Goal: Task Accomplishment & Management: Use online tool/utility

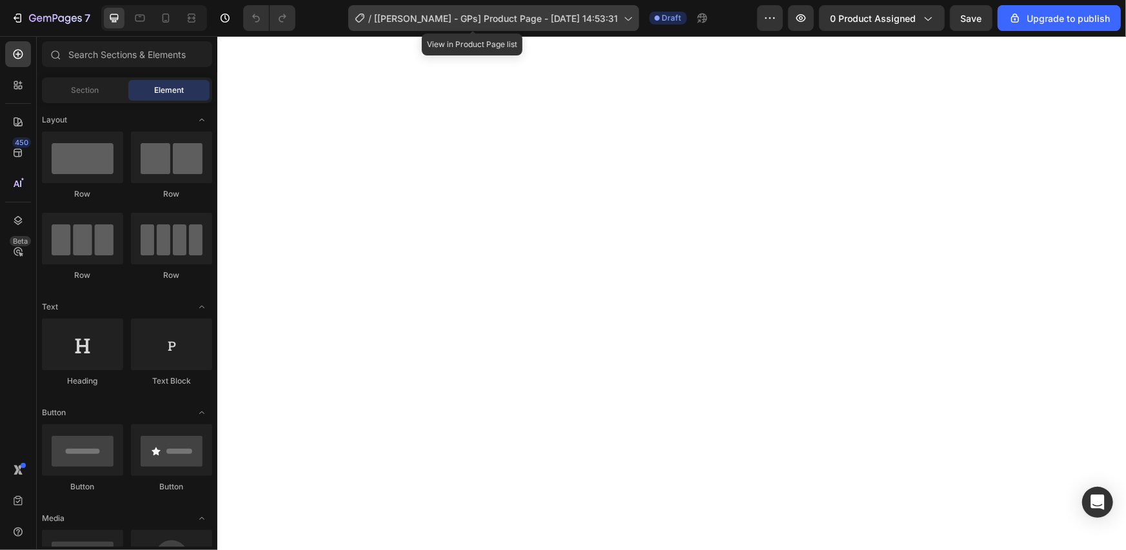
click at [506, 22] on span "[[PERSON_NAME] - GPs] Product Page - [DATE] 14:53:31" at bounding box center [497, 19] width 244 height 14
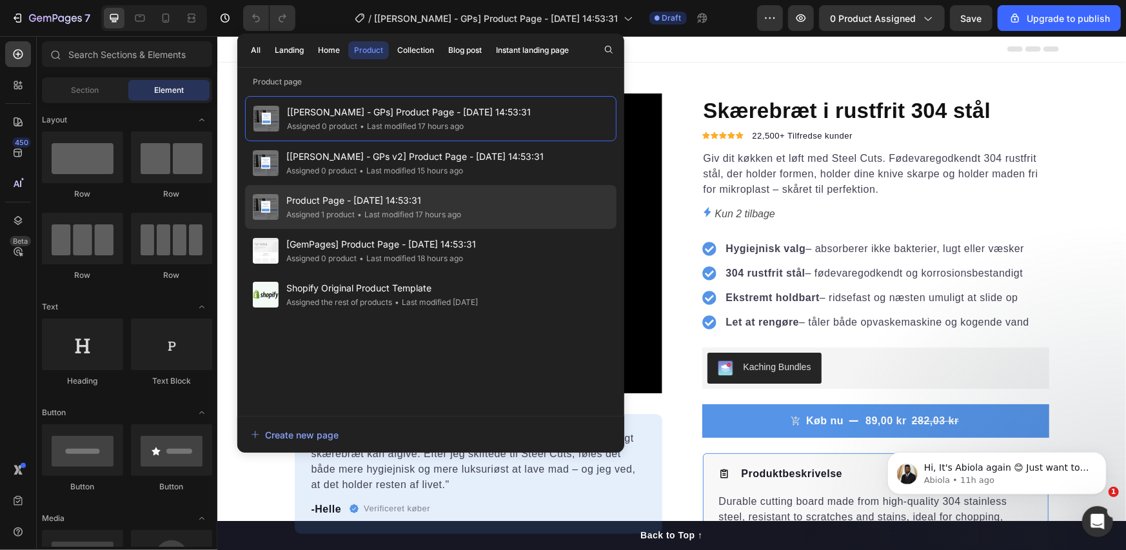
click at [363, 208] on div "• Last modified 17 hours ago" at bounding box center [408, 214] width 106 height 13
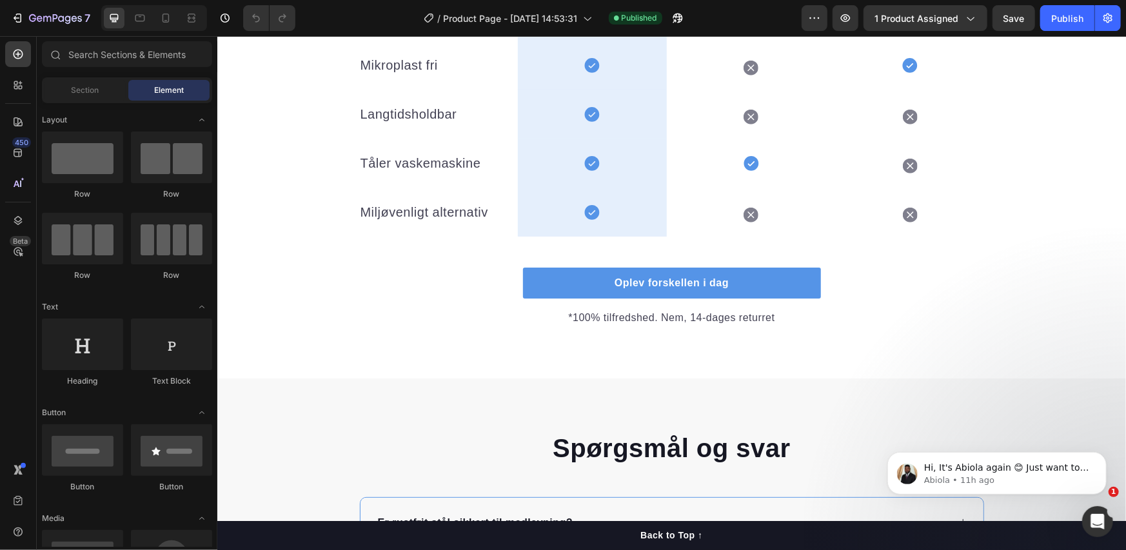
scroll to position [1505, 0]
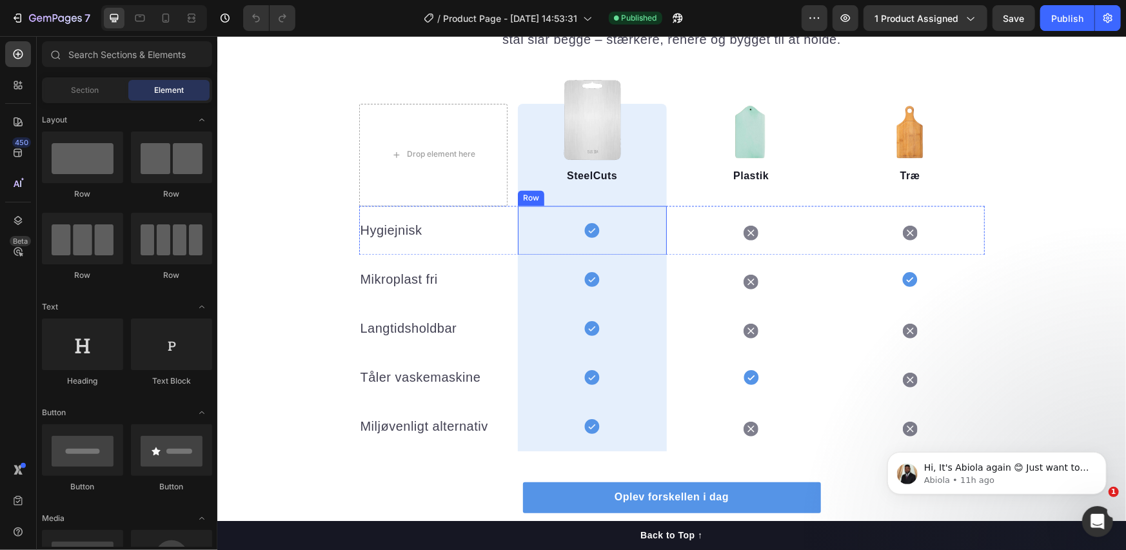
click at [597, 237] on div "Icon Row" at bounding box center [591, 230] width 149 height 49
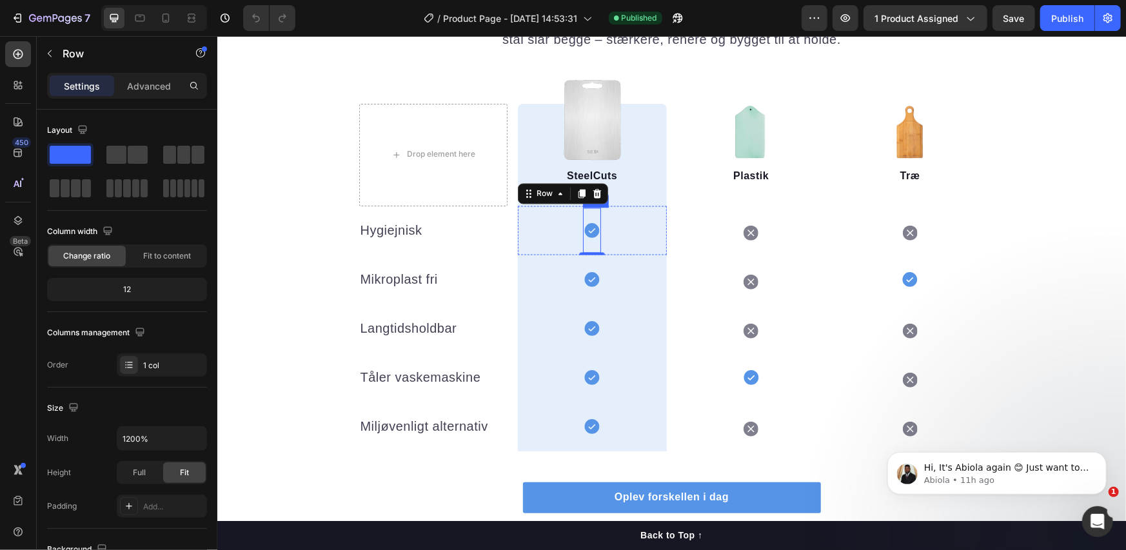
click at [591, 231] on icon at bounding box center [591, 230] width 15 height 15
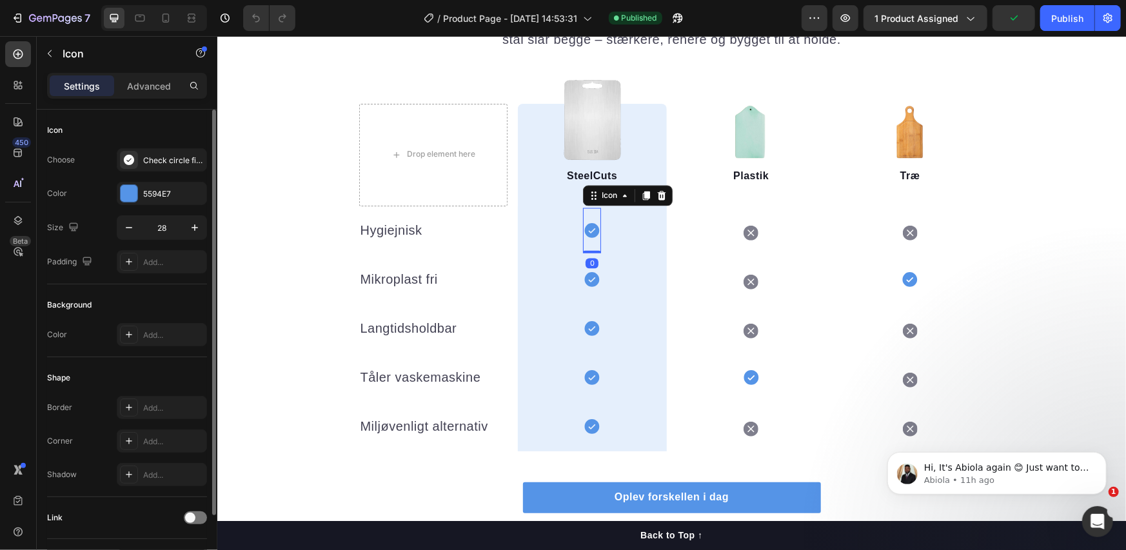
scroll to position [84, 0]
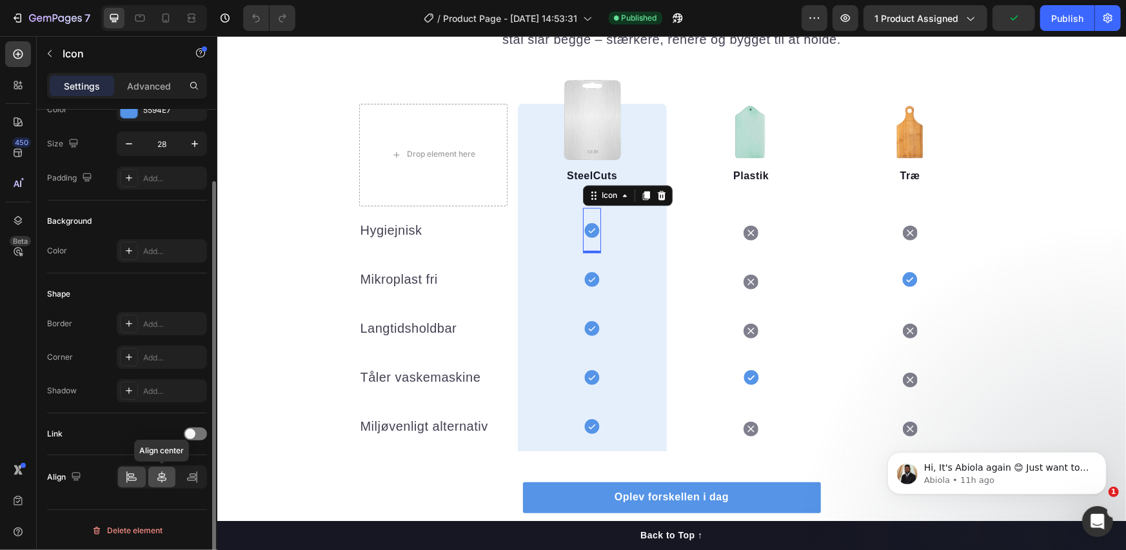
click at [161, 472] on icon at bounding box center [161, 478] width 9 height 12
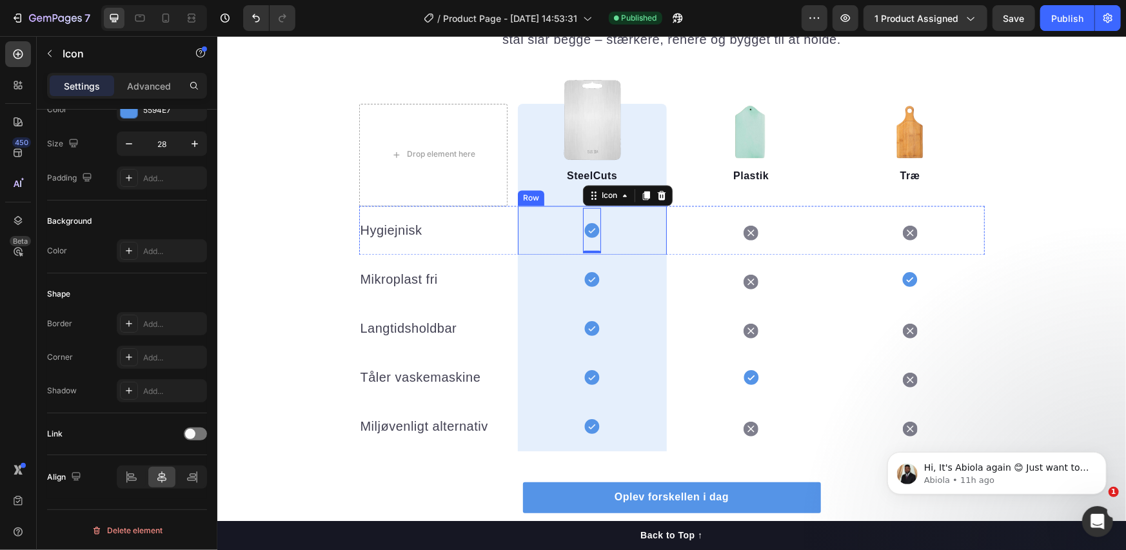
click at [543, 226] on div "Icon 0 Row" at bounding box center [591, 230] width 149 height 49
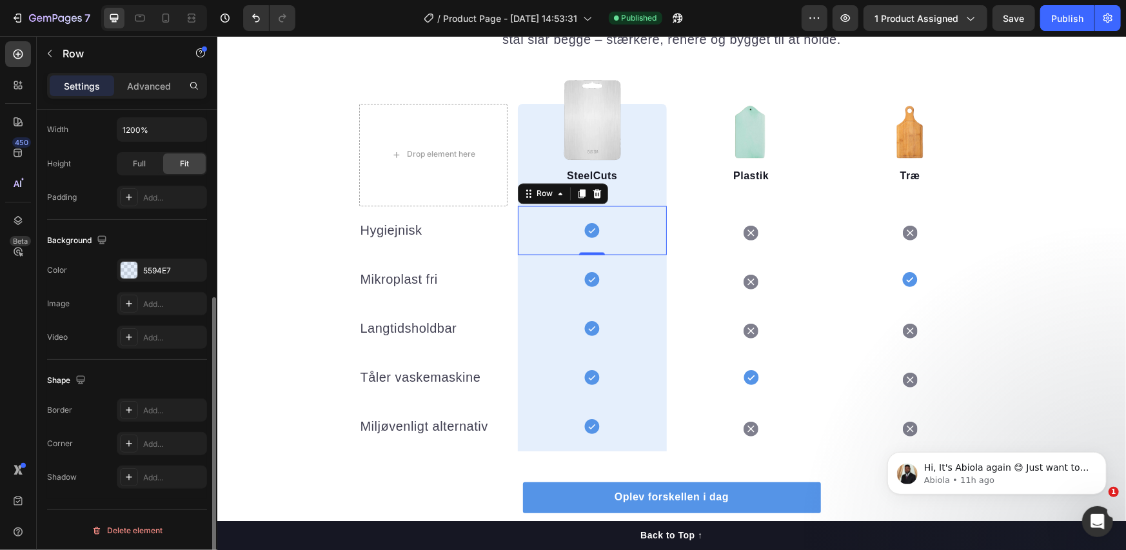
scroll to position [94, 0]
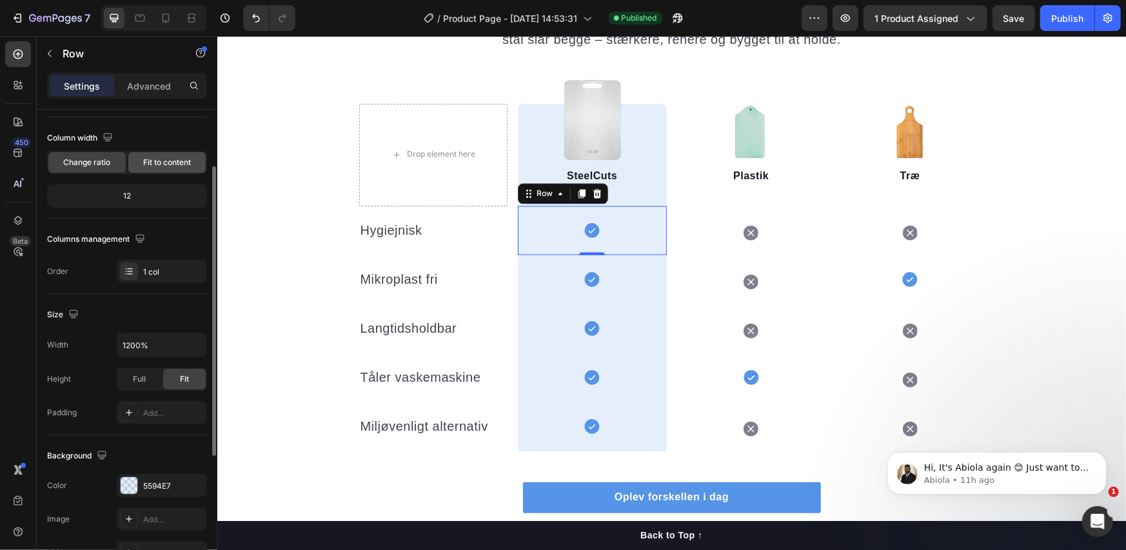
click at [181, 155] on div "Fit to content" at bounding box center [166, 162] width 77 height 21
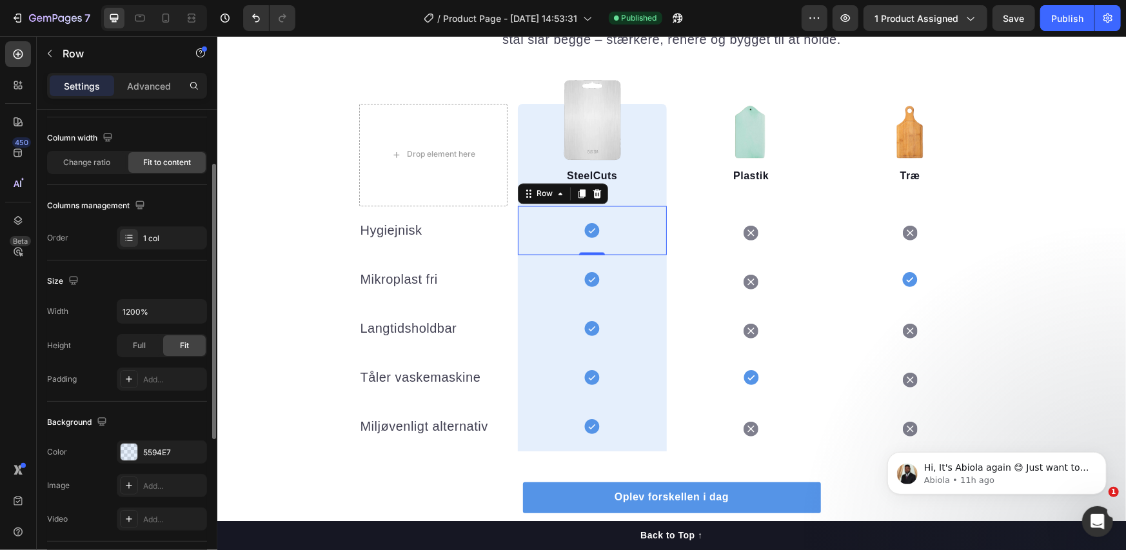
scroll to position [348, 0]
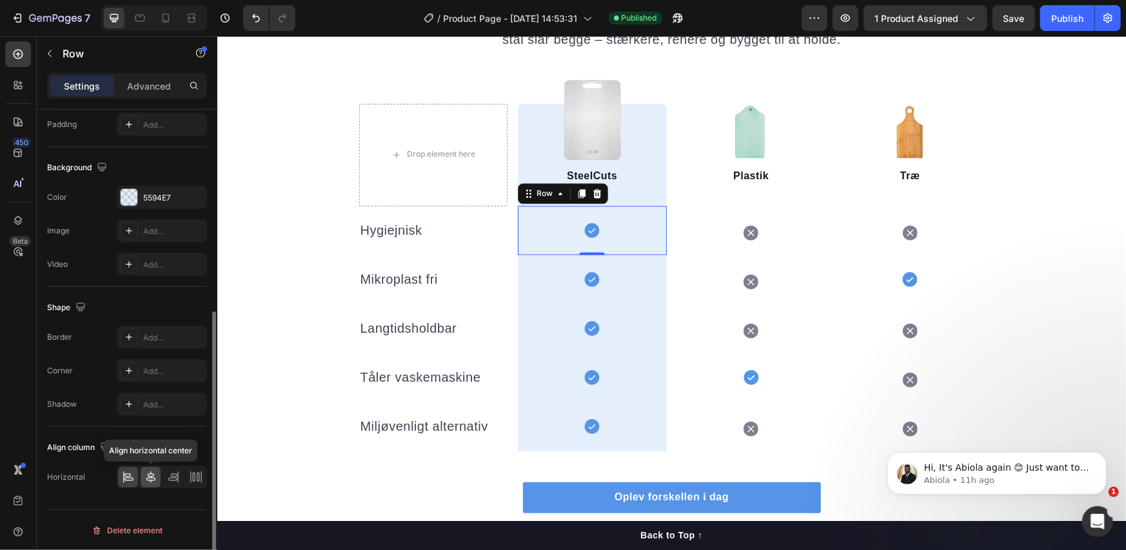
click at [157, 481] on div at bounding box center [151, 477] width 20 height 21
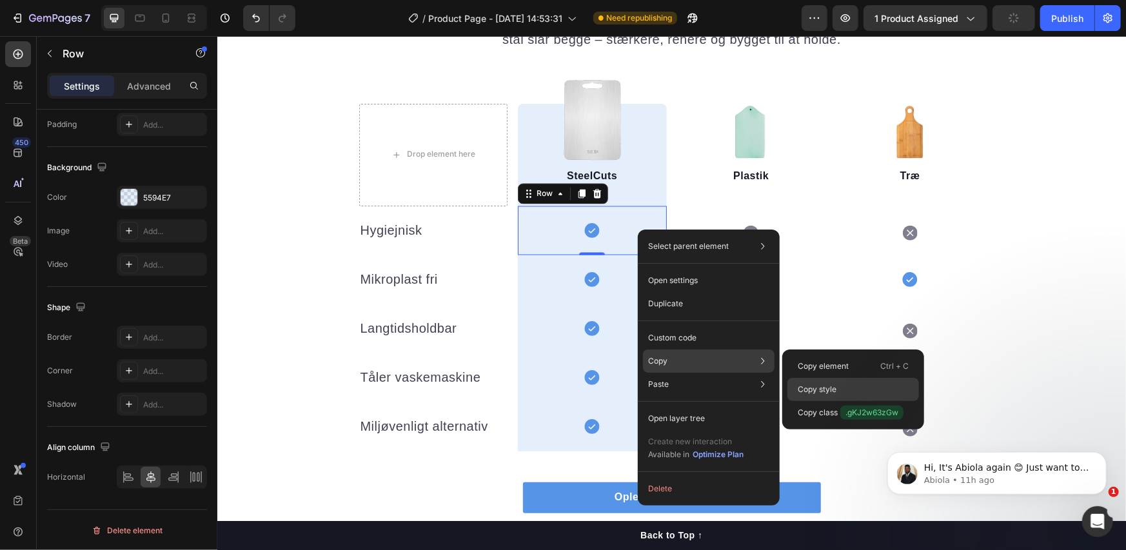
click at [804, 384] on p "Copy style" at bounding box center [817, 390] width 39 height 12
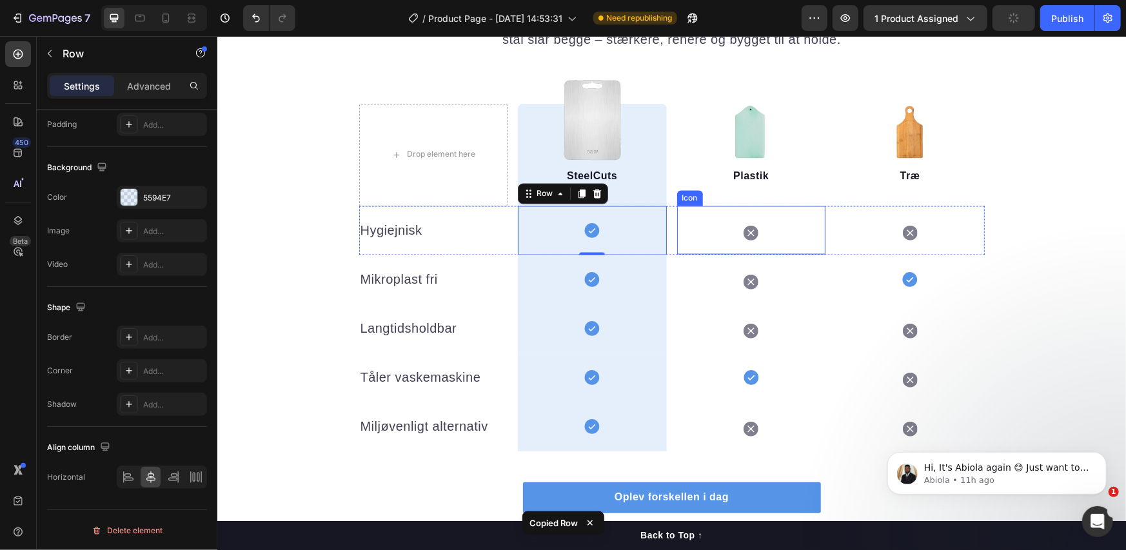
click at [806, 222] on div "Icon" at bounding box center [751, 230] width 149 height 48
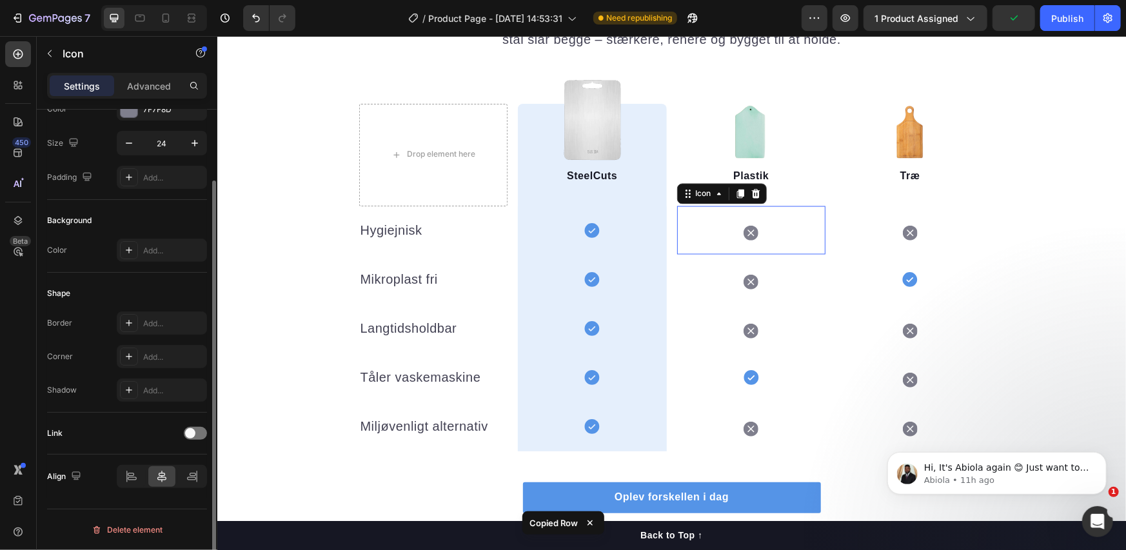
scroll to position [0, 0]
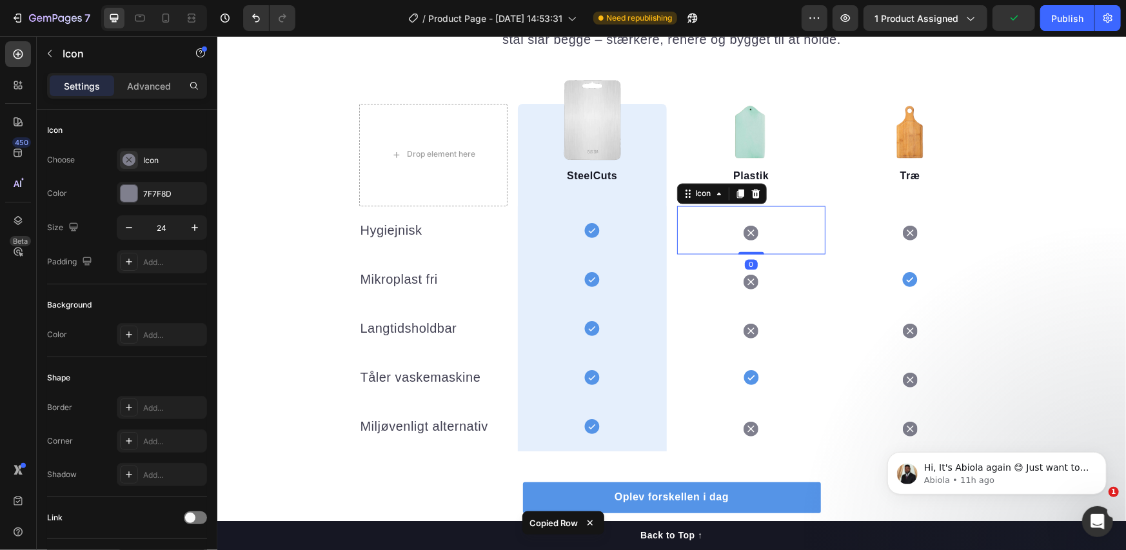
click at [744, 228] on icon at bounding box center [750, 232] width 15 height 15
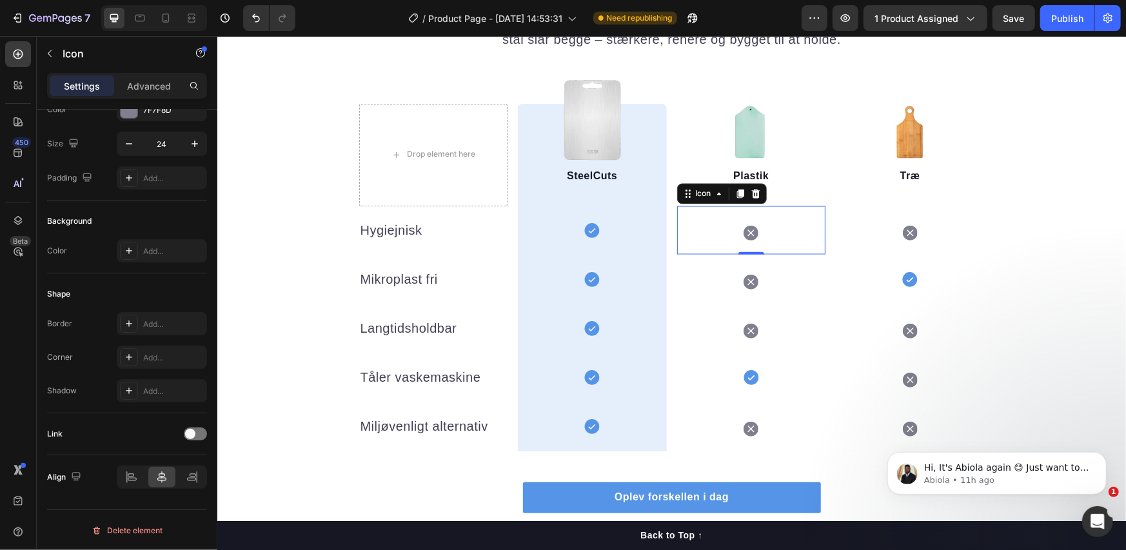
drag, startPoint x: 686, startPoint y: 223, endPoint x: 912, endPoint y: 272, distance: 231.0
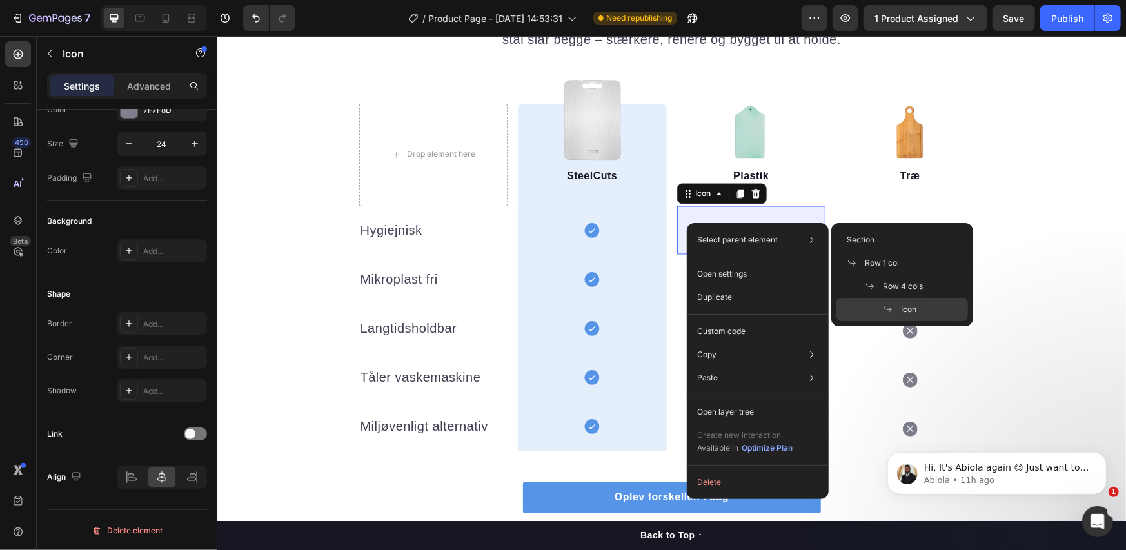
drag, startPoint x: 877, startPoint y: 304, endPoint x: 649, endPoint y: 266, distance: 231.6
click at [877, 304] on div "Icon" at bounding box center [903, 309] width 132 height 23
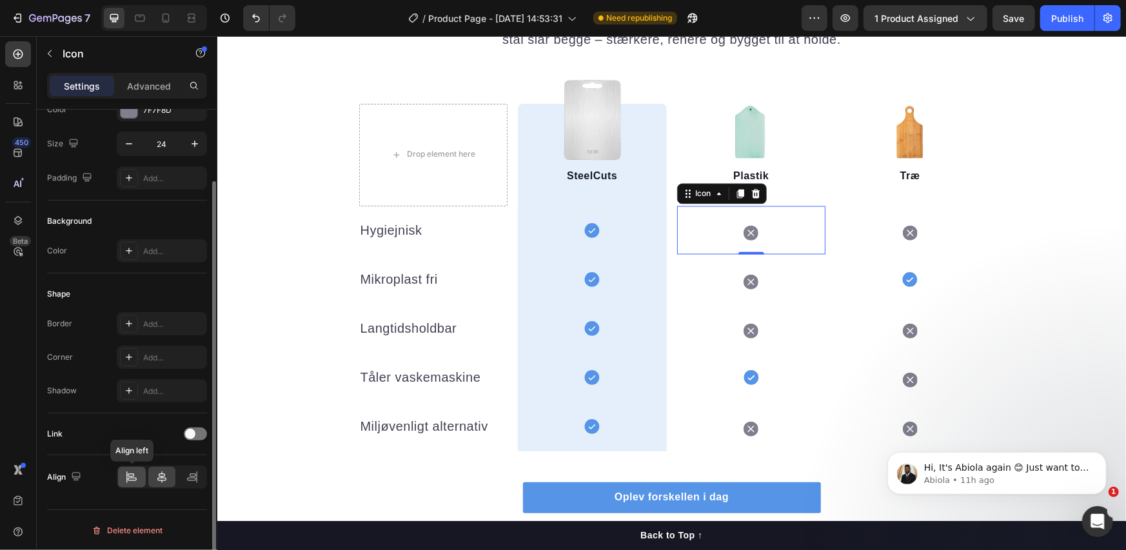
click at [141, 481] on div at bounding box center [132, 477] width 28 height 21
click at [161, 479] on icon at bounding box center [161, 478] width 9 height 12
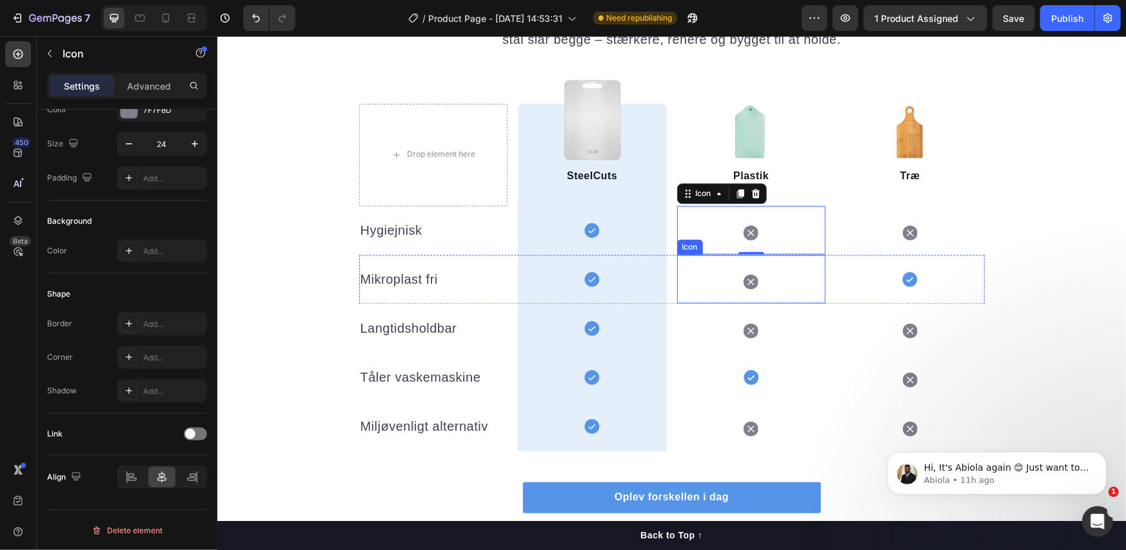
click at [713, 281] on div "Icon" at bounding box center [751, 279] width 149 height 48
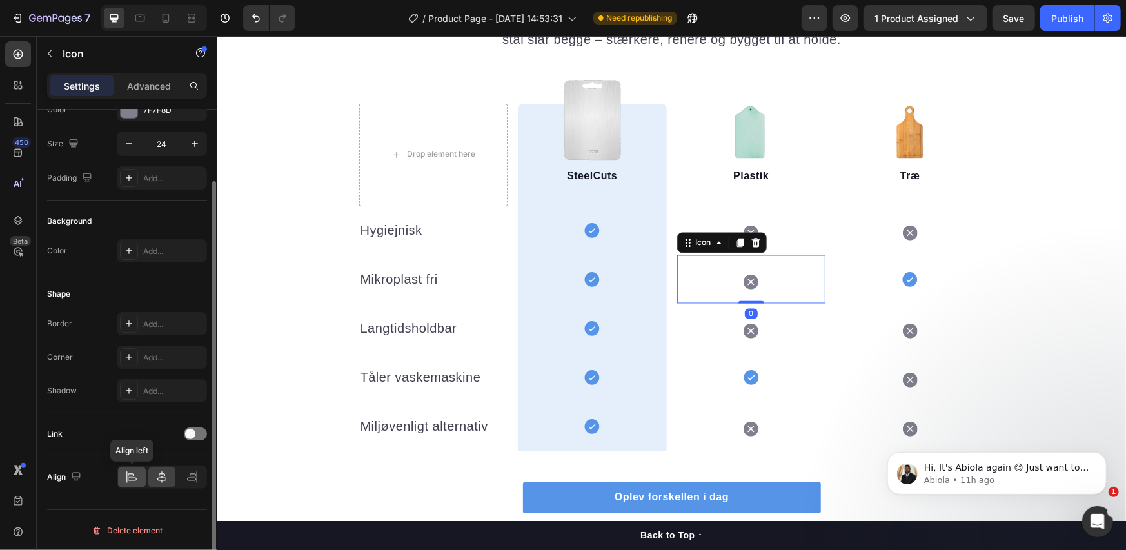
click at [128, 479] on icon at bounding box center [131, 477] width 13 height 13
click at [155, 479] on icon at bounding box center [161, 477] width 13 height 13
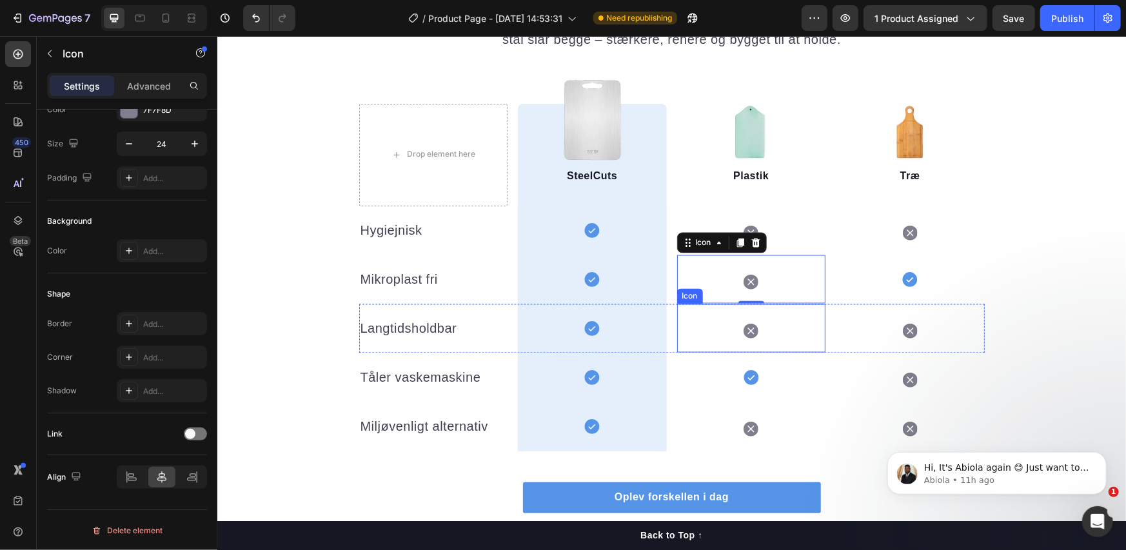
click at [708, 332] on div "Icon" at bounding box center [751, 328] width 149 height 48
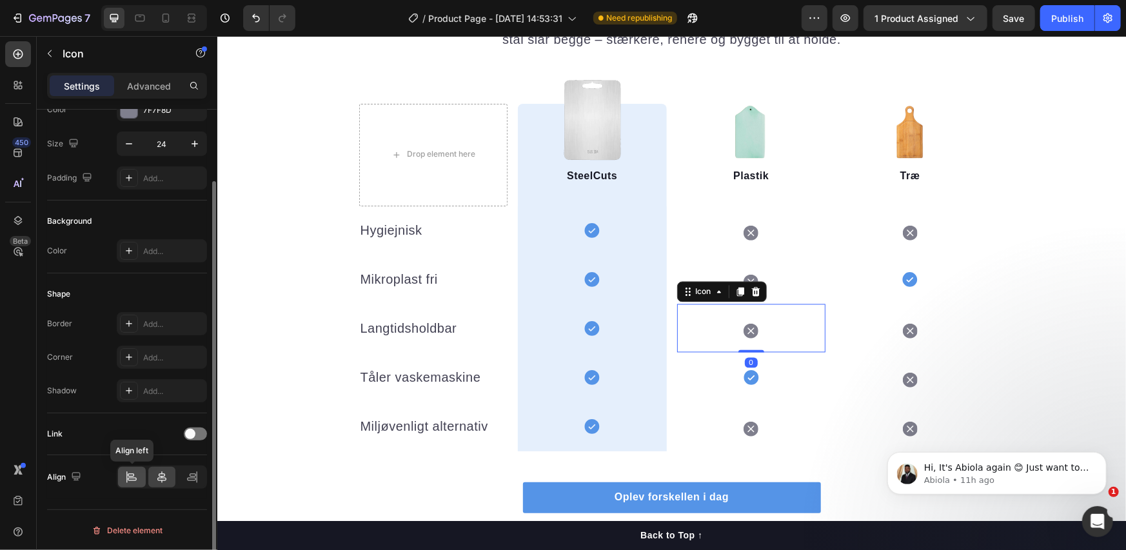
click at [135, 484] on div at bounding box center [132, 477] width 28 height 21
click at [163, 479] on icon at bounding box center [161, 477] width 13 height 13
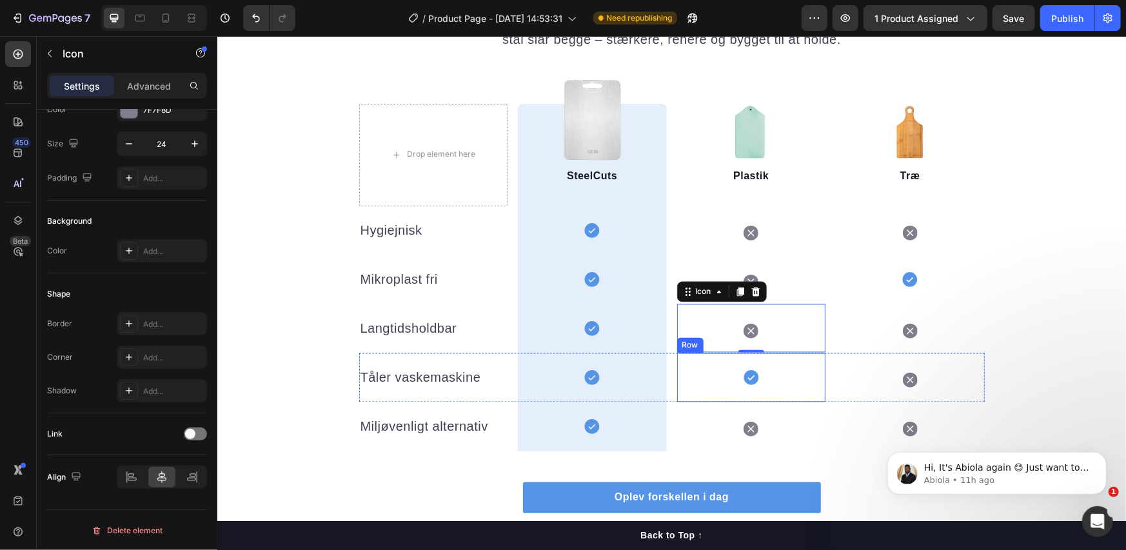
click at [701, 384] on div "Icon Row" at bounding box center [751, 377] width 149 height 49
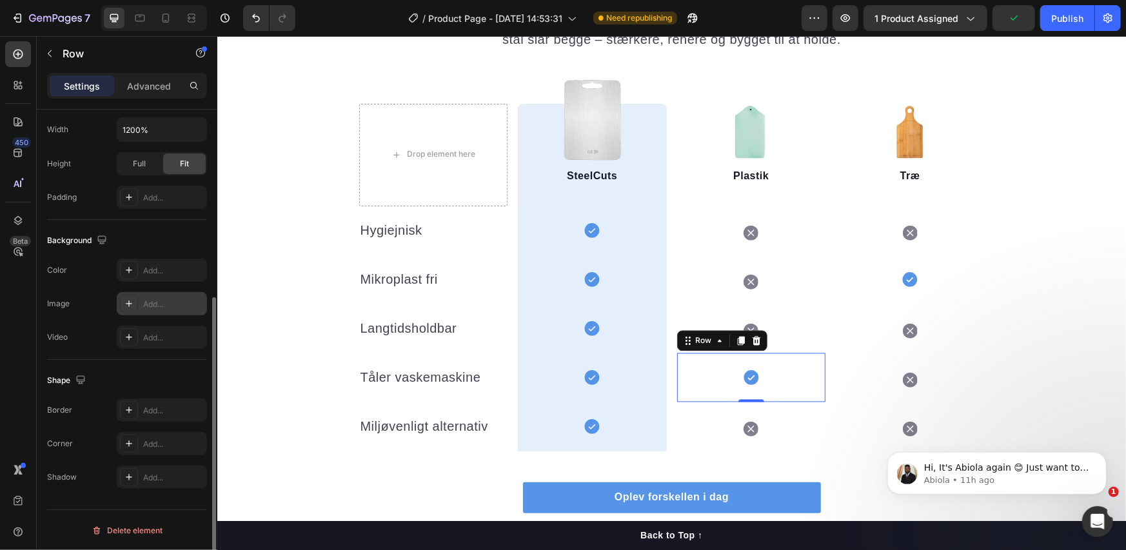
scroll to position [0, 0]
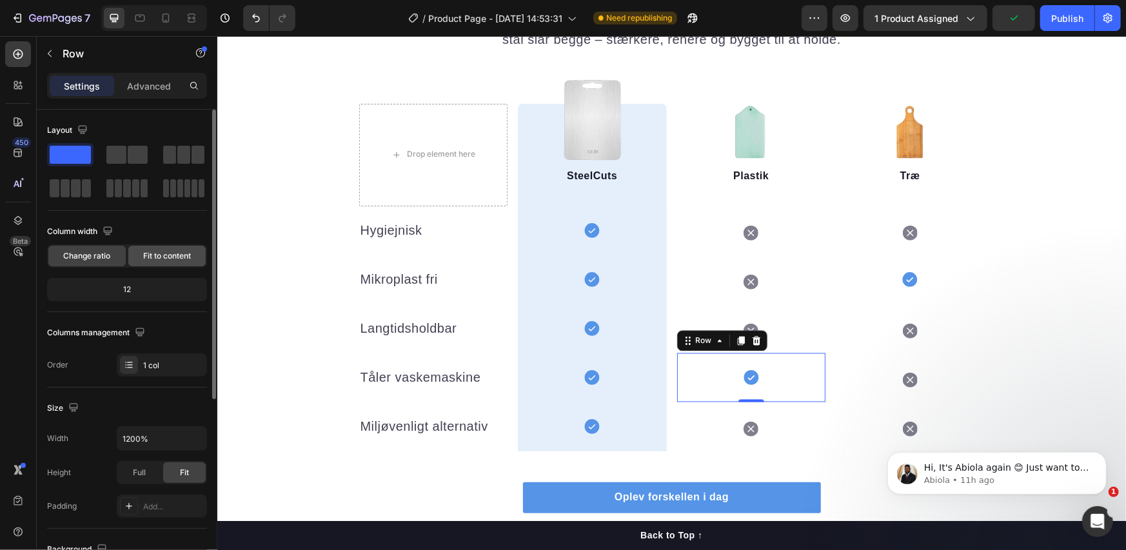
click at [151, 246] on div "Fit to content" at bounding box center [166, 256] width 77 height 21
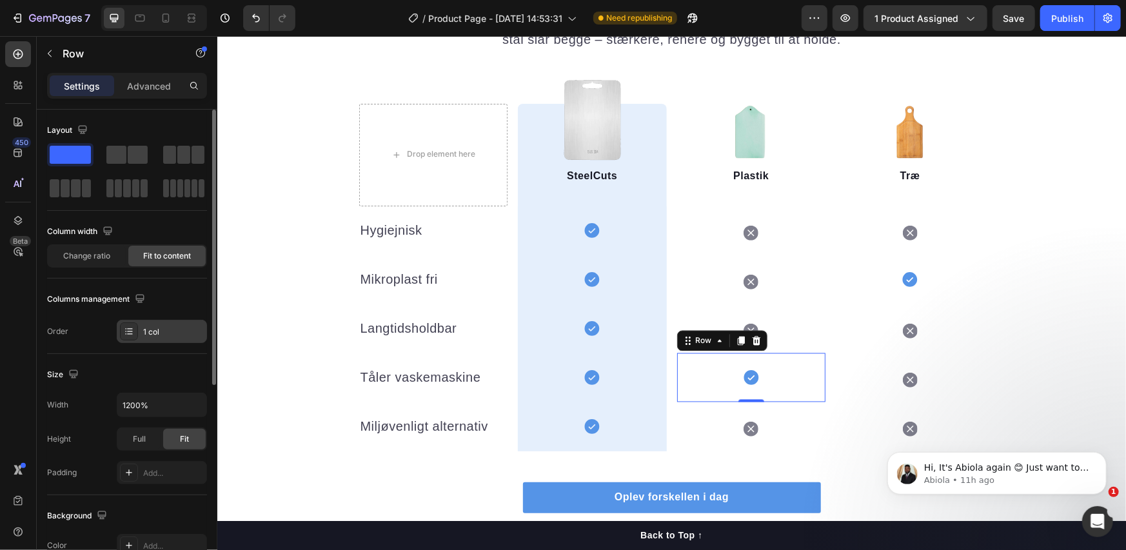
scroll to position [348, 0]
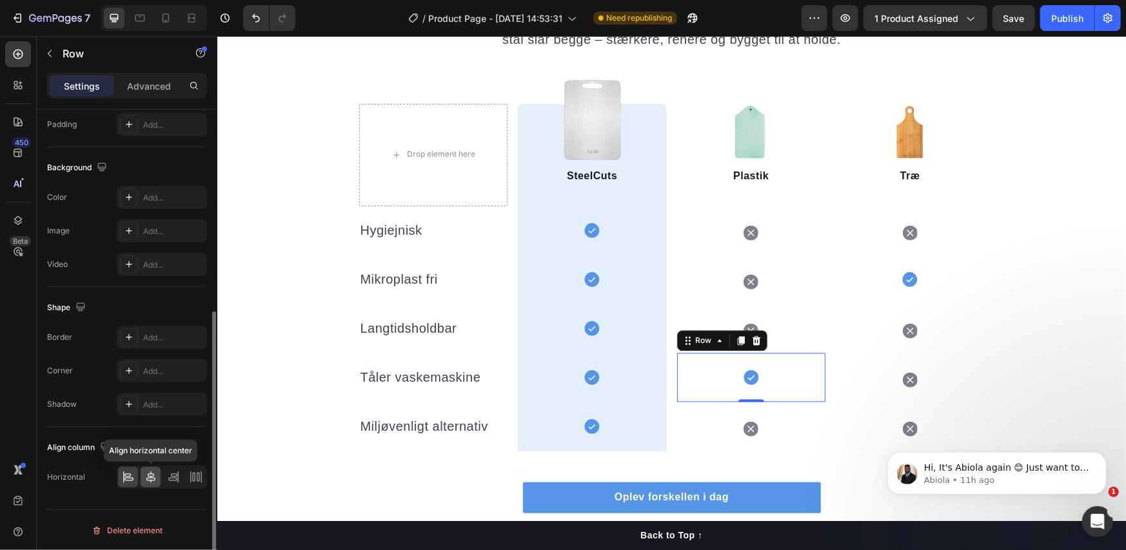
click at [152, 476] on icon at bounding box center [151, 477] width 13 height 13
click at [746, 375] on icon at bounding box center [750, 377] width 15 height 15
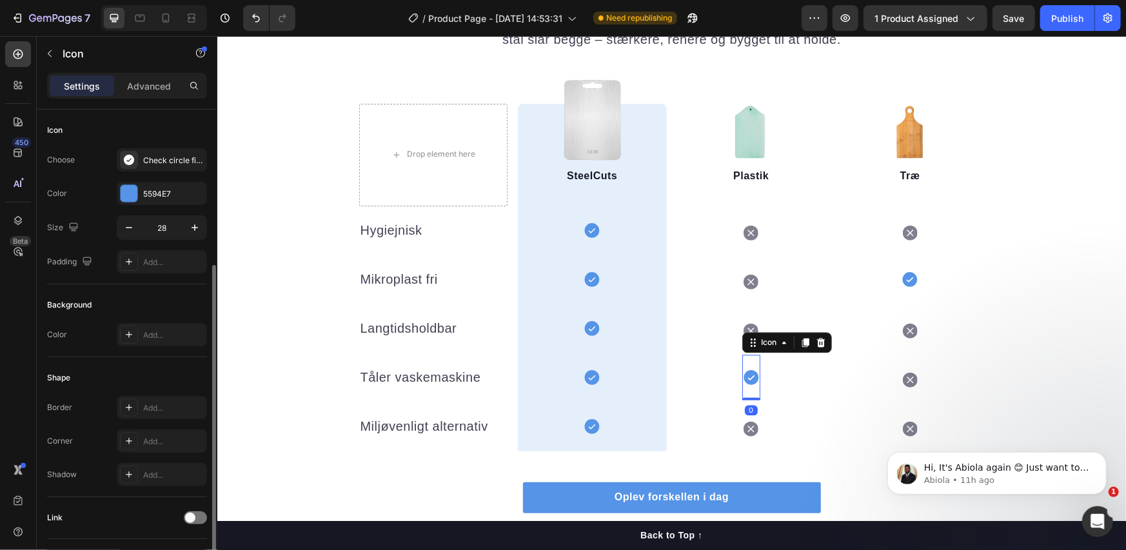
scroll to position [84, 0]
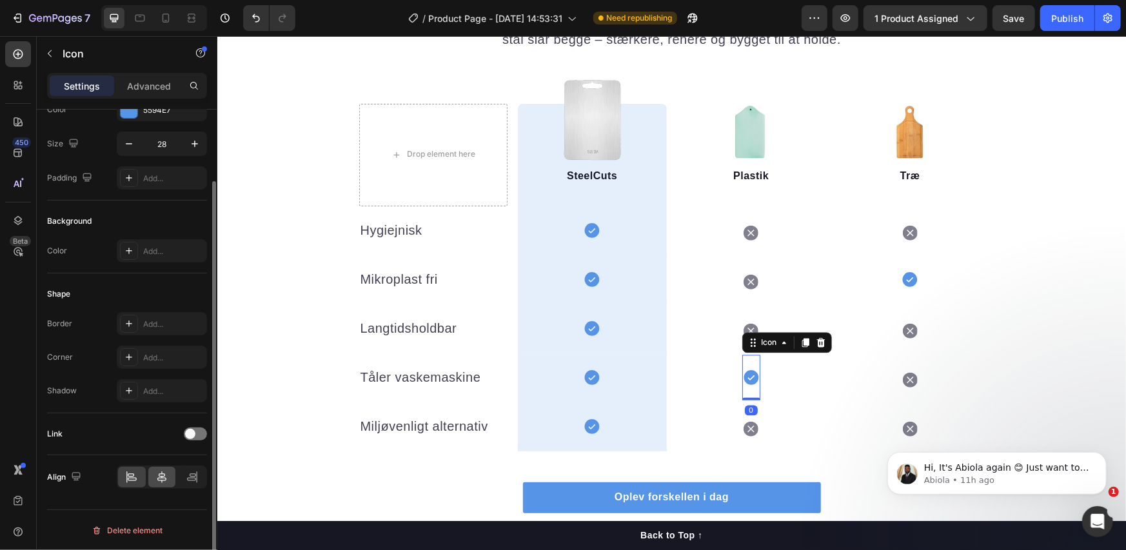
click at [161, 472] on icon at bounding box center [161, 477] width 13 height 13
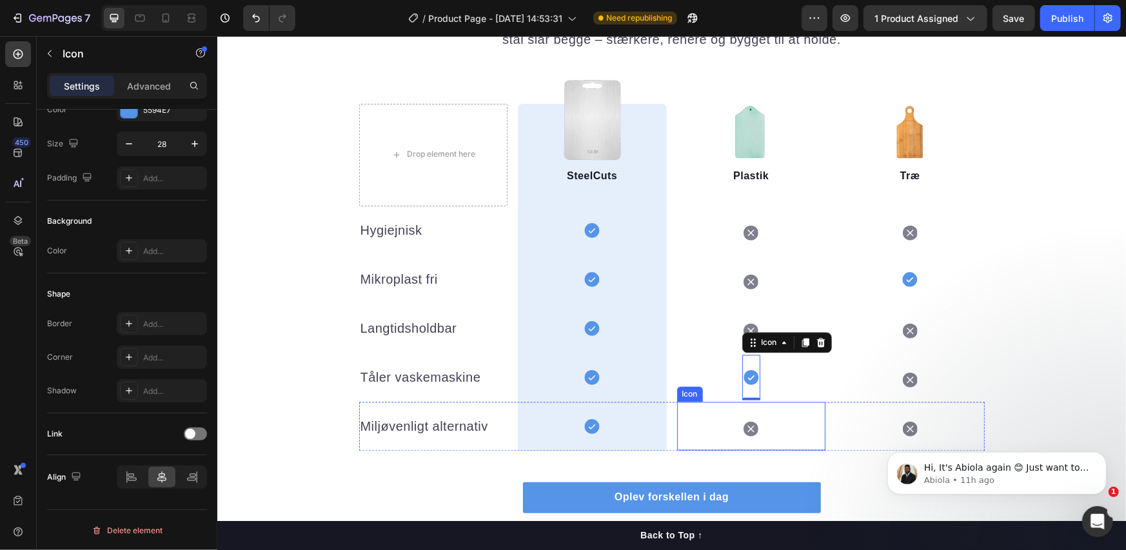
click at [713, 434] on div "Icon" at bounding box center [751, 426] width 149 height 48
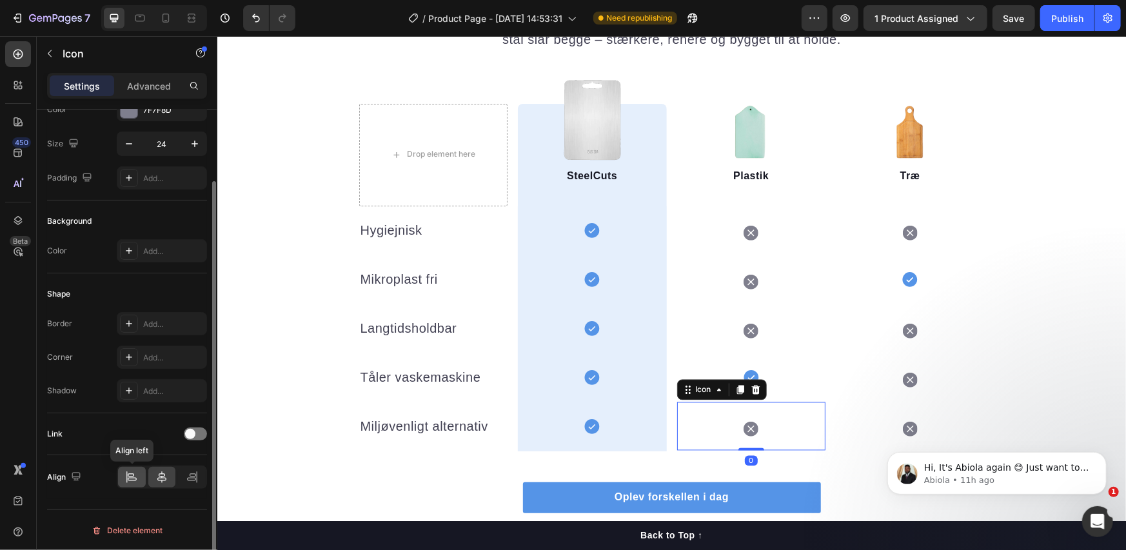
click at [132, 478] on icon at bounding box center [131, 477] width 13 height 13
drag, startPoint x: 165, startPoint y: 479, endPoint x: 57, endPoint y: 382, distance: 145.3
click at [165, 479] on icon at bounding box center [161, 477] width 13 height 13
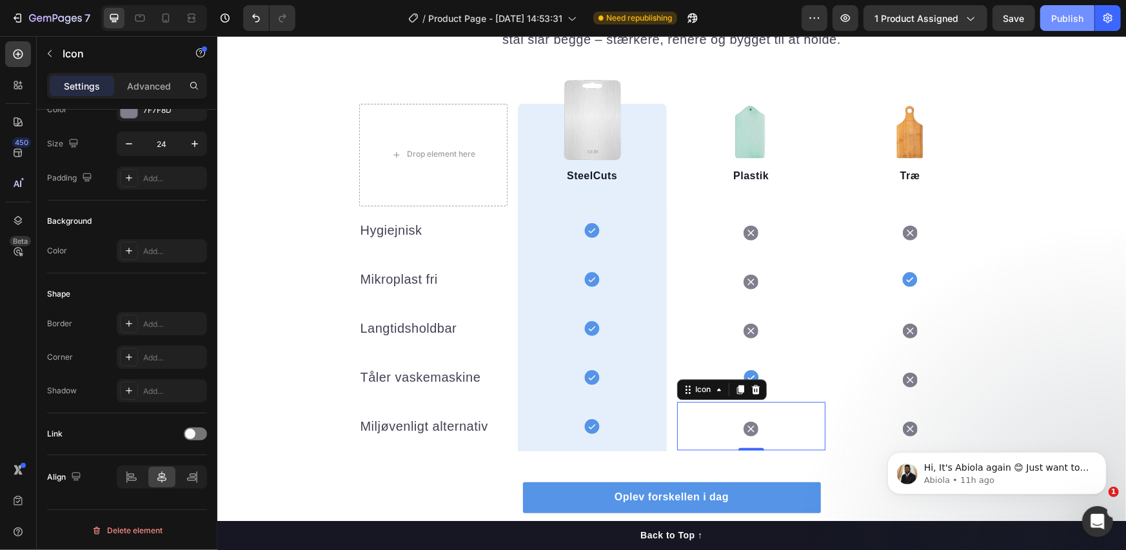
drag, startPoint x: 1064, startPoint y: 25, endPoint x: 1059, endPoint y: 30, distance: 6.9
click at [1064, 25] on button "Publish" at bounding box center [1068, 18] width 54 height 26
click at [696, 10] on button "button" at bounding box center [693, 18] width 26 height 26
click at [670, 18] on button "button" at bounding box center [678, 18] width 26 height 26
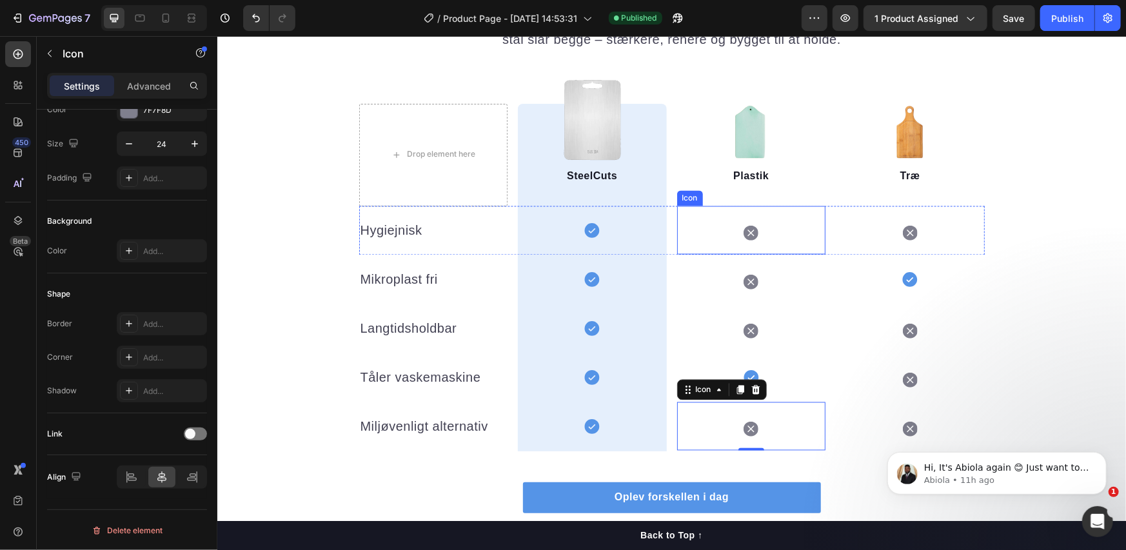
click at [690, 228] on div "Icon" at bounding box center [751, 230] width 149 height 48
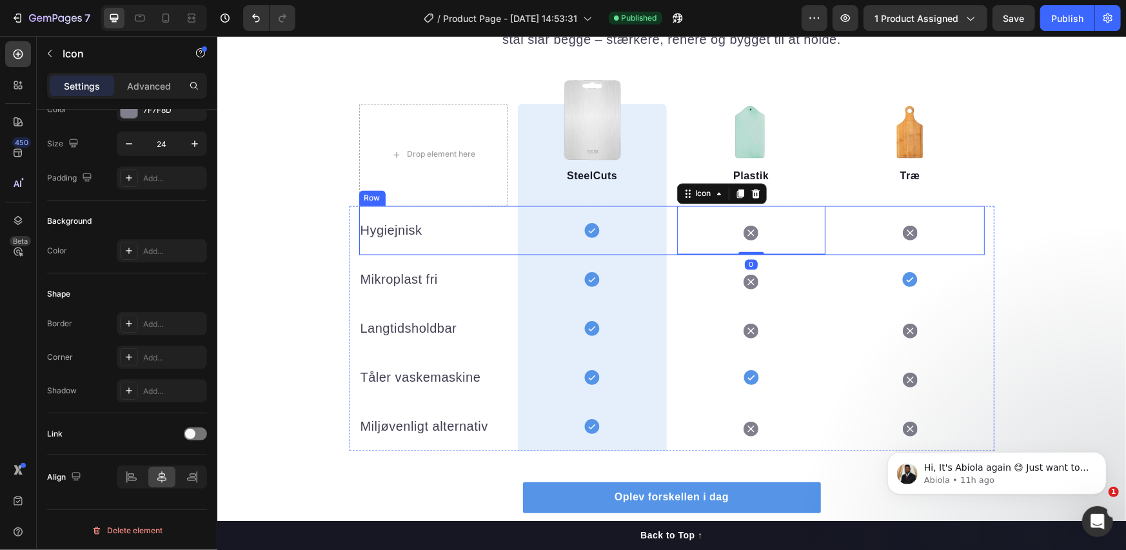
click at [661, 230] on div "Hygiejnisk Text block Icon Row Icon 0 Icon Row" at bounding box center [672, 230] width 626 height 49
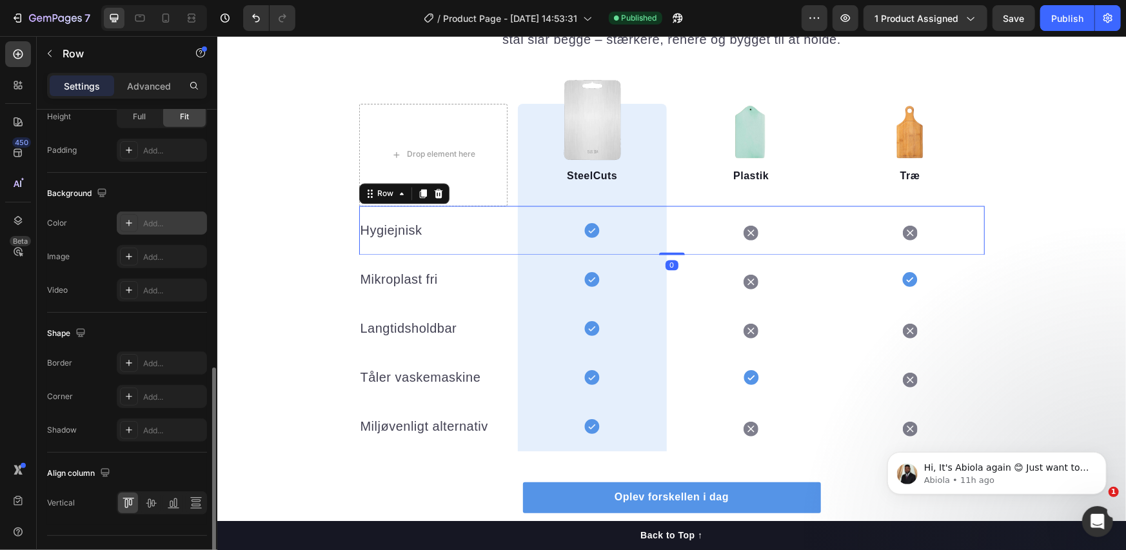
scroll to position [455, 0]
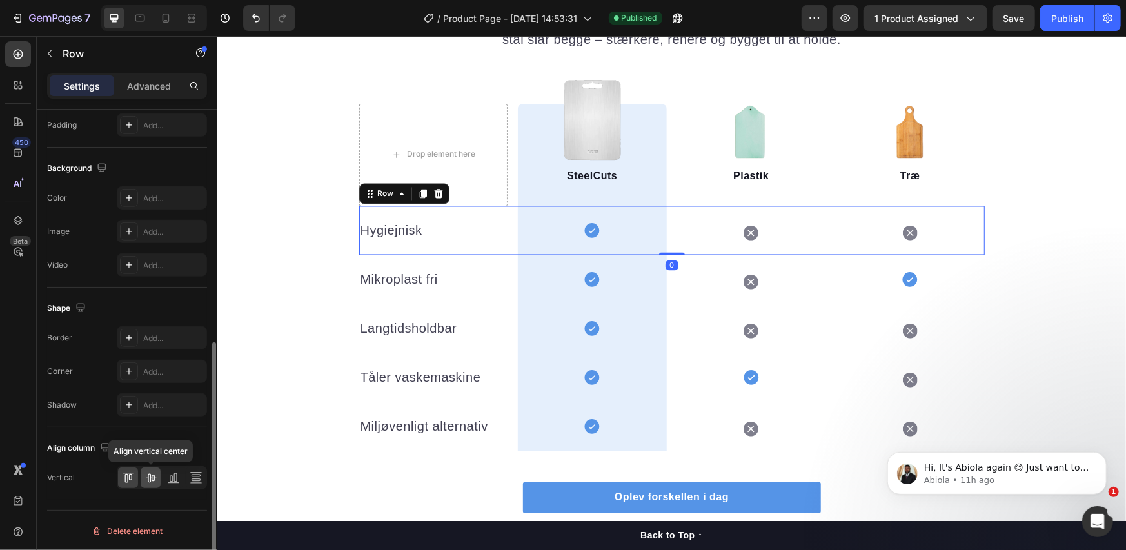
click at [150, 480] on icon at bounding box center [151, 478] width 10 height 9
click at [646, 214] on div "Icon Row" at bounding box center [591, 230] width 149 height 49
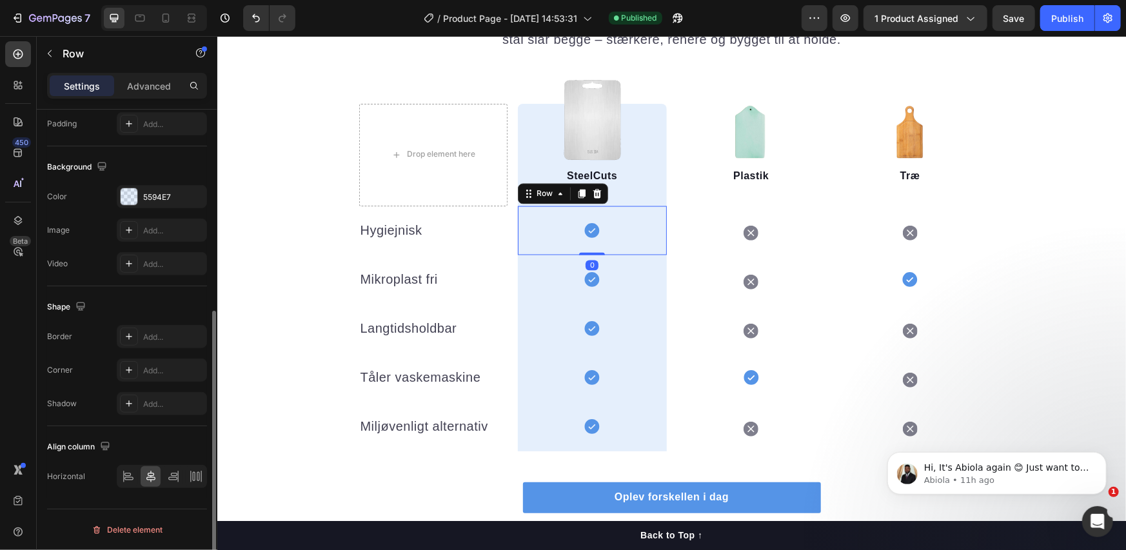
scroll to position [348, 0]
click at [579, 196] on icon at bounding box center [581, 193] width 10 height 10
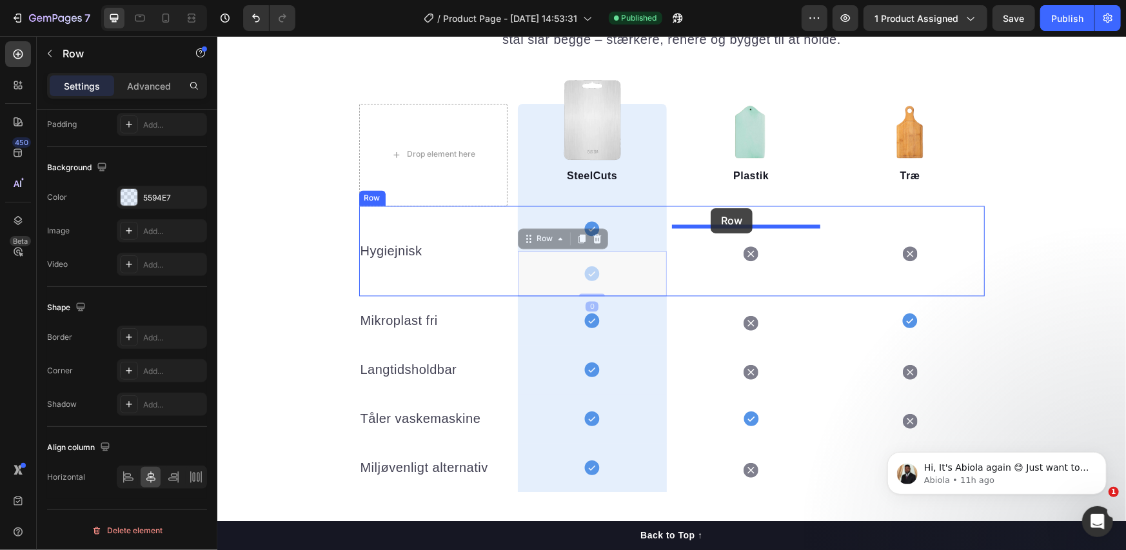
drag, startPoint x: 543, startPoint y: 244, endPoint x: 710, endPoint y: 208, distance: 171.6
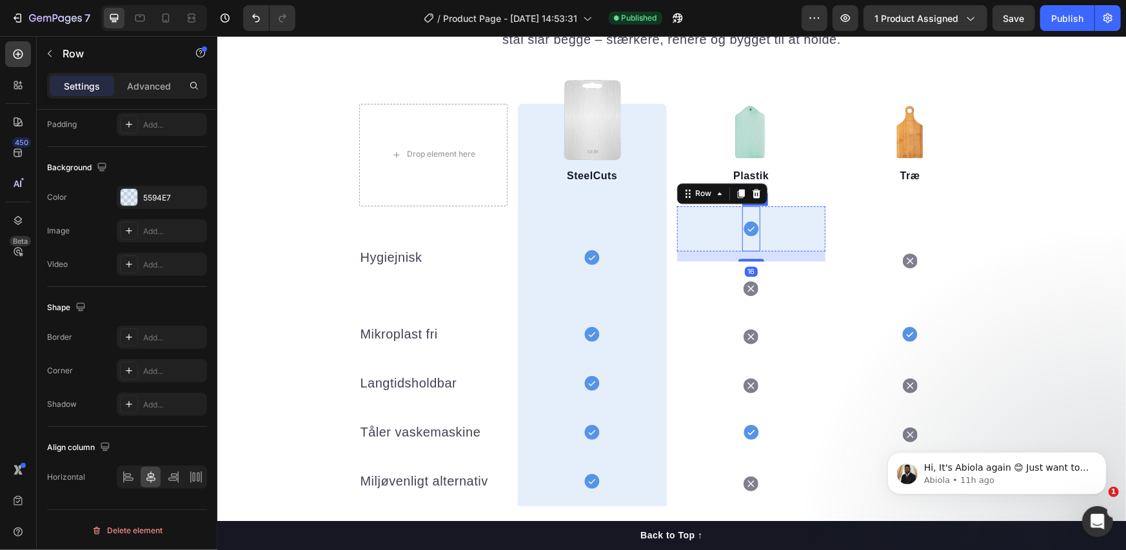
click at [748, 228] on icon at bounding box center [750, 228] width 15 height 15
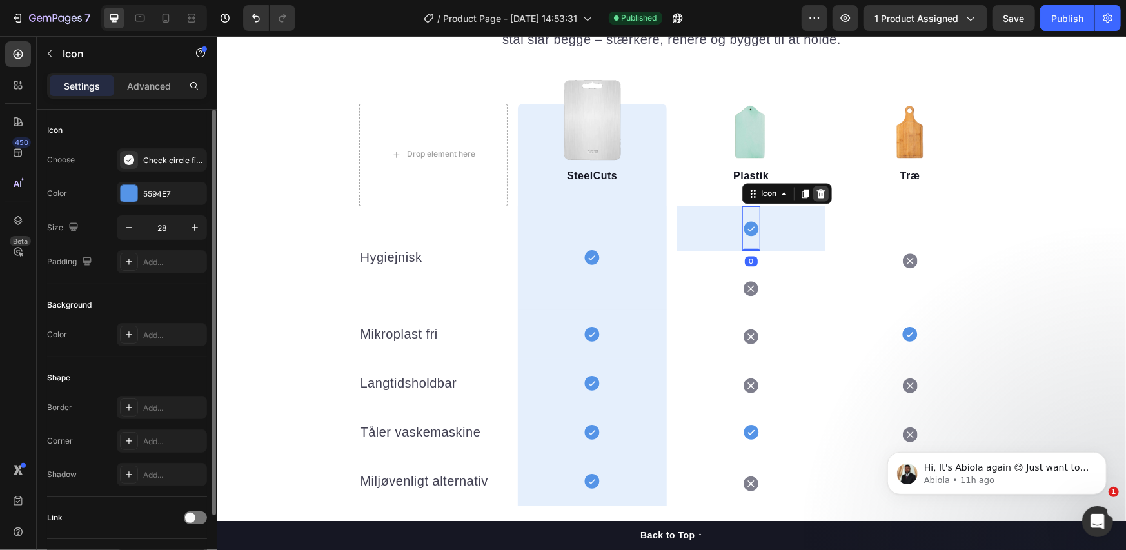
click at [816, 192] on icon at bounding box center [820, 193] width 8 height 9
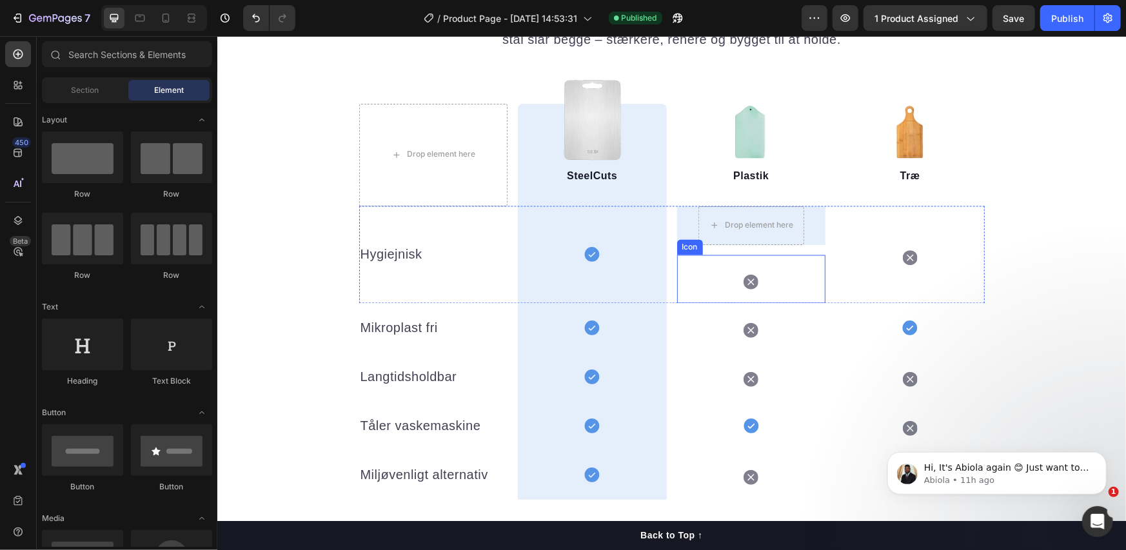
click at [716, 272] on div "Icon" at bounding box center [751, 279] width 149 height 48
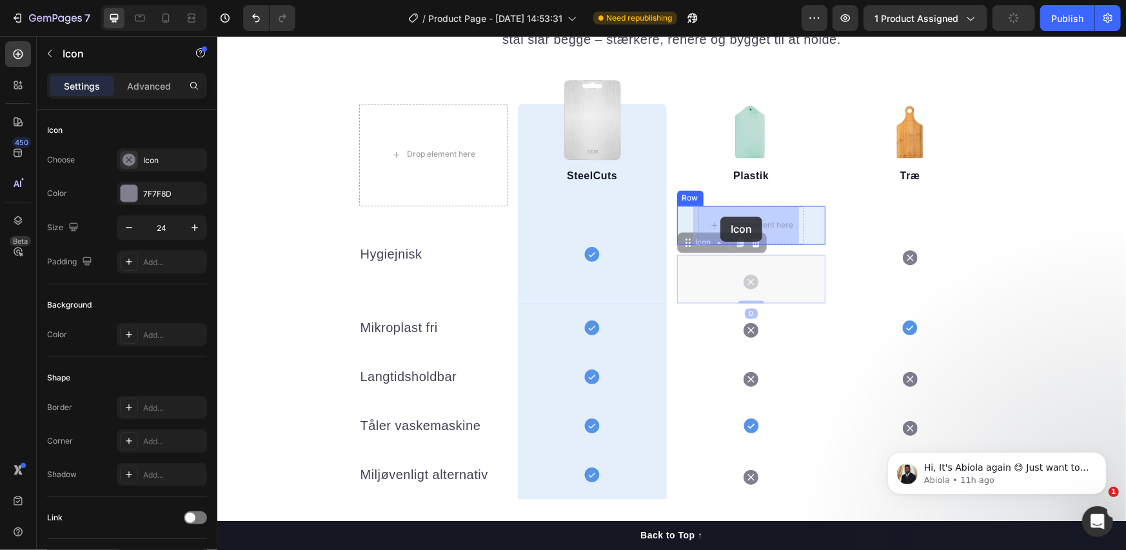
drag, startPoint x: 711, startPoint y: 228, endPoint x: 720, endPoint y: 216, distance: 14.7
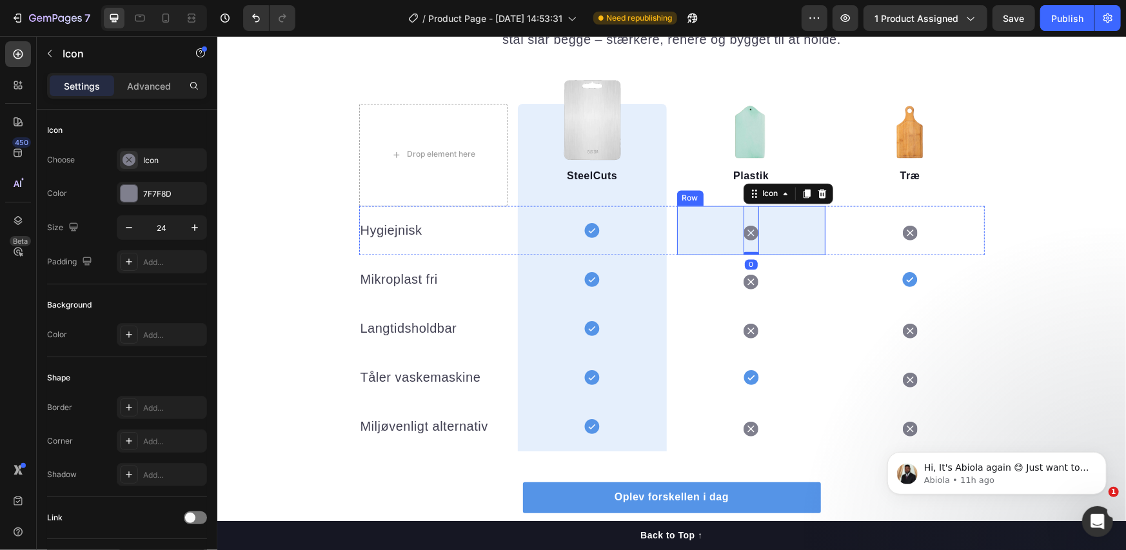
click at [692, 226] on div "Icon 0 Row" at bounding box center [751, 230] width 149 height 49
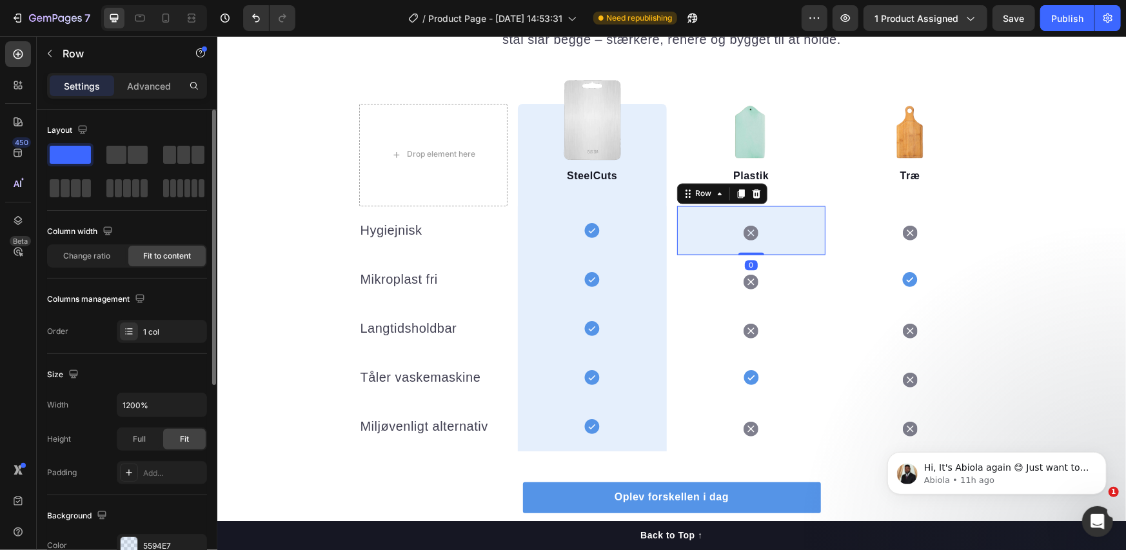
scroll to position [348, 0]
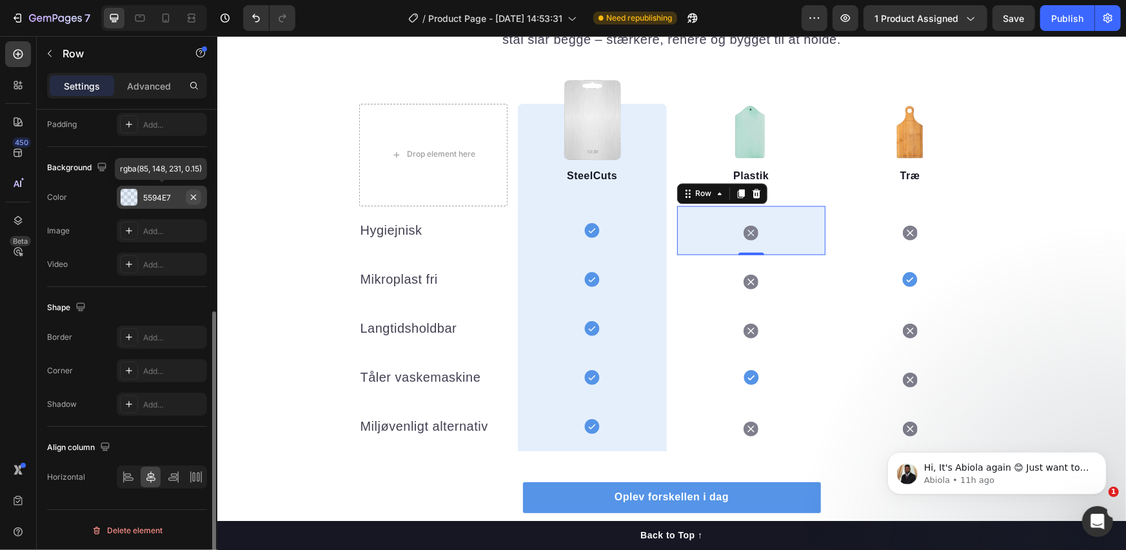
click at [197, 194] on icon "button" at bounding box center [193, 197] width 10 height 10
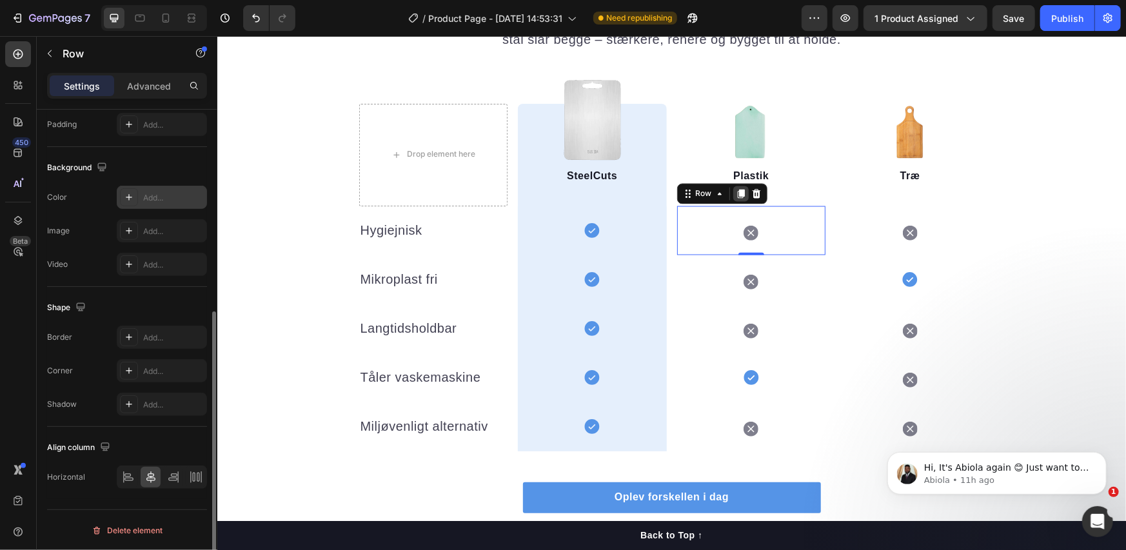
click at [737, 193] on icon at bounding box center [740, 193] width 7 height 9
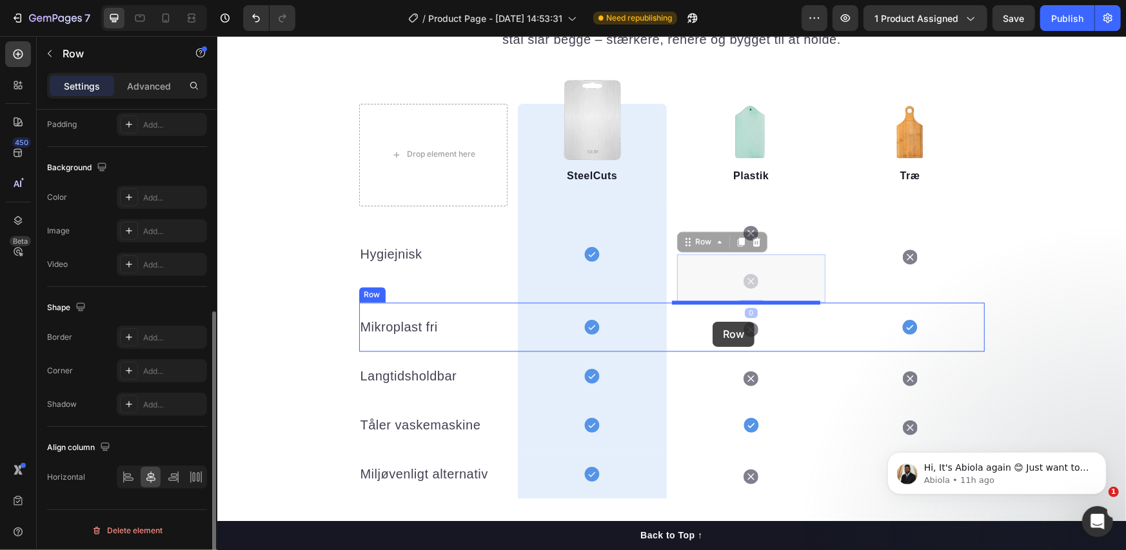
drag, startPoint x: 711, startPoint y: 241, endPoint x: 712, endPoint y: 321, distance: 80.0
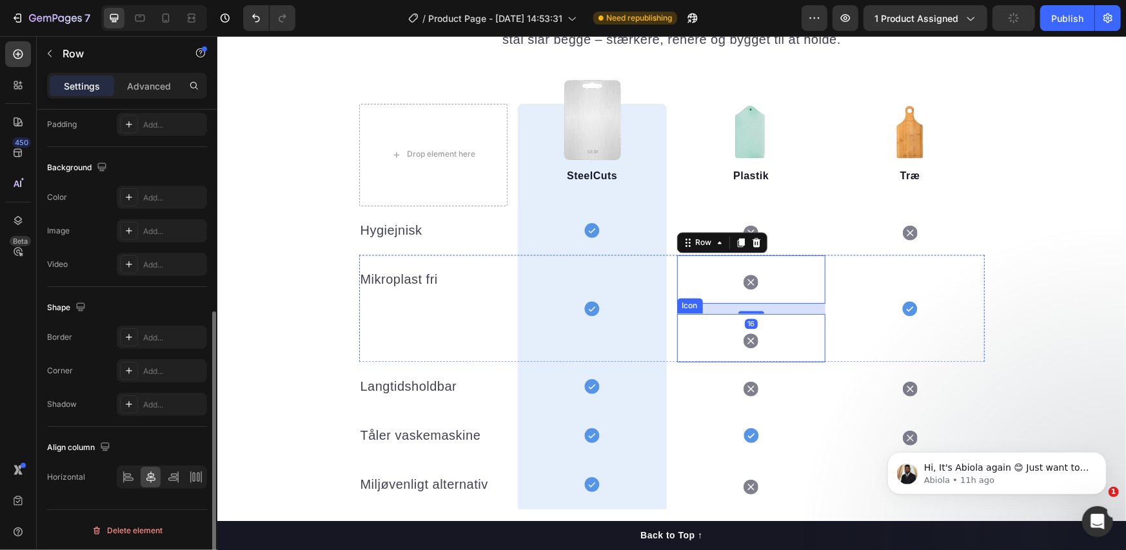
click at [720, 343] on div "Icon" at bounding box center [751, 338] width 149 height 48
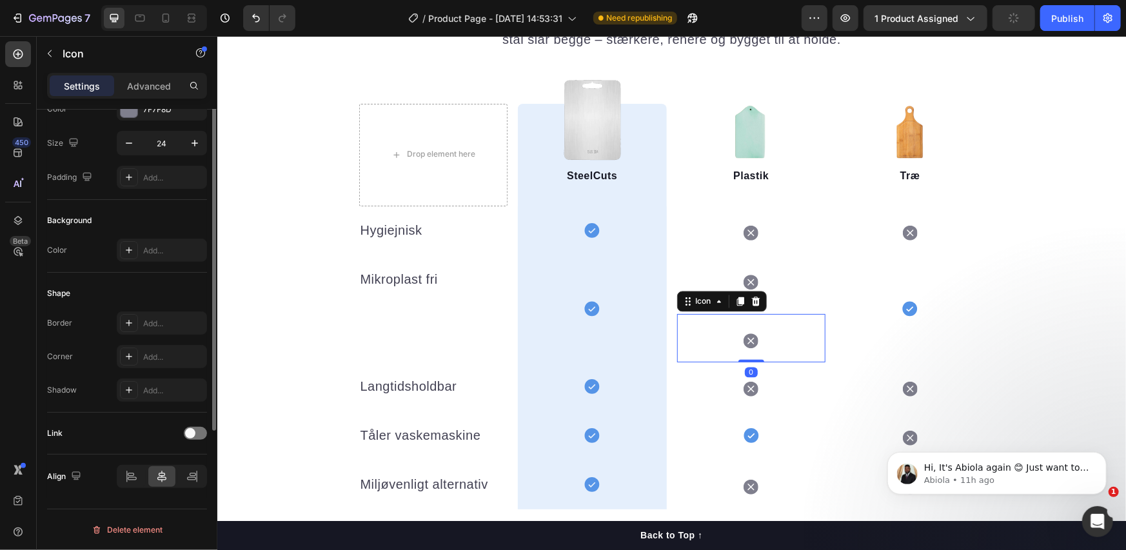
scroll to position [0, 0]
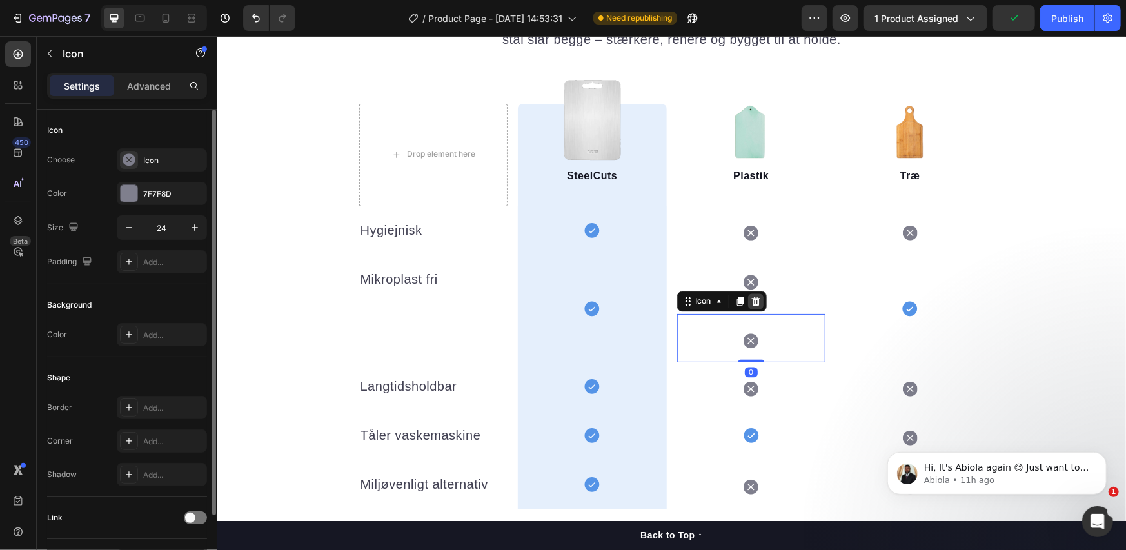
click at [750, 299] on icon at bounding box center [755, 301] width 10 height 10
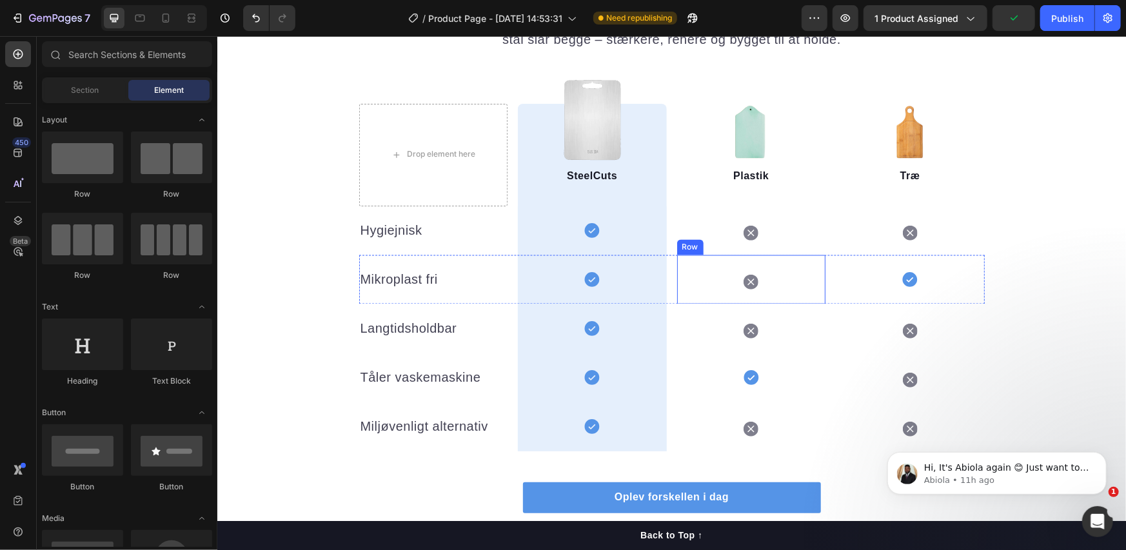
click at [712, 273] on div "Icon Row" at bounding box center [751, 279] width 149 height 49
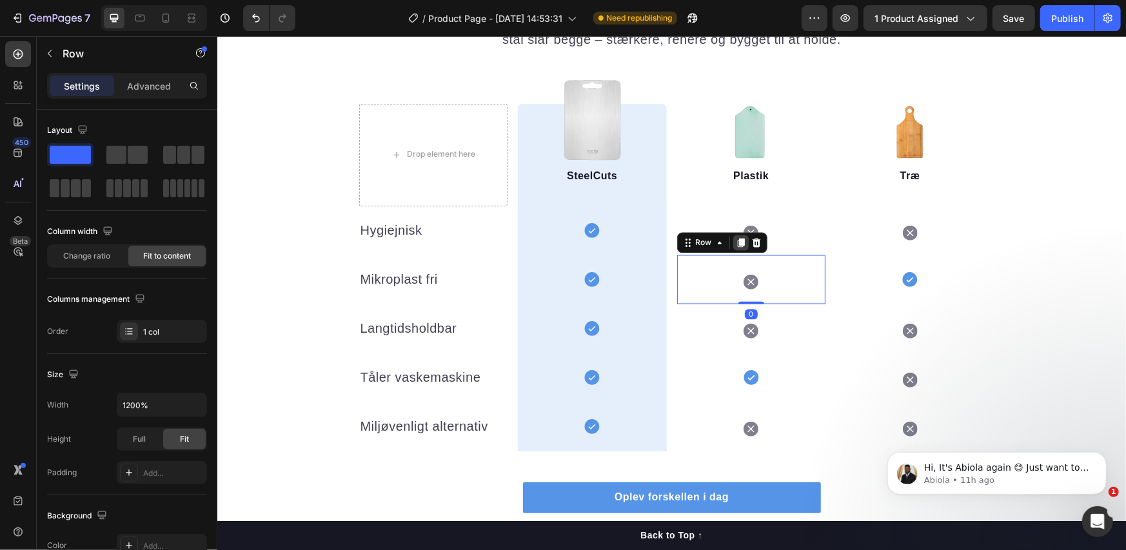
click at [737, 242] on icon at bounding box center [740, 242] width 7 height 9
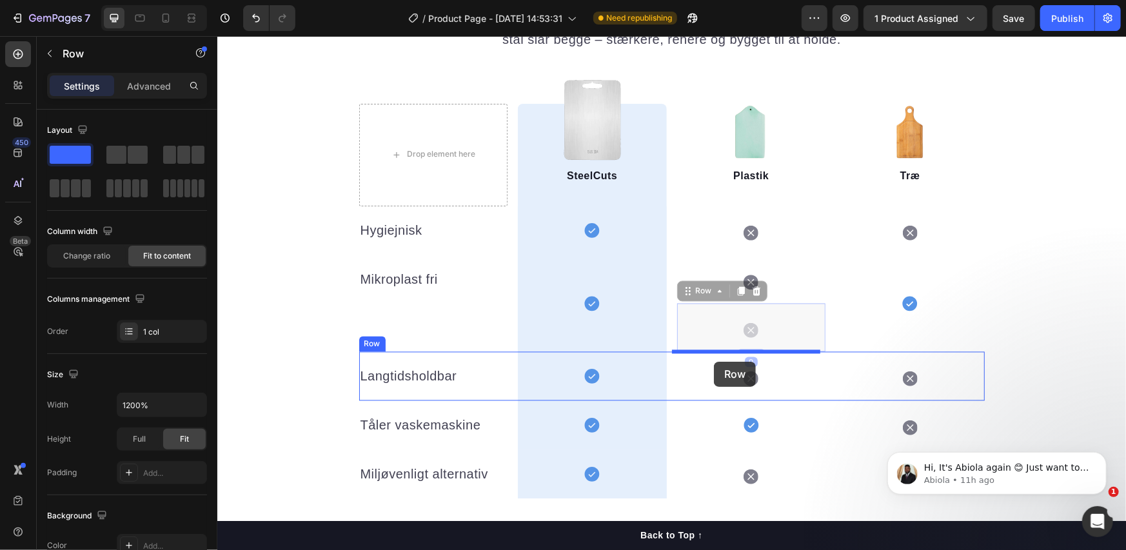
drag, startPoint x: 701, startPoint y: 292, endPoint x: 713, endPoint y: 361, distance: 70.1
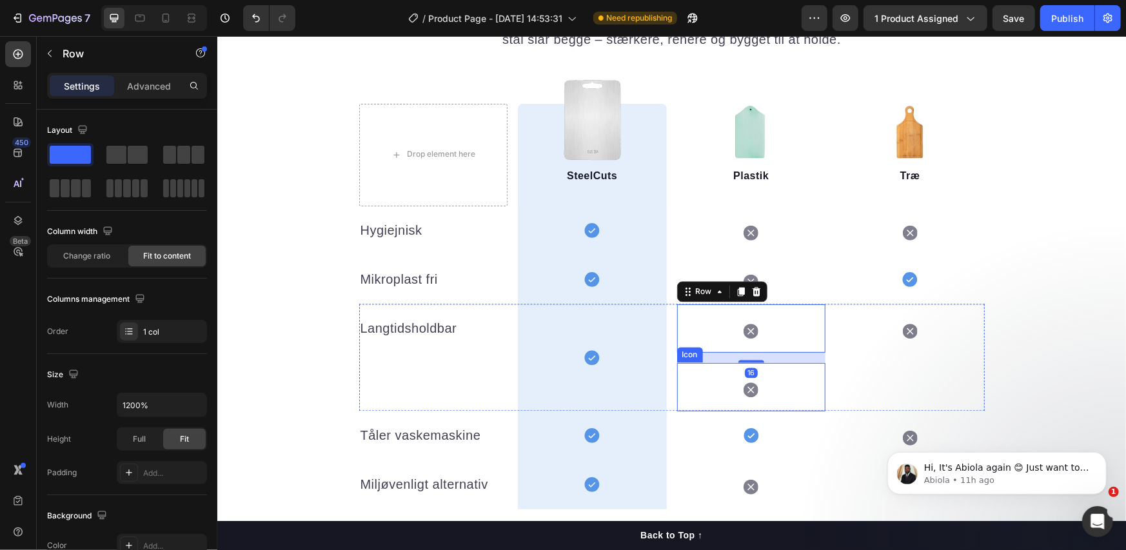
click at [771, 374] on div "Icon" at bounding box center [751, 387] width 149 height 48
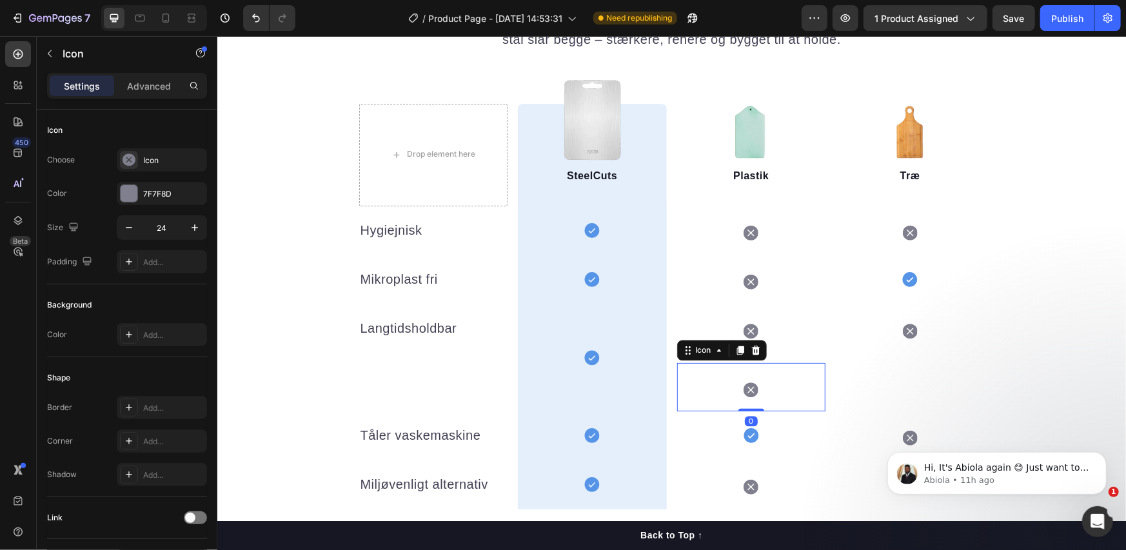
drag, startPoint x: 747, startPoint y: 353, endPoint x: 734, endPoint y: 361, distance: 15.0
click at [751, 353] on icon at bounding box center [755, 350] width 8 height 9
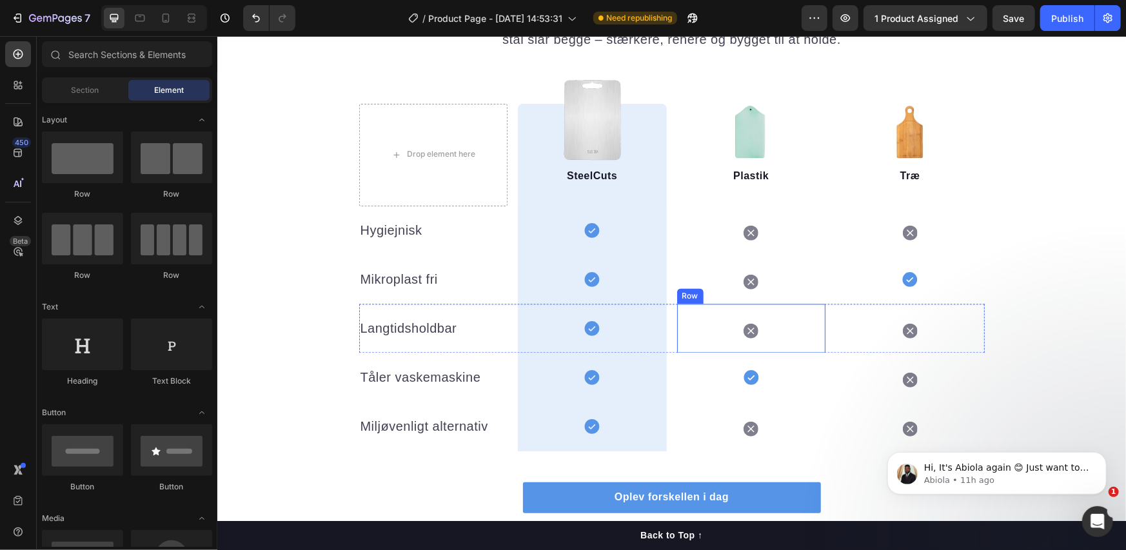
click at [711, 330] on div "Icon Row" at bounding box center [751, 328] width 149 height 49
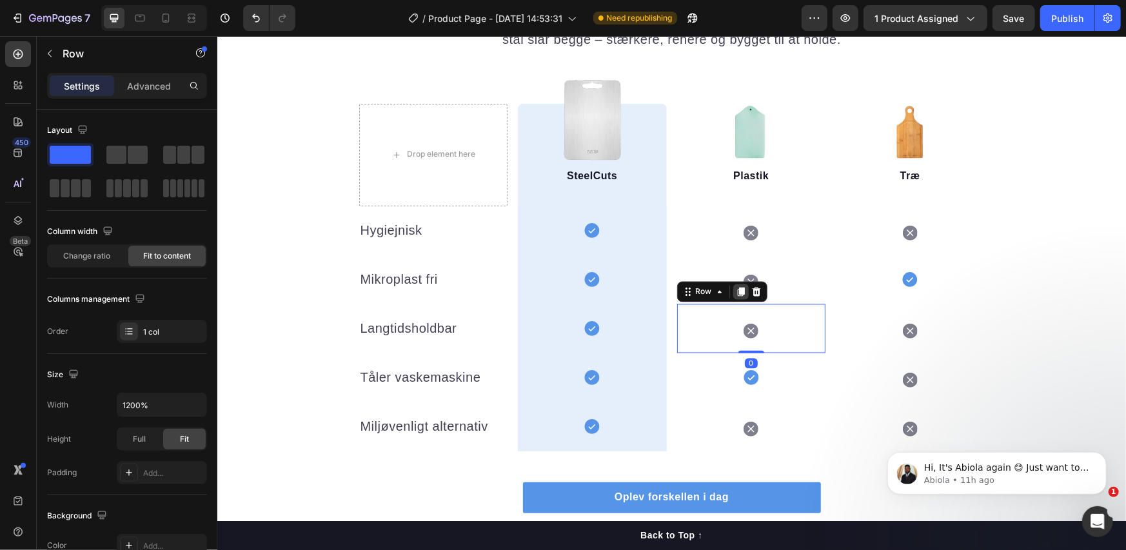
click at [737, 290] on icon at bounding box center [740, 291] width 7 height 9
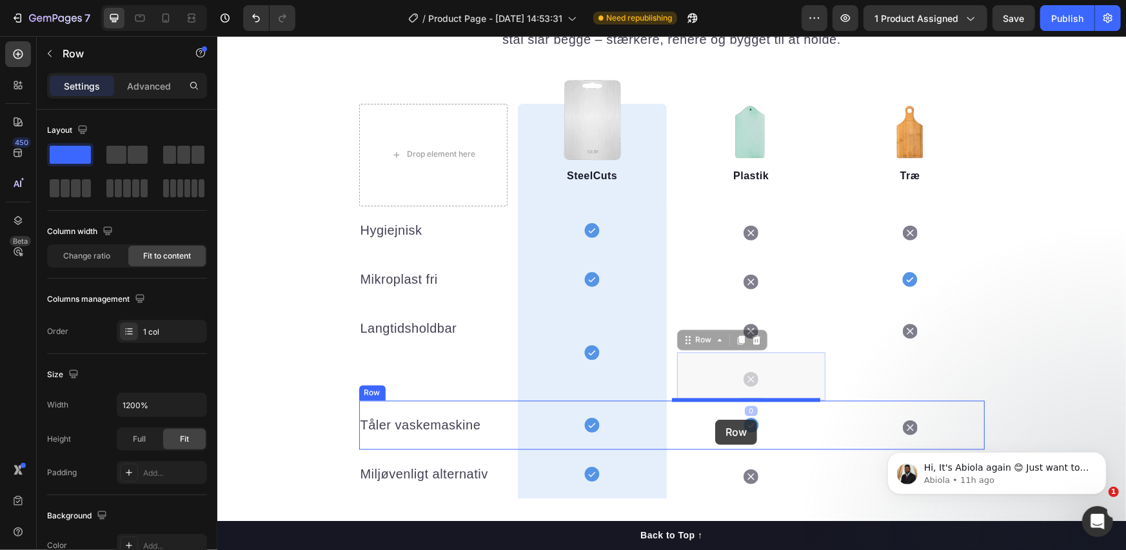
drag, startPoint x: 698, startPoint y: 340, endPoint x: 715, endPoint y: 419, distance: 81.1
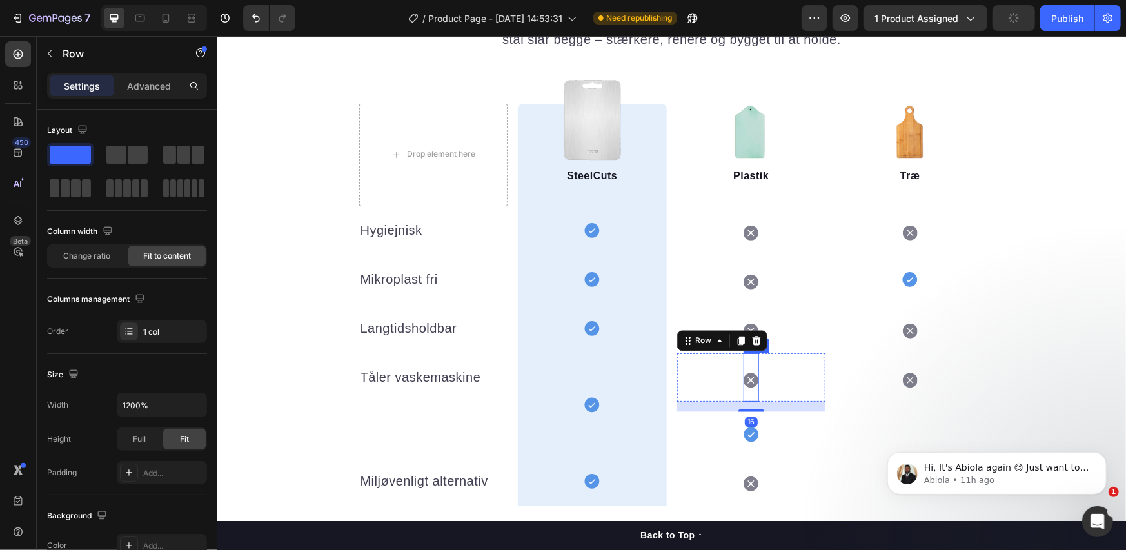
click at [743, 381] on icon at bounding box center [750, 379] width 15 height 15
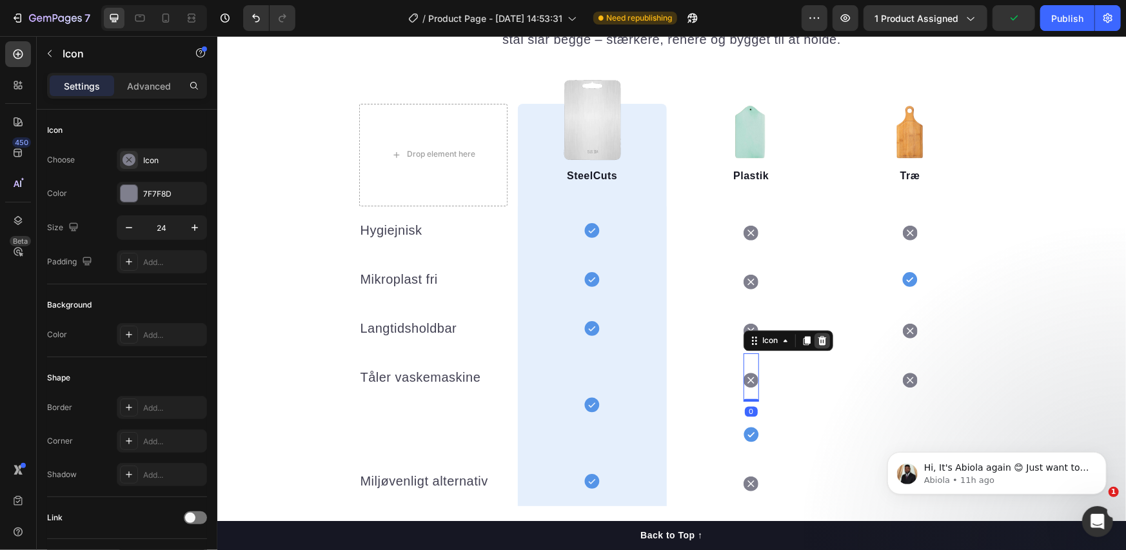
click at [817, 339] on icon at bounding box center [822, 340] width 10 height 10
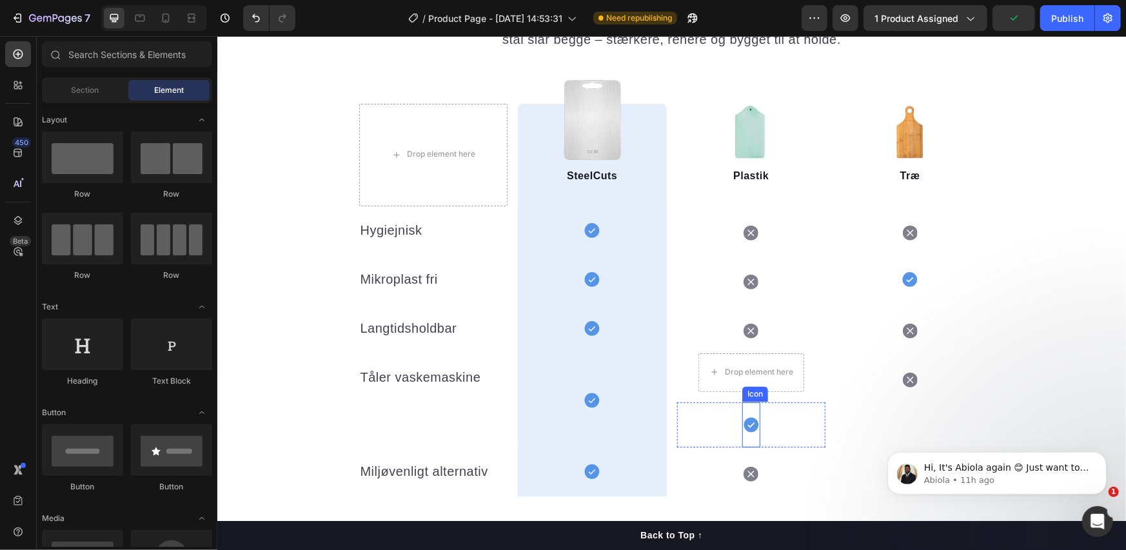
click at [749, 426] on icon at bounding box center [750, 424] width 15 height 15
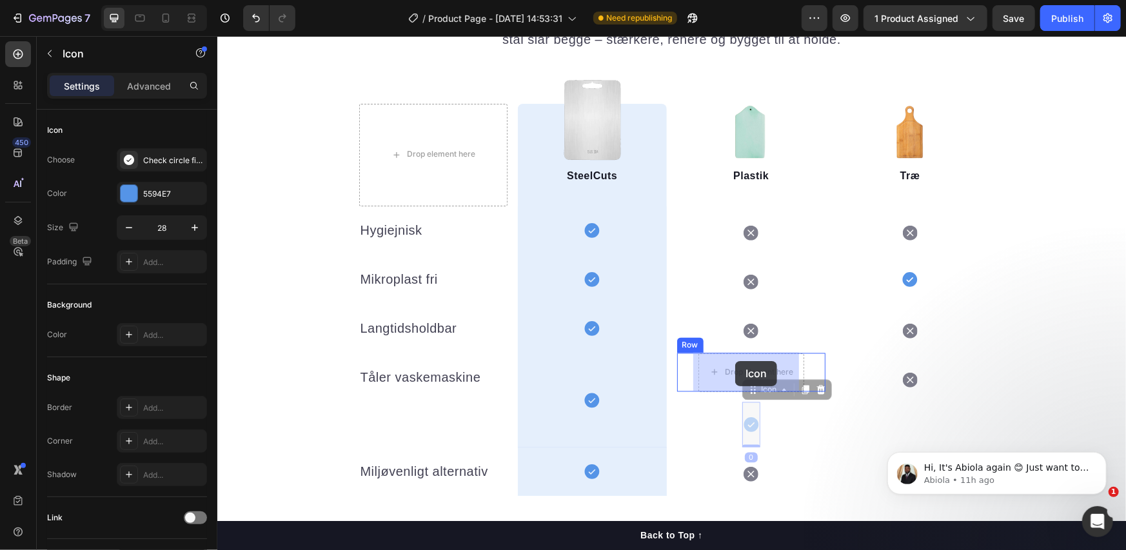
drag, startPoint x: 748, startPoint y: 392, endPoint x: 735, endPoint y: 359, distance: 35.3
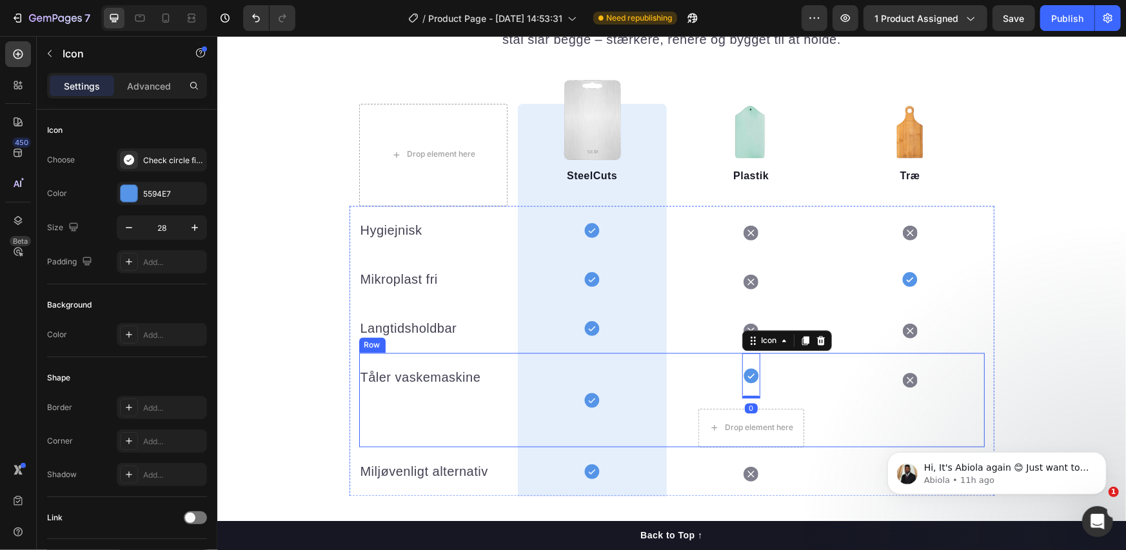
click at [700, 413] on div "Drop element here" at bounding box center [751, 427] width 106 height 39
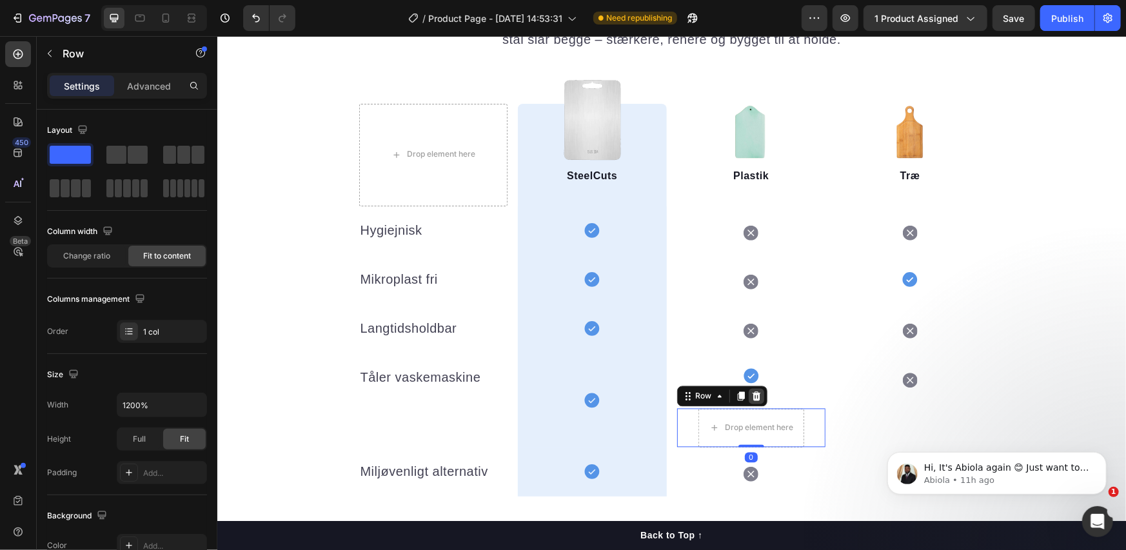
click at [754, 395] on icon at bounding box center [756, 396] width 10 height 10
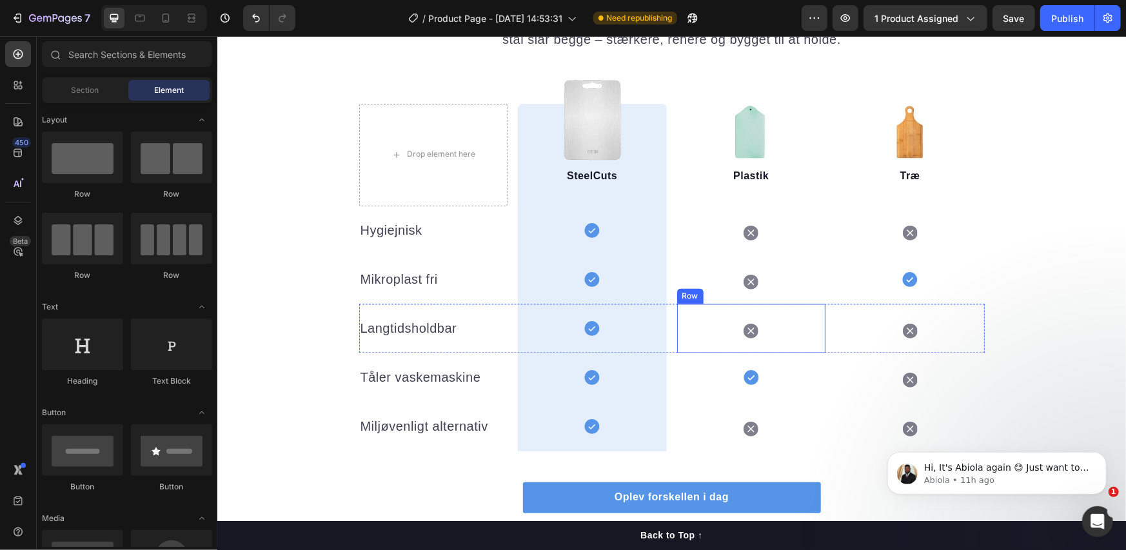
click at [725, 337] on div "Icon Row" at bounding box center [751, 328] width 149 height 49
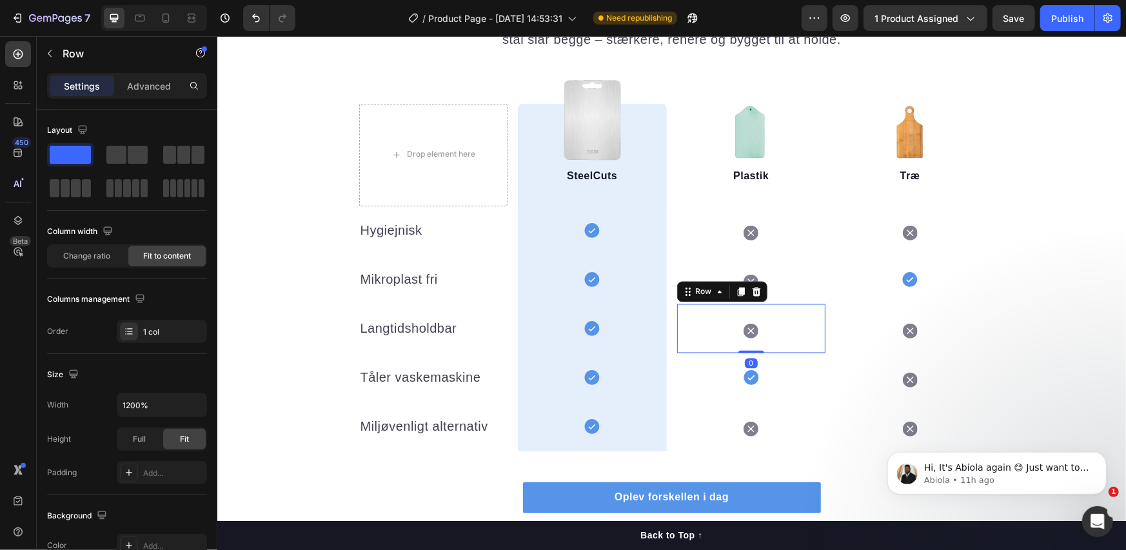
click at [735, 292] on icon at bounding box center [740, 291] width 10 height 10
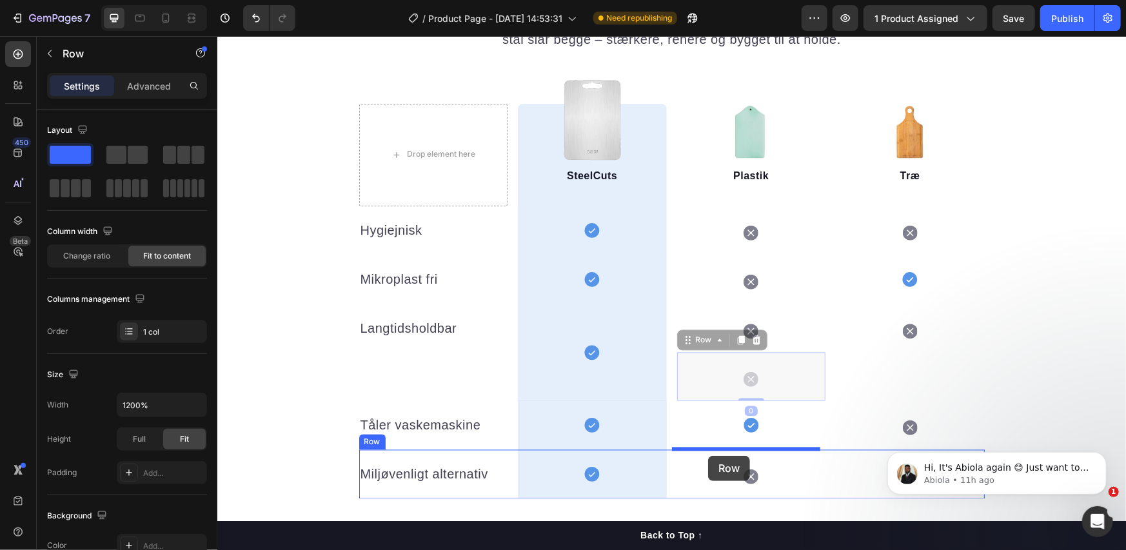
drag, startPoint x: 701, startPoint y: 341, endPoint x: 708, endPoint y: 455, distance: 114.4
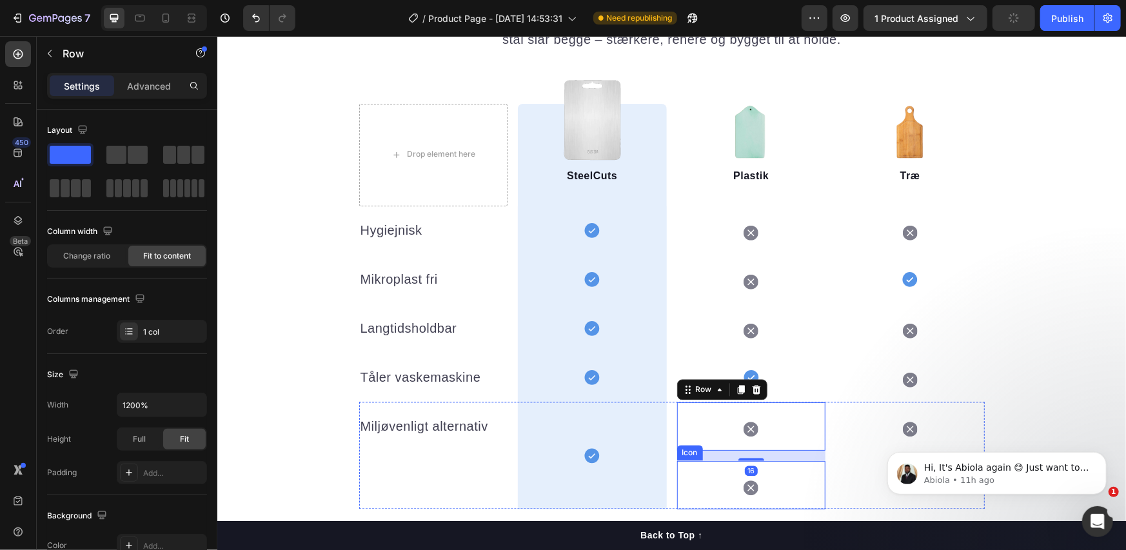
click at [716, 491] on div "Icon" at bounding box center [751, 485] width 149 height 48
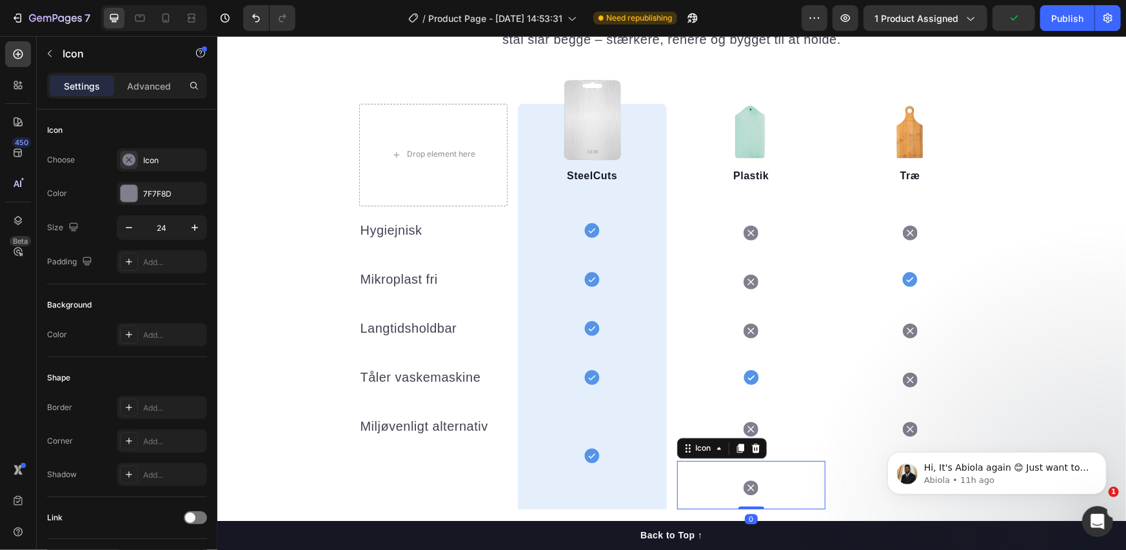
click at [751, 451] on icon at bounding box center [755, 448] width 8 height 9
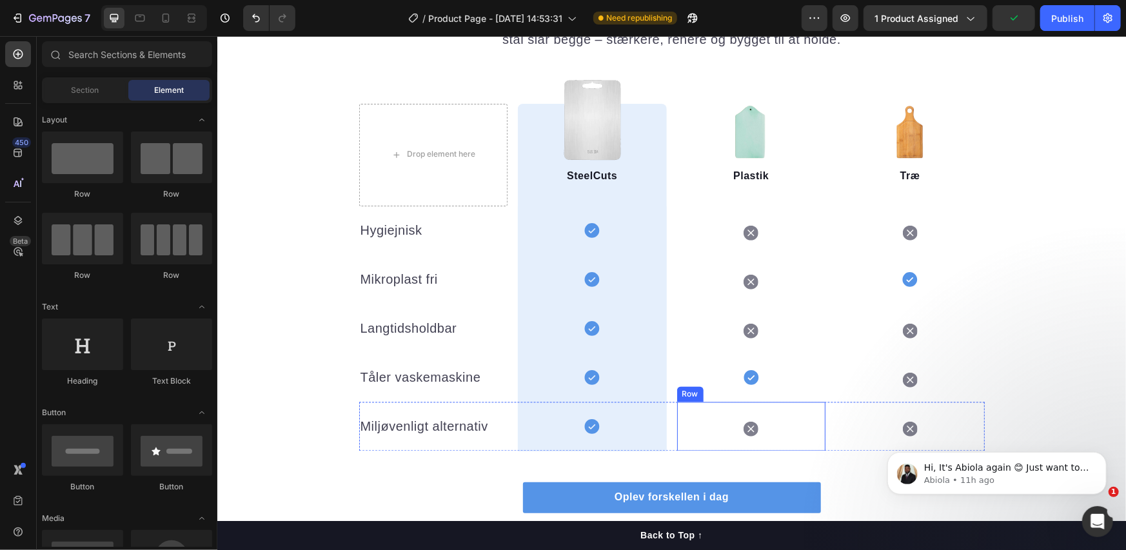
click at [712, 434] on div "Icon Row" at bounding box center [751, 426] width 149 height 49
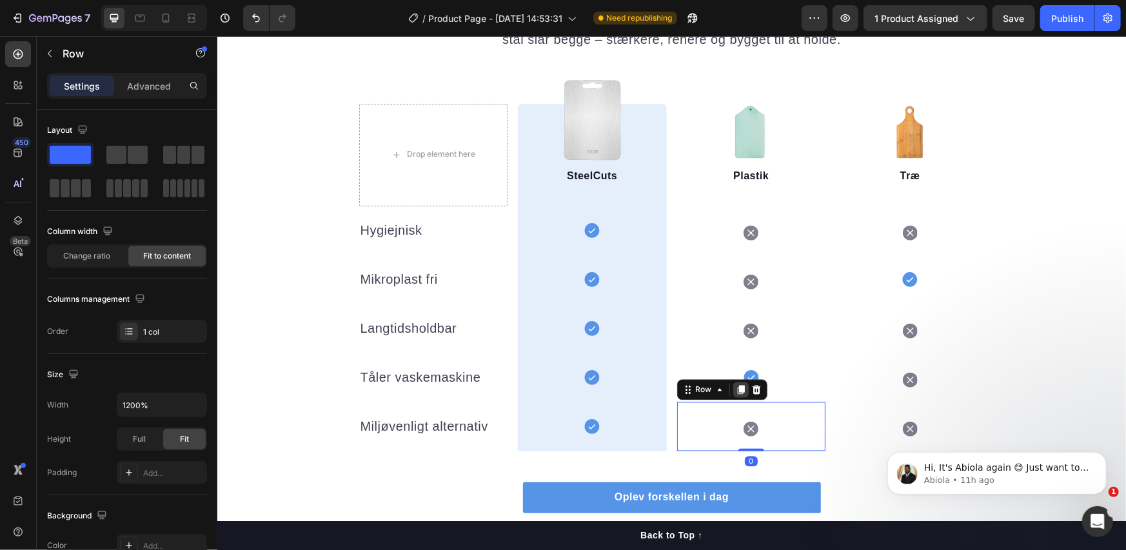
click at [735, 390] on icon at bounding box center [740, 389] width 10 height 10
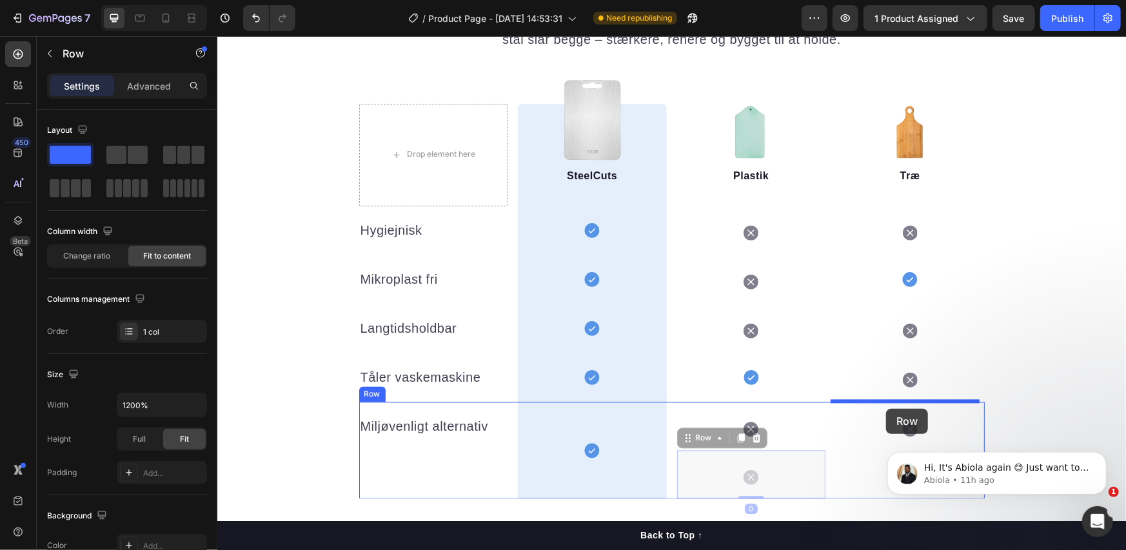
drag, startPoint x: 704, startPoint y: 442, endPoint x: 886, endPoint y: 408, distance: 184.4
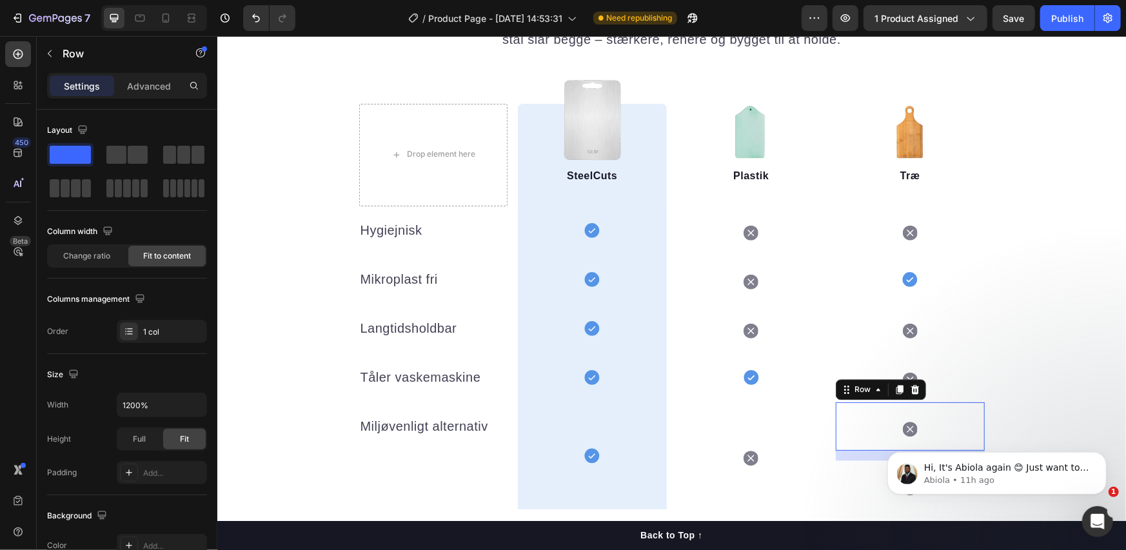
click at [867, 433] on div "Icon Row 16" at bounding box center [909, 426] width 149 height 48
click at [852, 473] on div "Icon" at bounding box center [909, 485] width 149 height 48
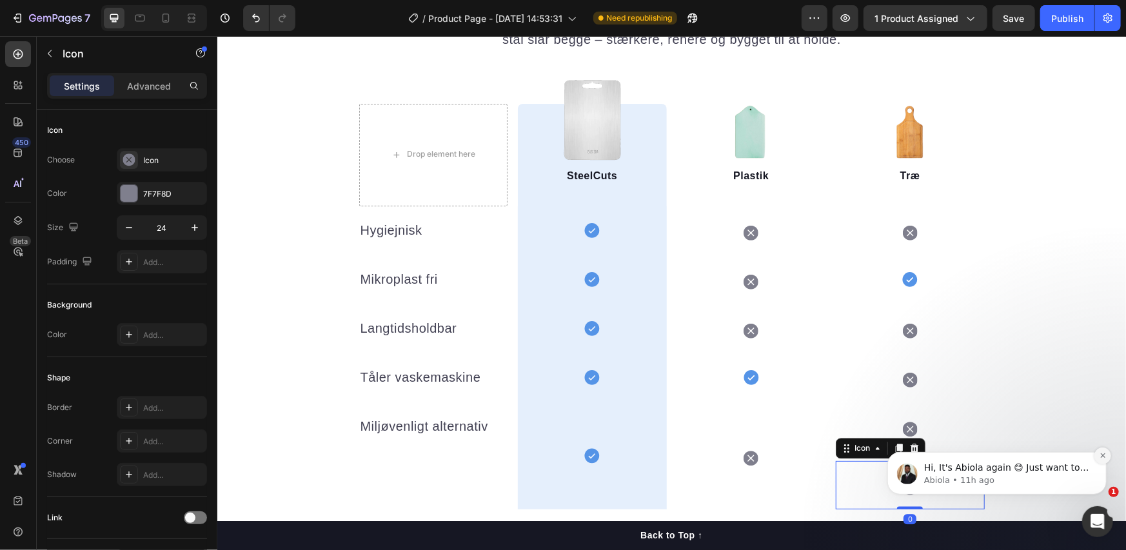
click at [1105, 452] on icon "Dismiss notification" at bounding box center [1102, 455] width 7 height 7
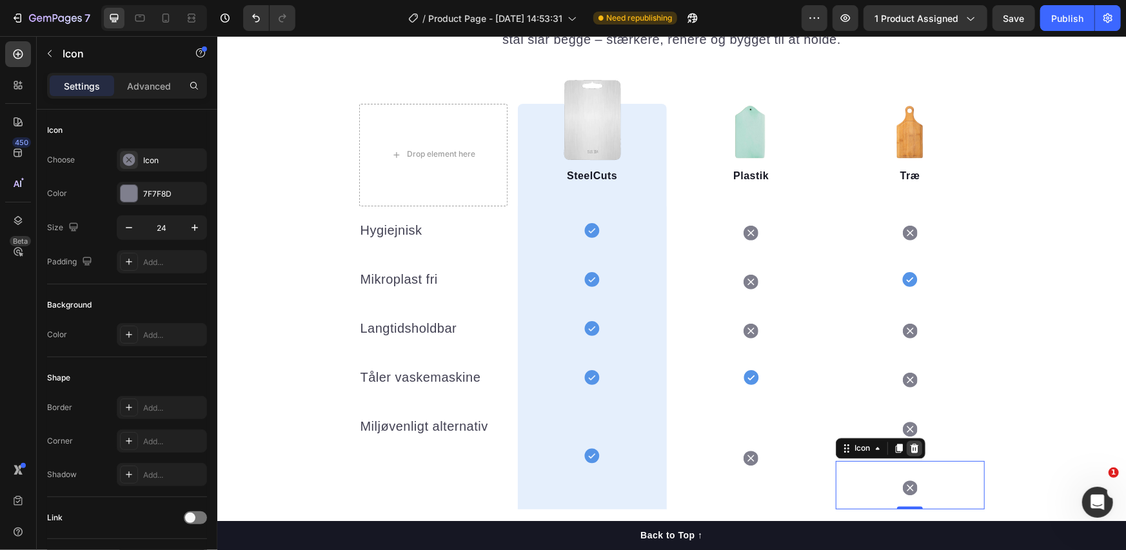
click at [910, 446] on icon at bounding box center [914, 448] width 8 height 9
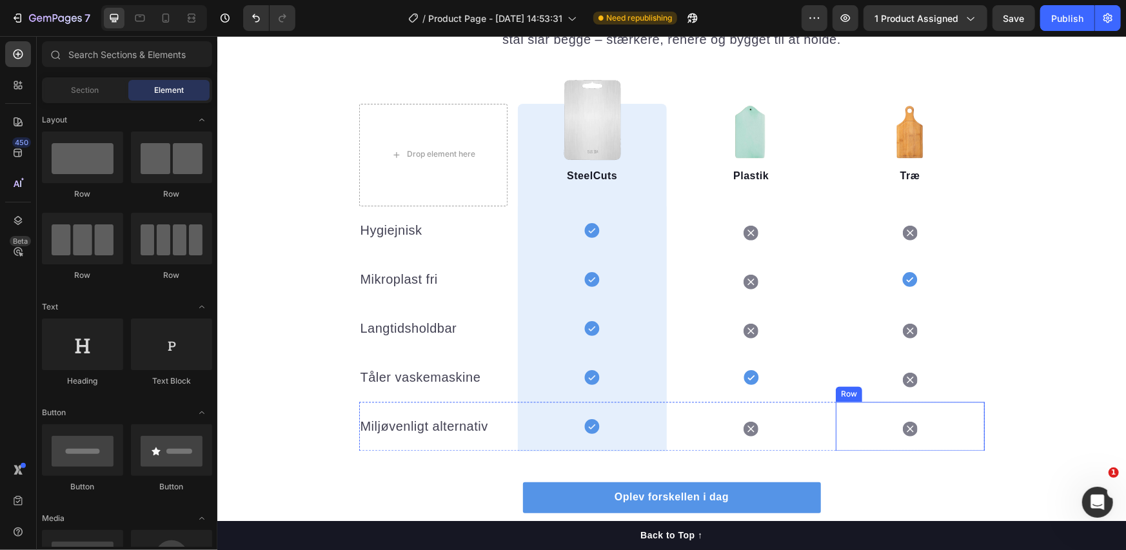
click at [855, 432] on div "Icon Row" at bounding box center [909, 426] width 149 height 49
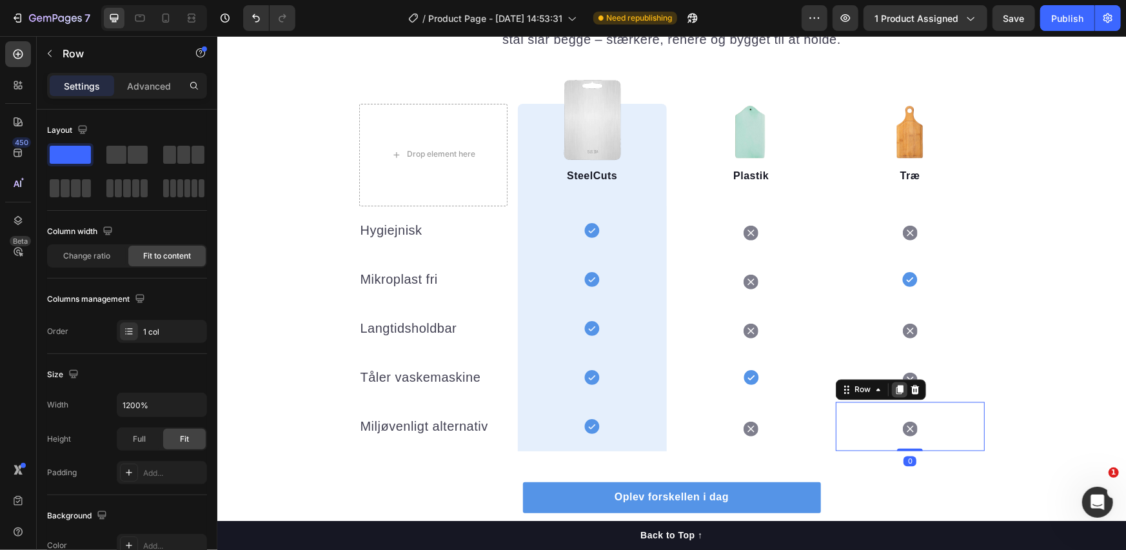
click at [897, 388] on icon at bounding box center [899, 389] width 7 height 9
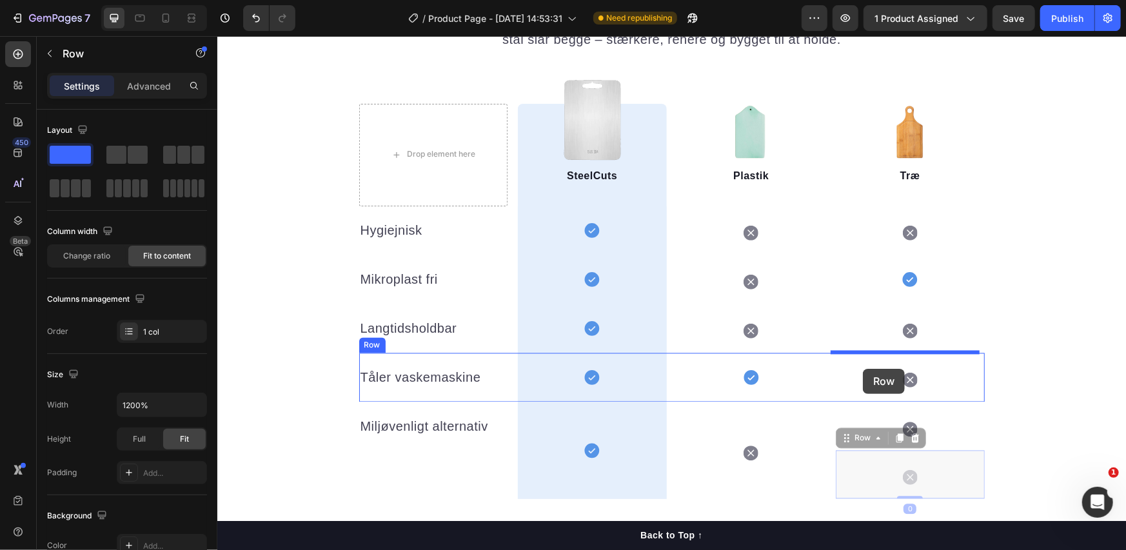
drag, startPoint x: 848, startPoint y: 438, endPoint x: 863, endPoint y: 368, distance: 71.2
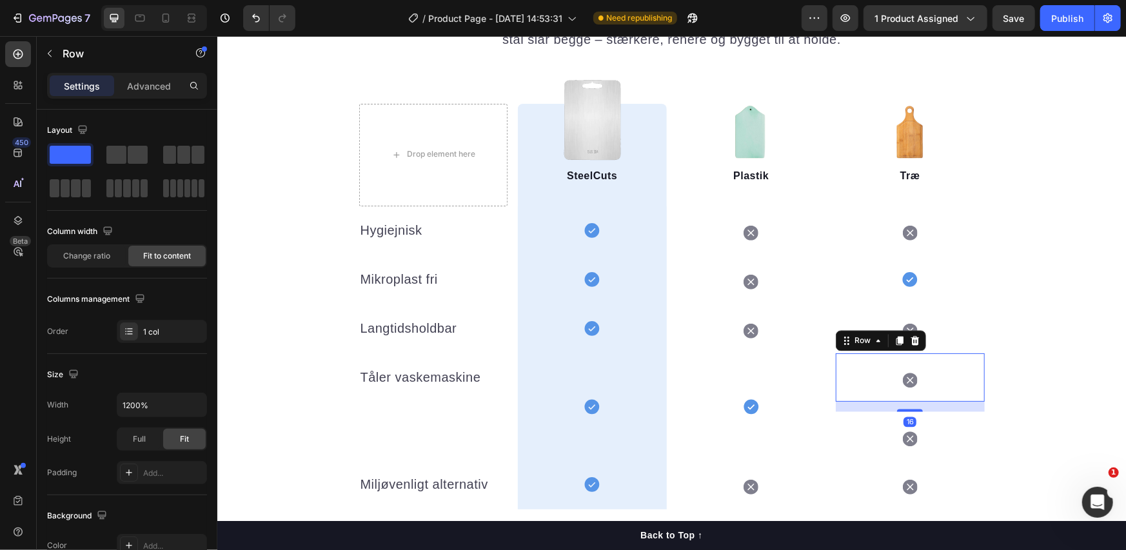
click at [893, 438] on div "Icon" at bounding box center [909, 436] width 149 height 48
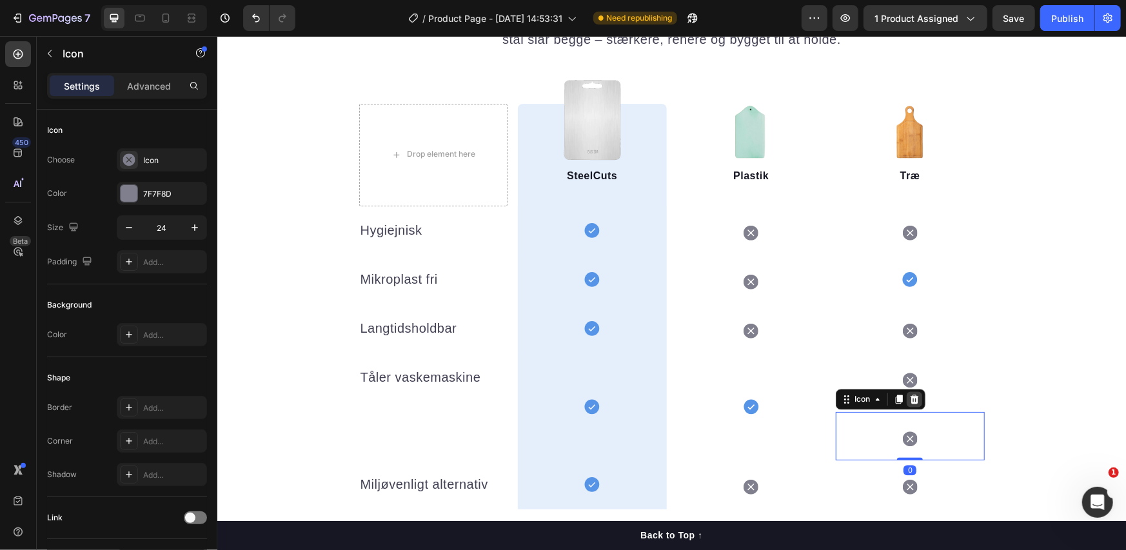
click at [910, 398] on icon at bounding box center [914, 399] width 8 height 9
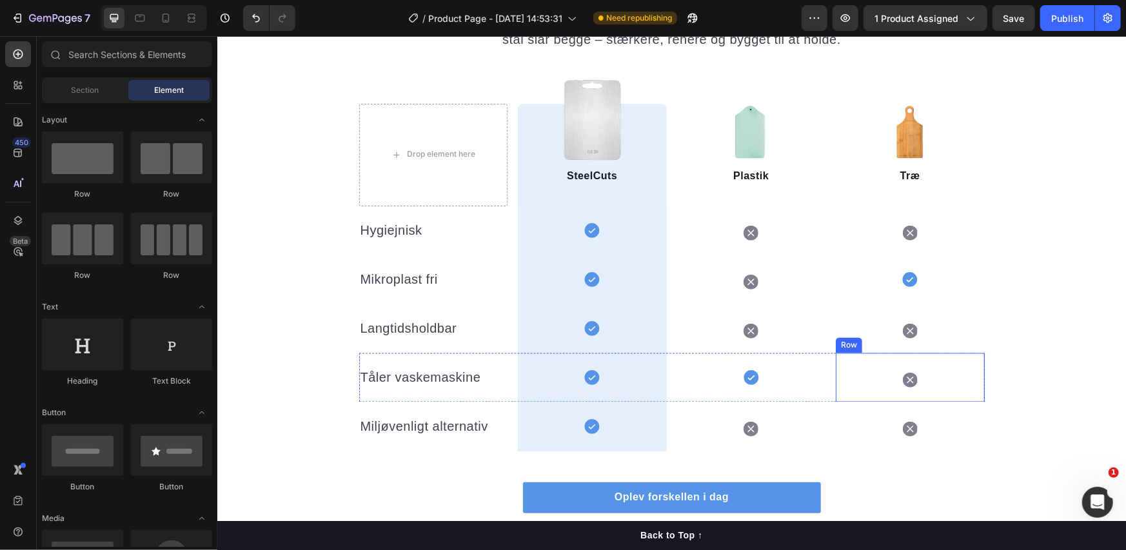
click at [866, 368] on div "Icon Row" at bounding box center [909, 377] width 149 height 49
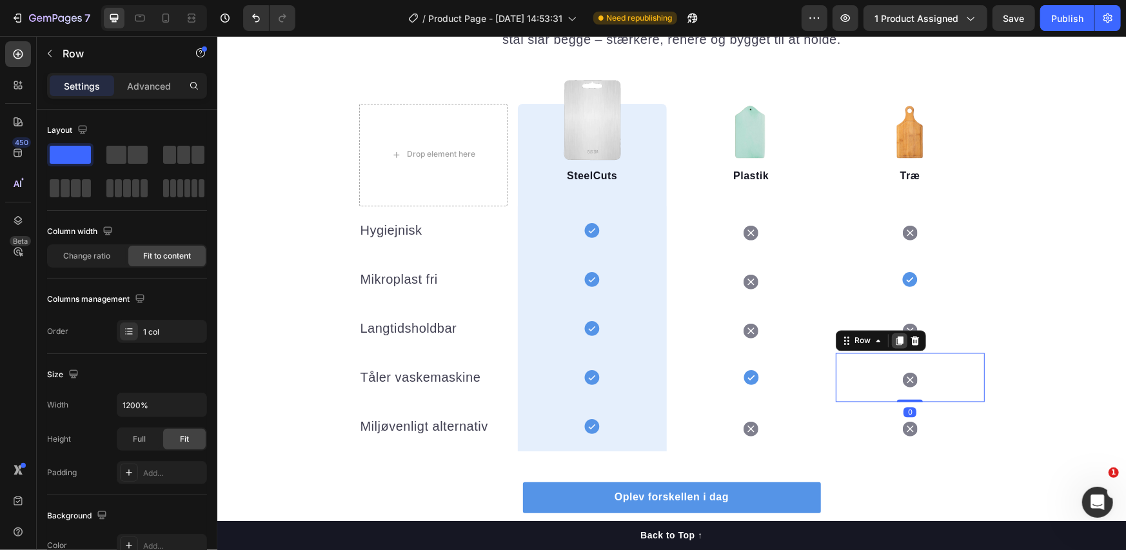
click at [892, 343] on div at bounding box center [899, 340] width 15 height 15
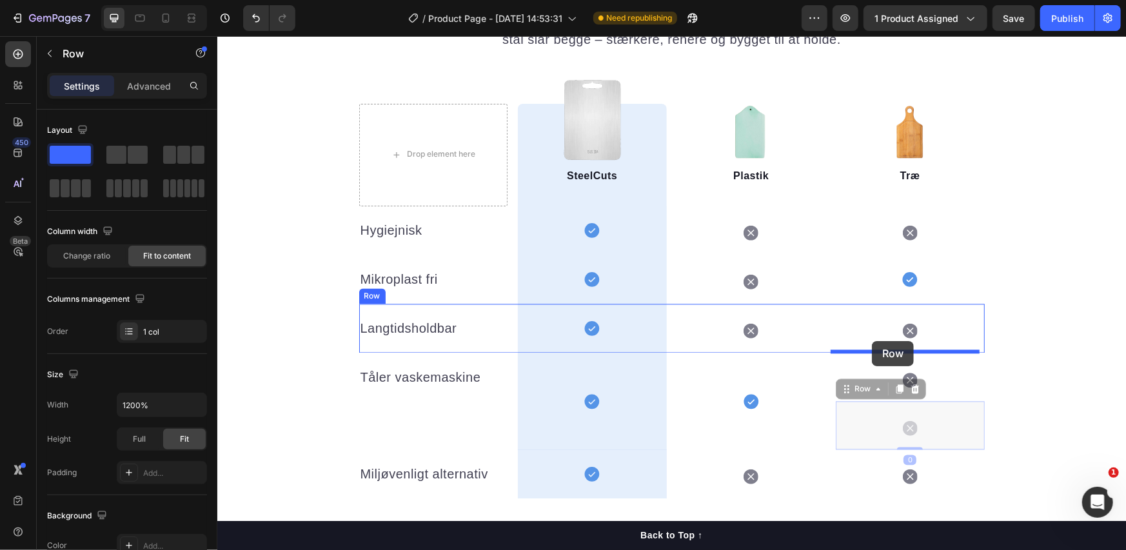
drag, startPoint x: 856, startPoint y: 394, endPoint x: 872, endPoint y: 341, distance: 55.7
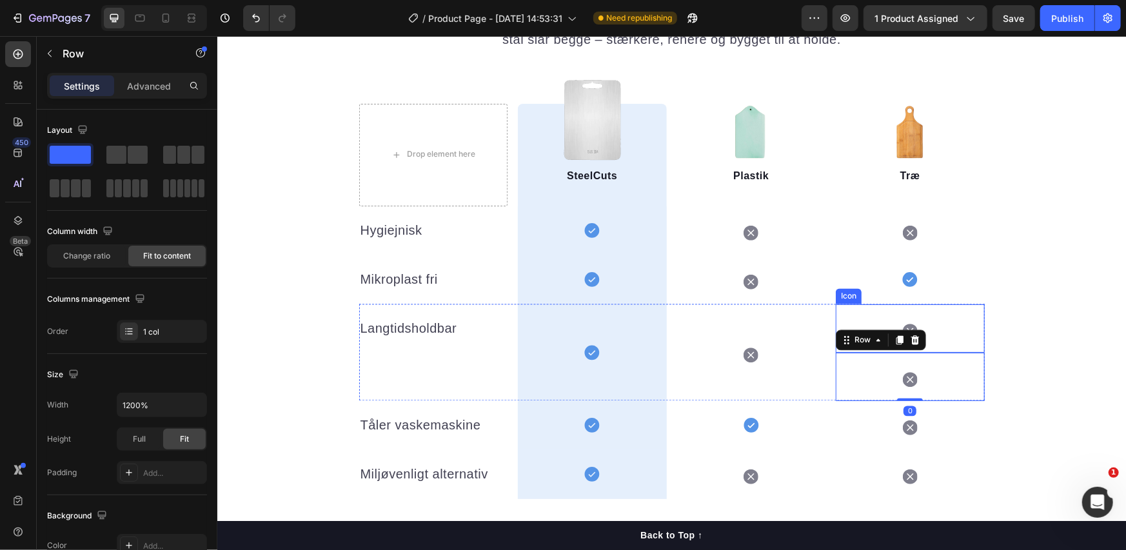
click at [924, 325] on div "Icon" at bounding box center [909, 328] width 149 height 48
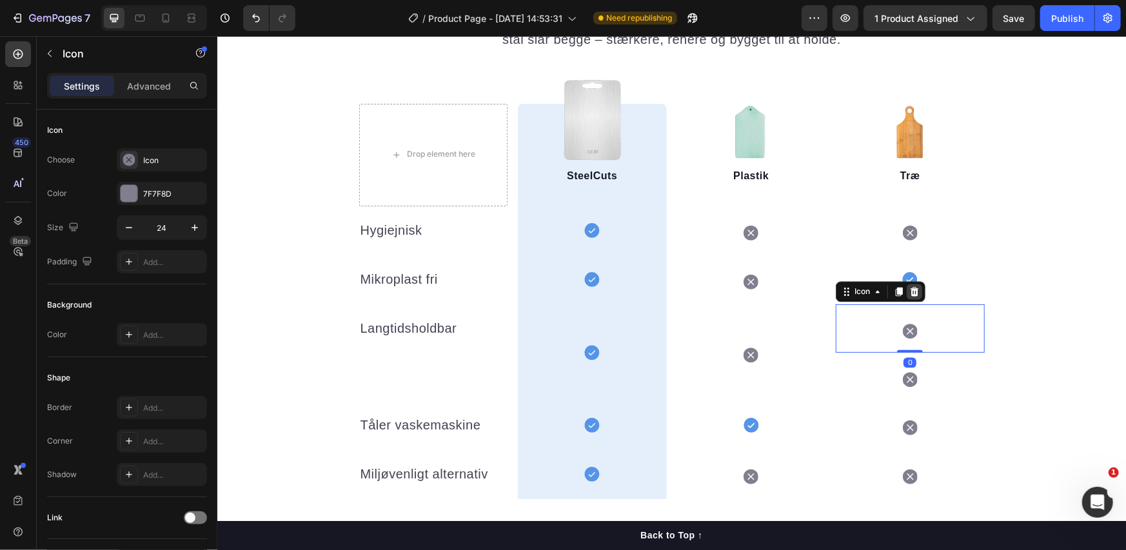
click at [912, 289] on icon at bounding box center [914, 291] width 8 height 9
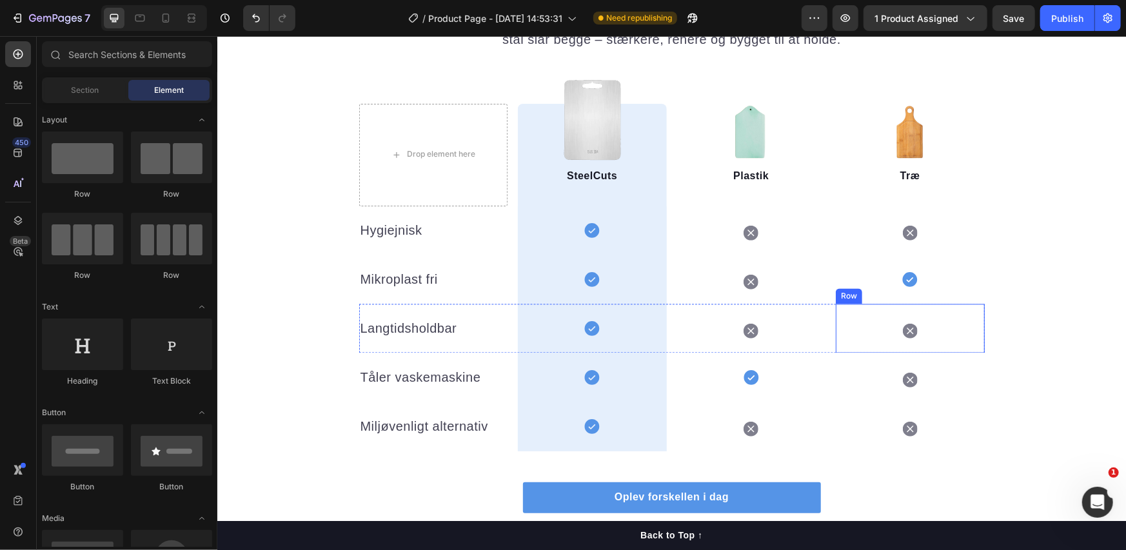
click at [866, 343] on div "Icon Row" at bounding box center [909, 328] width 149 height 49
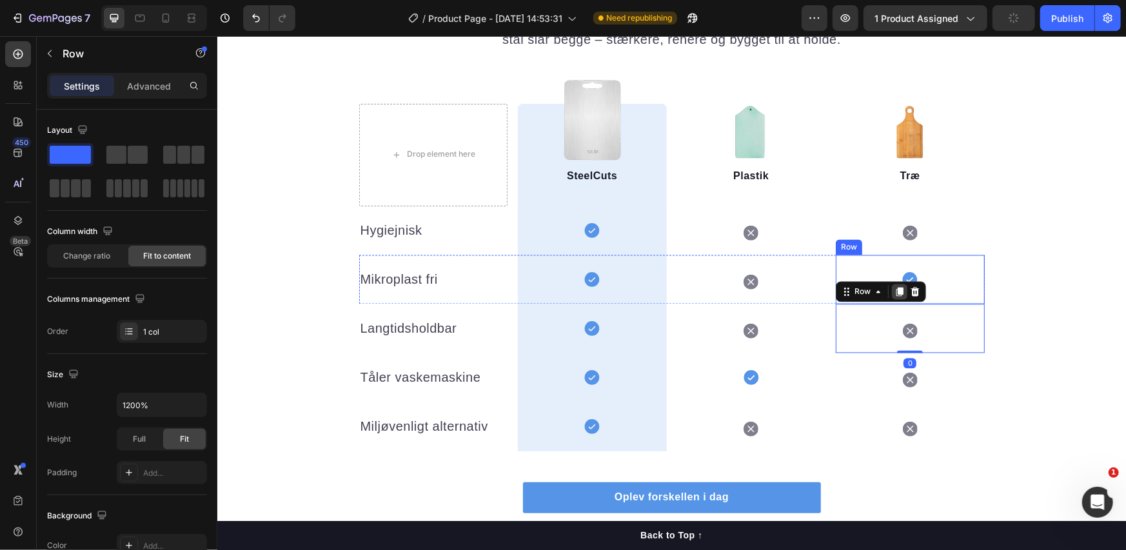
click at [894, 294] on icon at bounding box center [899, 291] width 10 height 10
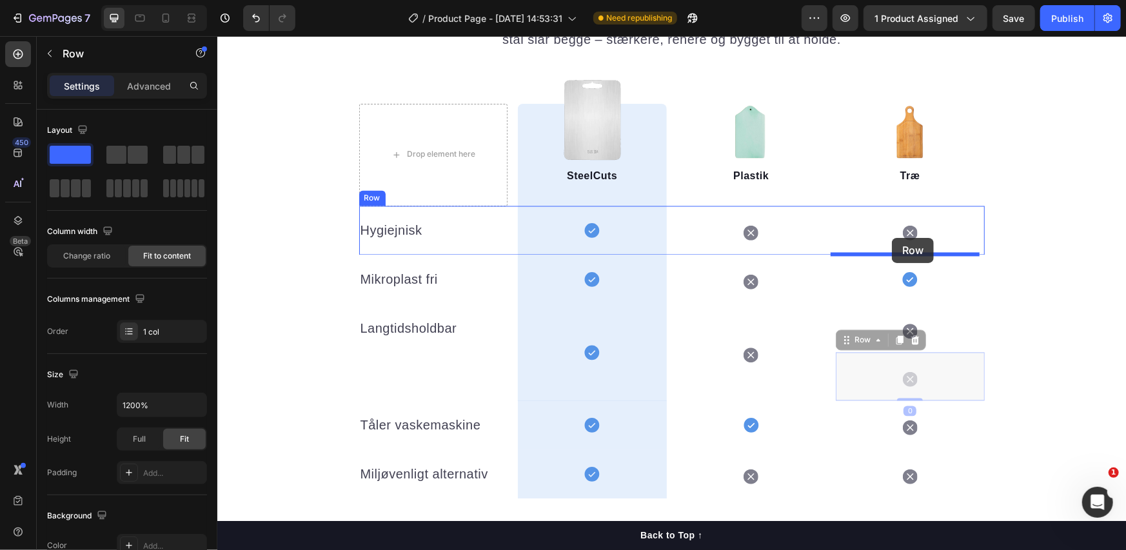
drag, startPoint x: 851, startPoint y: 337, endPoint x: 892, endPoint y: 237, distance: 107.9
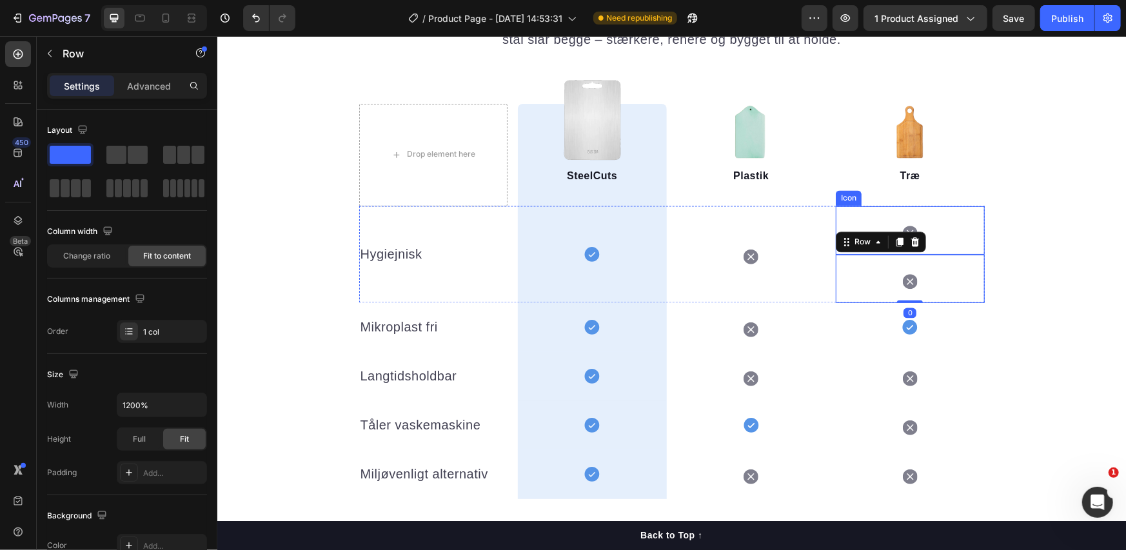
click at [944, 227] on div "Icon" at bounding box center [909, 230] width 149 height 48
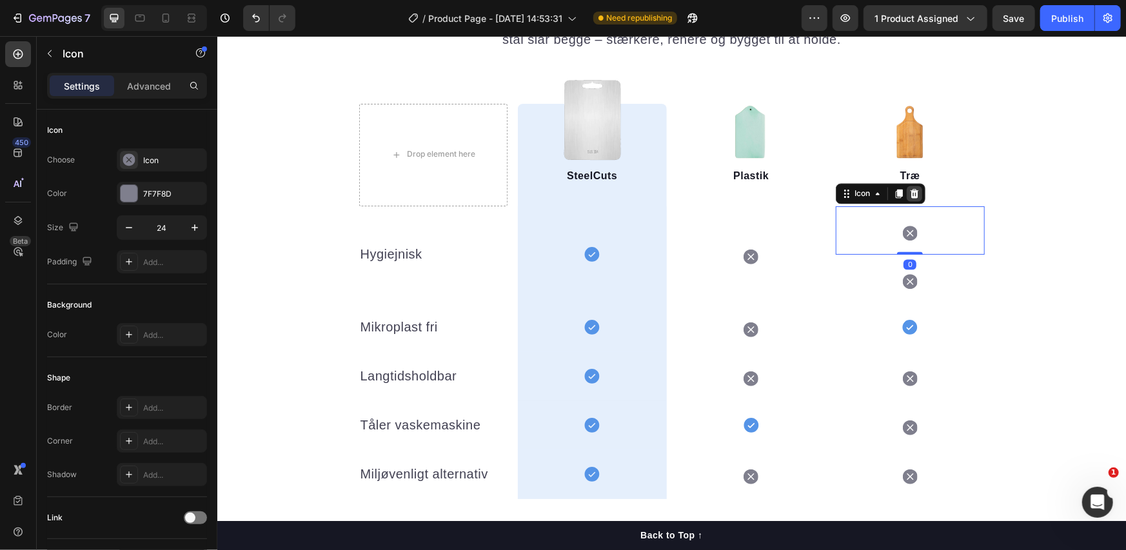
click at [911, 194] on icon at bounding box center [914, 193] width 8 height 9
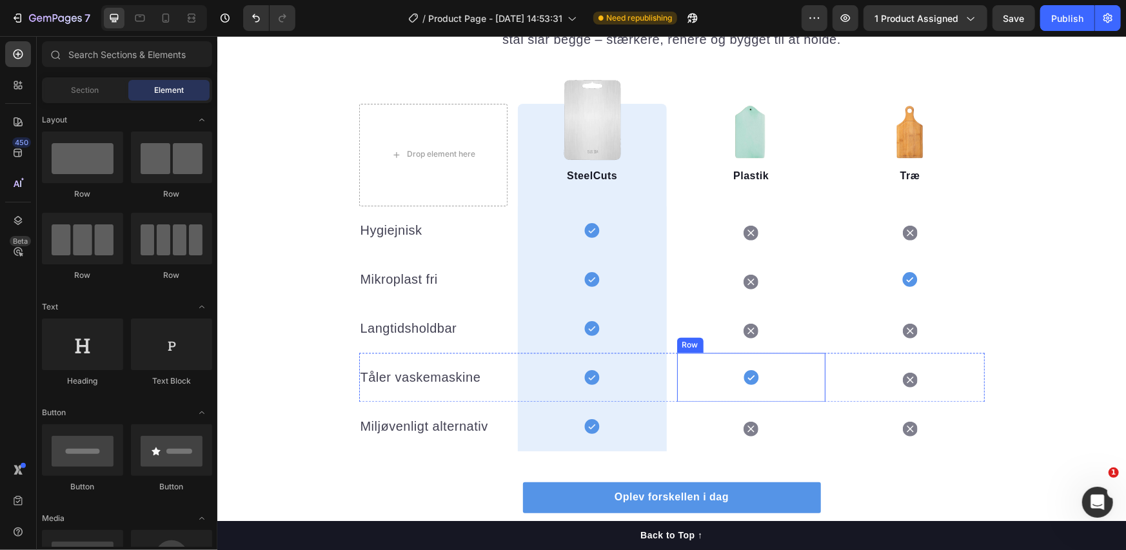
click at [775, 379] on div "Icon Row" at bounding box center [751, 377] width 149 height 49
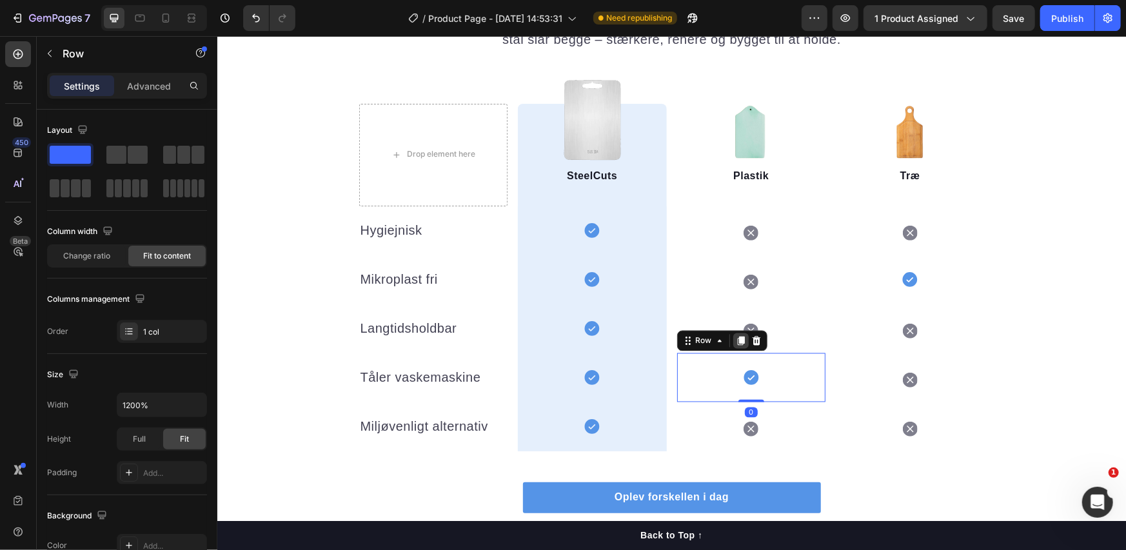
click at [737, 338] on icon at bounding box center [740, 340] width 7 height 9
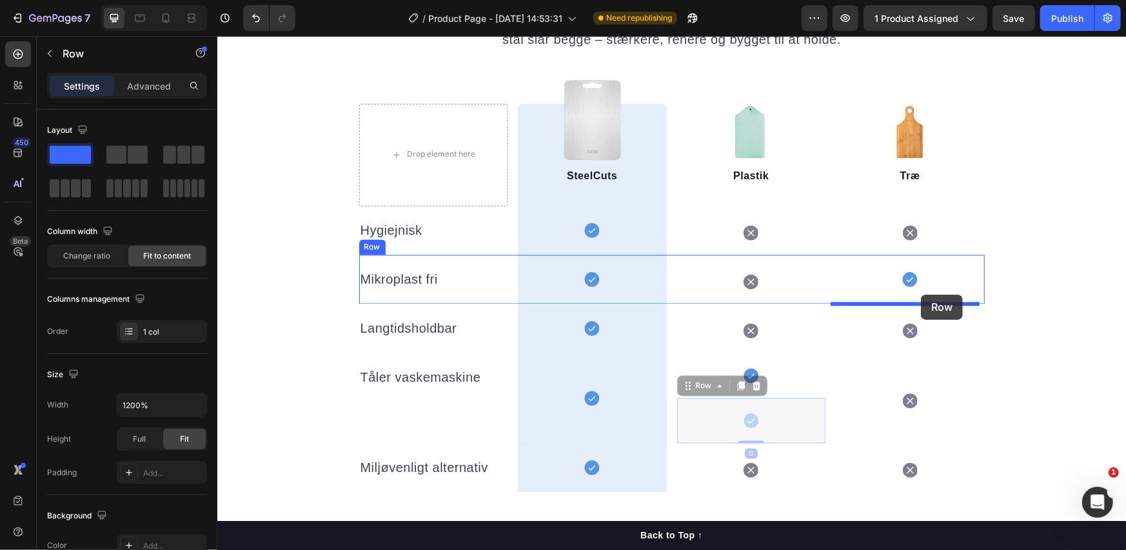
drag, startPoint x: 692, startPoint y: 388, endPoint x: 921, endPoint y: 294, distance: 247.4
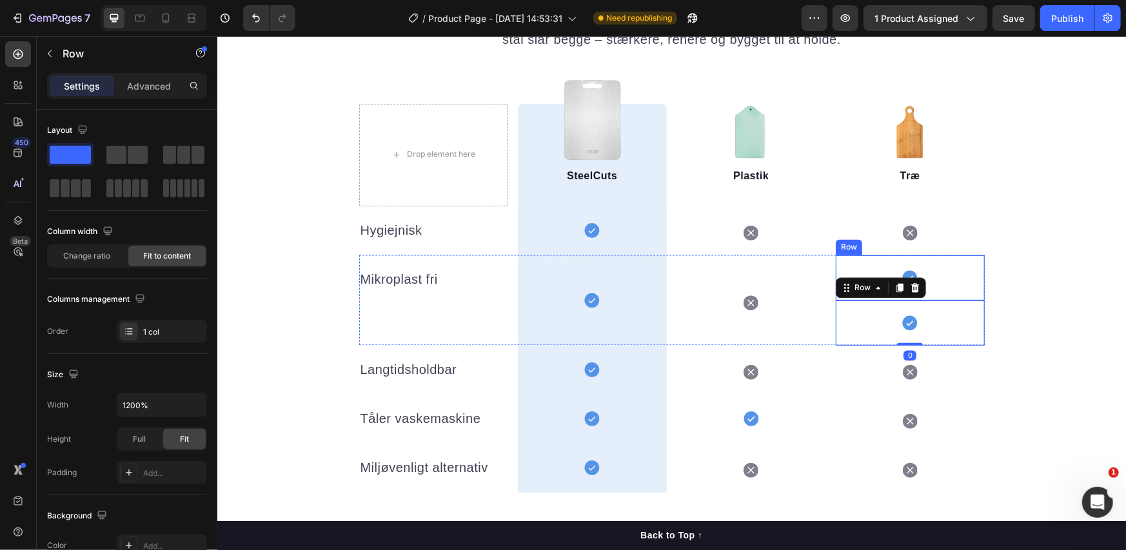
click at [924, 274] on div "Icon Row" at bounding box center [909, 277] width 149 height 45
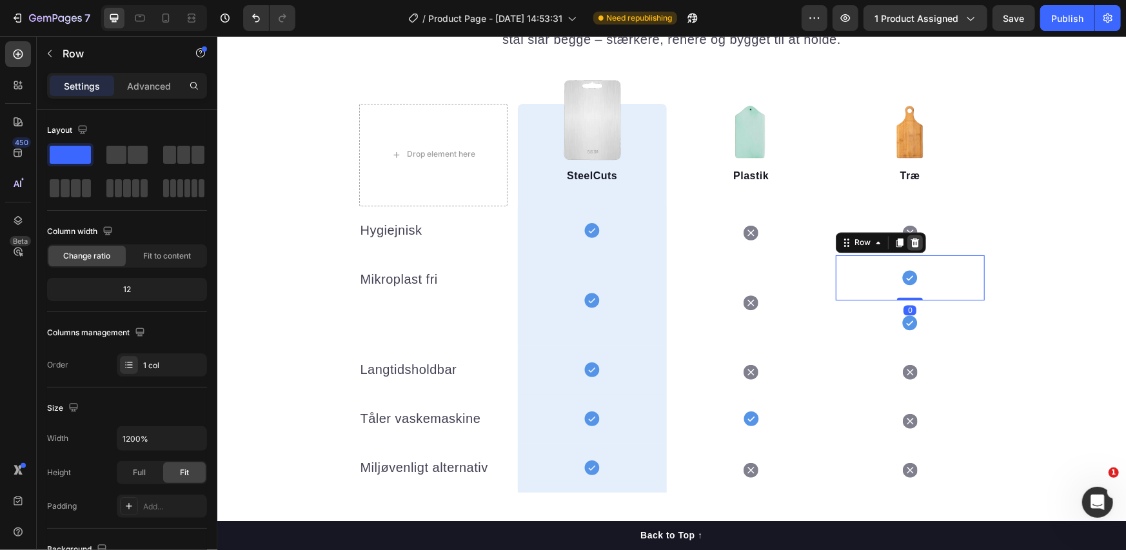
click at [910, 241] on icon at bounding box center [915, 242] width 10 height 10
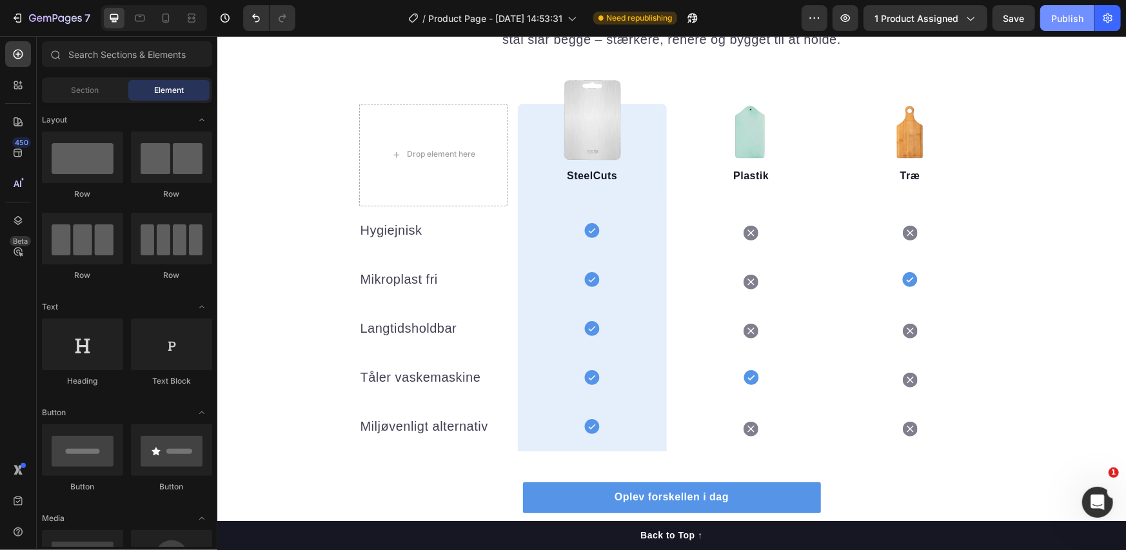
click at [1053, 16] on div "Publish" at bounding box center [1068, 19] width 32 height 14
click at [136, 19] on icon at bounding box center [140, 18] width 13 height 13
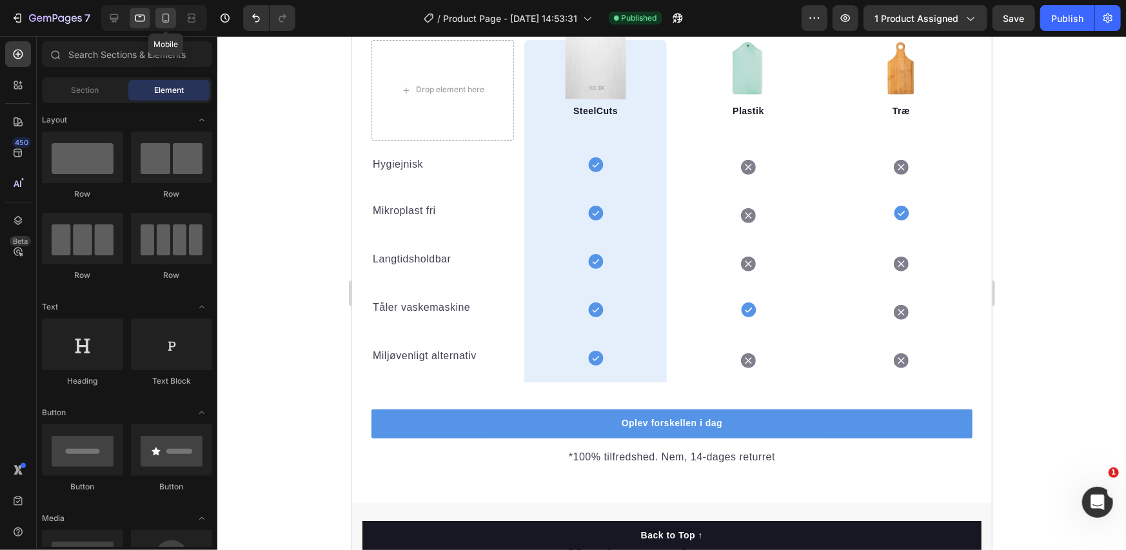
click at [163, 17] on icon at bounding box center [166, 18] width 7 height 9
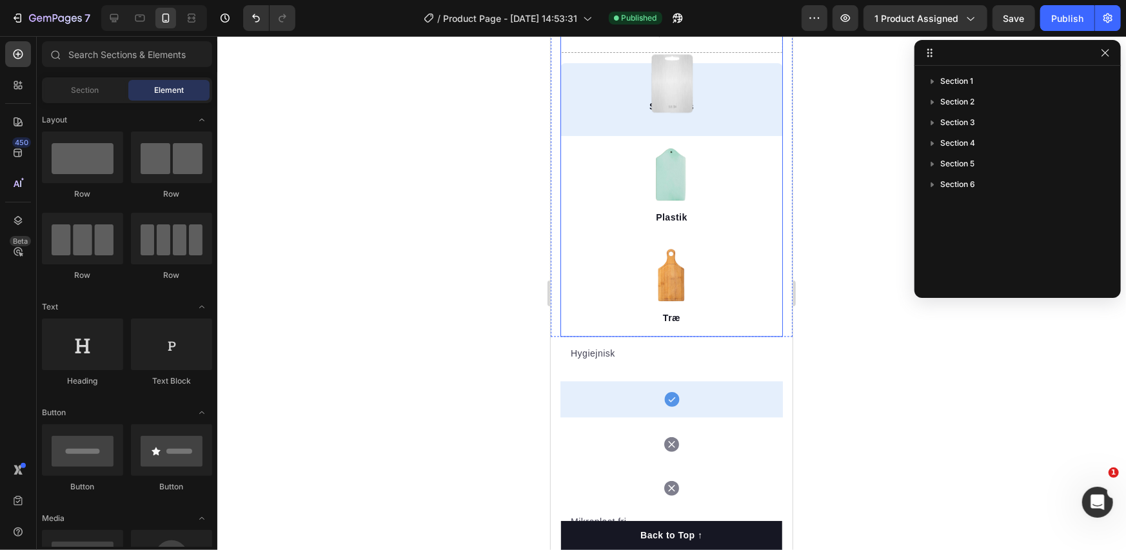
scroll to position [1346, 0]
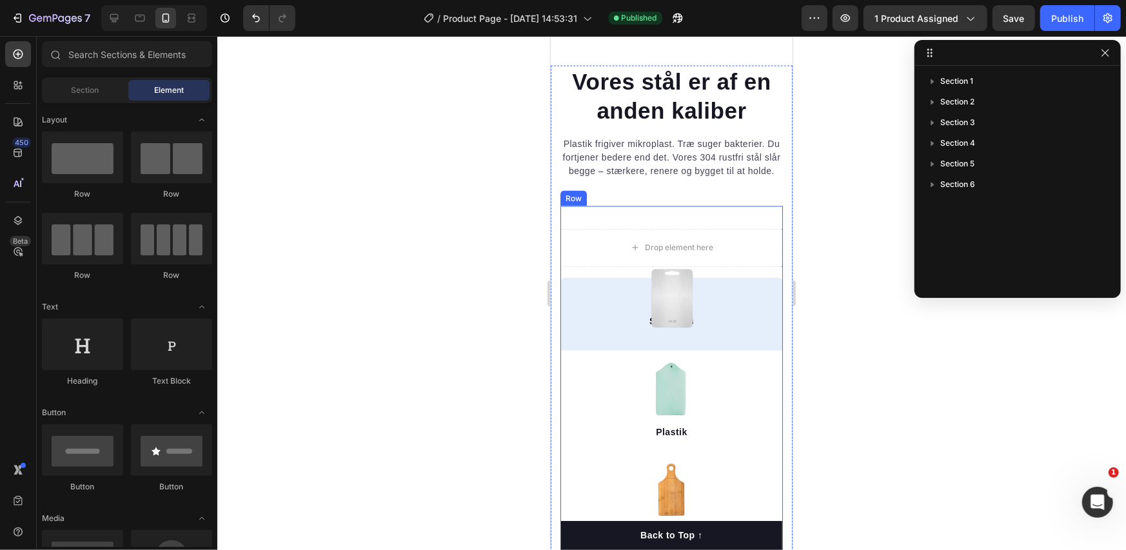
click at [613, 236] on div "Drop element here SteelCuts Text block Image Row Image Plastik Text block Image…" at bounding box center [671, 379] width 223 height 346
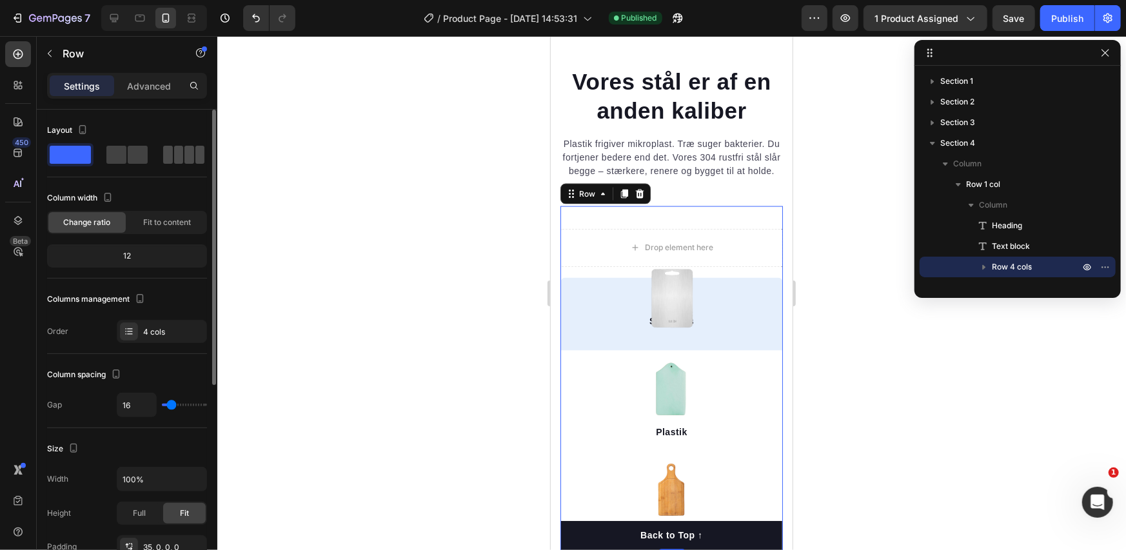
click at [184, 155] on span at bounding box center [189, 155] width 10 height 18
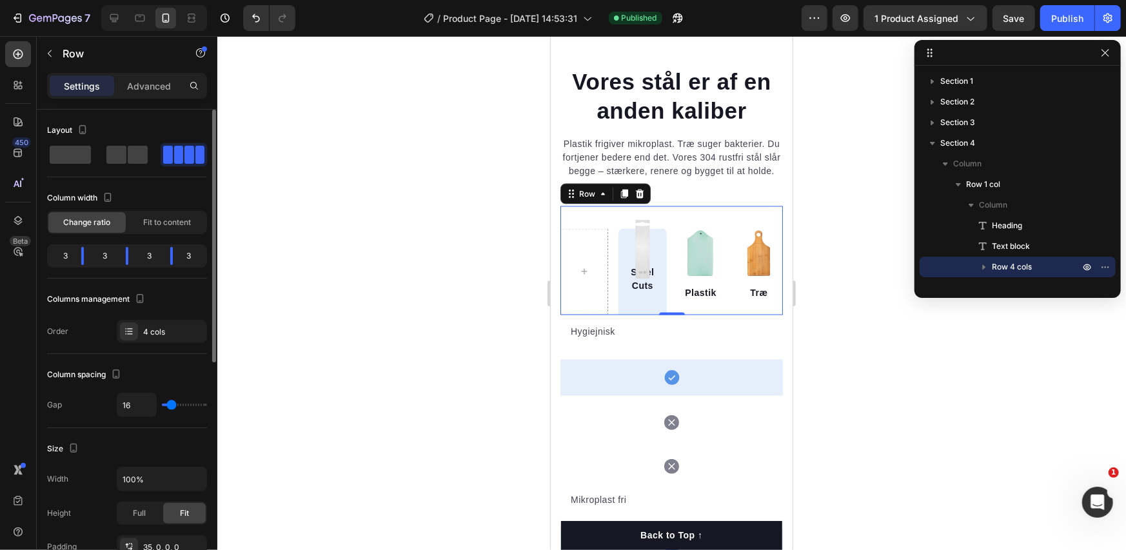
type input "25"
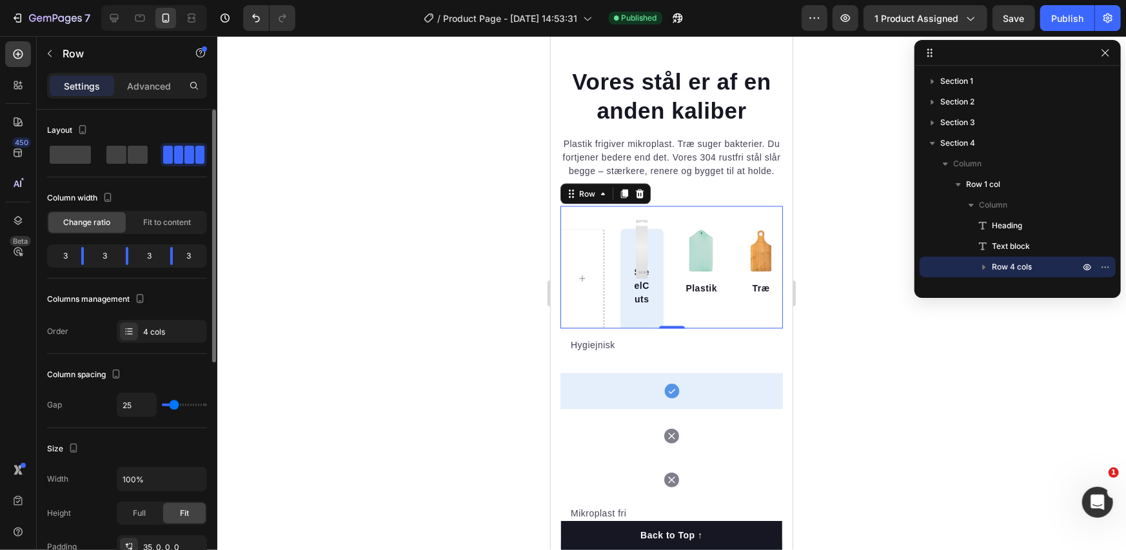
type input "22"
type input "18"
type input "14"
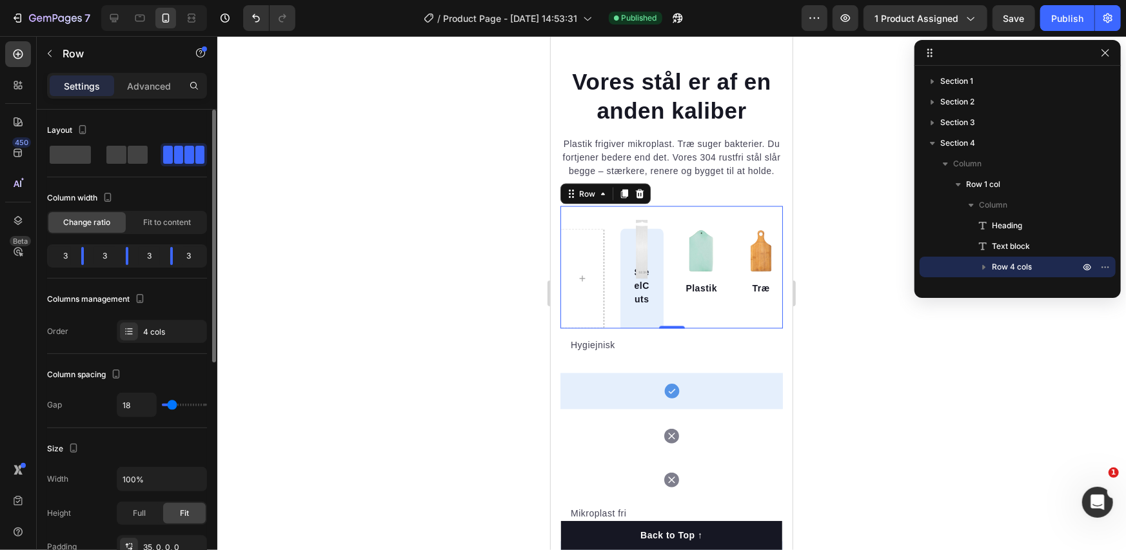
type input "14"
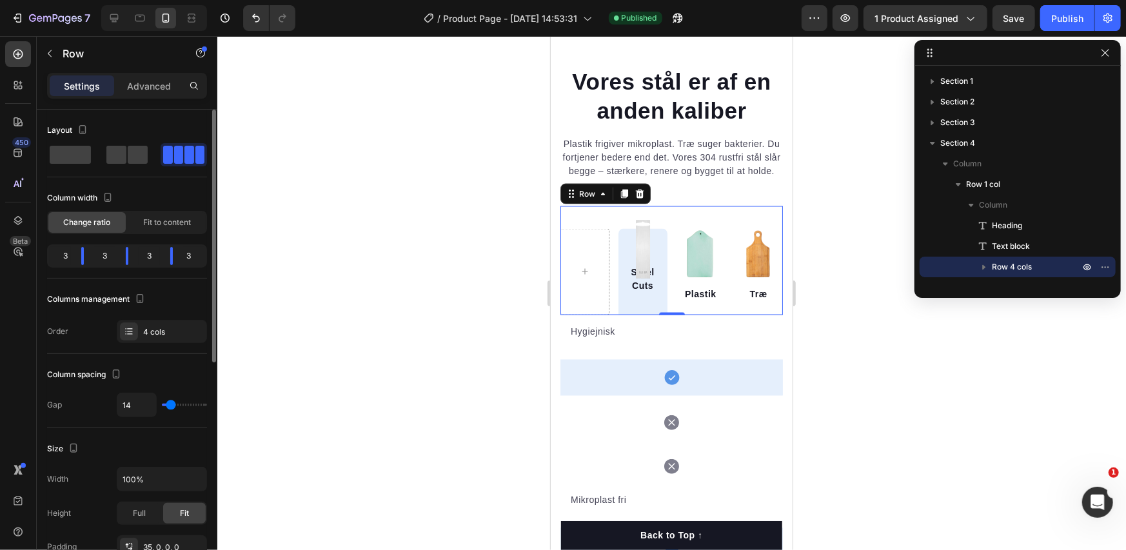
type input "12"
type input "6"
type input "0"
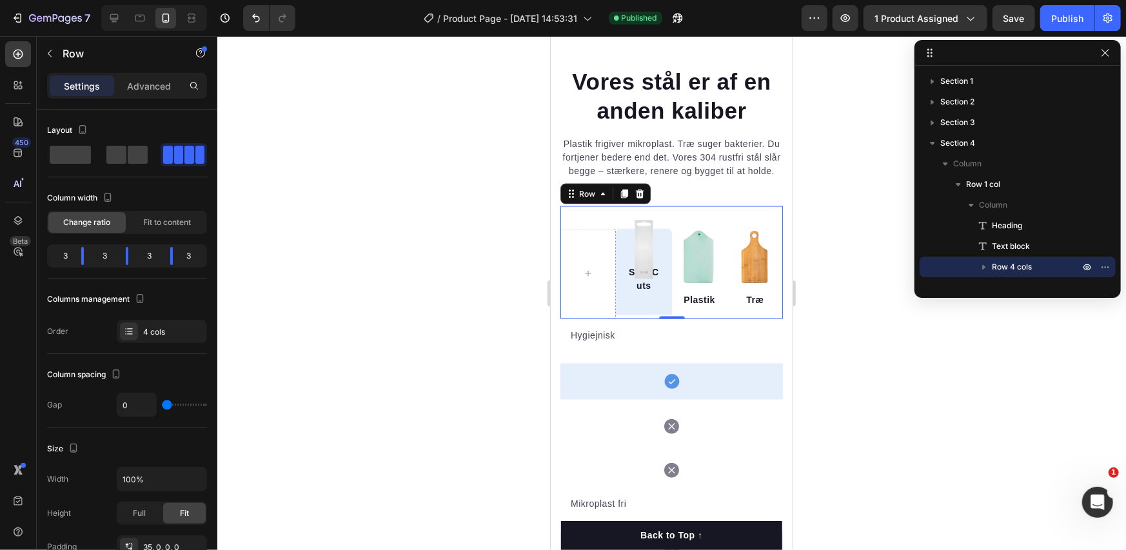
drag, startPoint x: 174, startPoint y: 404, endPoint x: 498, endPoint y: 404, distance: 323.8
type input "0"
click at [162, 405] on input "range" at bounding box center [184, 405] width 45 height 3
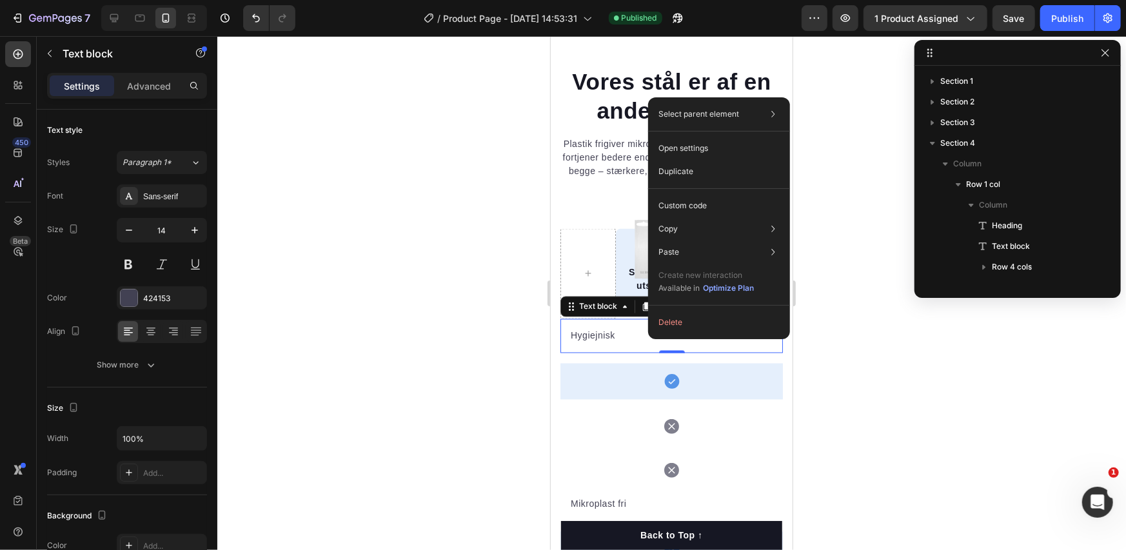
scroll to position [203, 0]
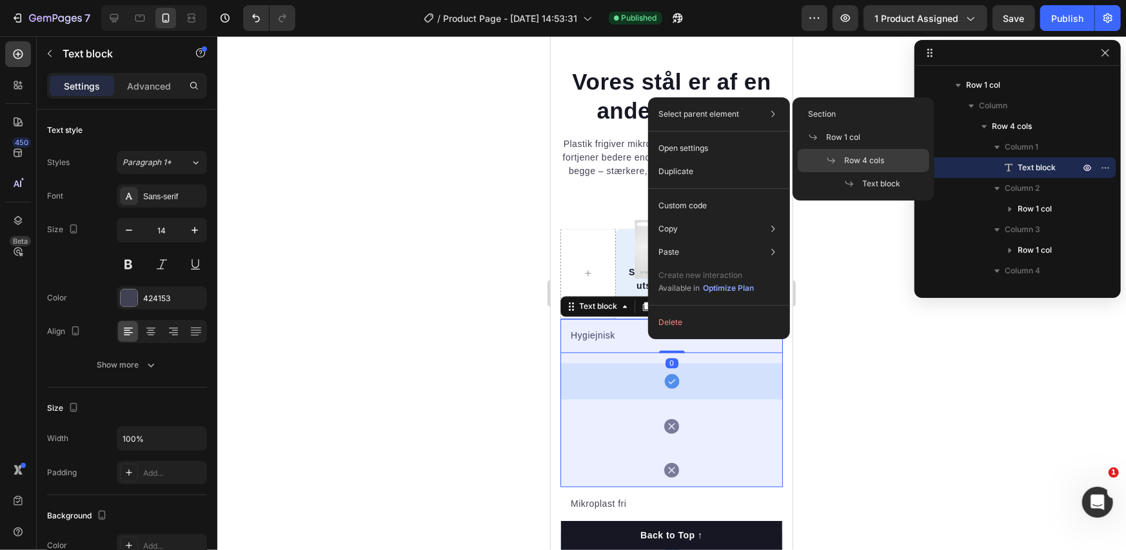
click at [824, 172] on div "Row 4 cols" at bounding box center [864, 183] width 132 height 23
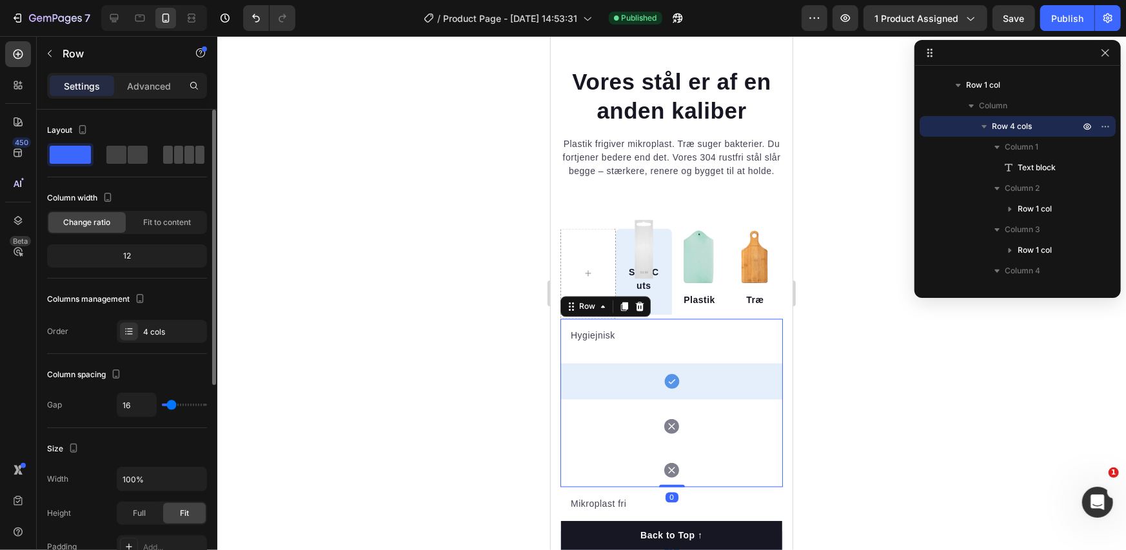
click at [194, 159] on div at bounding box center [183, 155] width 41 height 18
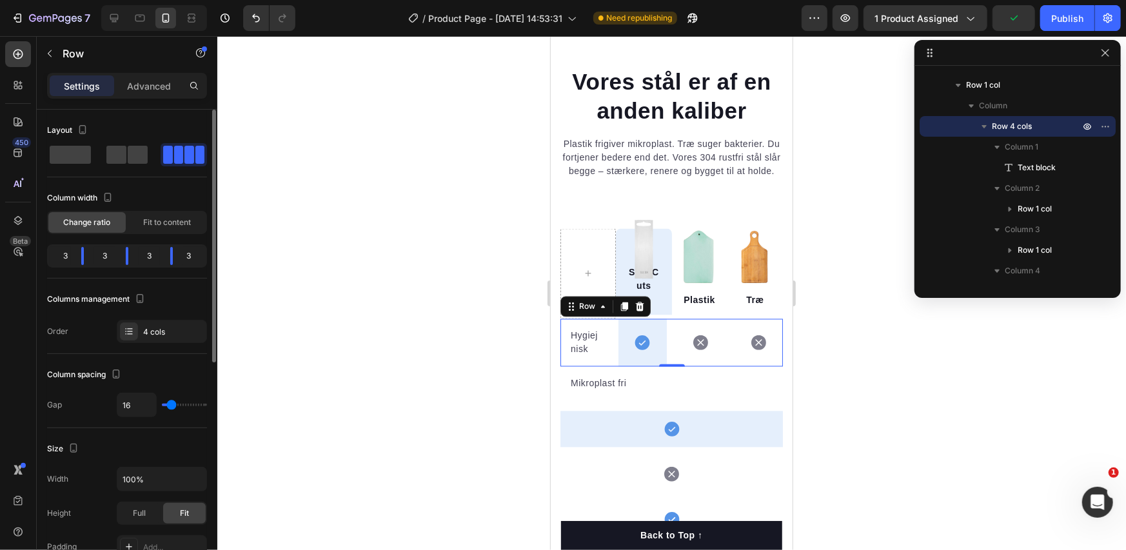
type input "0"
drag, startPoint x: 169, startPoint y: 406, endPoint x: 41, endPoint y: 387, distance: 129.7
type input "0"
click at [162, 406] on input "range" at bounding box center [184, 405] width 45 height 3
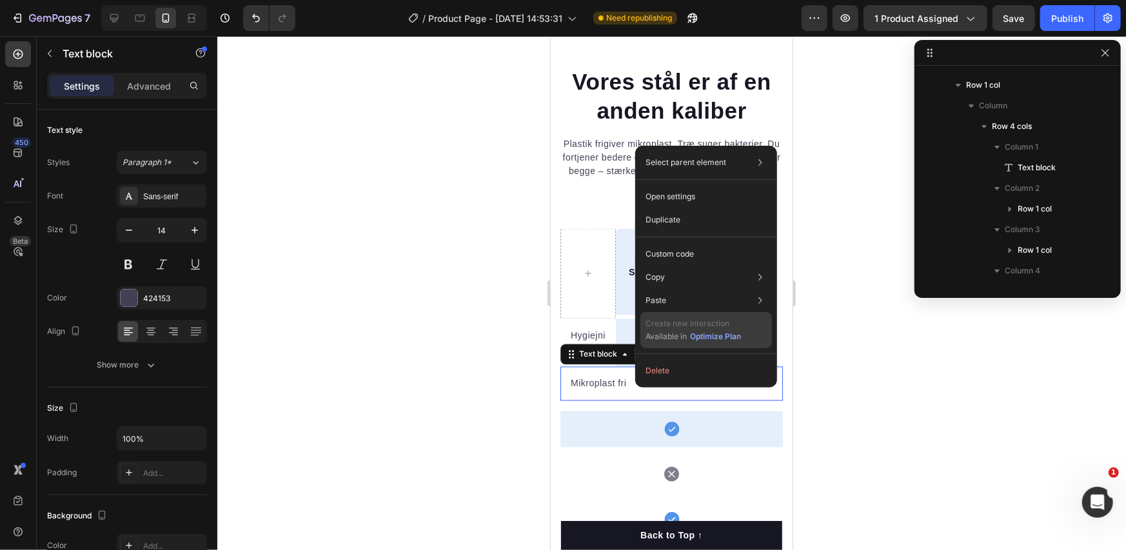
scroll to position [388, 0]
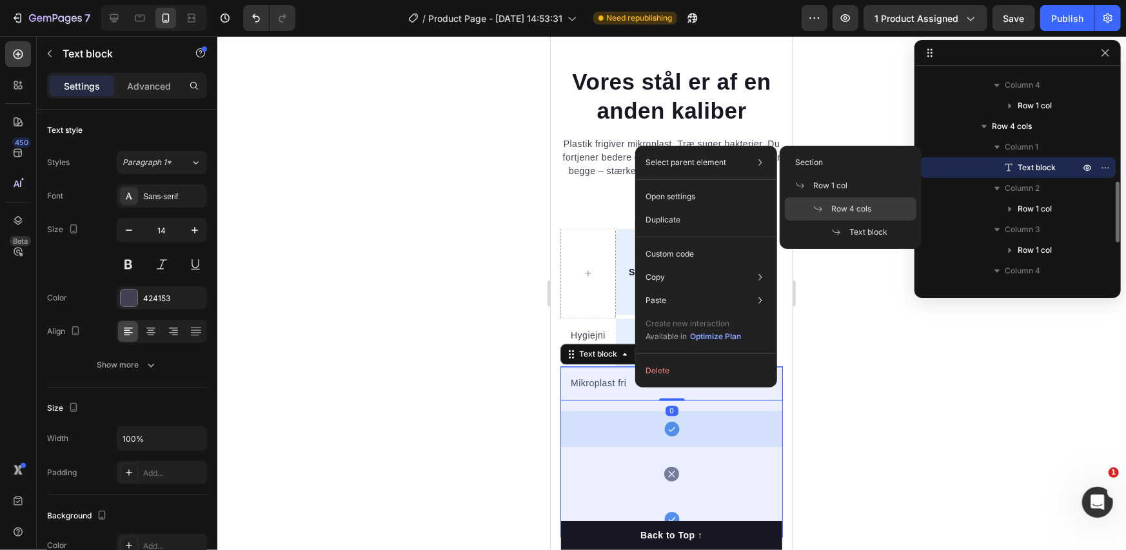
click at [832, 211] on span "Row 4 cols" at bounding box center [852, 209] width 40 height 12
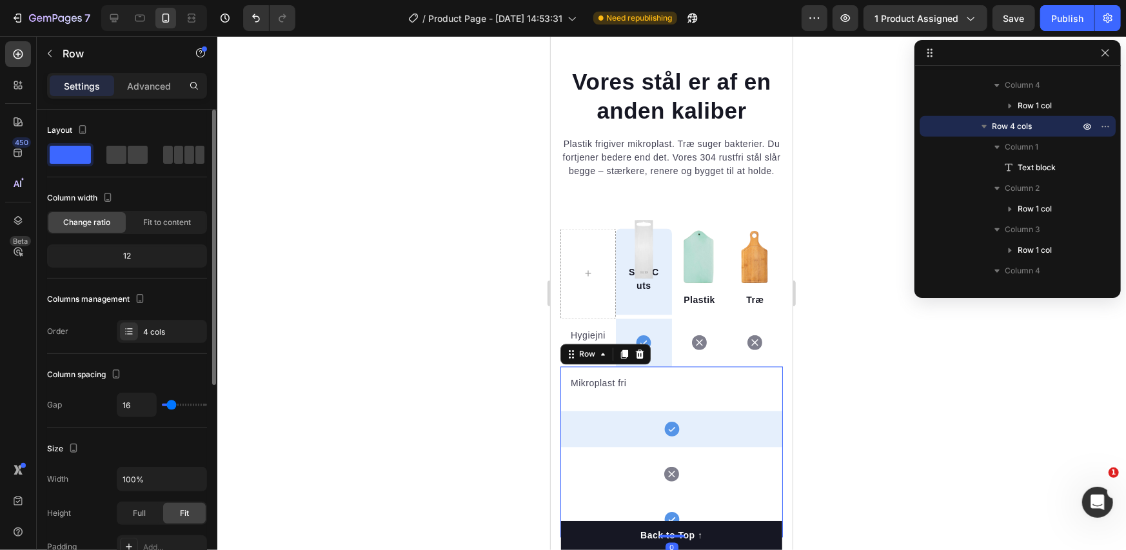
click at [195, 152] on span at bounding box center [200, 155] width 10 height 18
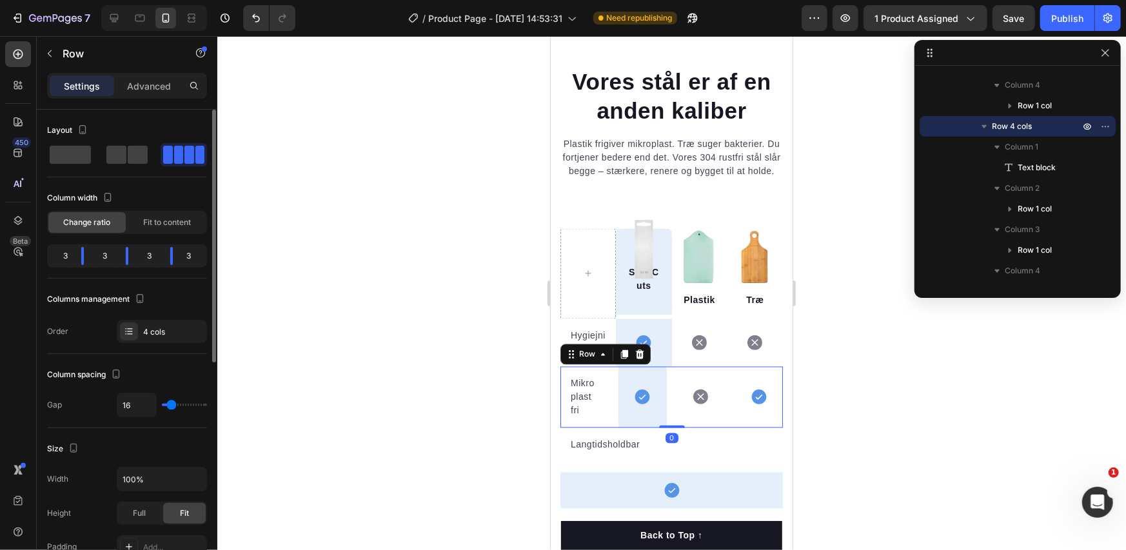
type input "2"
type input "0"
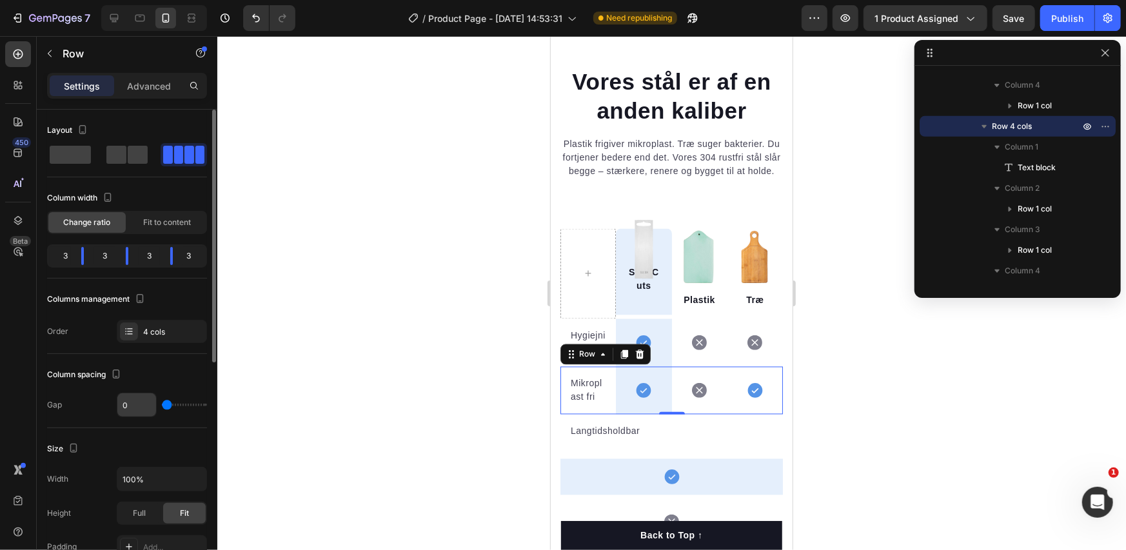
drag, startPoint x: 168, startPoint y: 401, endPoint x: 140, endPoint y: 416, distance: 31.5
type input "0"
click at [162, 405] on input "range" at bounding box center [184, 405] width 45 height 3
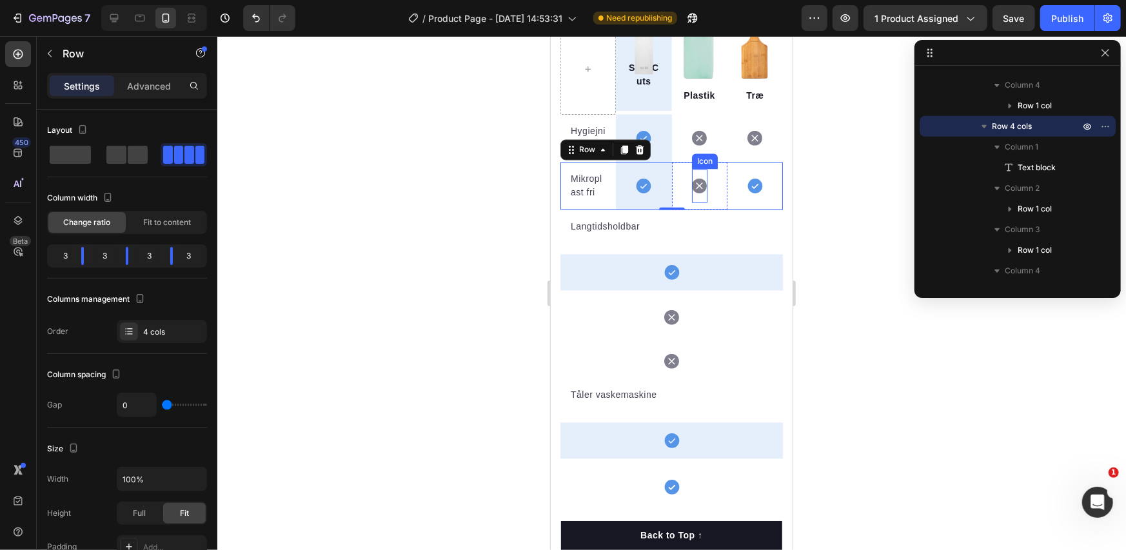
scroll to position [1561, 0]
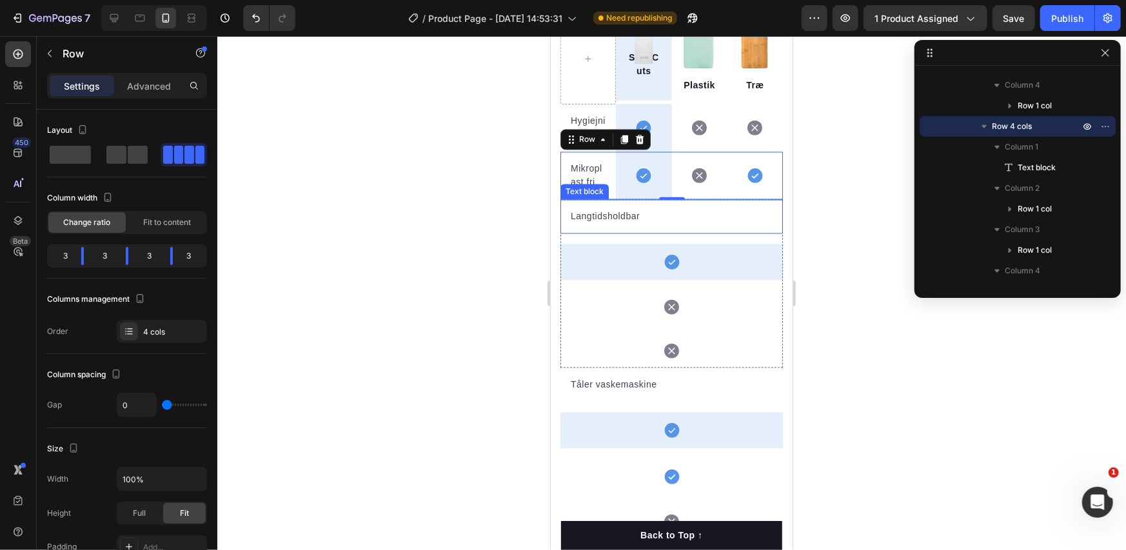
click at [673, 220] on p "Langtidsholdbar" at bounding box center [671, 217] width 202 height 14
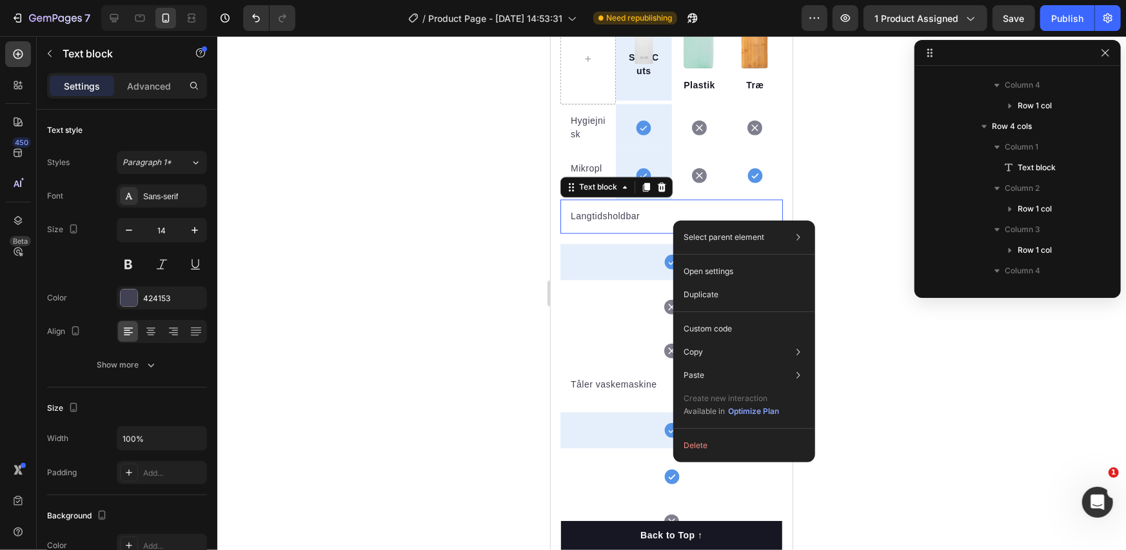
scroll to position [574, 0]
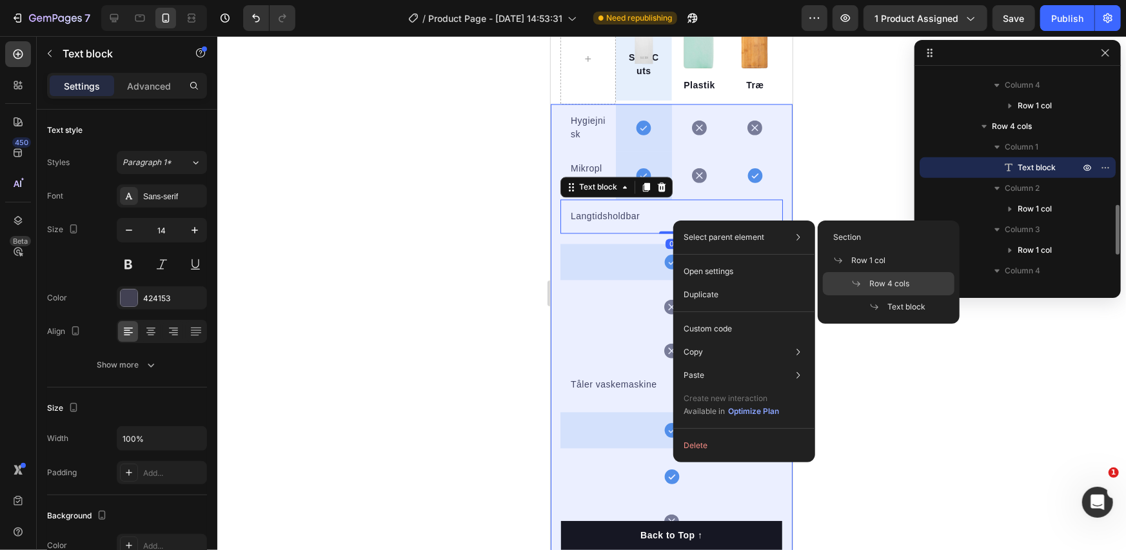
click at [877, 280] on span "Row 4 cols" at bounding box center [890, 284] width 40 height 12
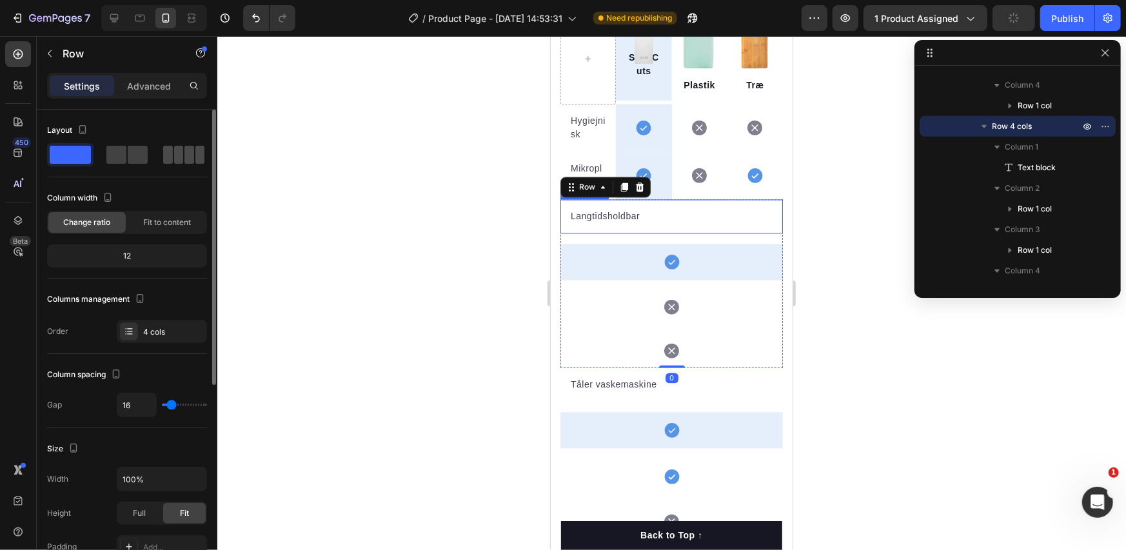
click at [195, 153] on span at bounding box center [200, 155] width 10 height 18
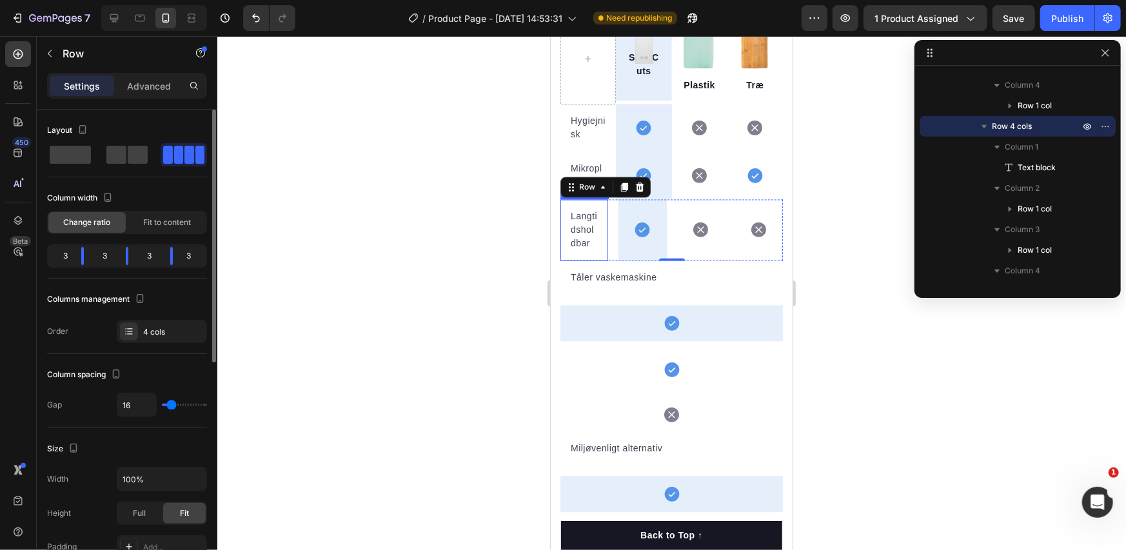
type input "12"
type input "0"
drag, startPoint x: 171, startPoint y: 406, endPoint x: 74, endPoint y: 252, distance: 182.4
type input "0"
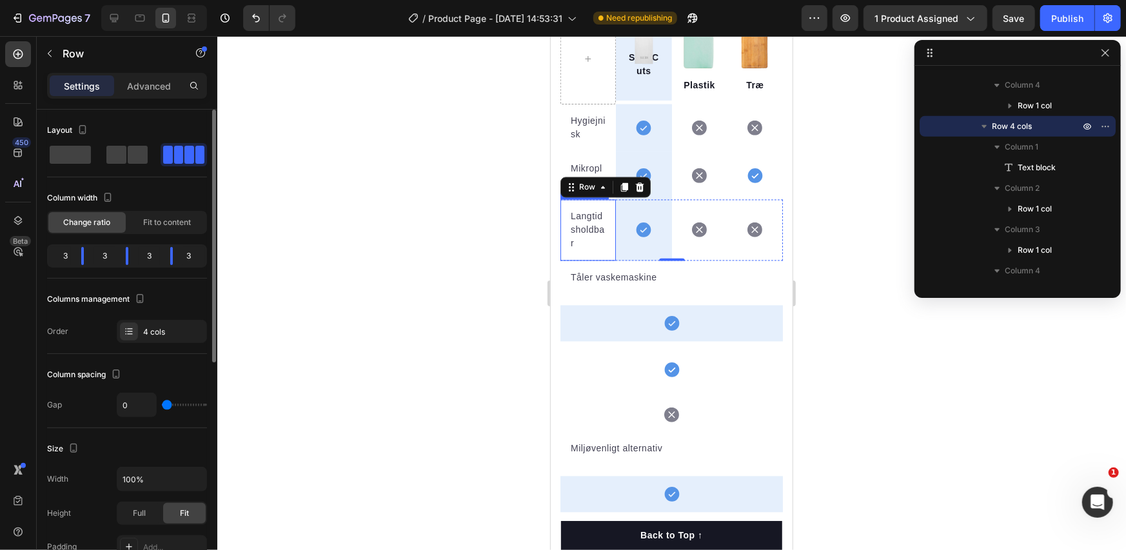
click at [162, 406] on input "range" at bounding box center [184, 405] width 45 height 3
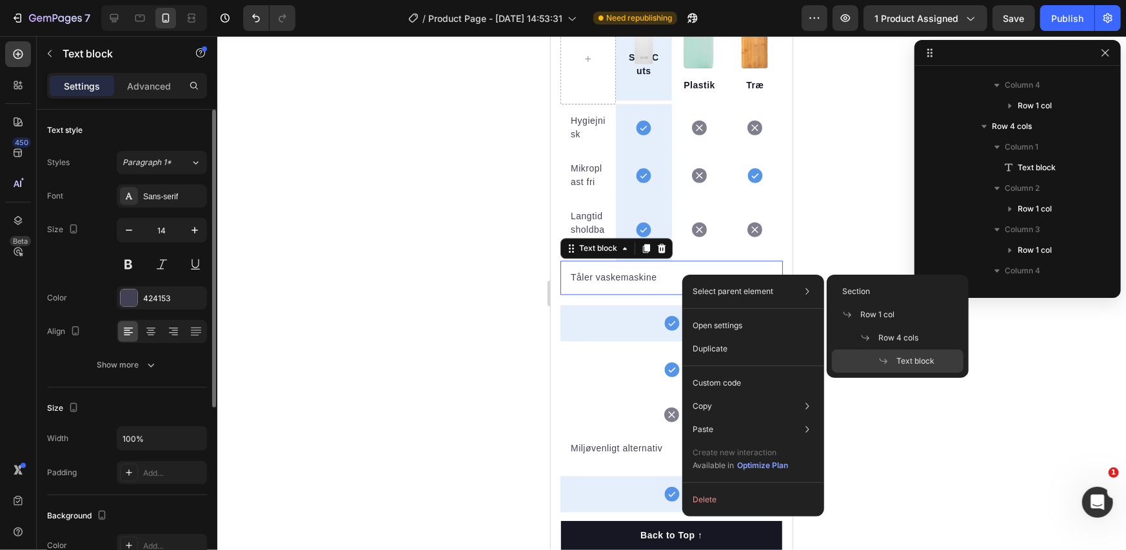
scroll to position [761, 0]
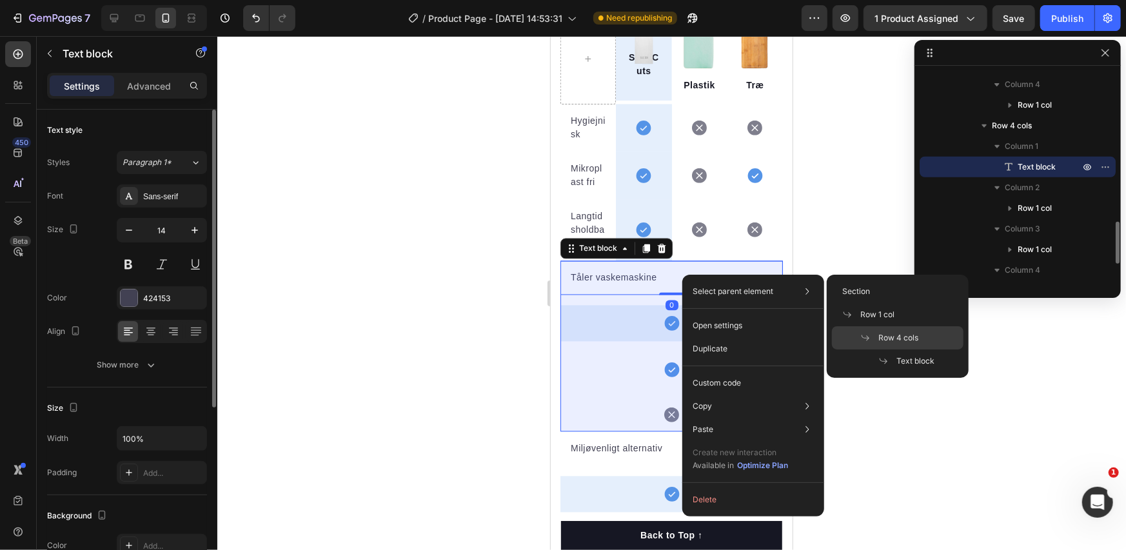
click at [888, 337] on span "Row 4 cols" at bounding box center [899, 338] width 40 height 12
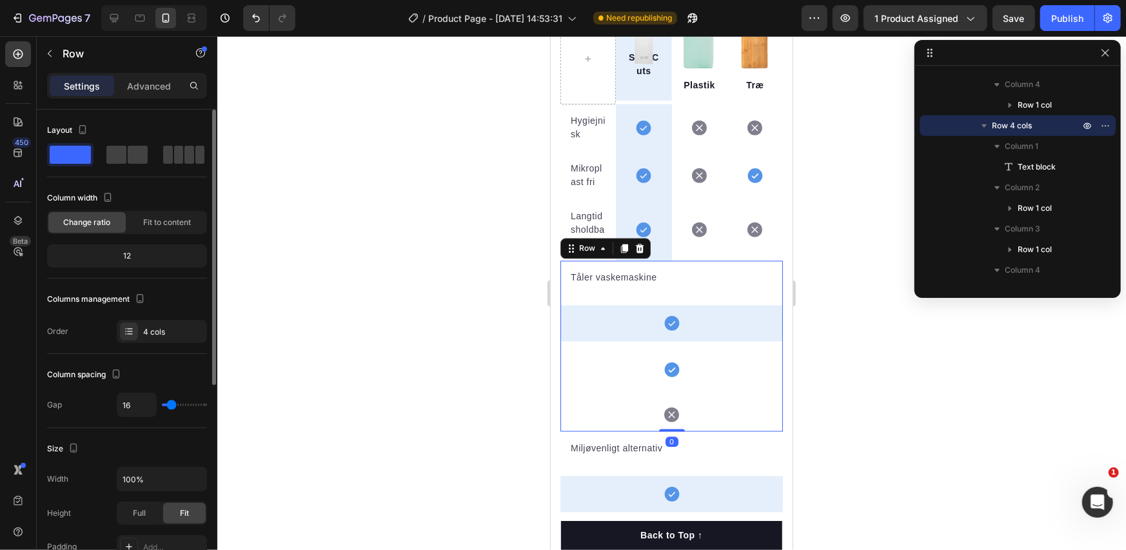
click at [173, 159] on div at bounding box center [183, 155] width 41 height 18
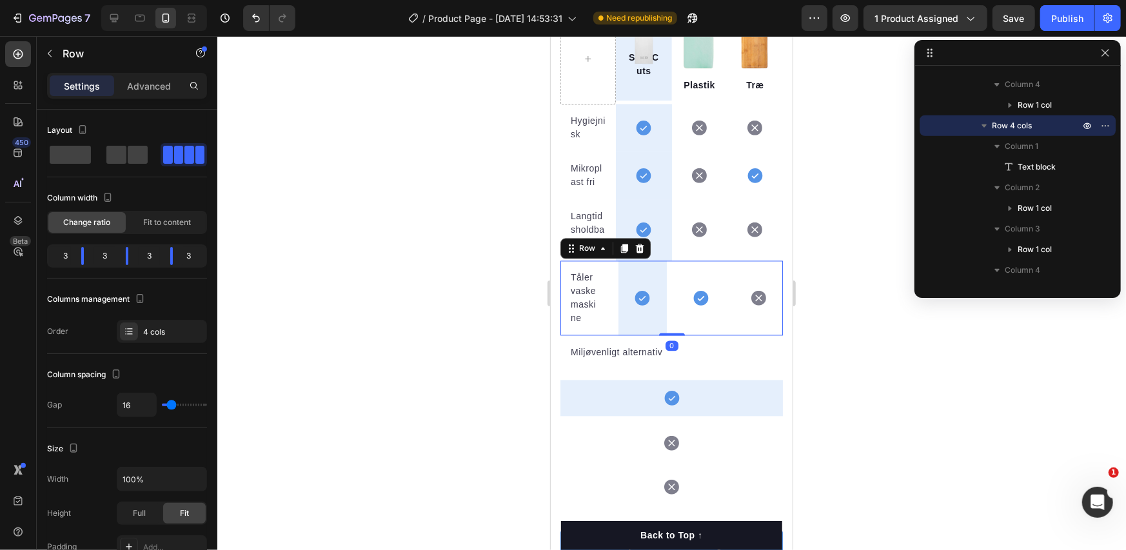
type input "0"
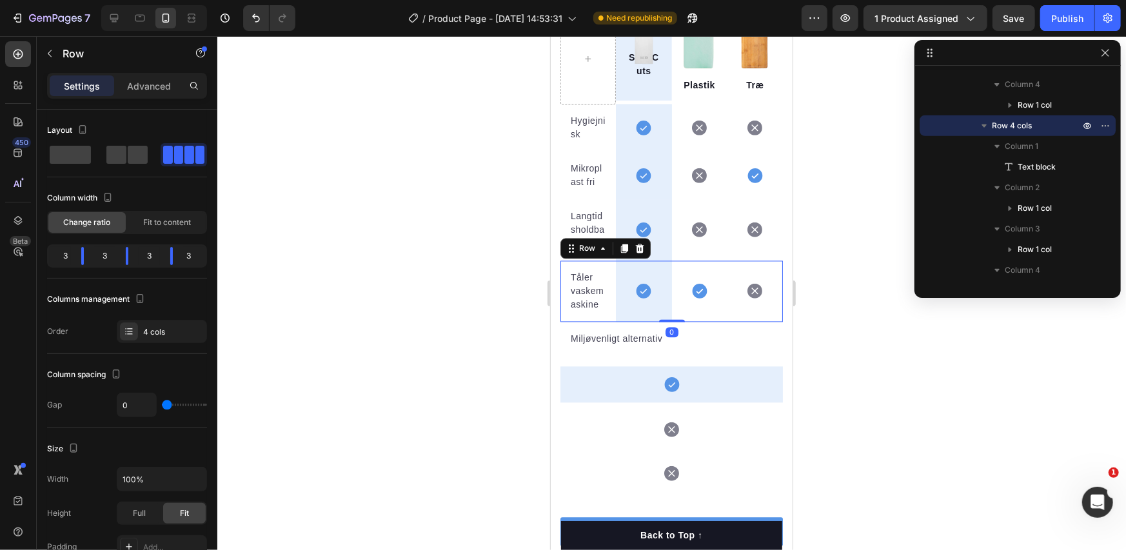
drag, startPoint x: 164, startPoint y: 404, endPoint x: 131, endPoint y: 426, distance: 39.5
type input "0"
click at [162, 406] on input "range" at bounding box center [184, 405] width 45 height 3
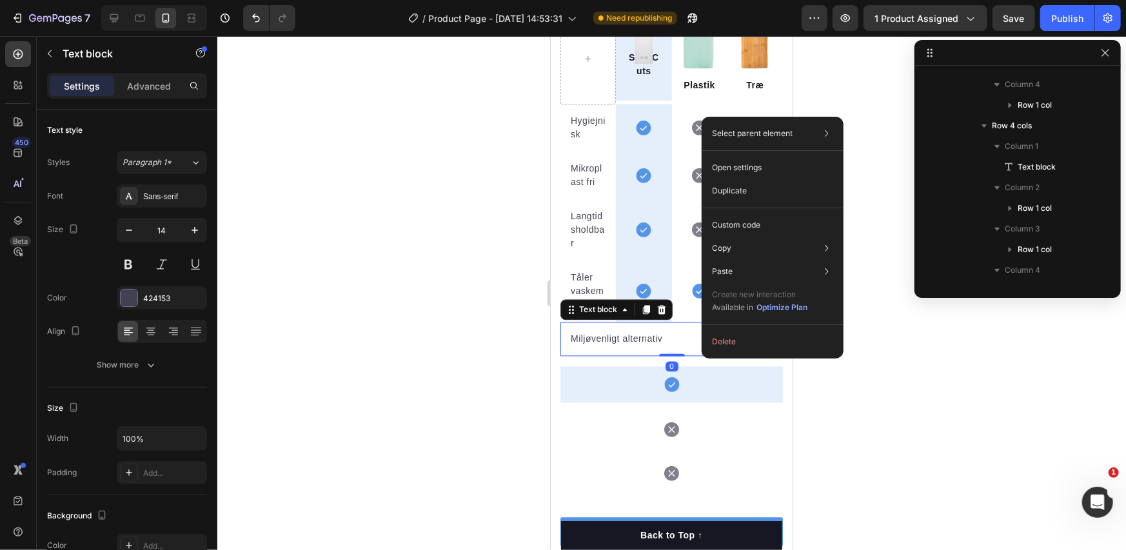
scroll to position [945, 0]
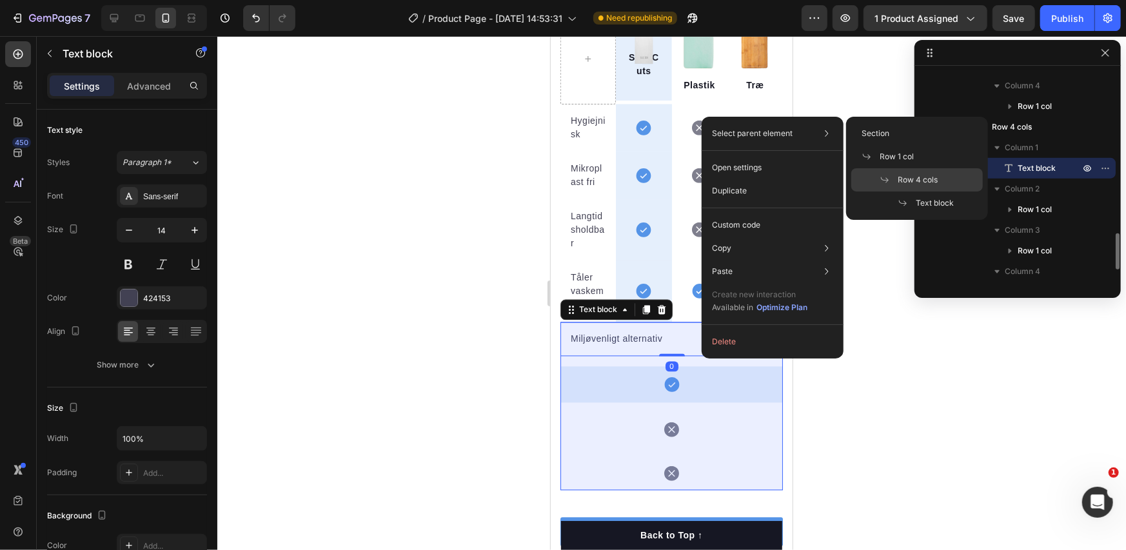
click at [906, 179] on span "Row 4 cols" at bounding box center [918, 180] width 40 height 12
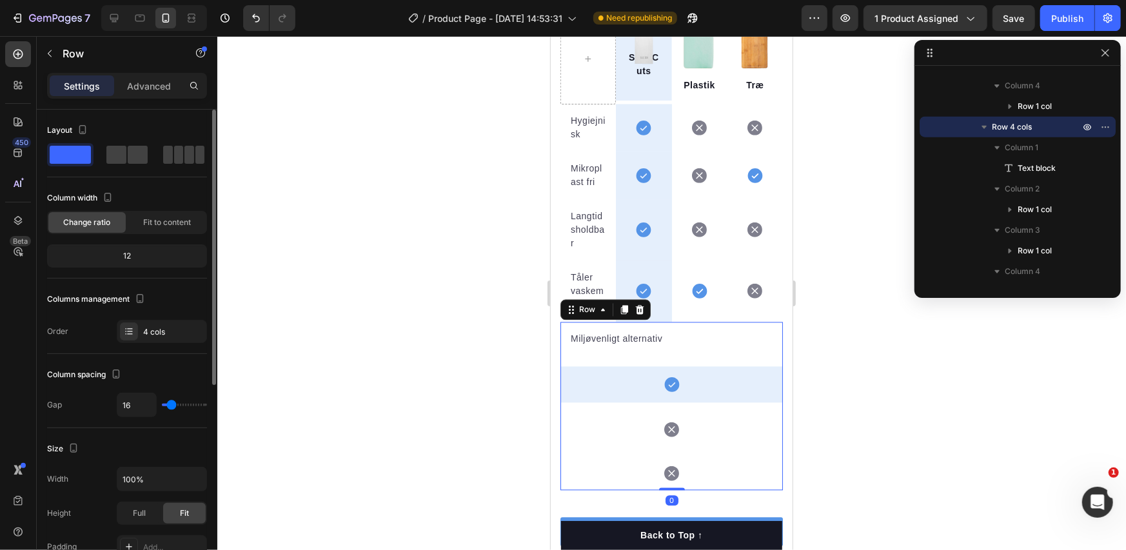
type input "0"
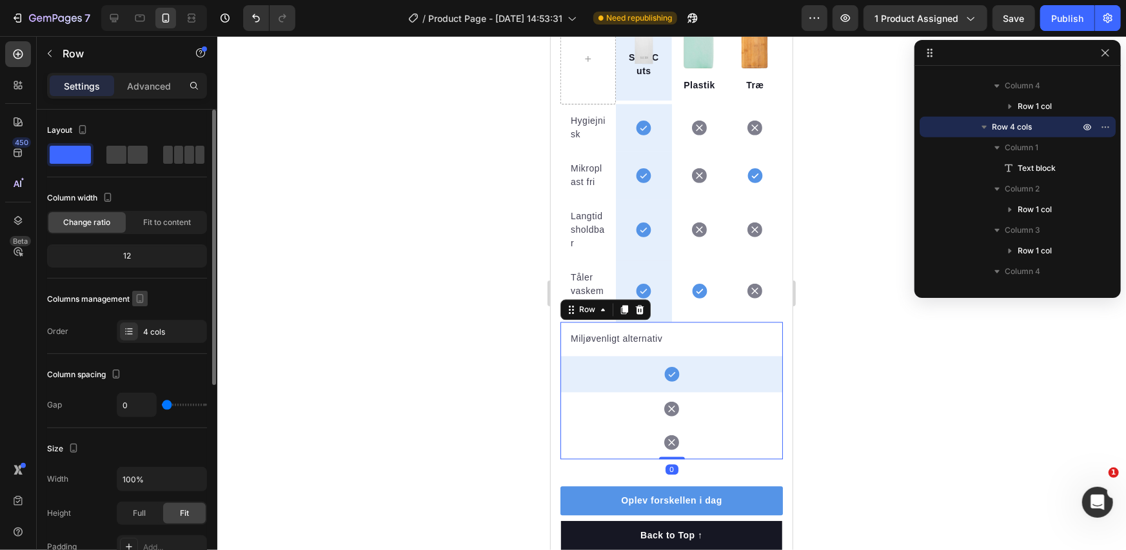
drag, startPoint x: 154, startPoint y: 404, endPoint x: 140, endPoint y: 292, distance: 112.4
type input "0"
click at [162, 404] on input "range" at bounding box center [184, 405] width 45 height 3
click at [195, 155] on span at bounding box center [200, 155] width 10 height 18
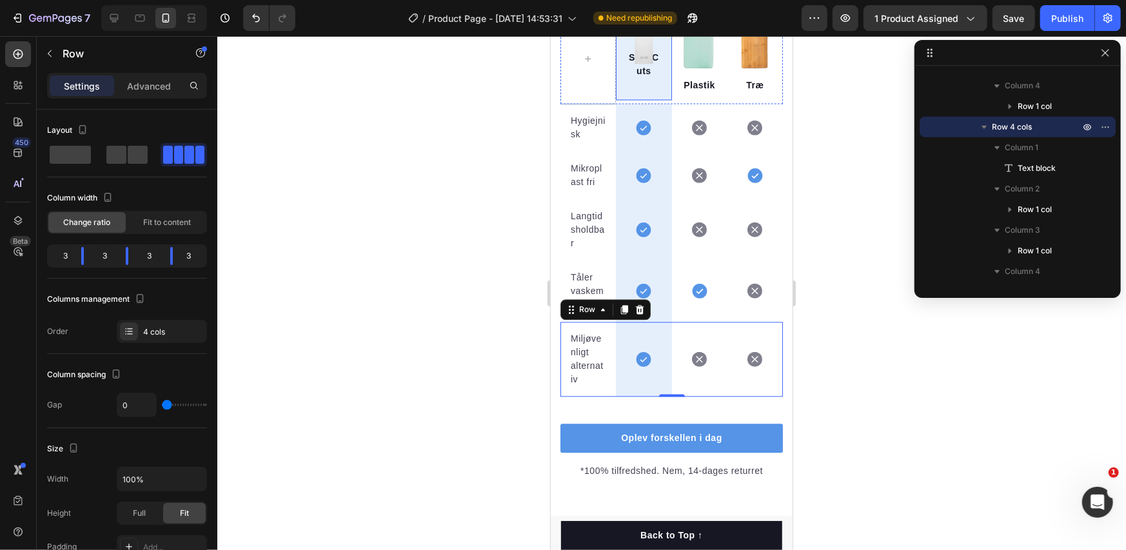
click at [656, 100] on div "SteelCuts Text block Image Row" at bounding box center [642, 57] width 55 height 86
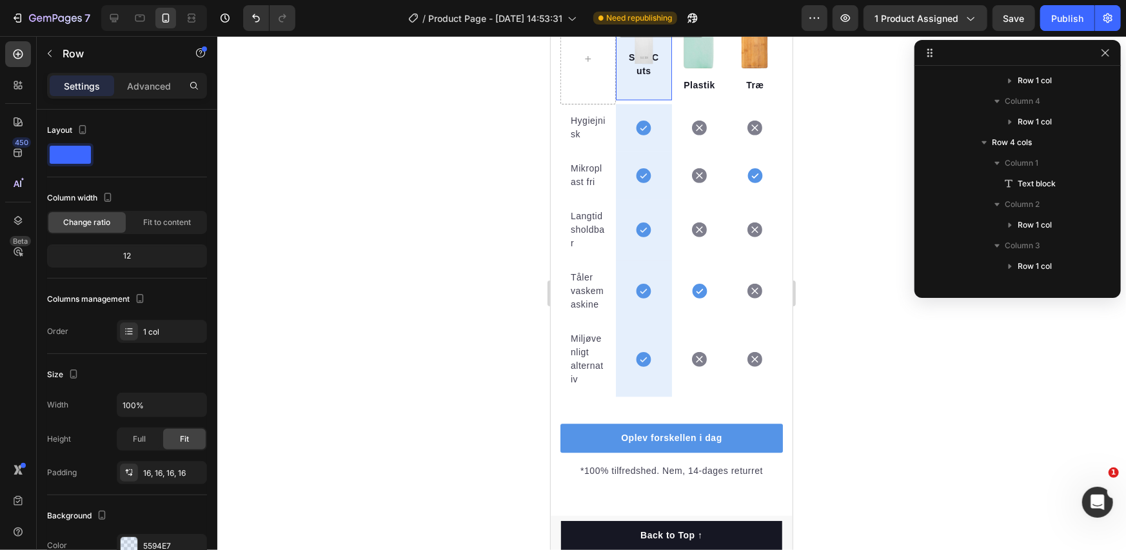
scroll to position [177, 0]
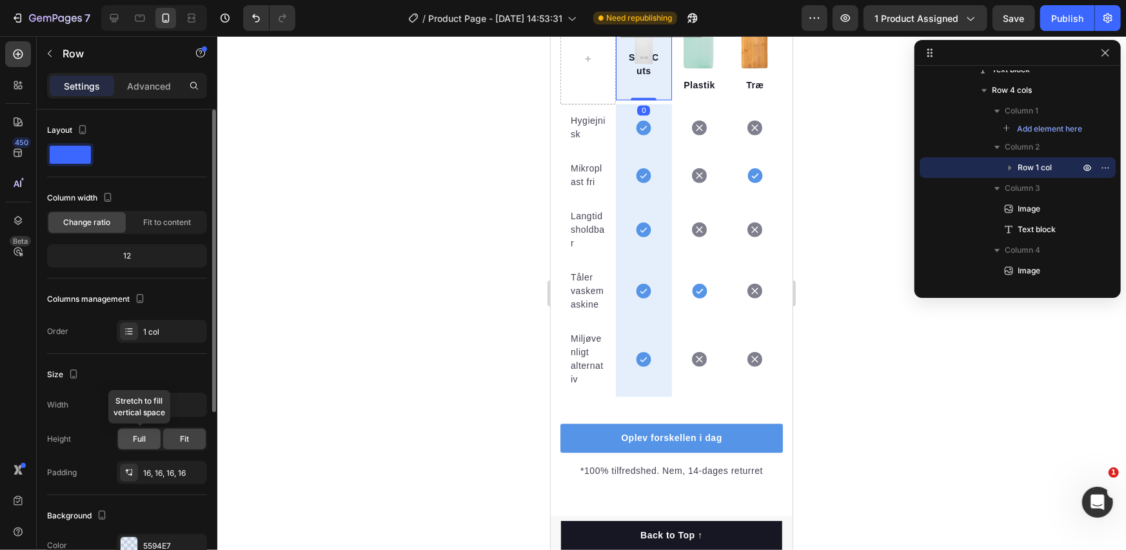
click at [140, 437] on span "Full" at bounding box center [139, 440] width 13 height 12
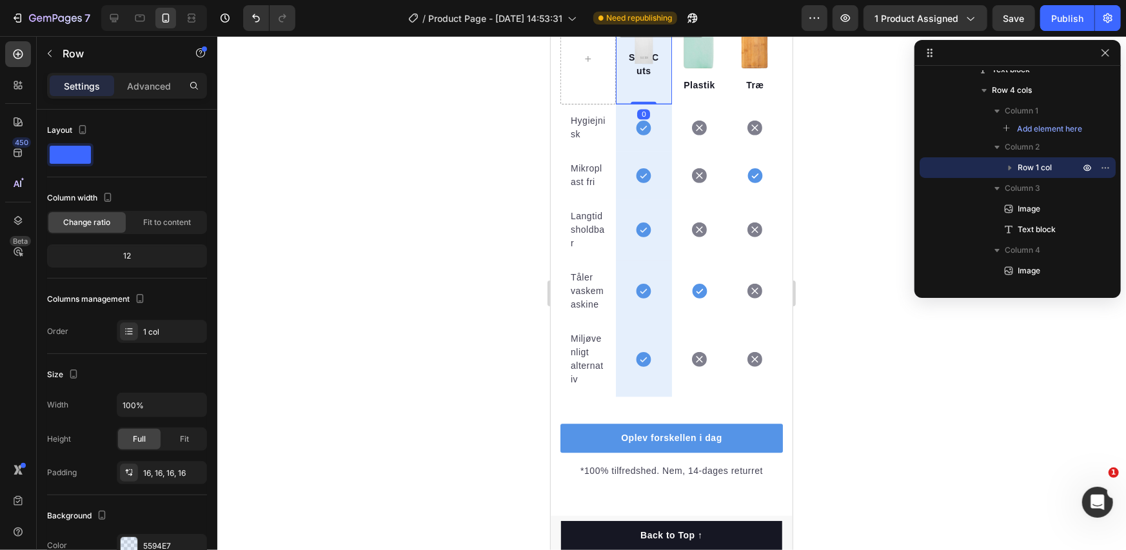
click at [482, 362] on div at bounding box center [671, 293] width 909 height 514
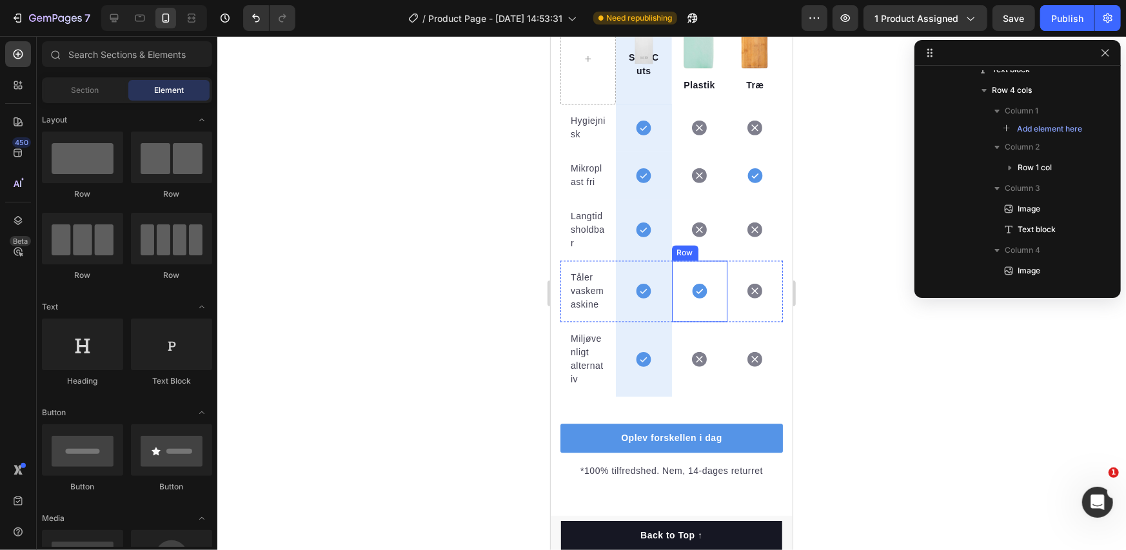
scroll to position [1346, 0]
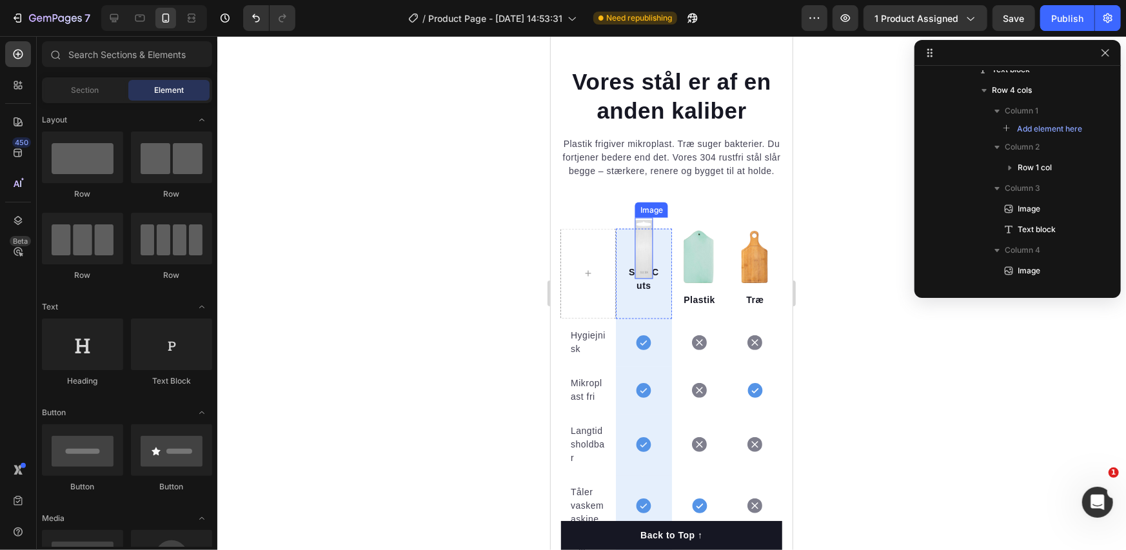
click at [643, 248] on img at bounding box center [643, 247] width 17 height 61
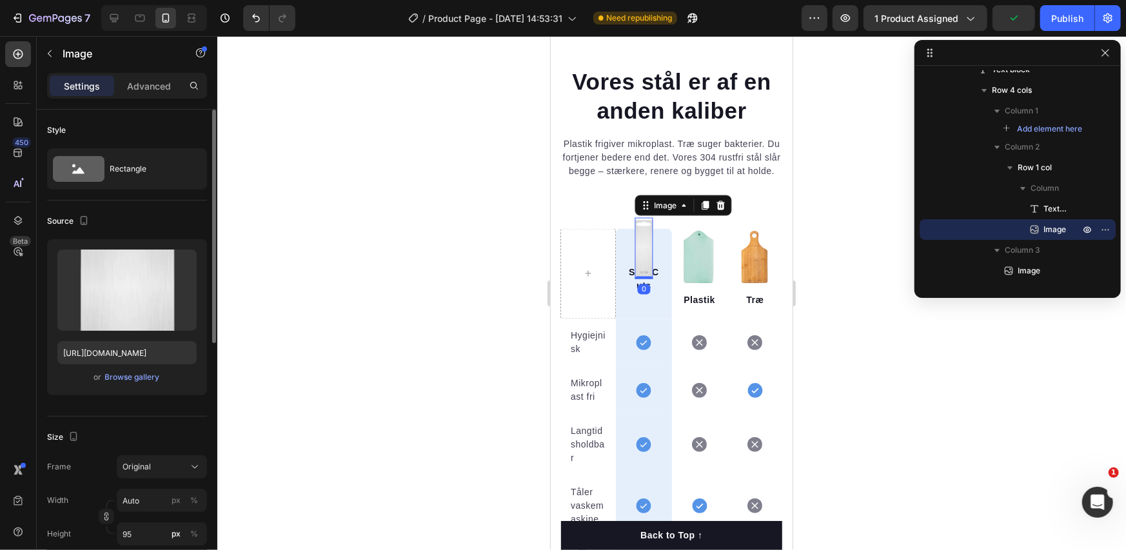
scroll to position [215, 0]
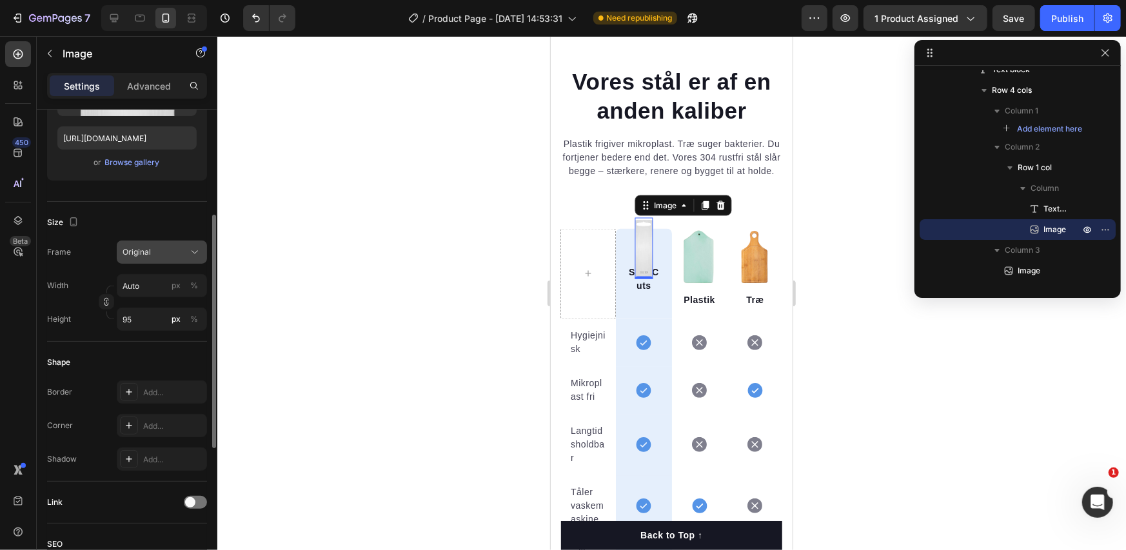
click at [164, 254] on div "Original" at bounding box center [154, 252] width 63 height 12
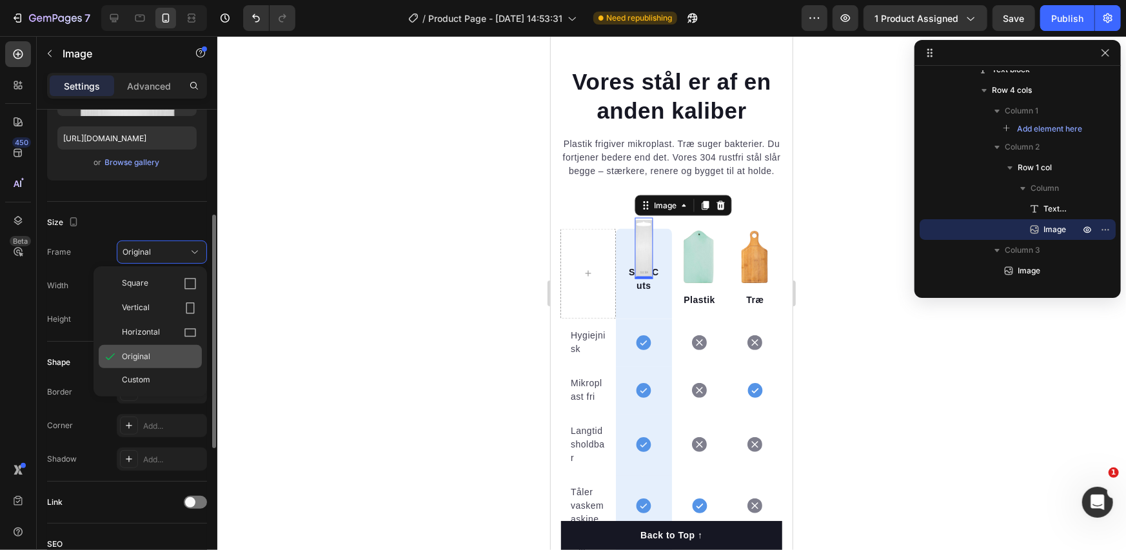
click at [145, 356] on span "Original" at bounding box center [136, 357] width 28 height 12
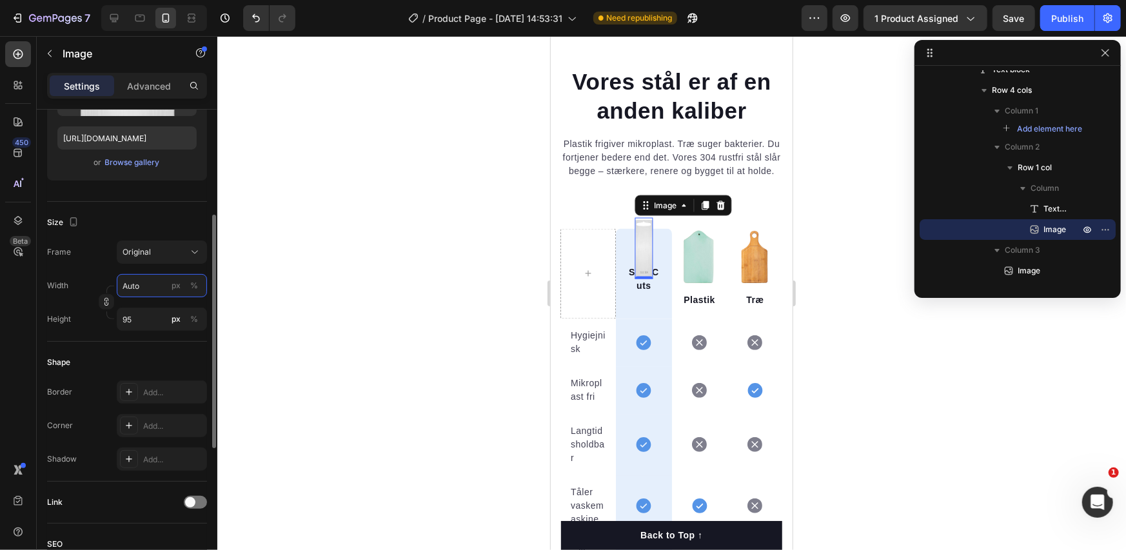
click at [146, 285] on input "Auto" at bounding box center [162, 285] width 90 height 23
click at [145, 326] on div "Full 100%" at bounding box center [149, 315] width 106 height 23
type input "100"
click at [145, 317] on p "Full 100%" at bounding box center [159, 316] width 75 height 12
click at [623, 252] on div "SteelCuts Text block Image 0 Row" at bounding box center [642, 273] width 55 height 90
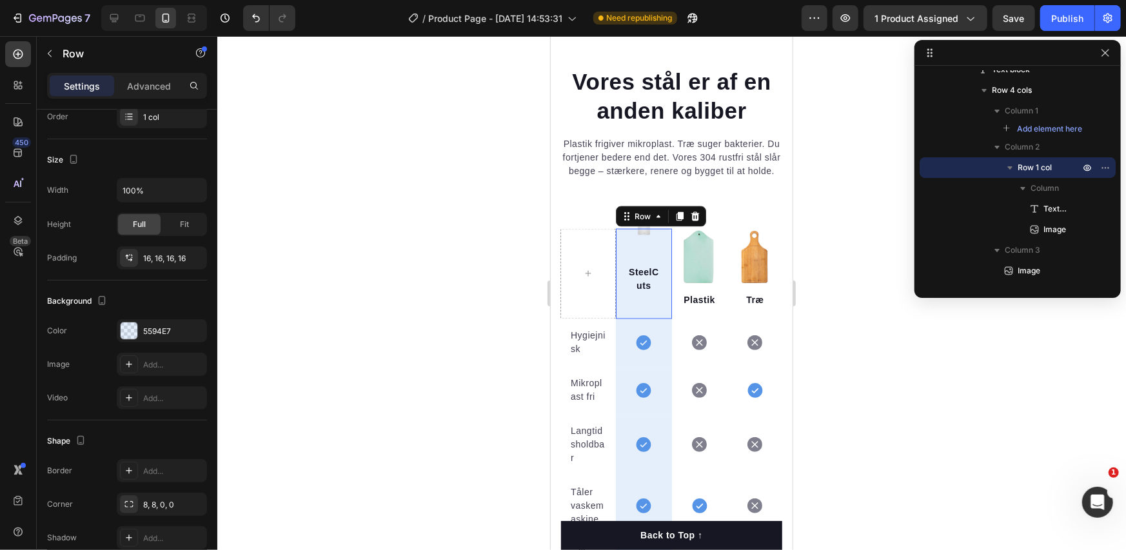
scroll to position [0, 0]
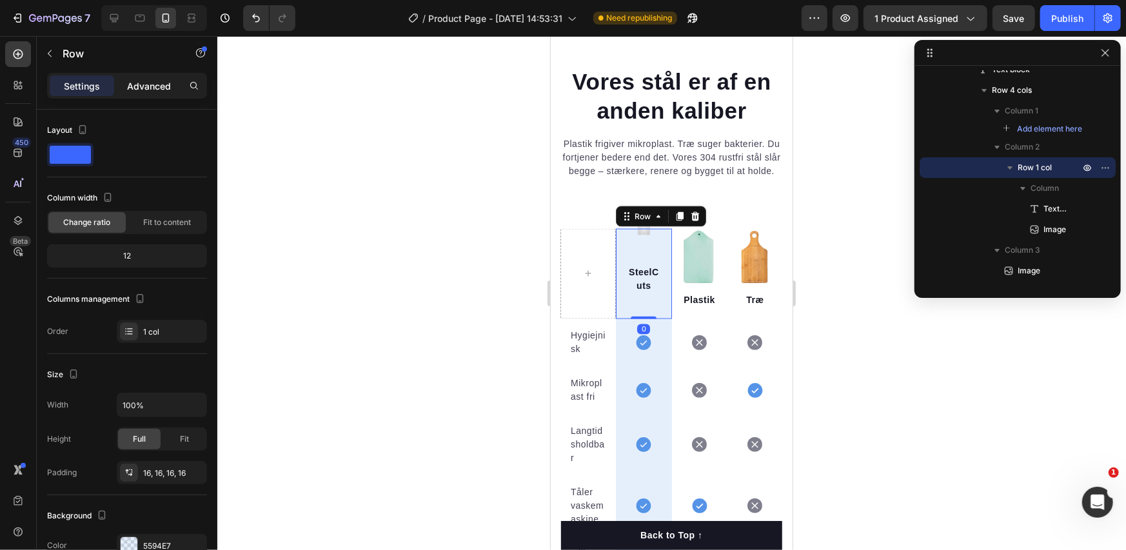
click at [139, 77] on div "Advanced" at bounding box center [149, 85] width 65 height 21
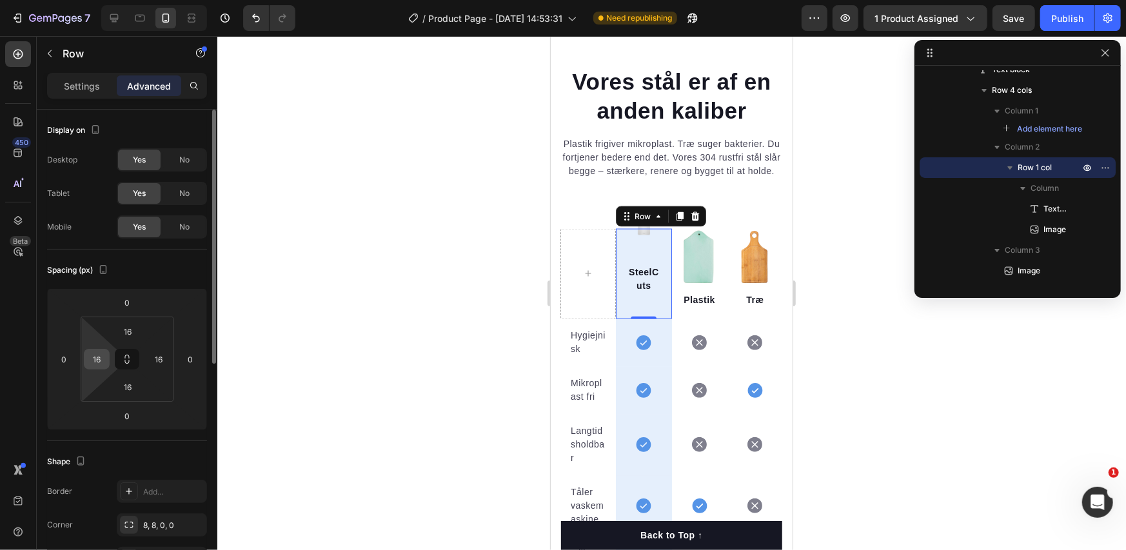
click at [99, 360] on input "16" at bounding box center [96, 359] width 19 height 19
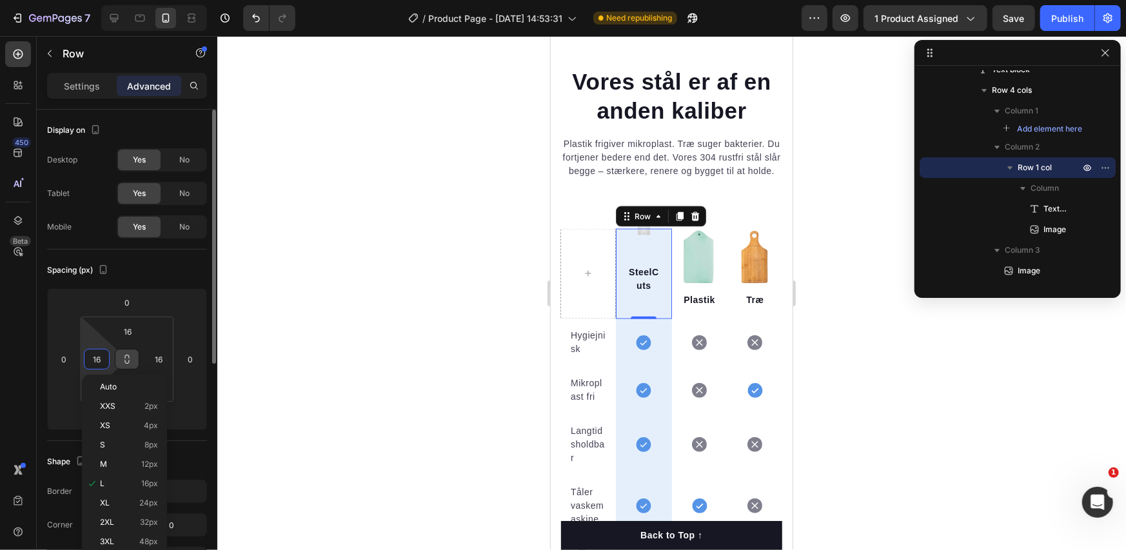
click at [130, 361] on icon at bounding box center [127, 359] width 10 height 10
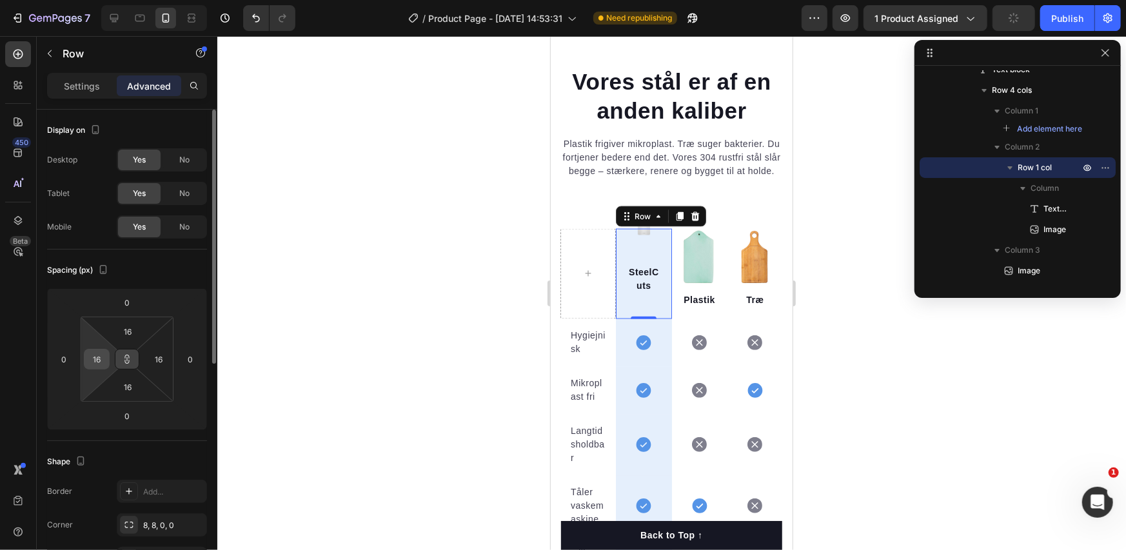
click at [92, 361] on input "16" at bounding box center [96, 359] width 19 height 19
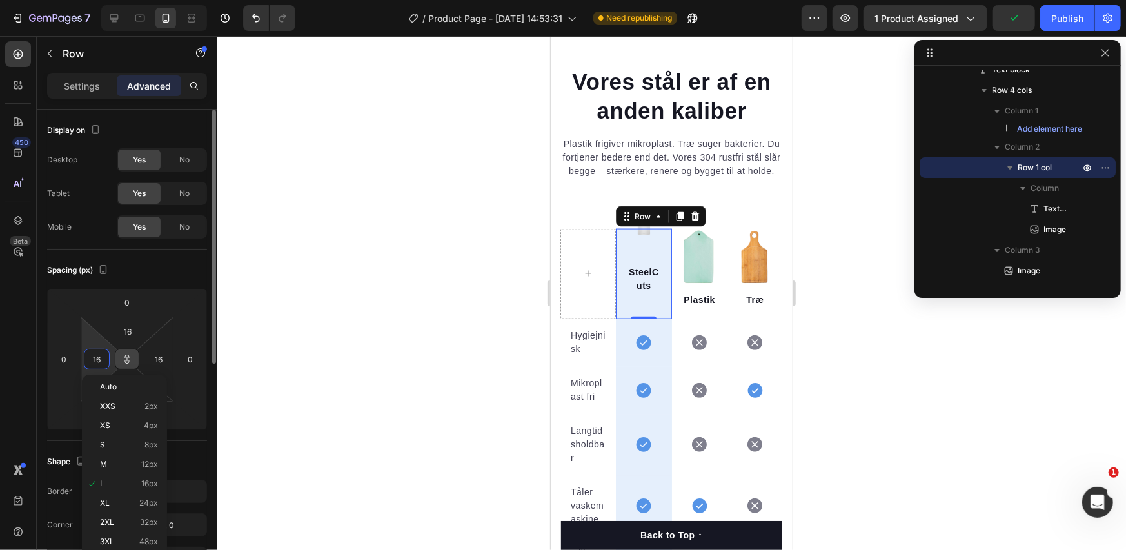
type input "1"
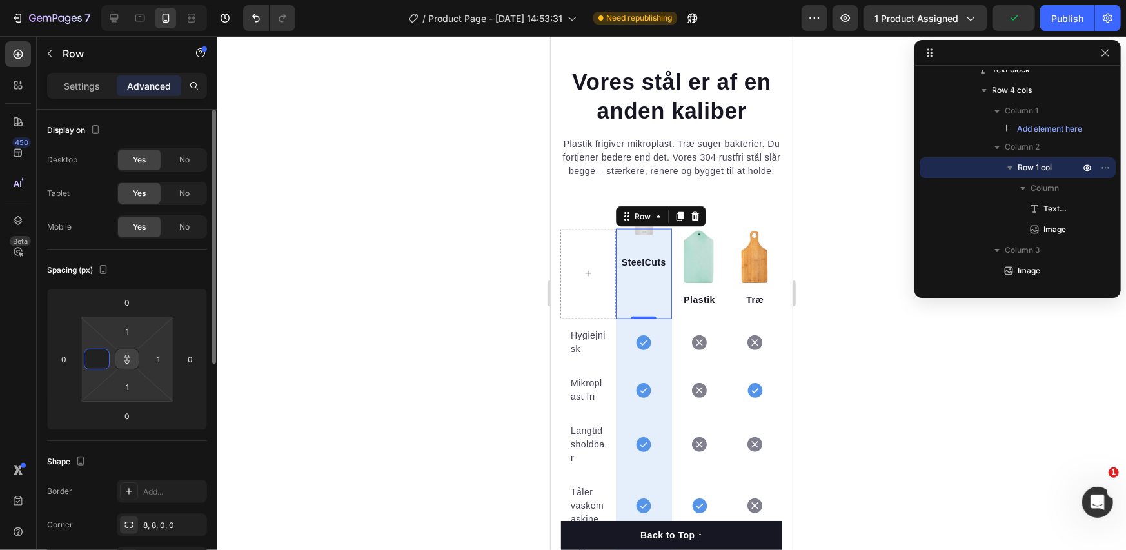
type input "5"
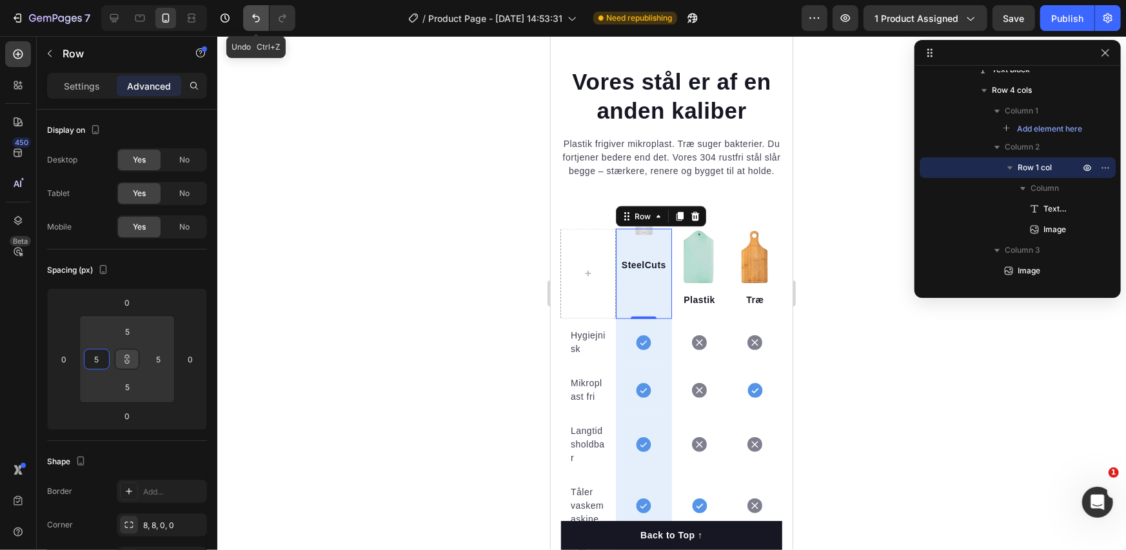
click at [261, 6] on button "Undo/Redo" at bounding box center [256, 18] width 26 height 26
click at [258, 13] on icon "Undo/Redo" at bounding box center [256, 18] width 13 height 13
type input "16"
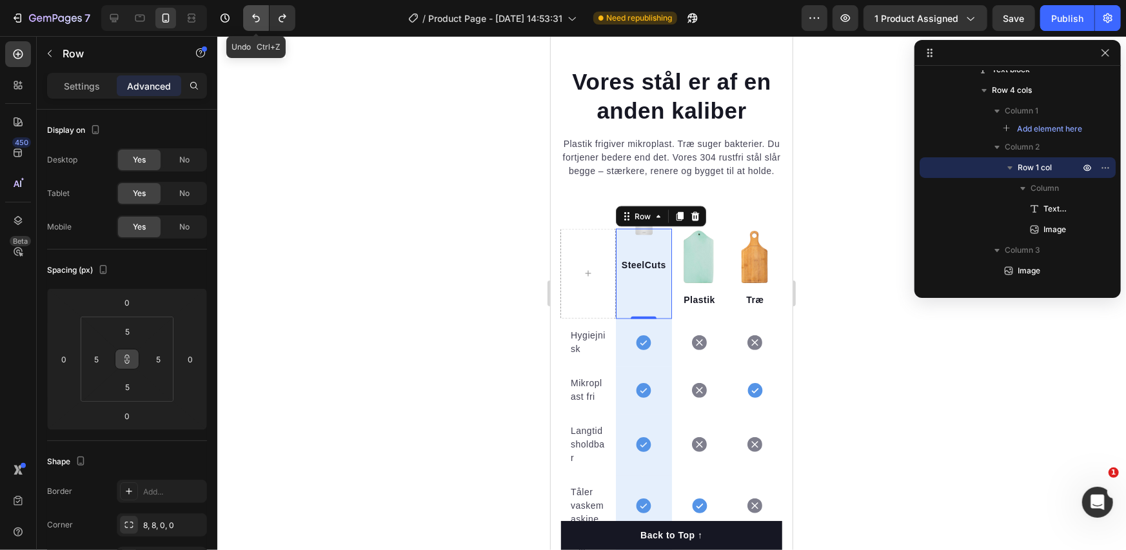
type input "16"
click at [258, 13] on icon "Undo/Redo" at bounding box center [256, 18] width 13 height 13
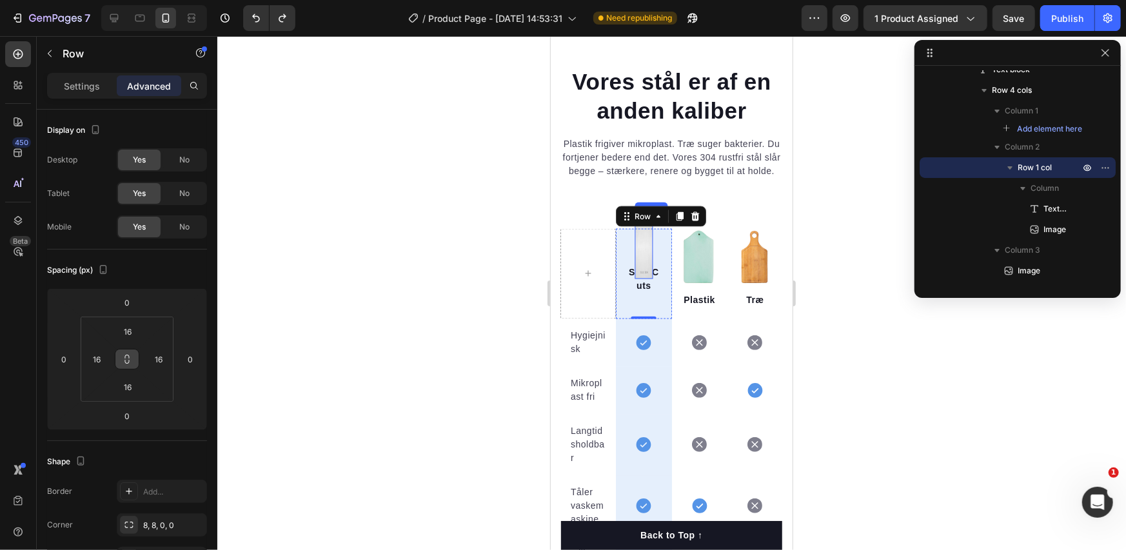
click at [639, 276] on img at bounding box center [643, 247] width 17 height 61
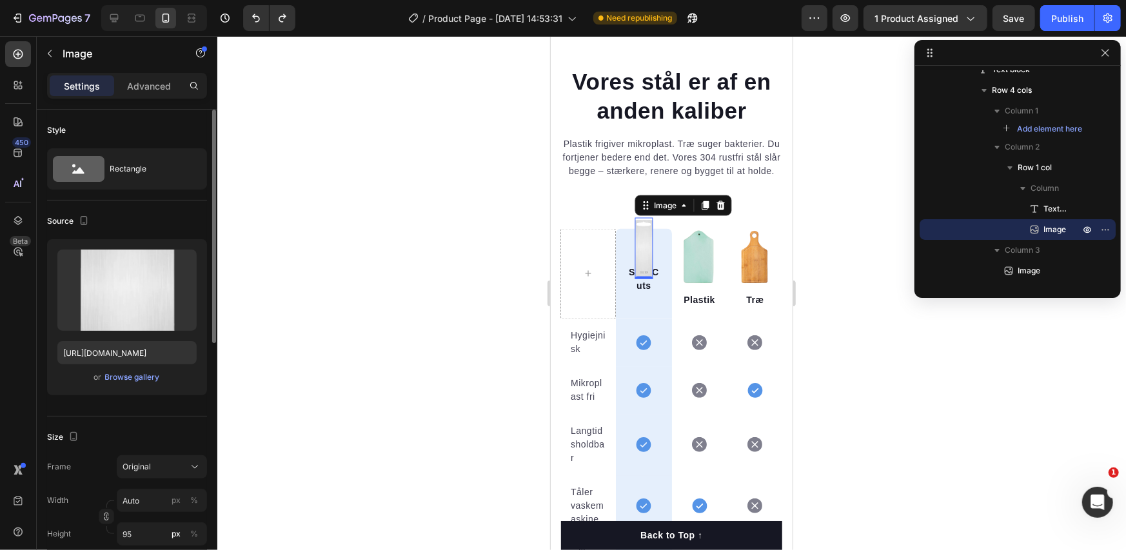
scroll to position [215, 0]
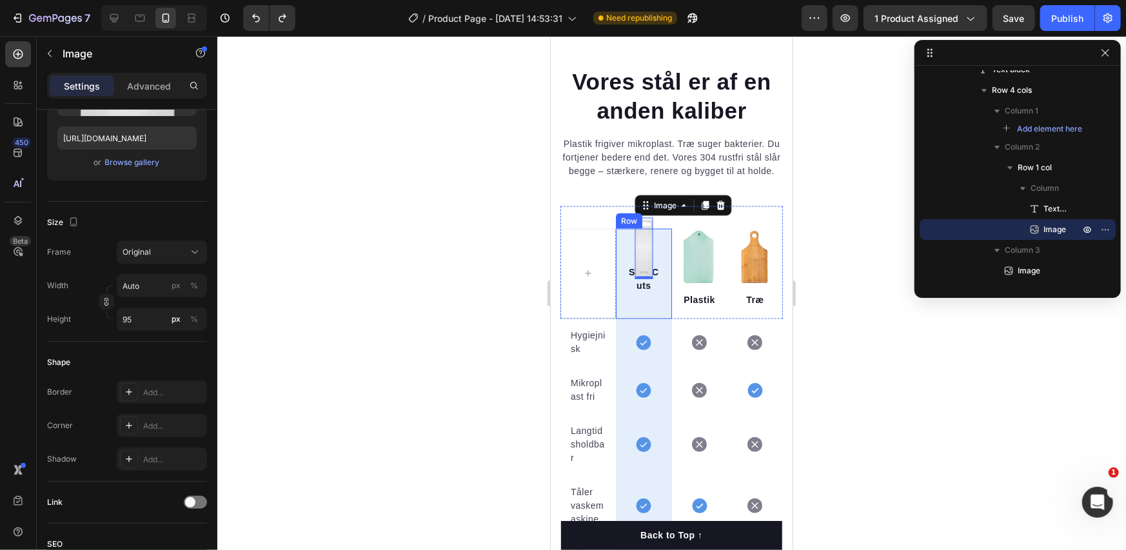
click at [621, 317] on div "SteelCuts Text block Image 0 Row" at bounding box center [642, 273] width 55 height 90
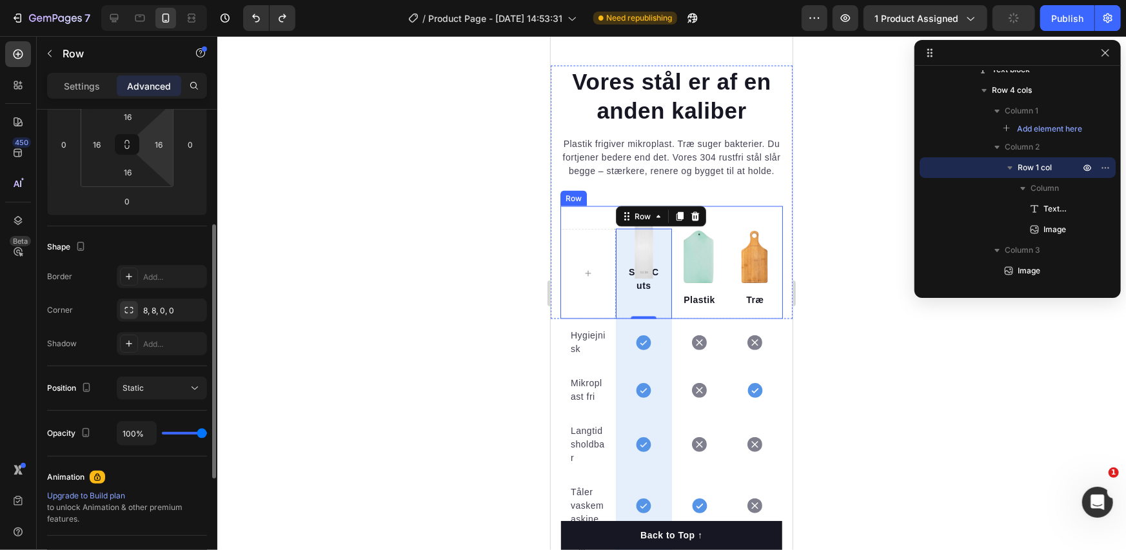
scroll to position [0, 0]
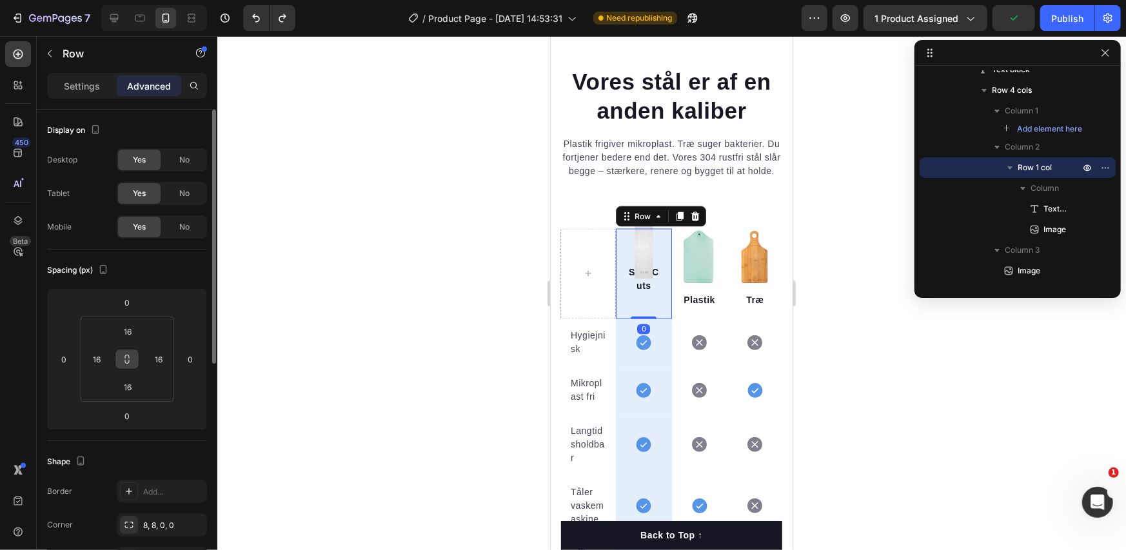
click at [131, 355] on icon at bounding box center [127, 359] width 10 height 10
click at [103, 358] on input "16" at bounding box center [96, 359] width 19 height 19
type input "5"
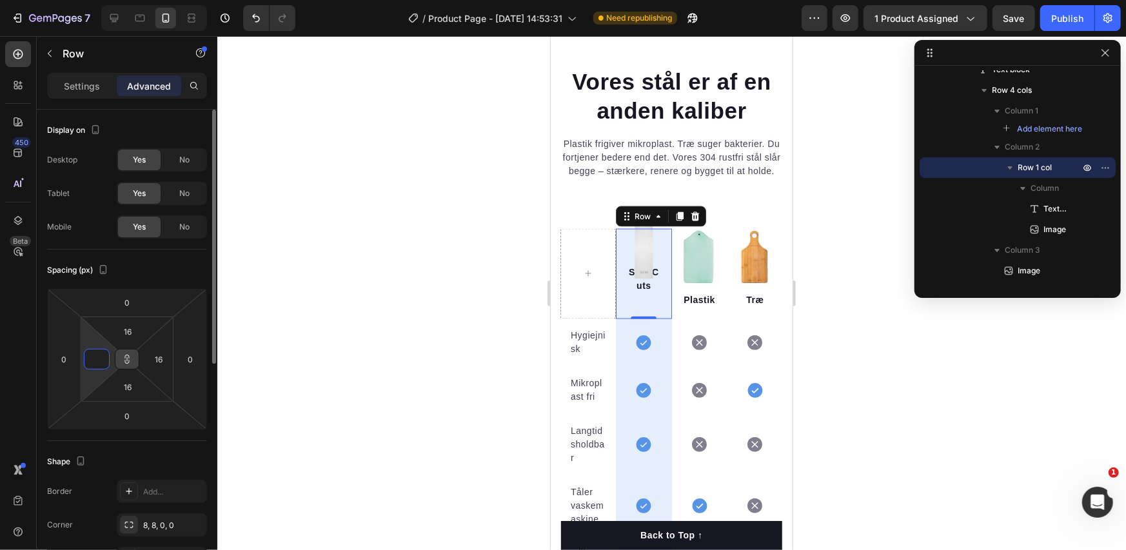
type input "5"
click at [104, 459] on div "Shape" at bounding box center [127, 462] width 160 height 21
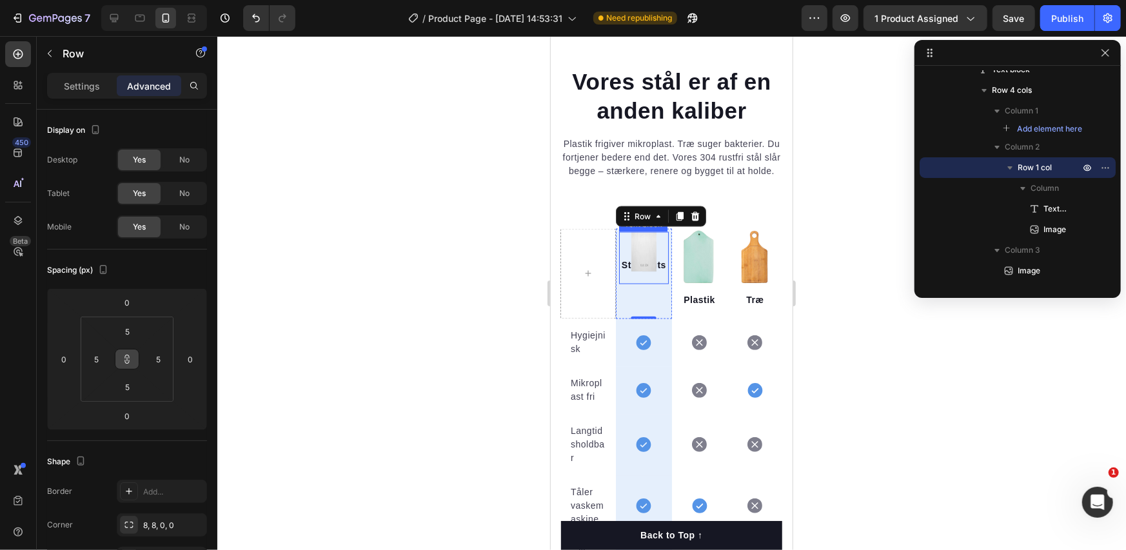
click at [645, 272] on p "SteelCuts" at bounding box center [643, 266] width 46 height 14
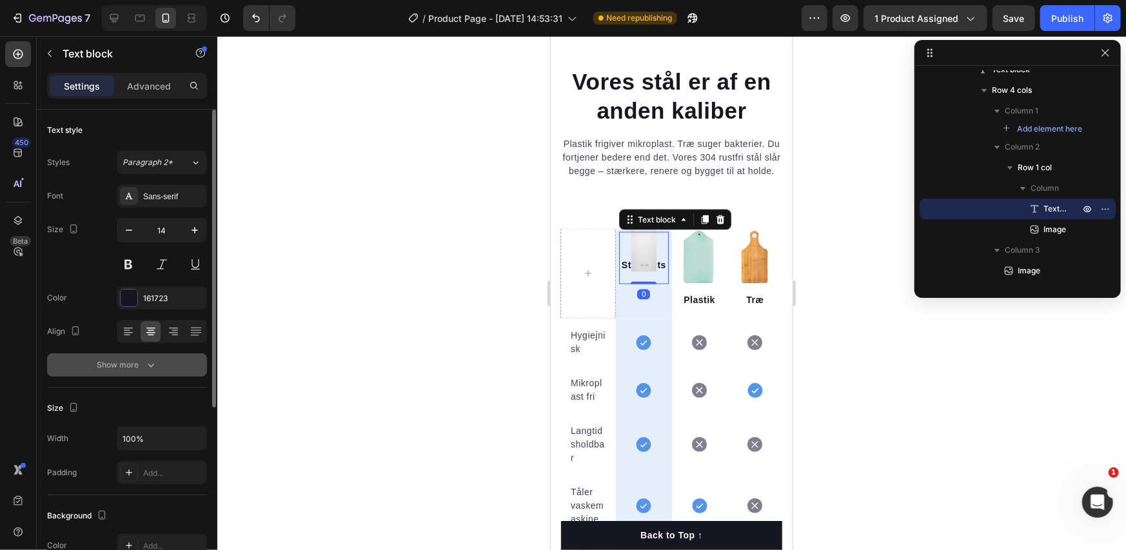
scroll to position [286, 0]
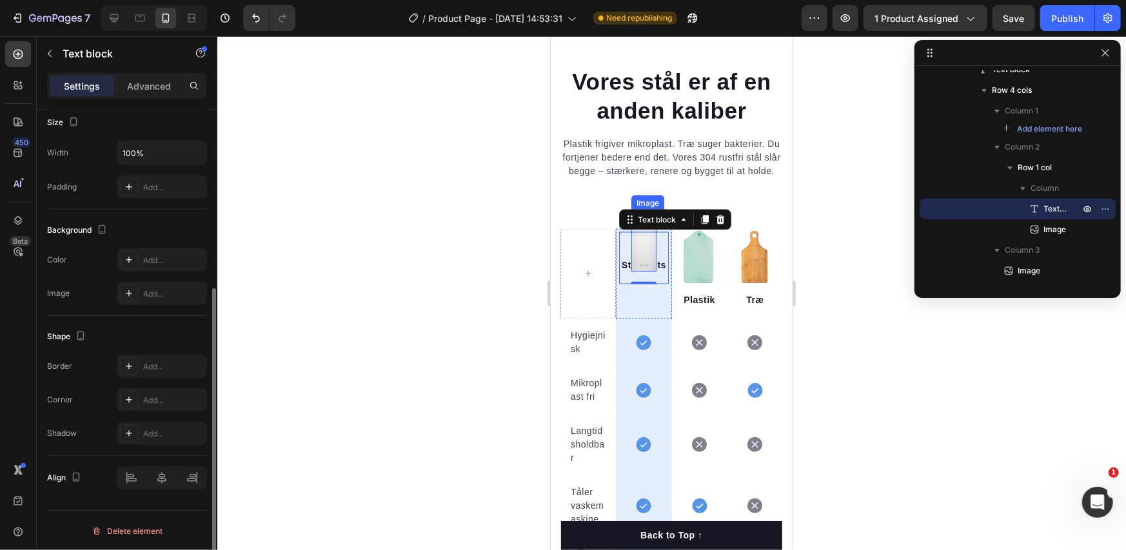
click at [636, 267] on img at bounding box center [643, 240] width 25 height 61
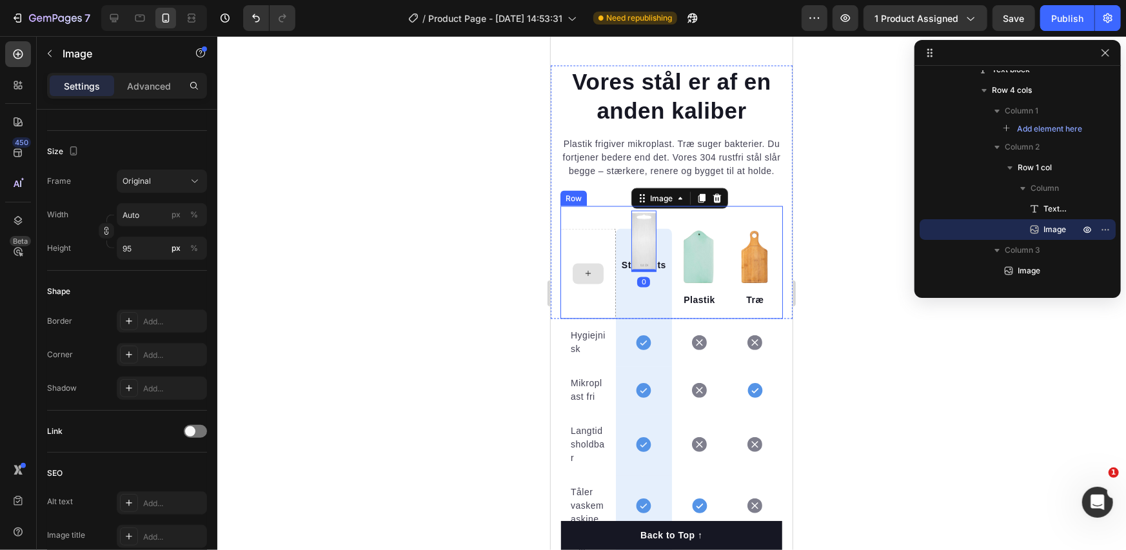
scroll to position [0, 0]
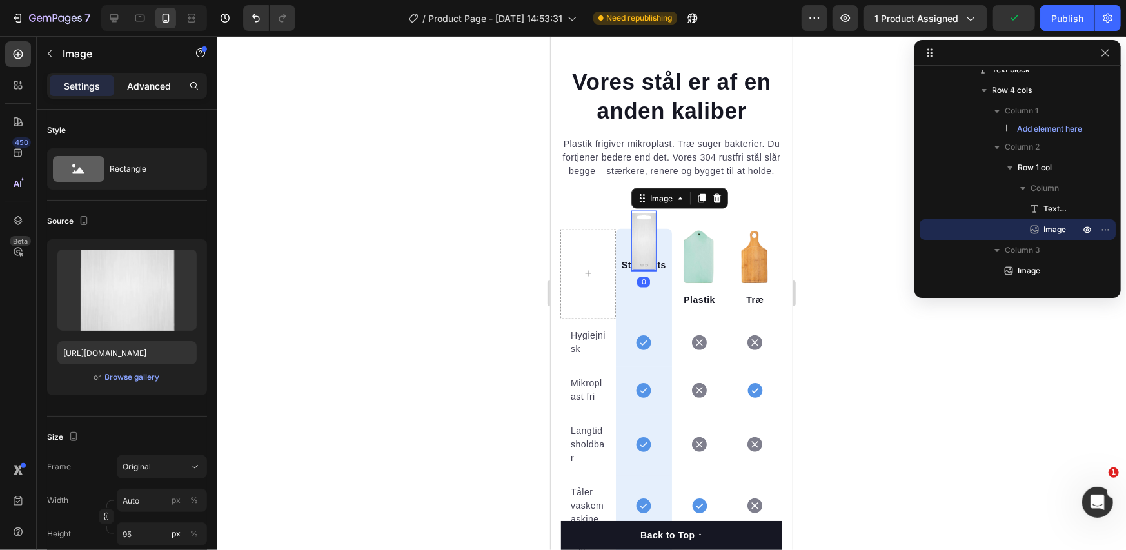
click at [150, 83] on p "Advanced" at bounding box center [149, 86] width 44 height 14
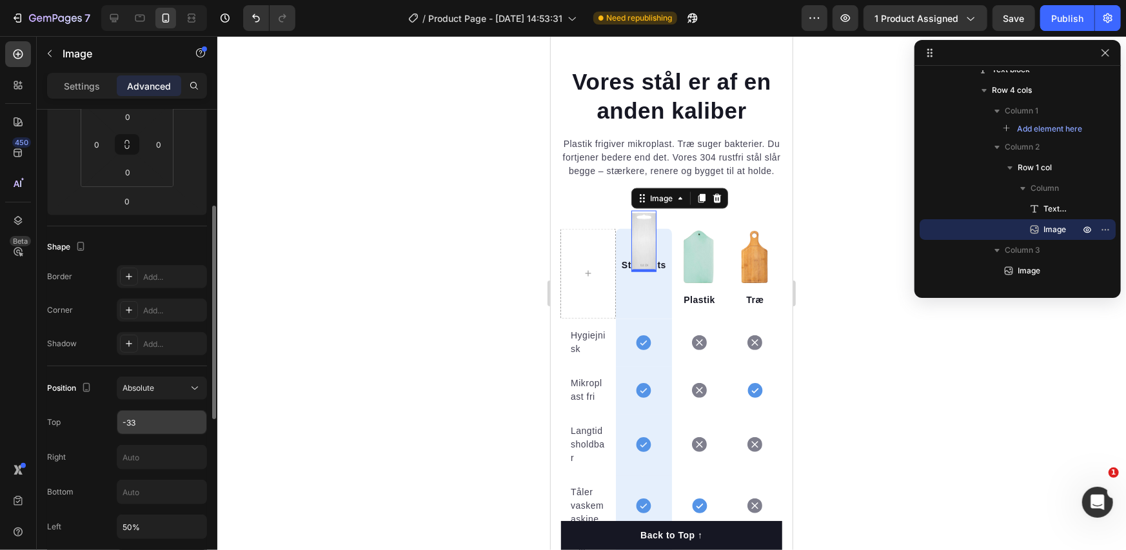
scroll to position [430, 0]
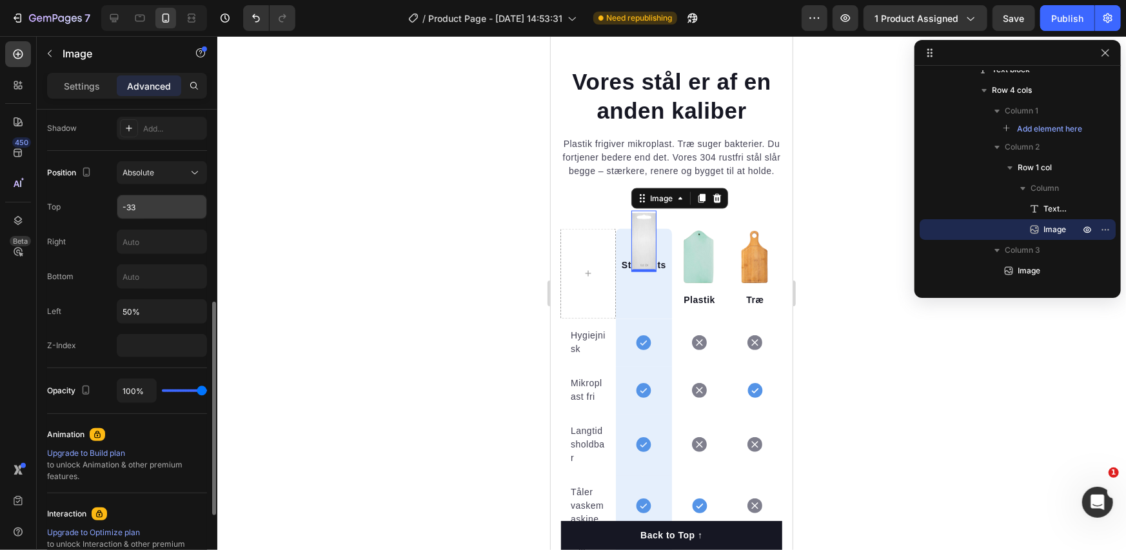
click at [161, 204] on input "-33" at bounding box center [161, 206] width 89 height 23
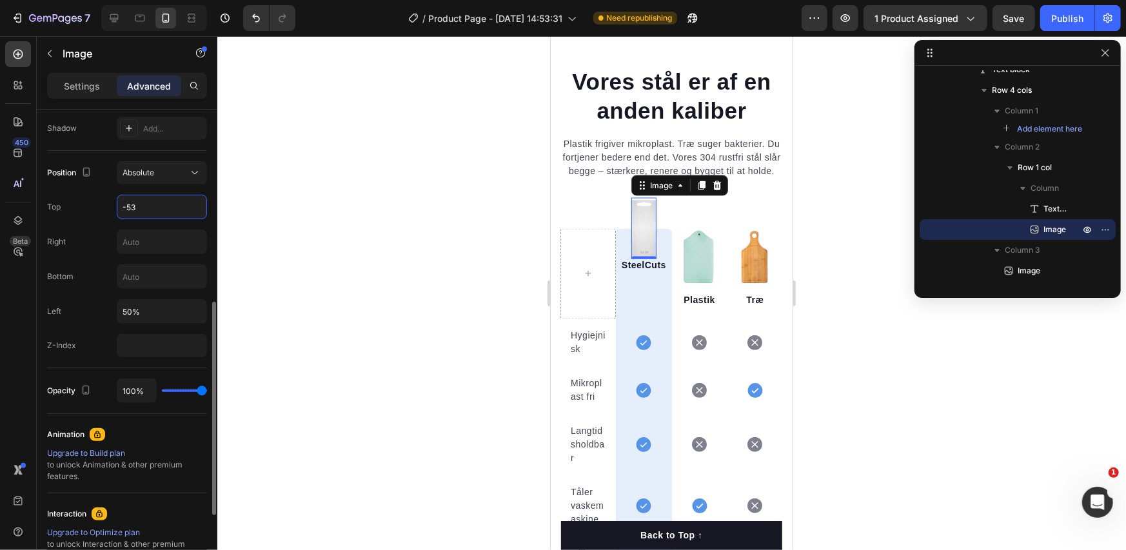
type input "-54"
click at [632, 272] on p "SteelCuts" at bounding box center [643, 266] width 46 height 14
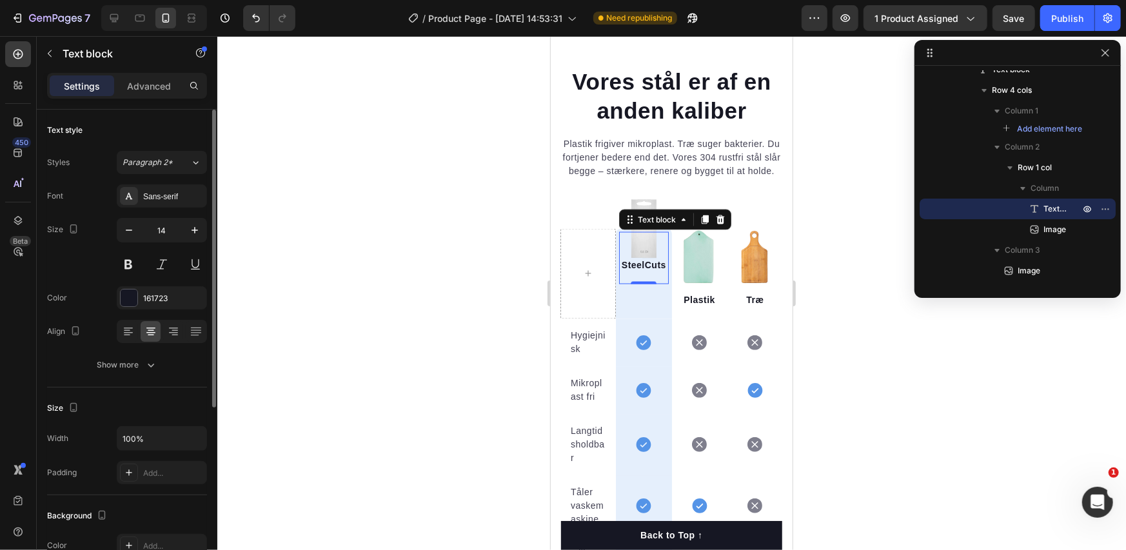
scroll to position [286, 0]
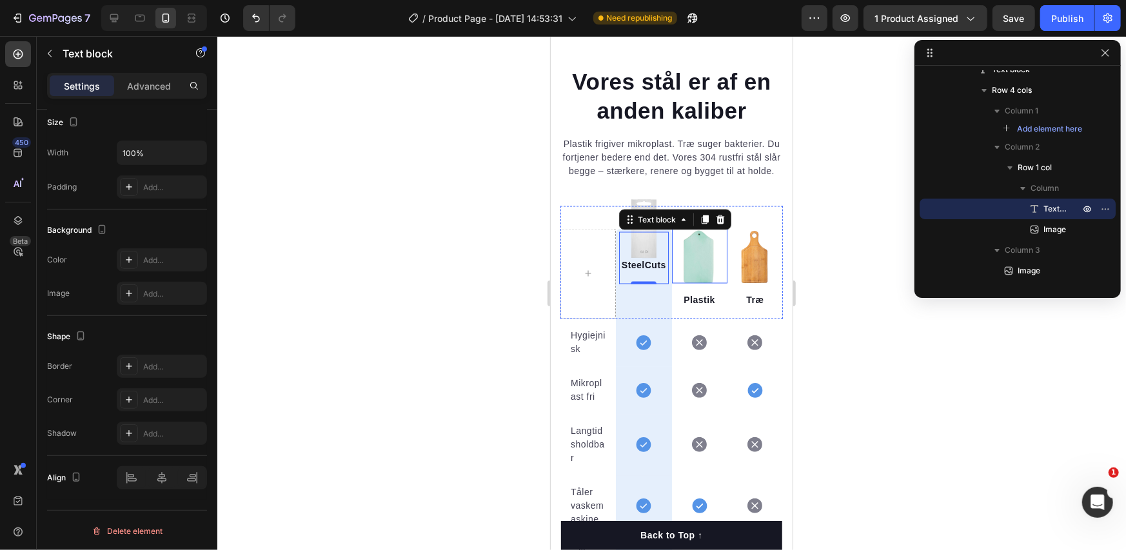
click at [695, 270] on img at bounding box center [699, 255] width 55 height 55
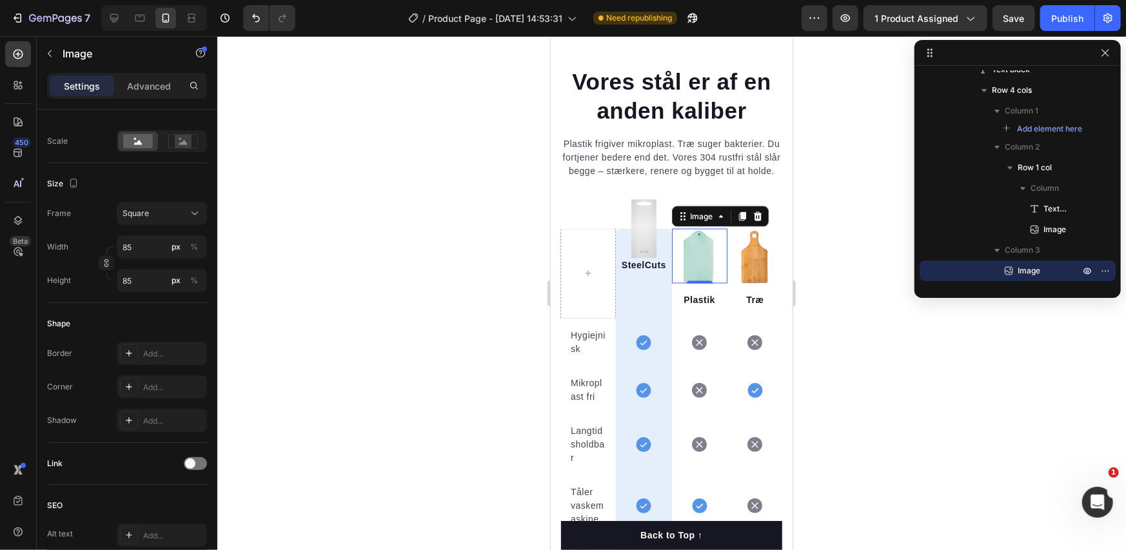
scroll to position [0, 0]
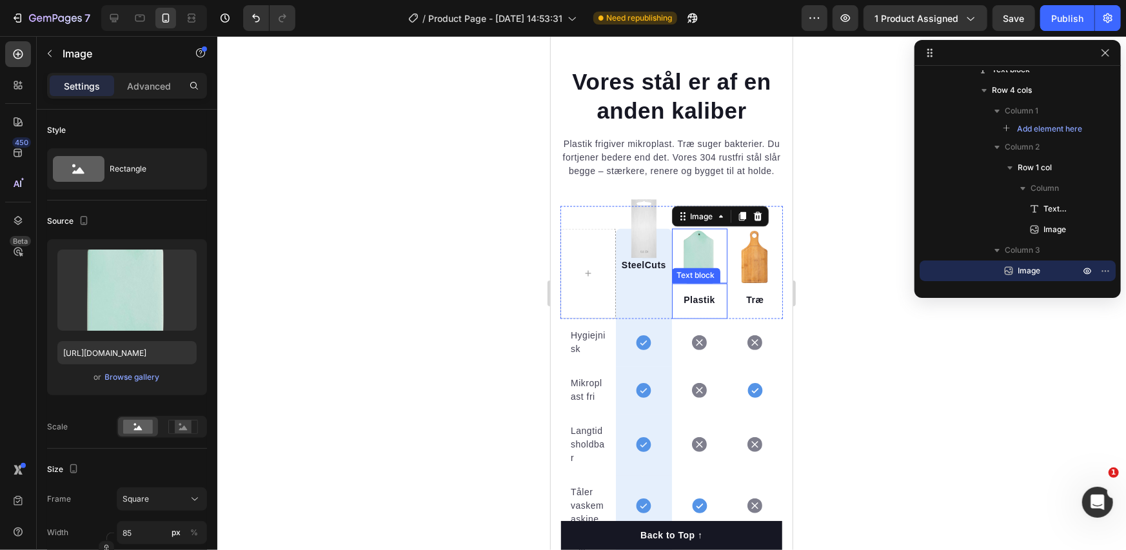
click at [692, 307] on p "Plastik" at bounding box center [699, 301] width 49 height 14
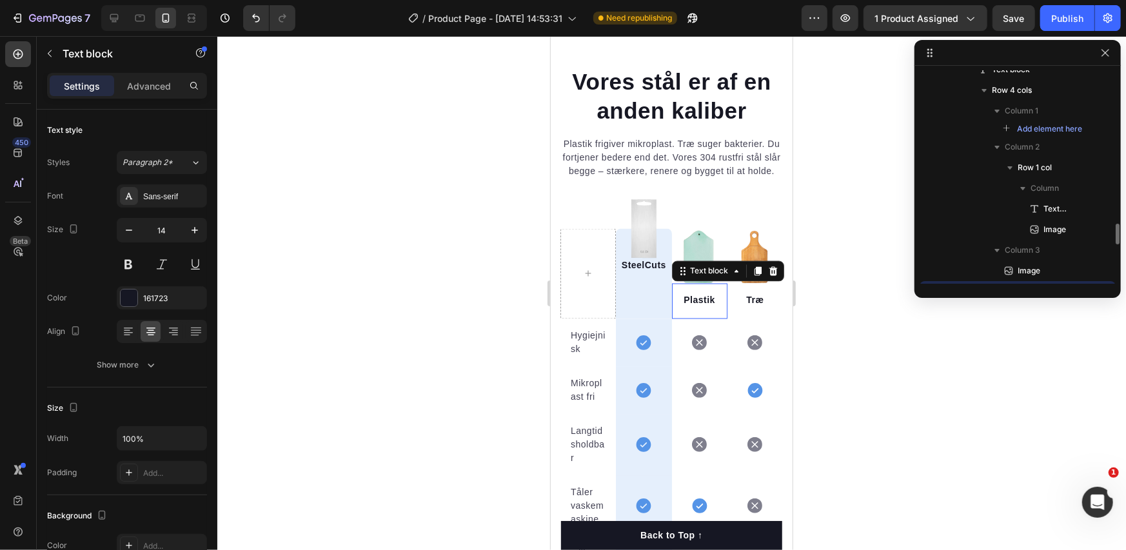
scroll to position [301, 0]
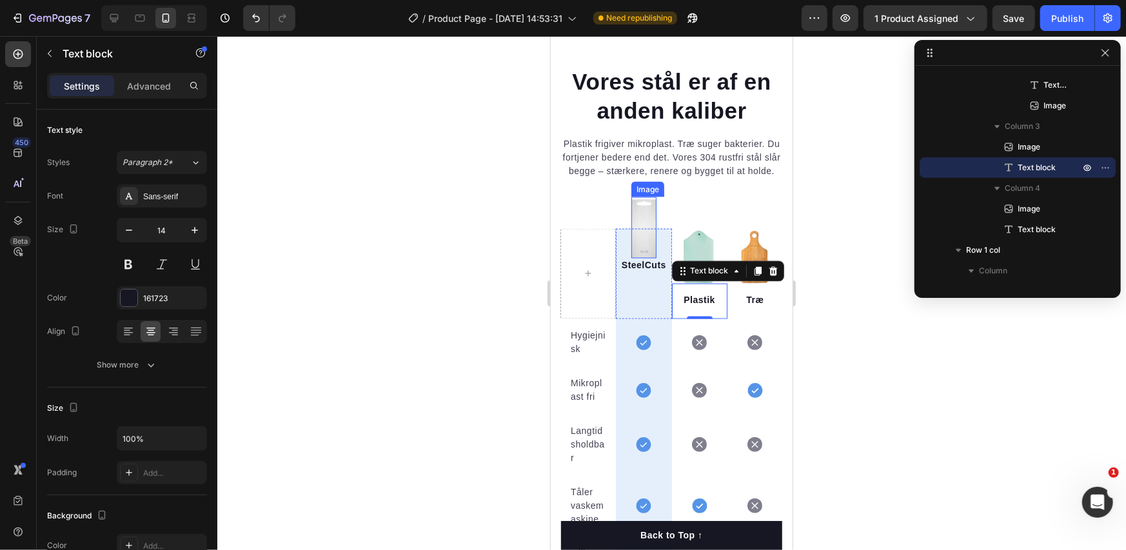
click at [633, 236] on img at bounding box center [643, 227] width 25 height 61
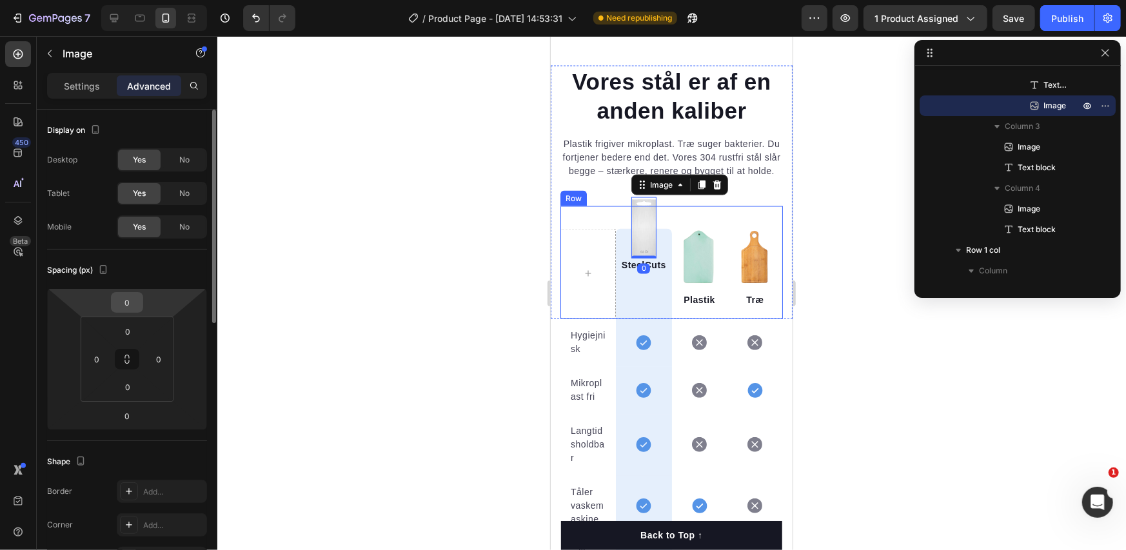
scroll to position [430, 0]
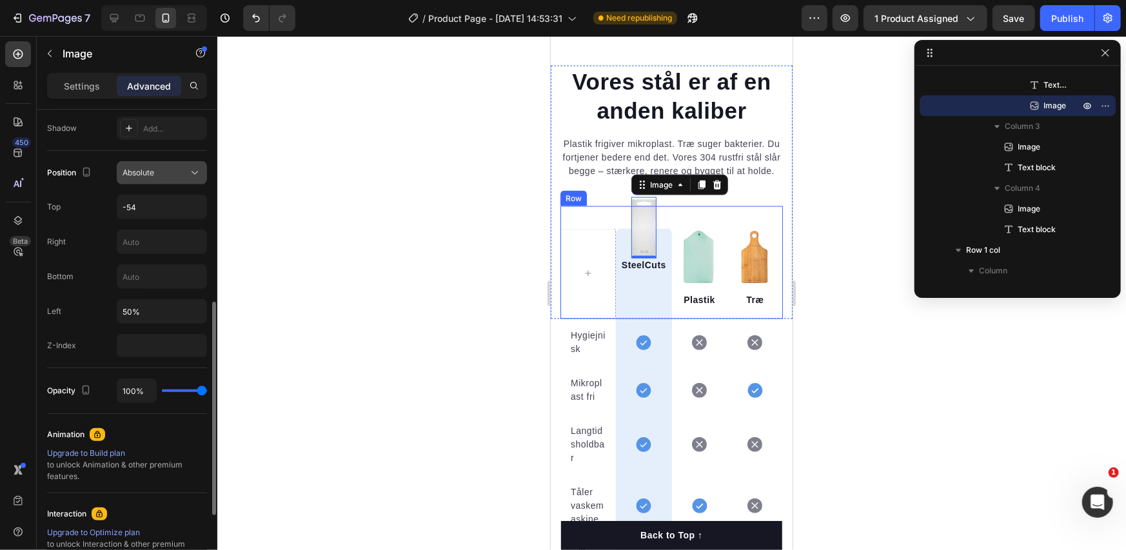
click at [172, 179] on button "Absolute" at bounding box center [162, 172] width 90 height 23
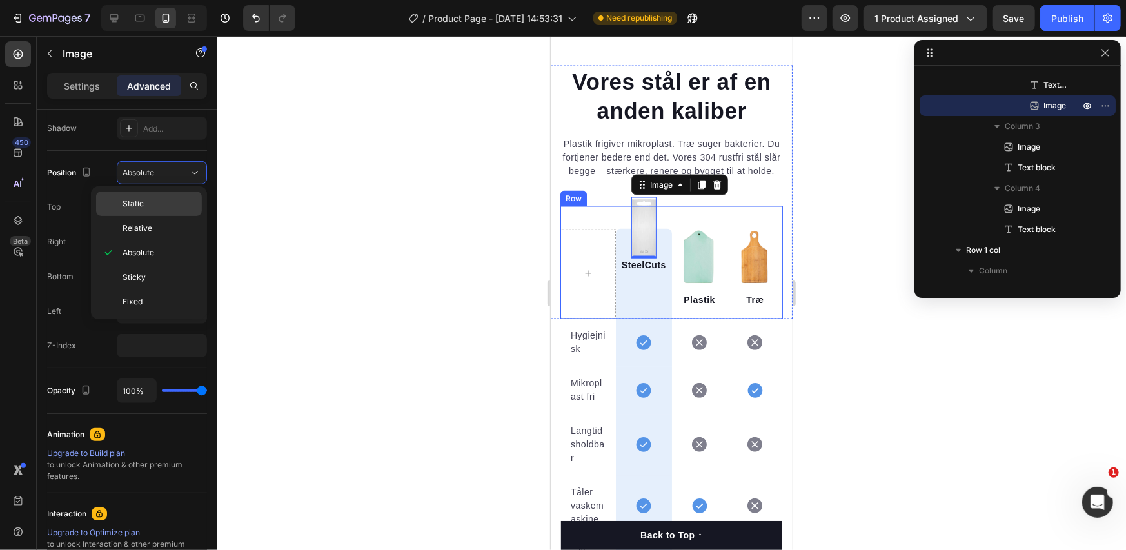
click at [174, 216] on div "Static" at bounding box center [149, 228] width 106 height 25
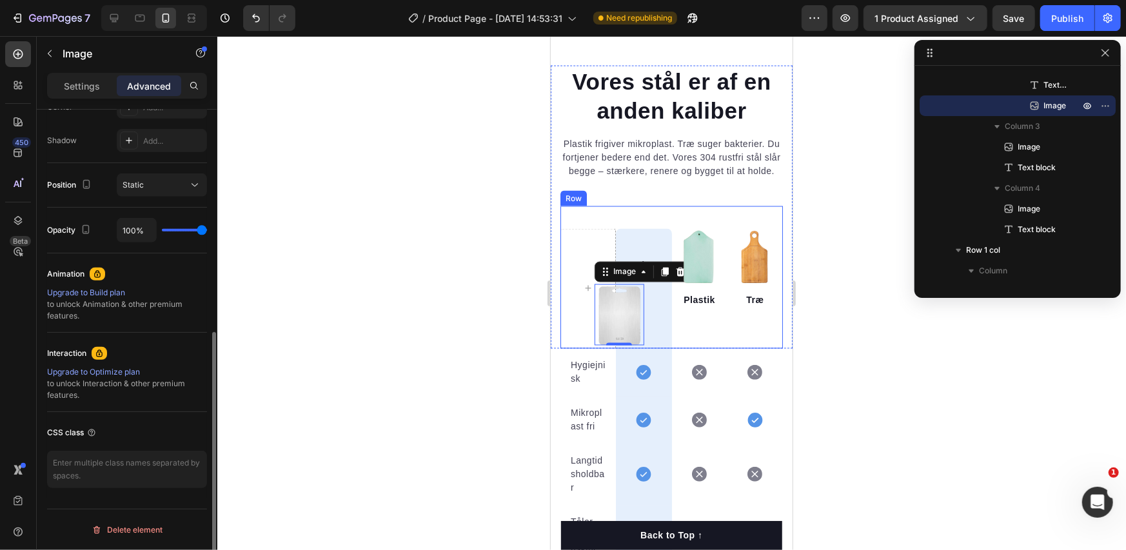
scroll to position [417, 0]
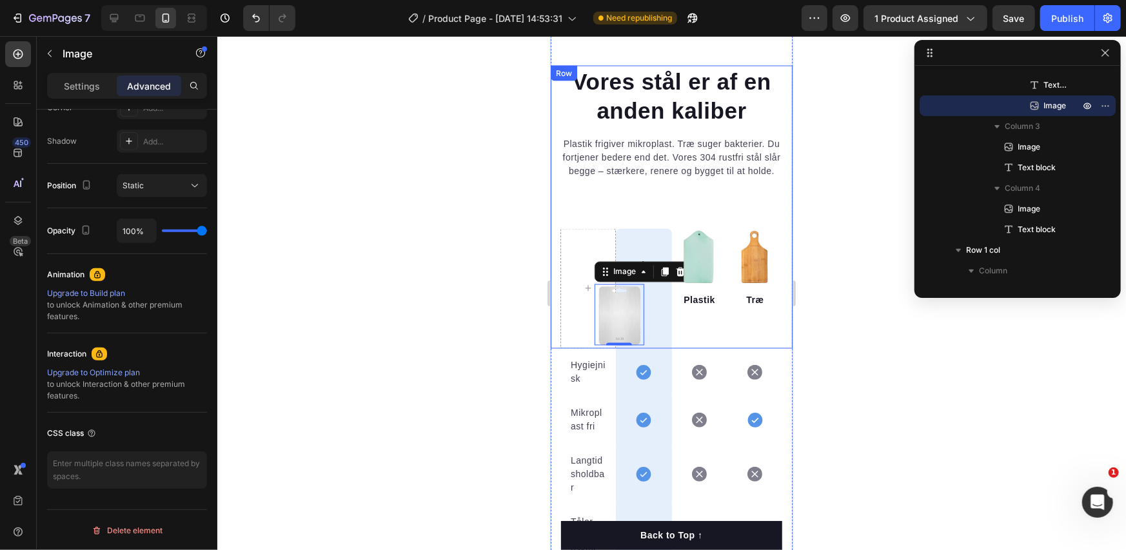
click at [496, 328] on div at bounding box center [671, 293] width 909 height 514
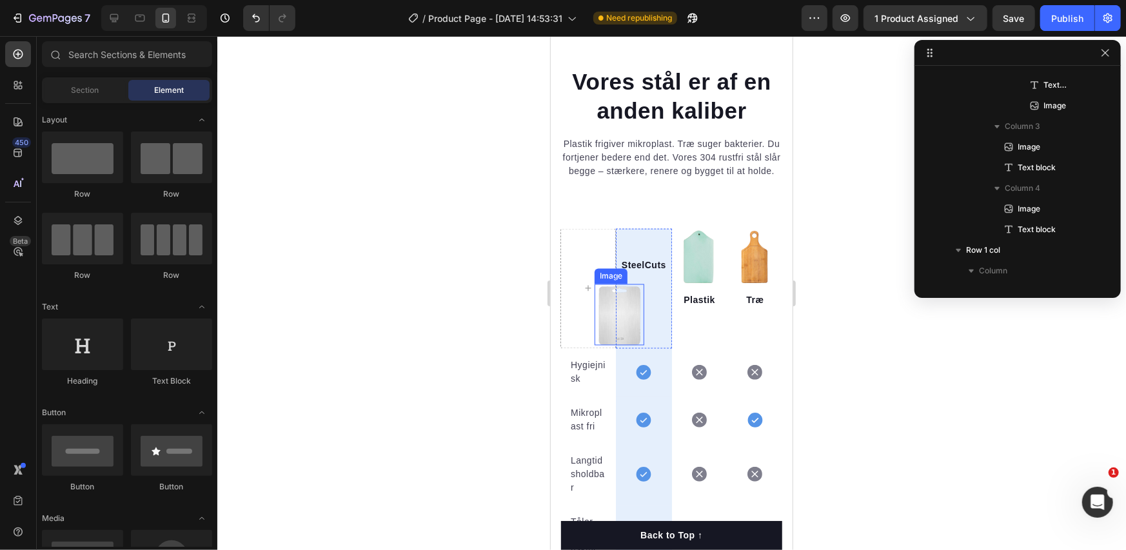
click at [623, 331] on img at bounding box center [618, 314] width 49 height 61
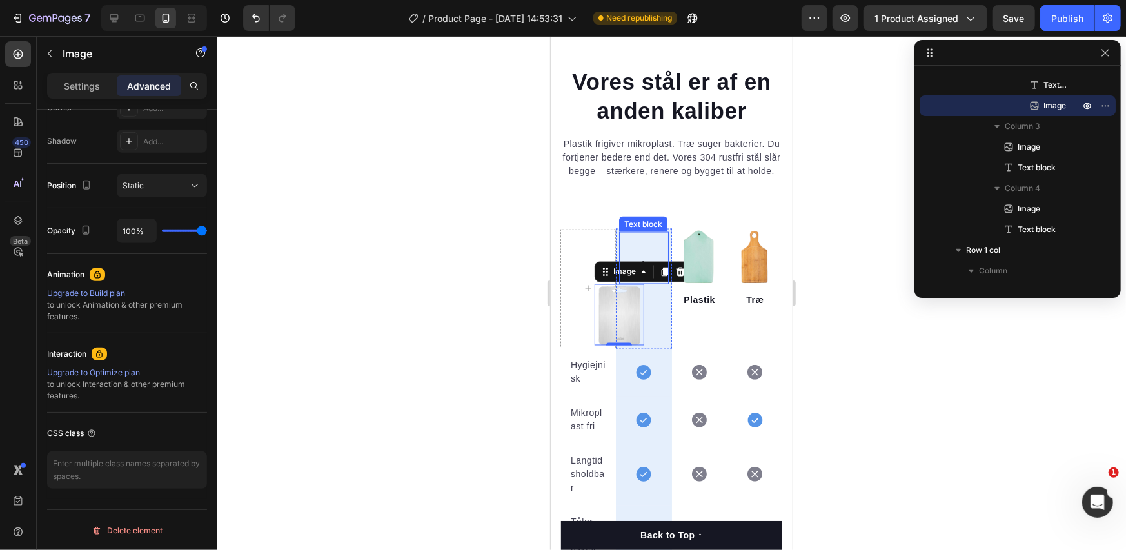
click at [646, 272] on p "SteelCuts" at bounding box center [643, 266] width 46 height 14
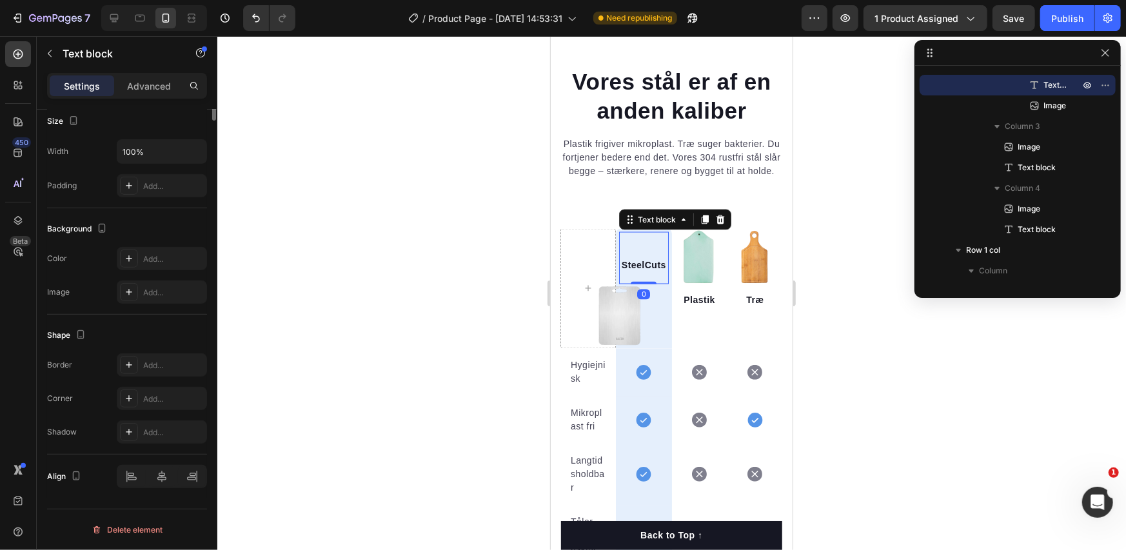
scroll to position [0, 0]
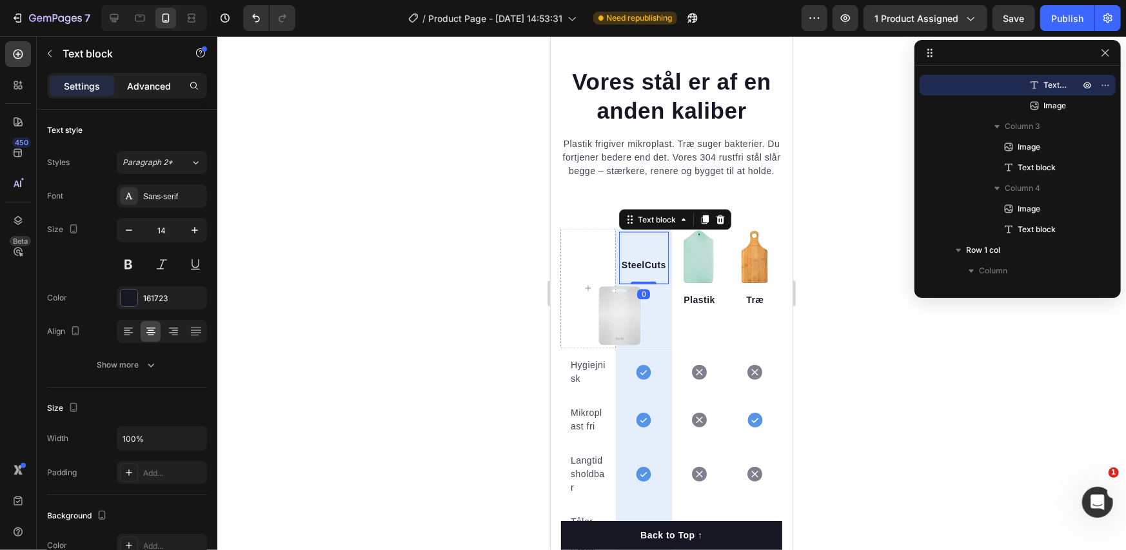
click at [149, 88] on p "Advanced" at bounding box center [149, 86] width 44 height 14
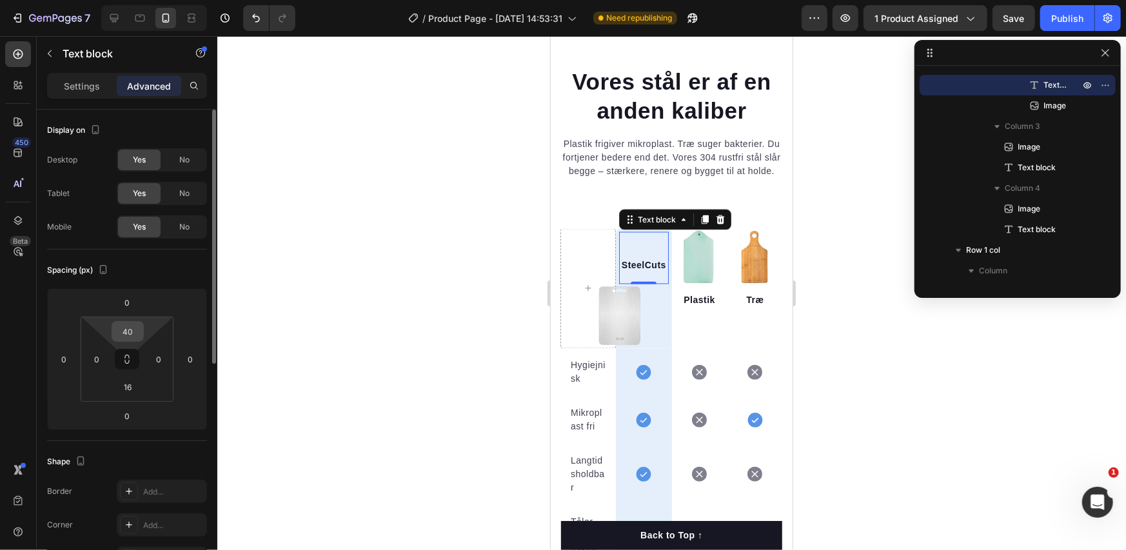
click at [140, 330] on input "40" at bounding box center [128, 331] width 26 height 19
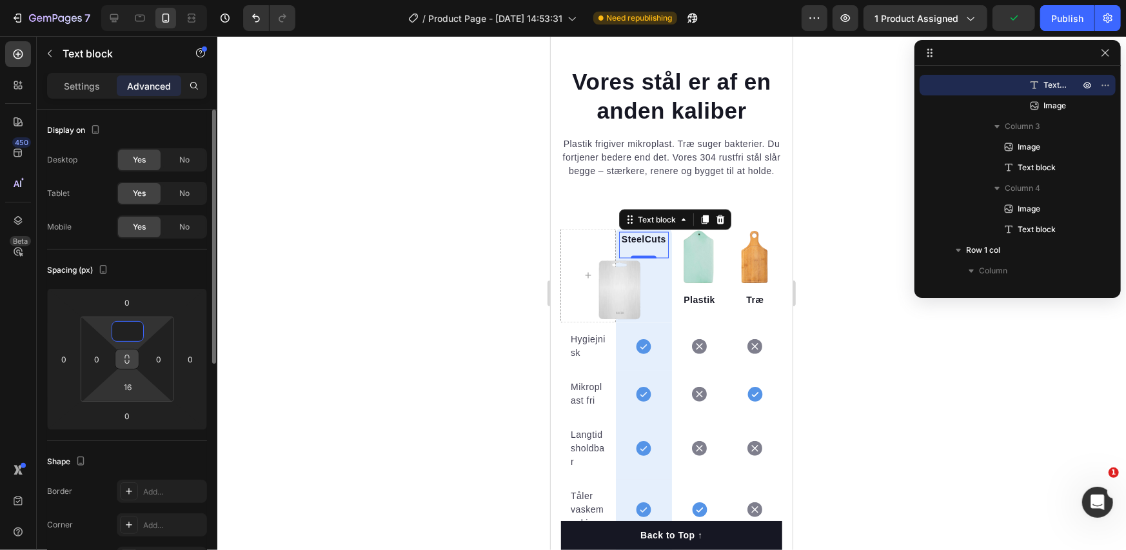
type input "0"
click at [132, 384] on input "16" at bounding box center [128, 386] width 26 height 19
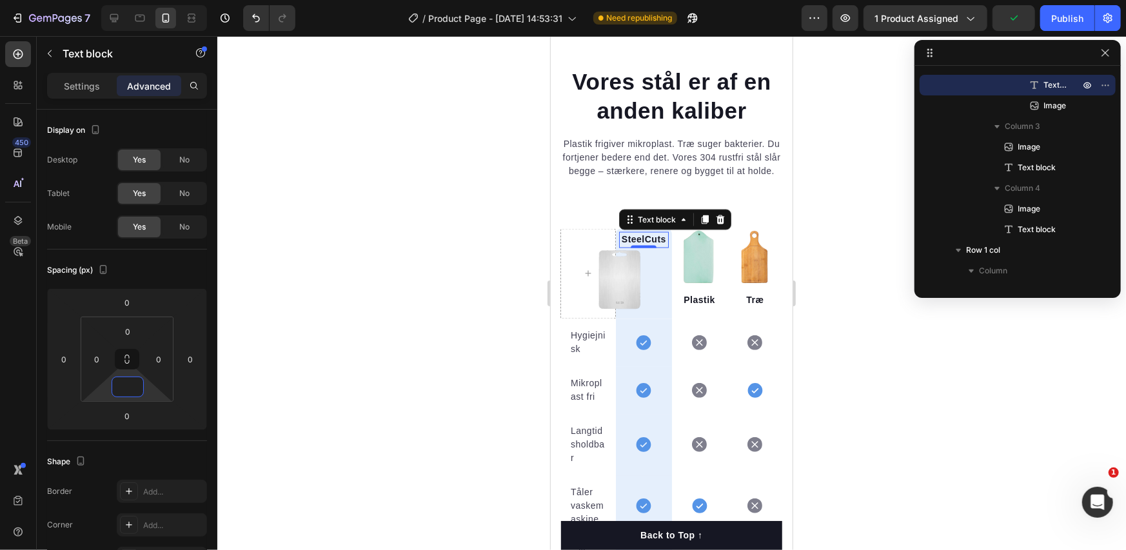
type input "0"
click at [170, 261] on div "Spacing (px)" at bounding box center [127, 270] width 160 height 21
click at [610, 286] on img at bounding box center [618, 278] width 49 height 61
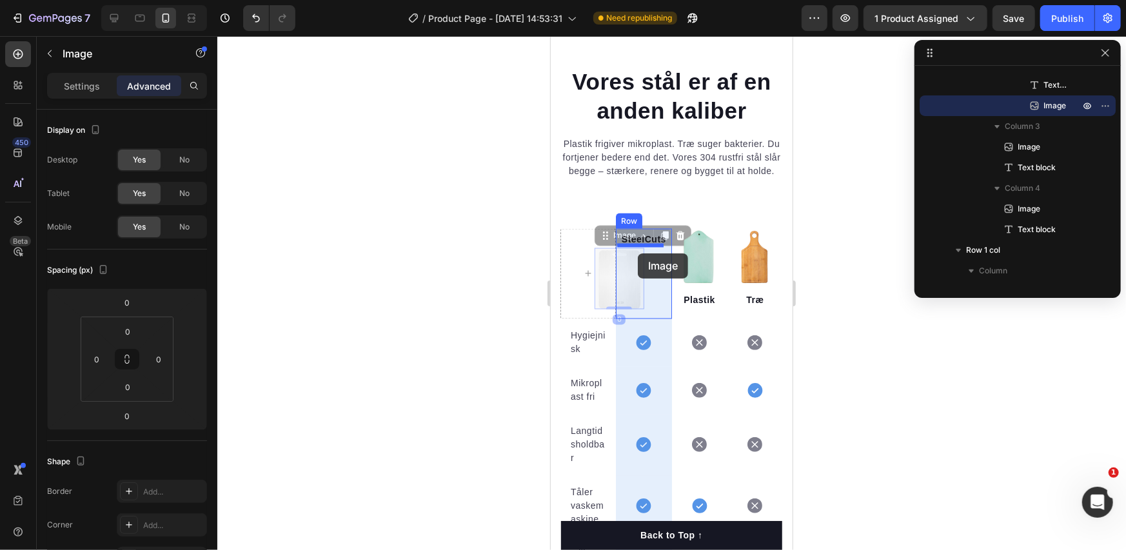
drag, startPoint x: 613, startPoint y: 266, endPoint x: 637, endPoint y: 253, distance: 27.7
click at [637, 253] on div "iPhone 13 Mini ( 375 px) iPhone 13 Mini iPhone 13 Pro iPhone 11 Pro Max iPhone …" at bounding box center [671, 71] width 242 height 2764
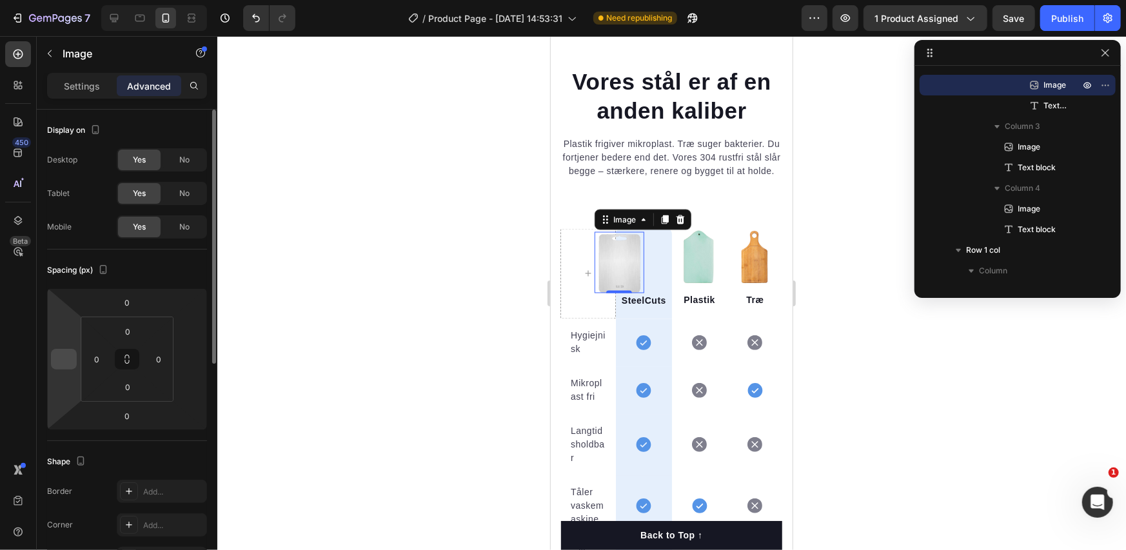
click at [59, 368] on input "number" at bounding box center [63, 359] width 19 height 19
type input "0"
click at [187, 357] on input "number" at bounding box center [190, 359] width 19 height 19
type input "0"
click at [174, 288] on icon at bounding box center [127, 359] width 160 height 142
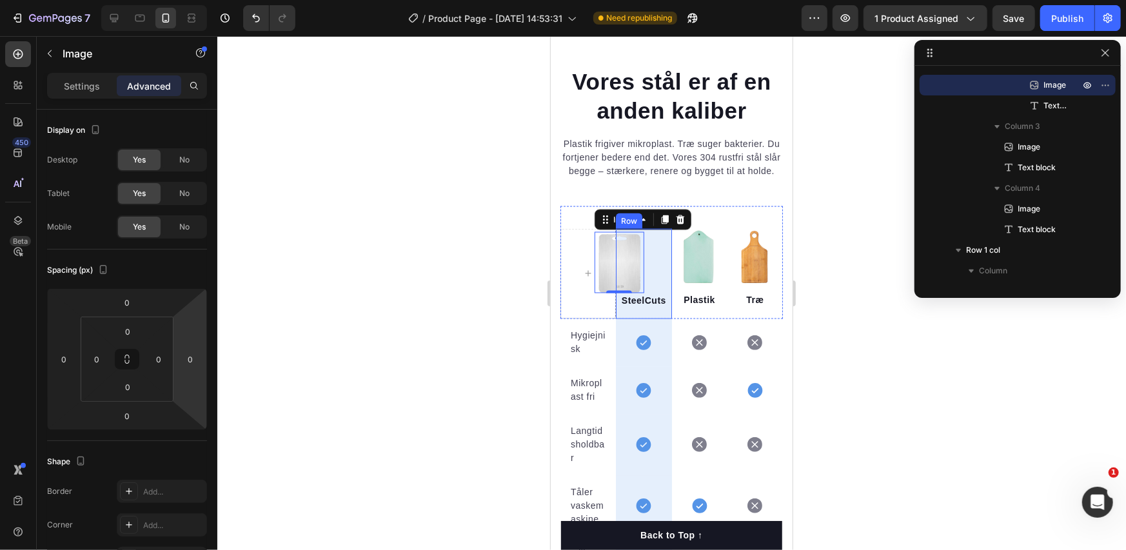
click at [646, 280] on div "Image 0 SteelCuts Text block" at bounding box center [643, 274] width 49 height 84
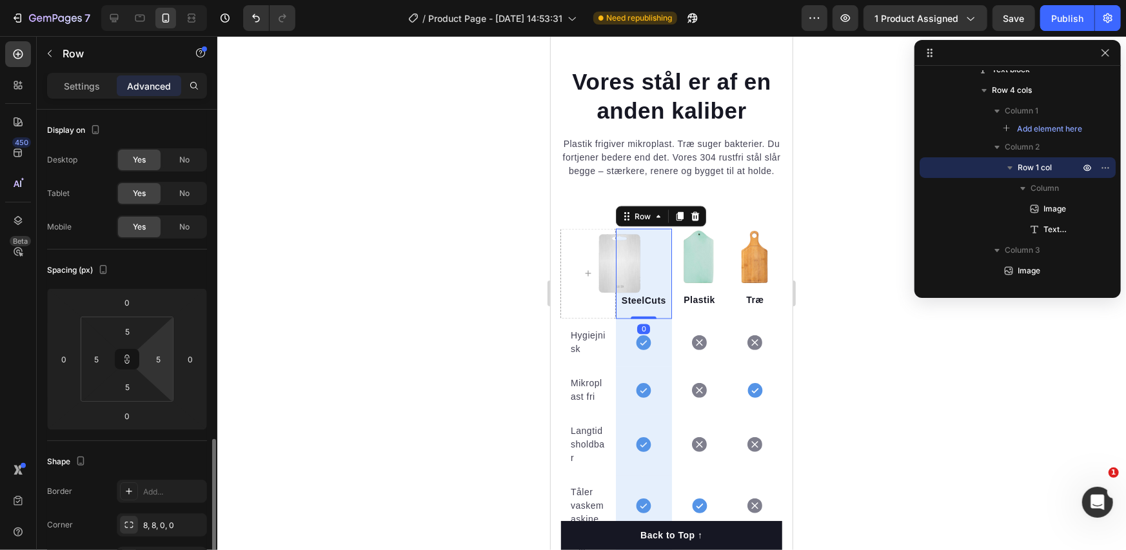
scroll to position [215, 0]
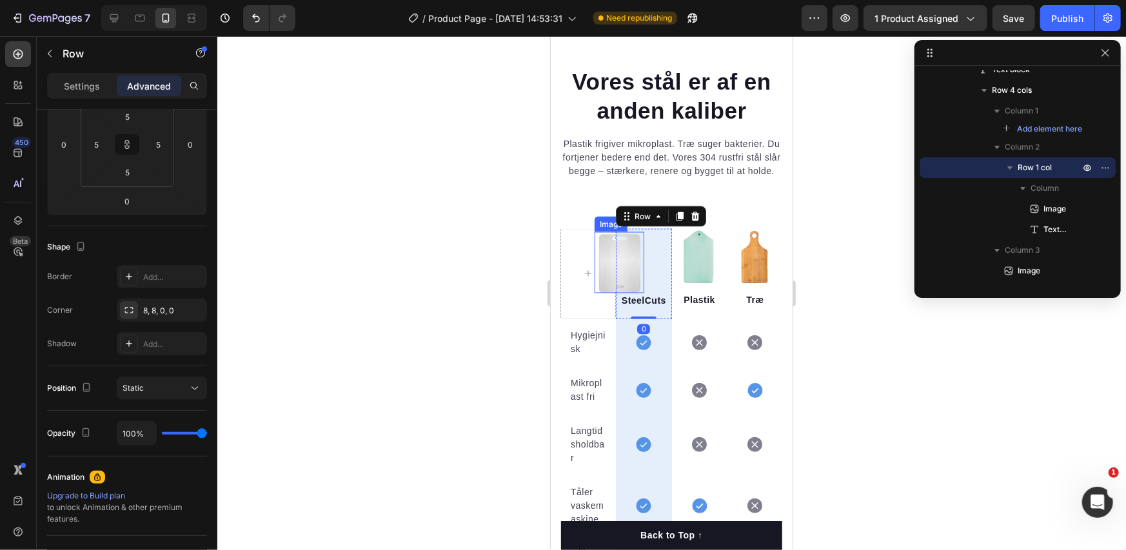
click at [630, 275] on img at bounding box center [618, 262] width 49 height 61
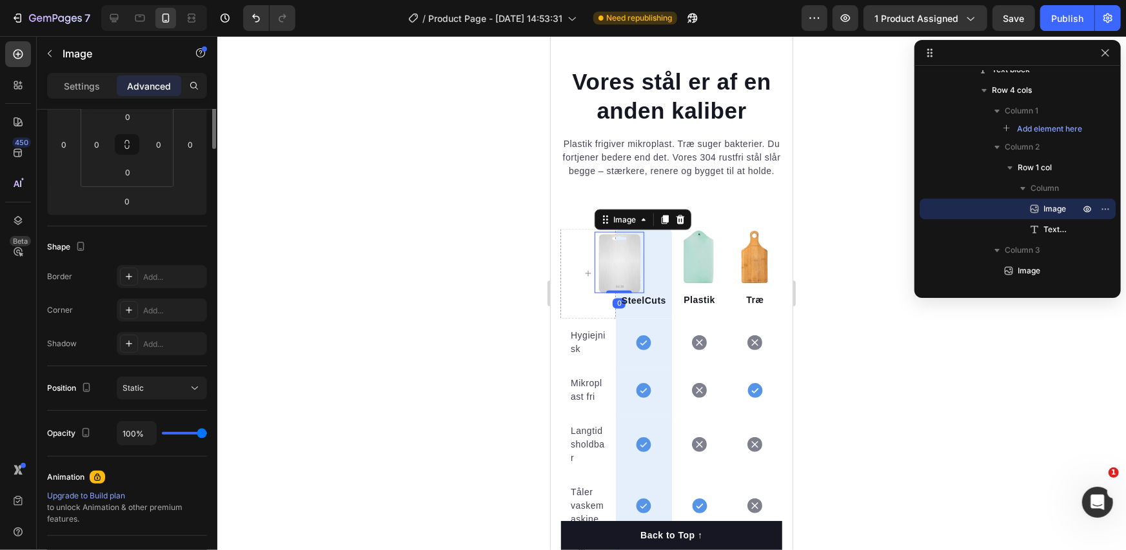
scroll to position [0, 0]
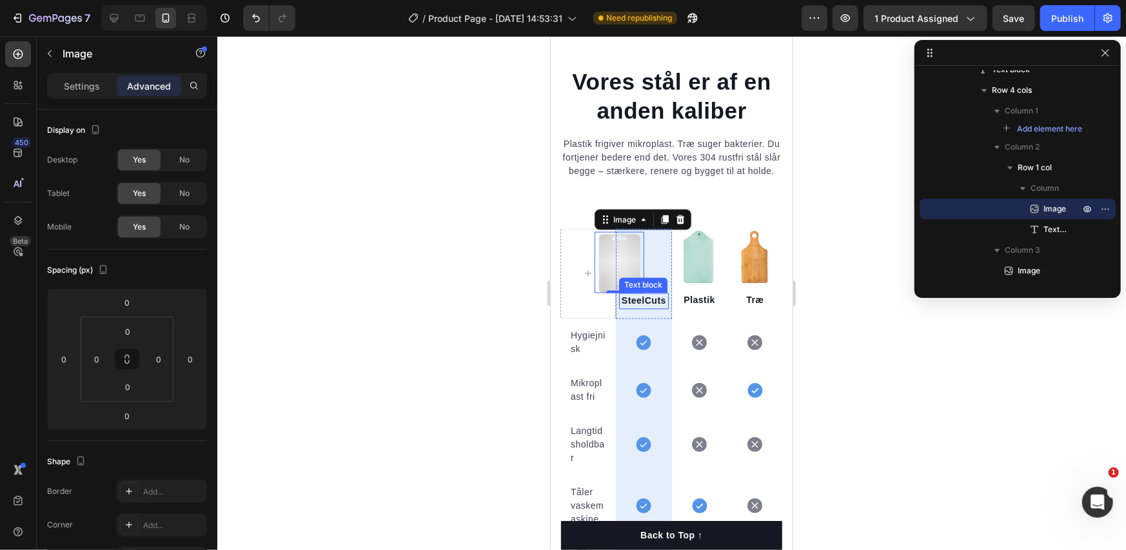
click at [632, 308] on p "SteelCuts" at bounding box center [643, 301] width 46 height 14
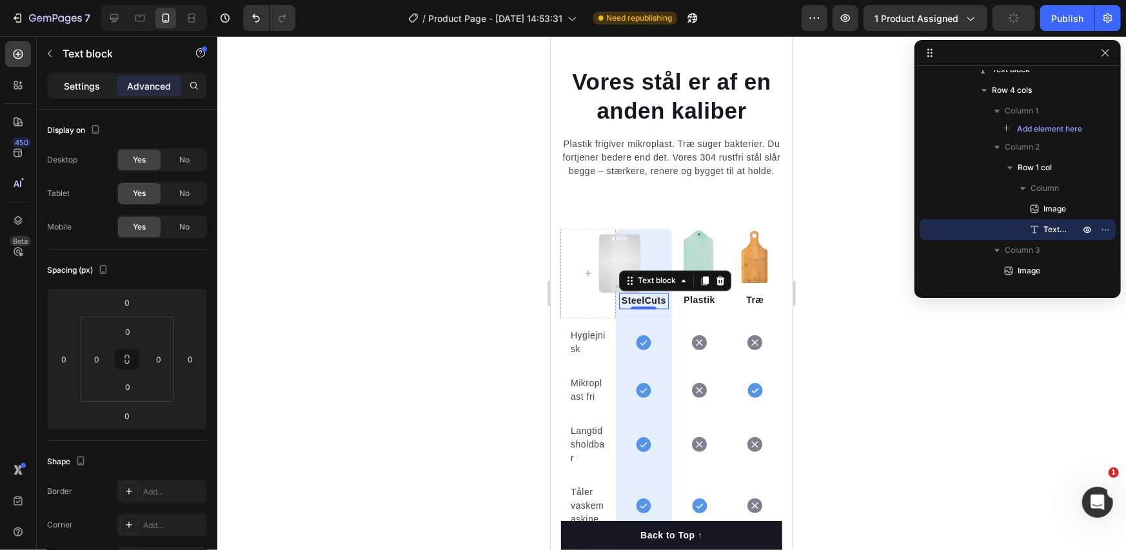
click at [68, 87] on p "Settings" at bounding box center [82, 86] width 36 height 14
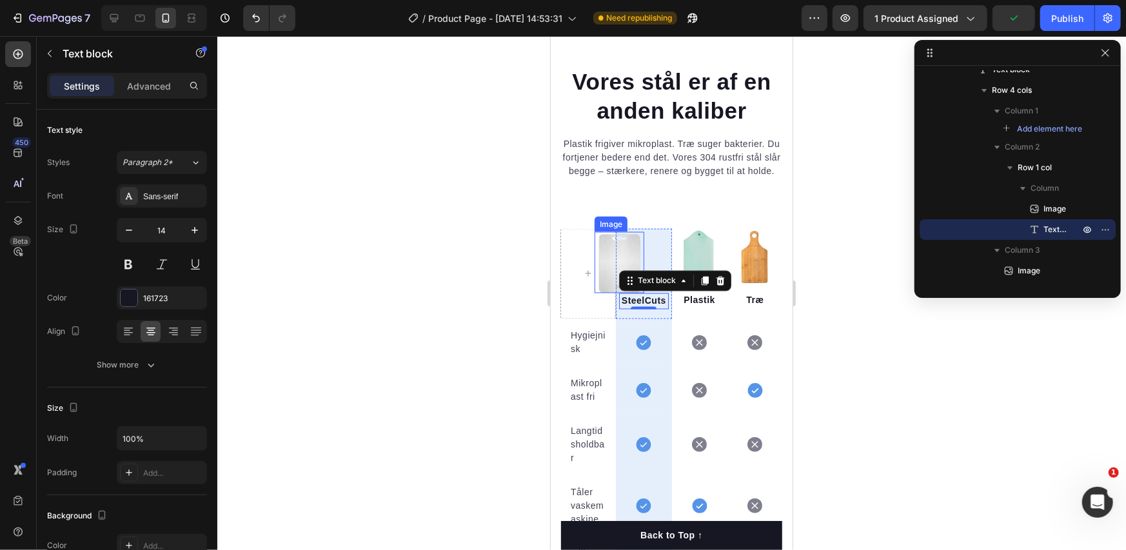
click at [615, 255] on img at bounding box center [618, 262] width 49 height 61
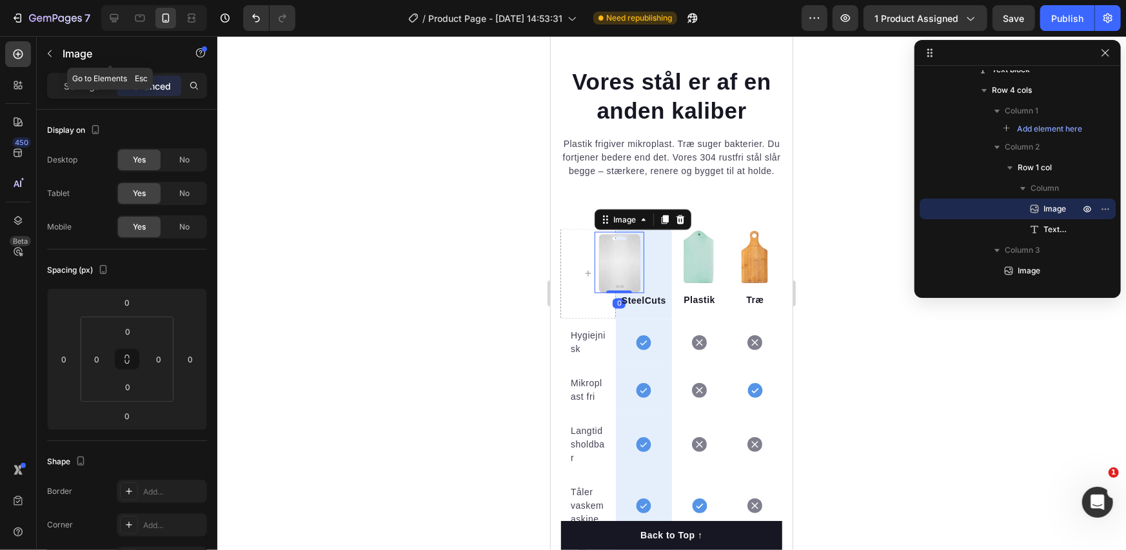
click at [71, 56] on p "Image" at bounding box center [118, 53] width 110 height 15
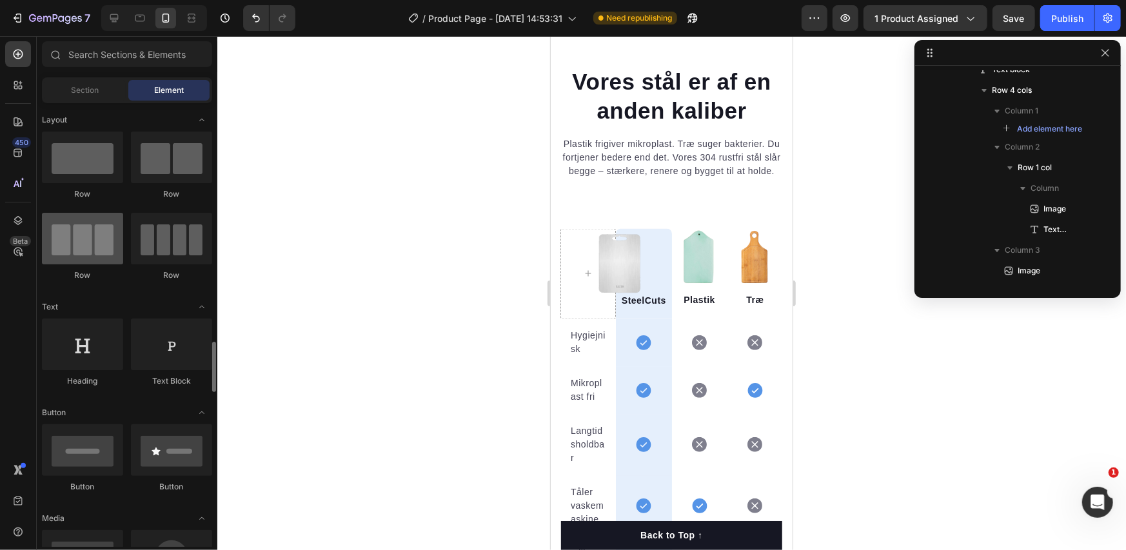
scroll to position [430, 0]
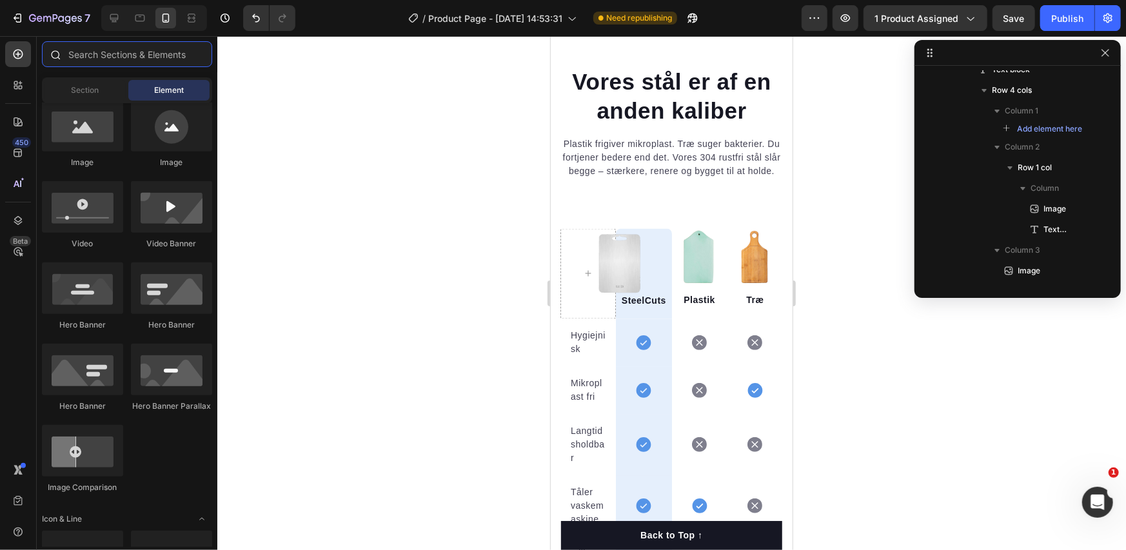
click at [88, 57] on input "text" at bounding box center [127, 54] width 170 height 26
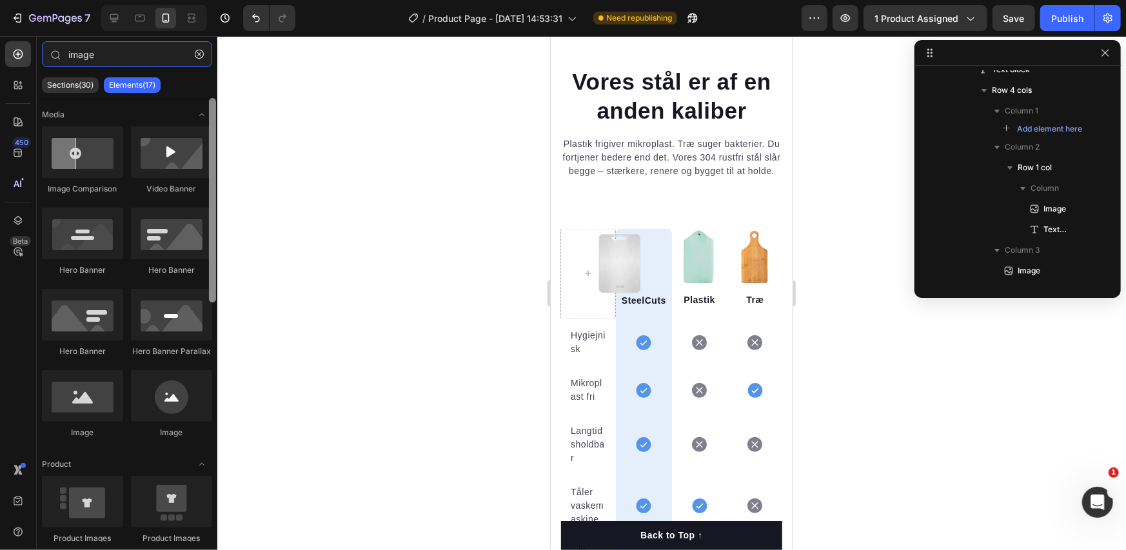
type input "image"
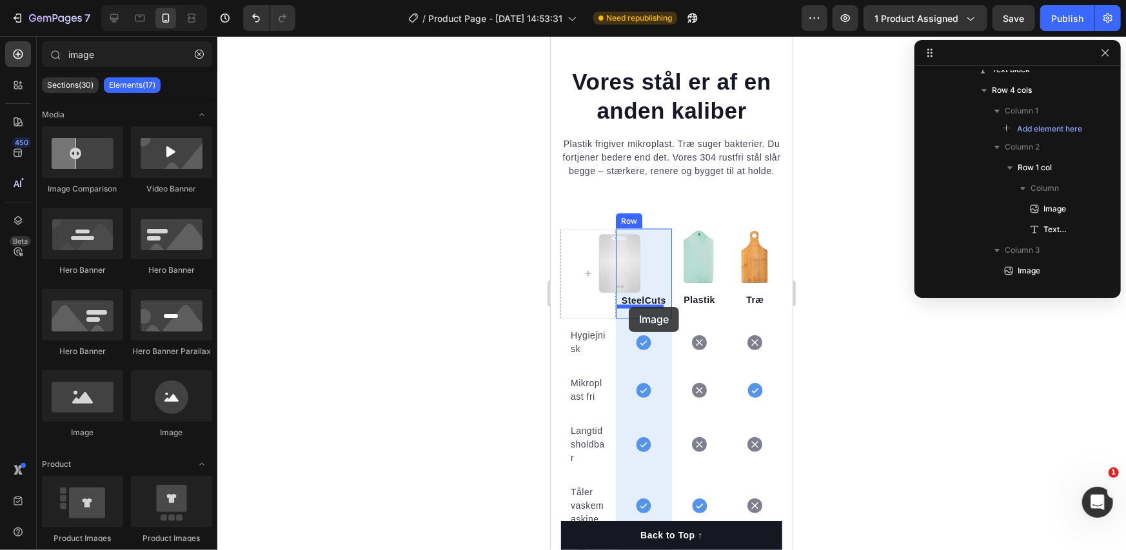
drag, startPoint x: 762, startPoint y: 415, endPoint x: 628, endPoint y: 306, distance: 172.4
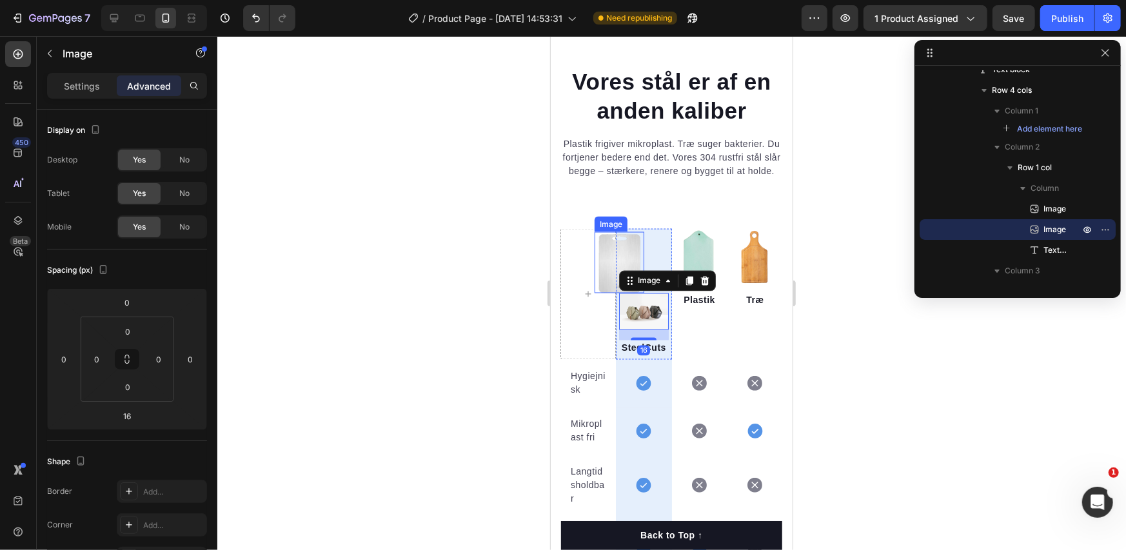
click at [617, 266] on img at bounding box center [618, 262] width 49 height 61
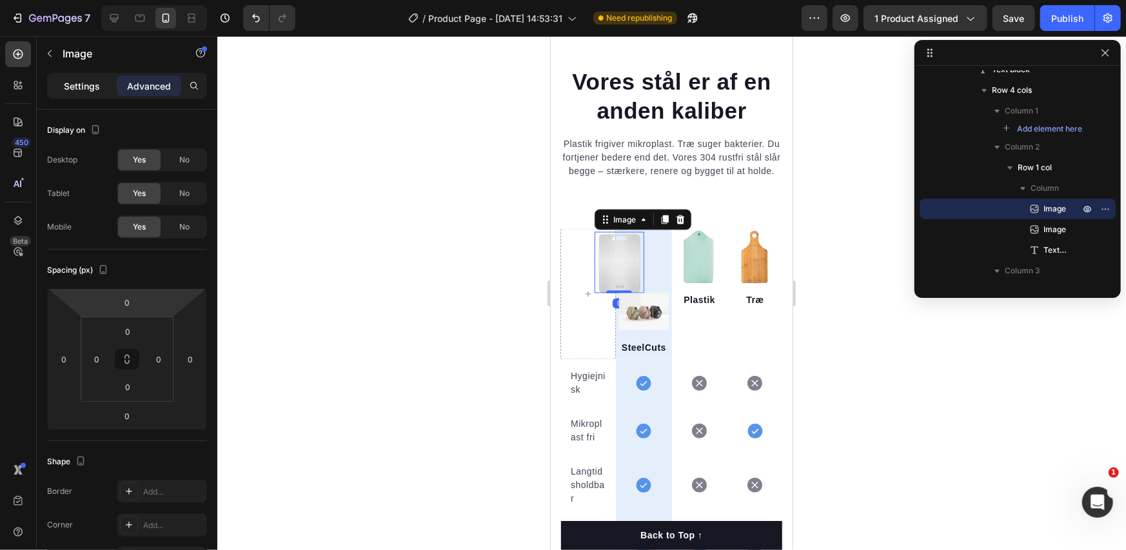
click at [95, 85] on p "Settings" at bounding box center [82, 86] width 36 height 14
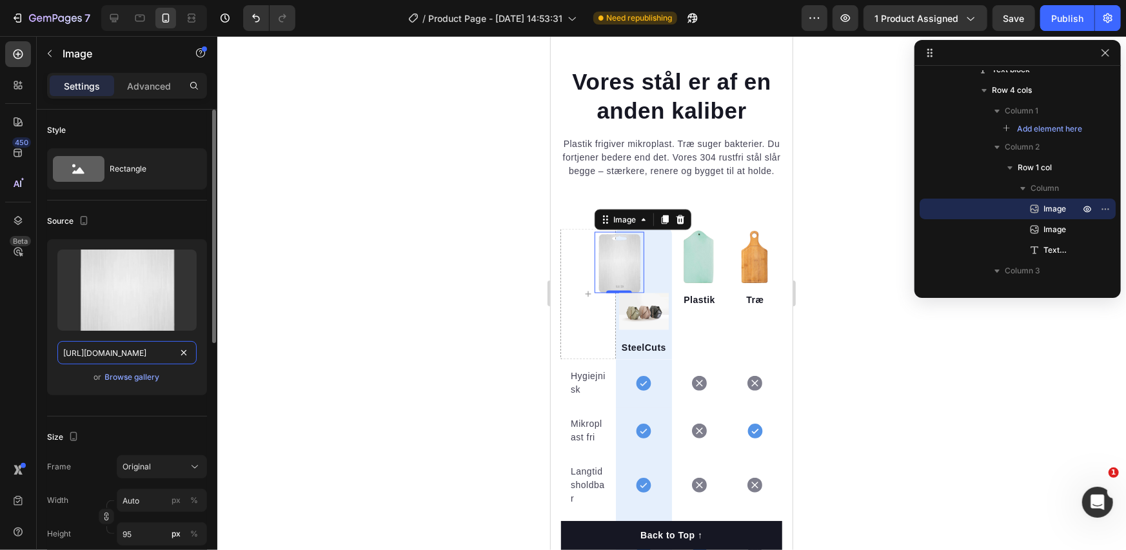
click at [137, 348] on input "https://cdn.shopify.com/s/files/1/0940/7358/6007/files/gempages_581492367509422…" at bounding box center [126, 352] width 139 height 23
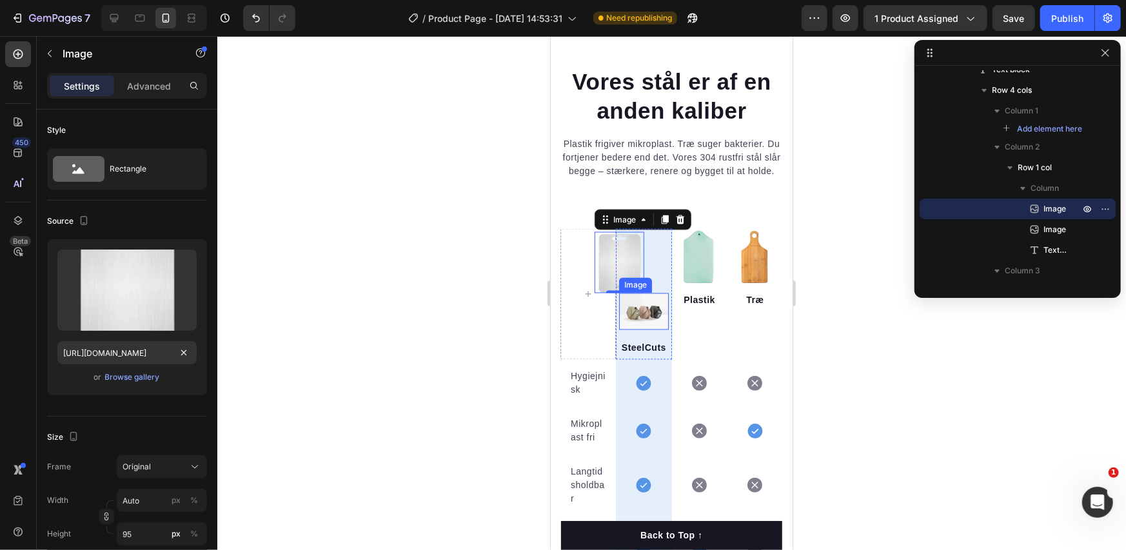
click at [643, 324] on img at bounding box center [643, 311] width 49 height 37
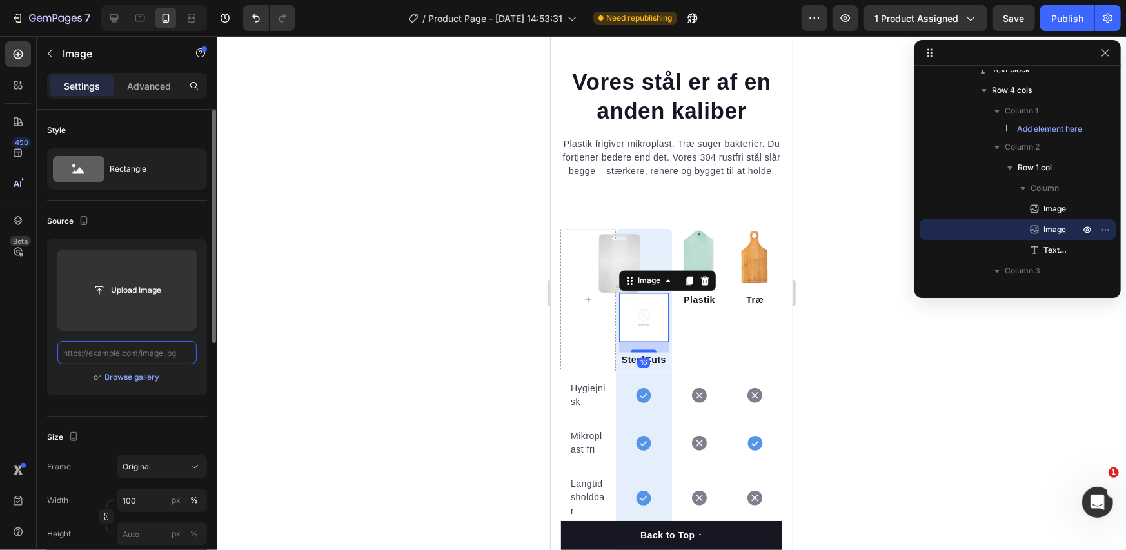
scroll to position [0, 0]
click at [157, 351] on input "text" at bounding box center [126, 352] width 139 height 23
paste input "https://cdn.shopify.com/s/files/1/0940/7358/6007/files/gempages_581492367509422…"
type input "https://cdn.shopify.com/s/files/1/0940/7358/6007/files/gempages_581492367509422…"
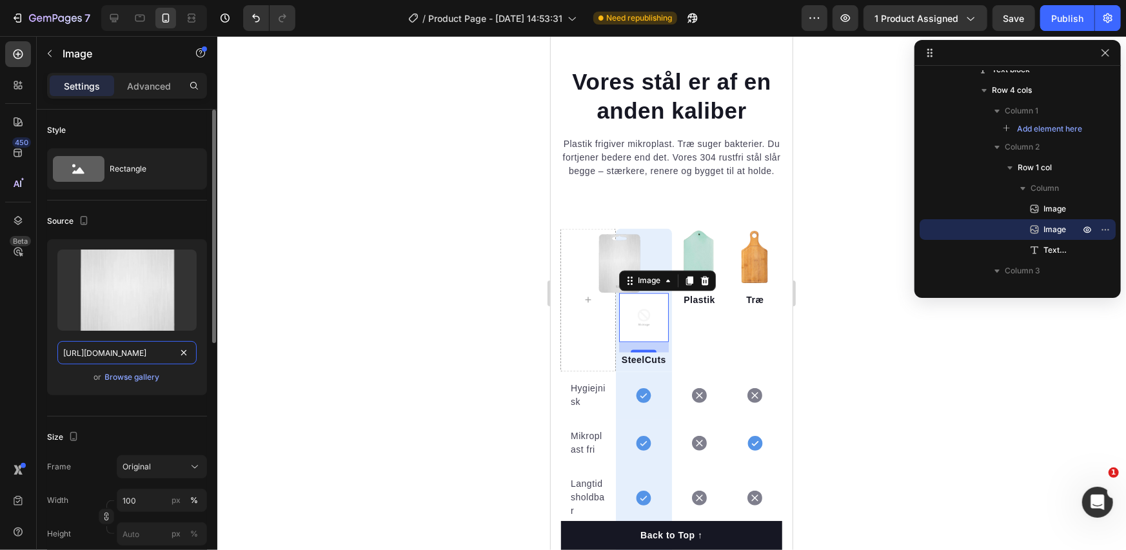
scroll to position [0, 402]
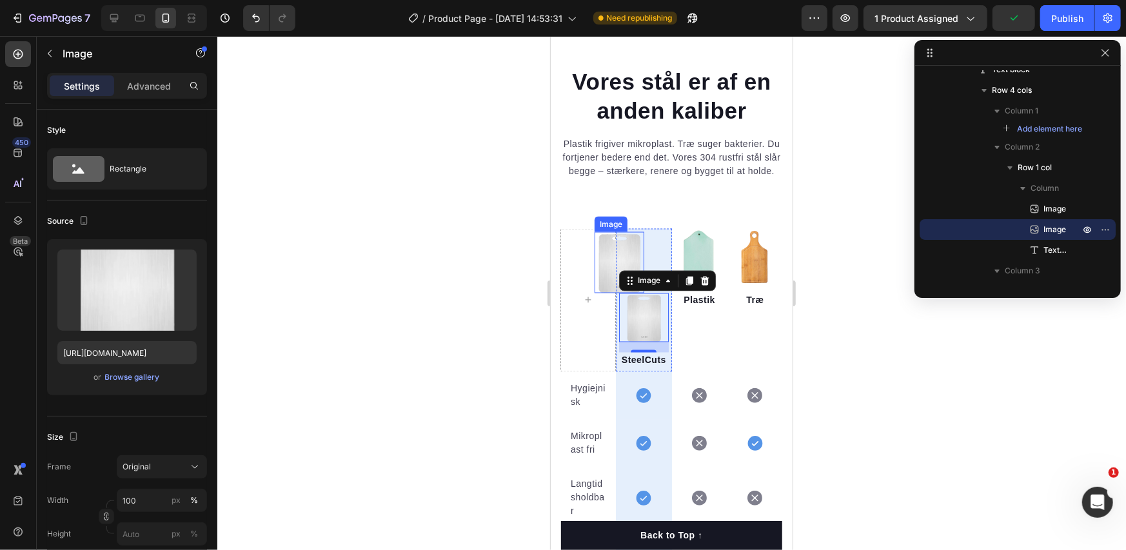
click at [608, 266] on img at bounding box center [618, 262] width 49 height 61
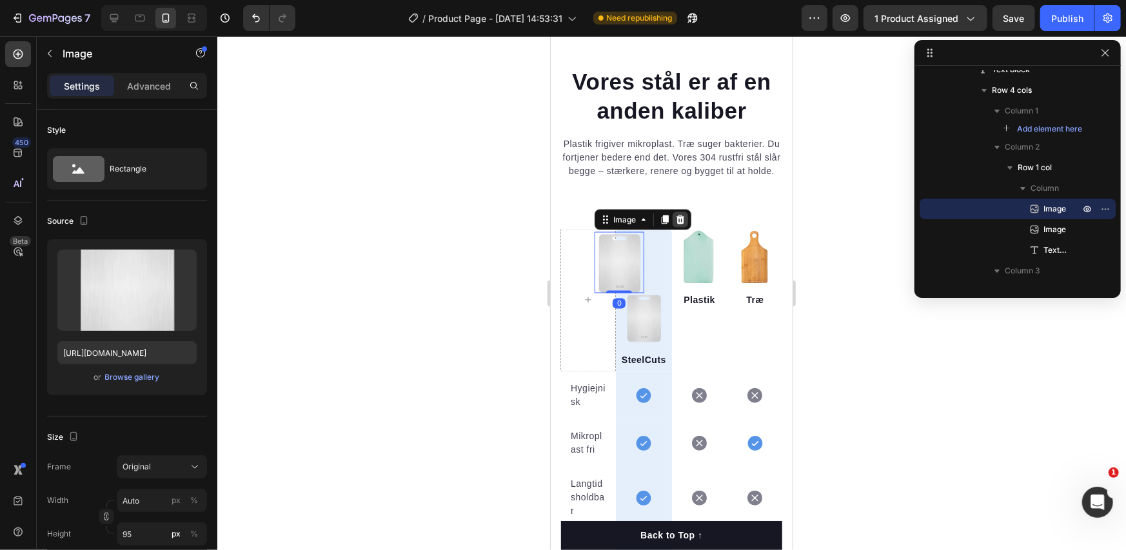
click at [675, 224] on icon at bounding box center [680, 219] width 10 height 10
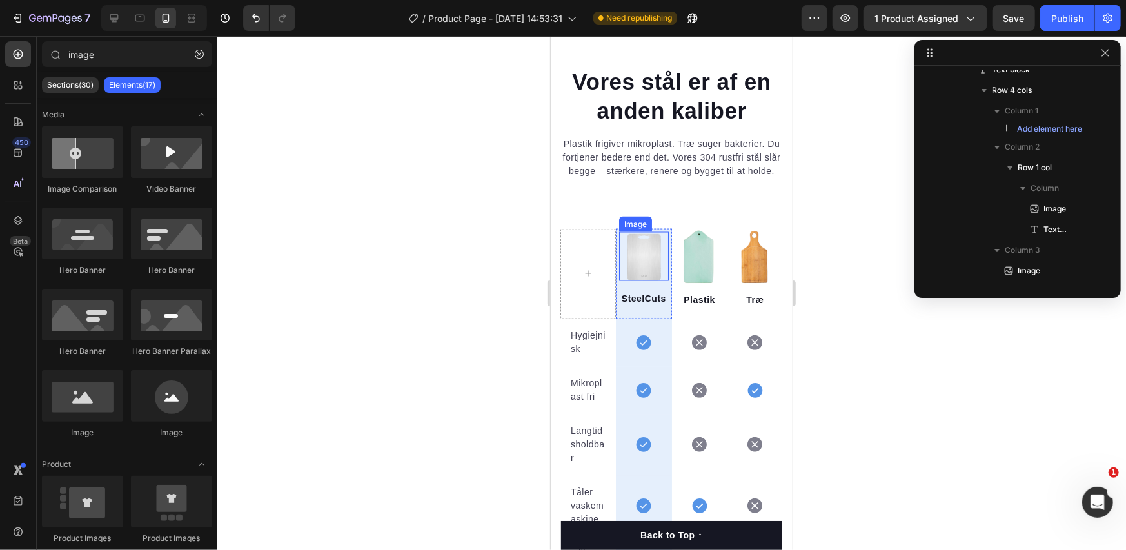
click at [643, 262] on img at bounding box center [643, 256] width 49 height 49
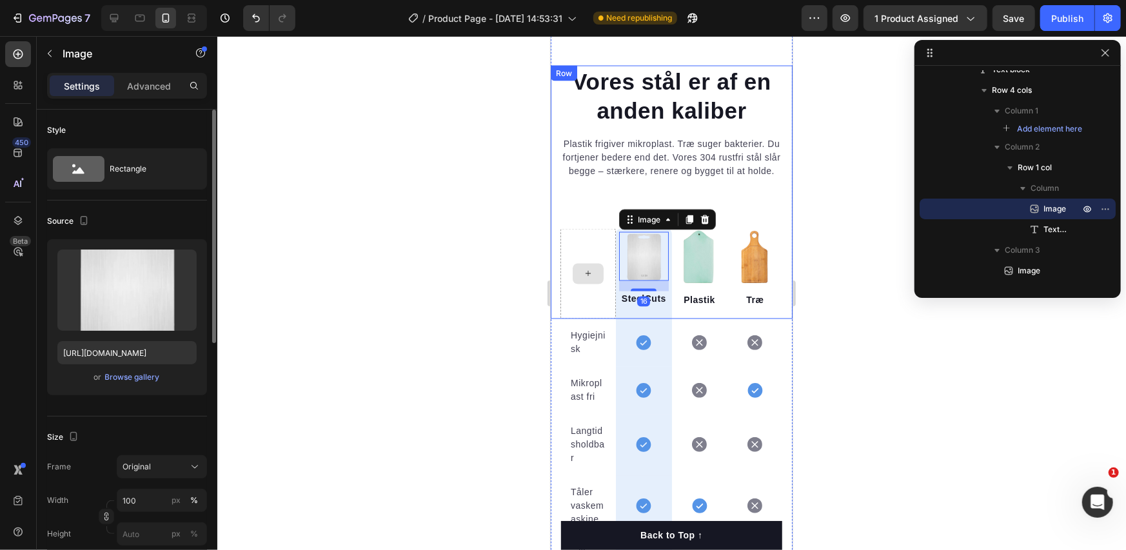
click at [159, 84] on p "Advanced" at bounding box center [149, 86] width 44 height 14
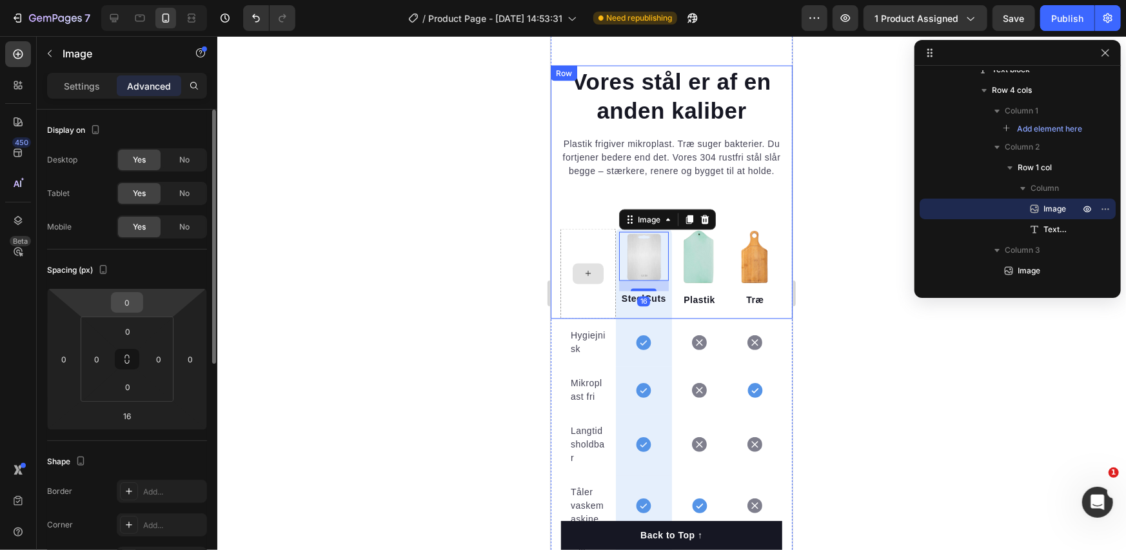
click at [129, 301] on input "0" at bounding box center [127, 302] width 26 height 19
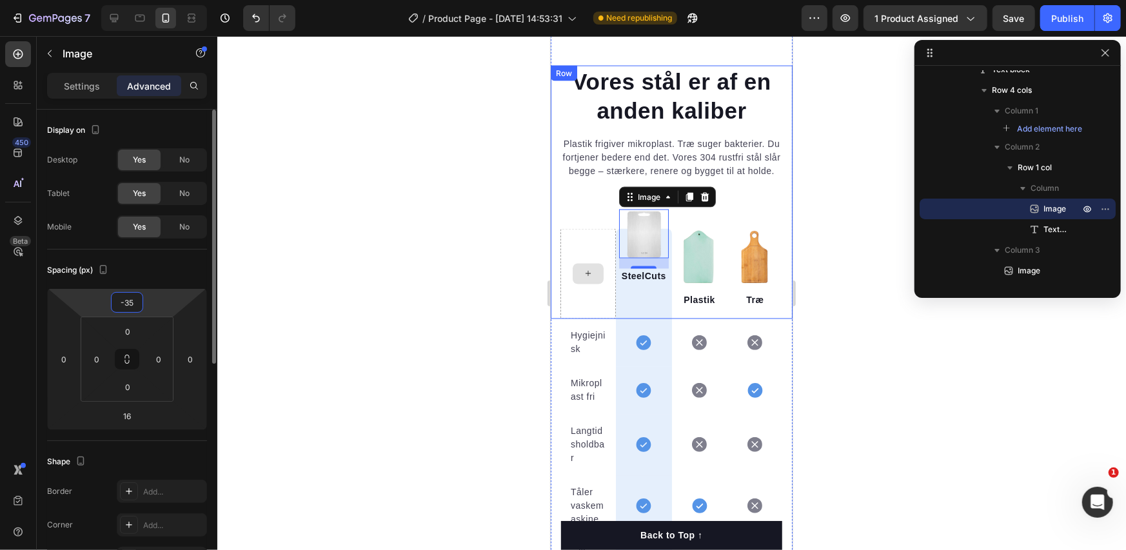
type input "-36"
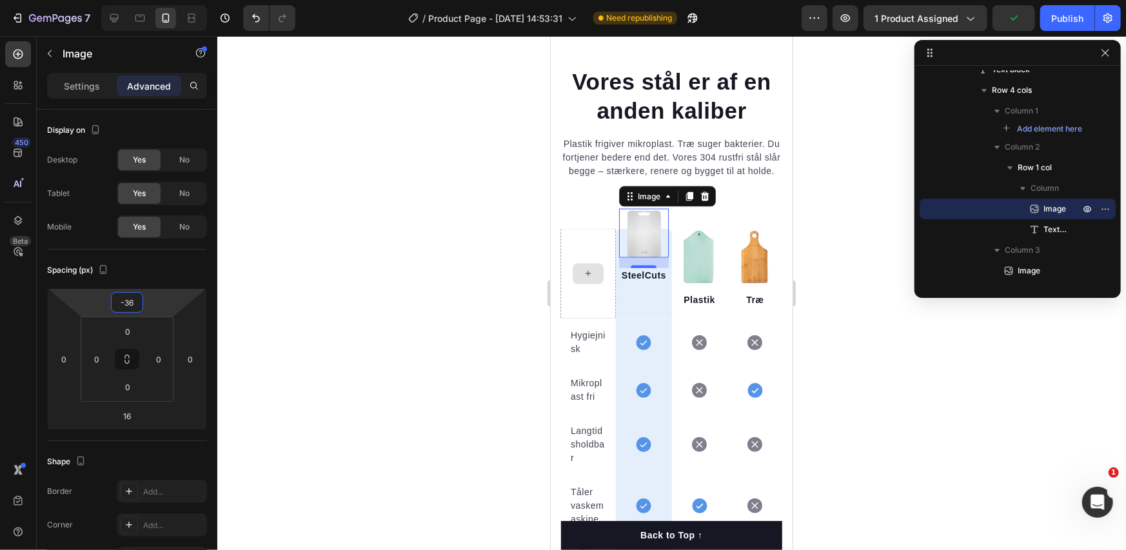
click at [638, 252] on img at bounding box center [643, 232] width 49 height 49
drag, startPoint x: 637, startPoint y: 277, endPoint x: 637, endPoint y: 295, distance: 18.1
click at [637, 286] on div at bounding box center [643, 284] width 26 height 4
type input "44"
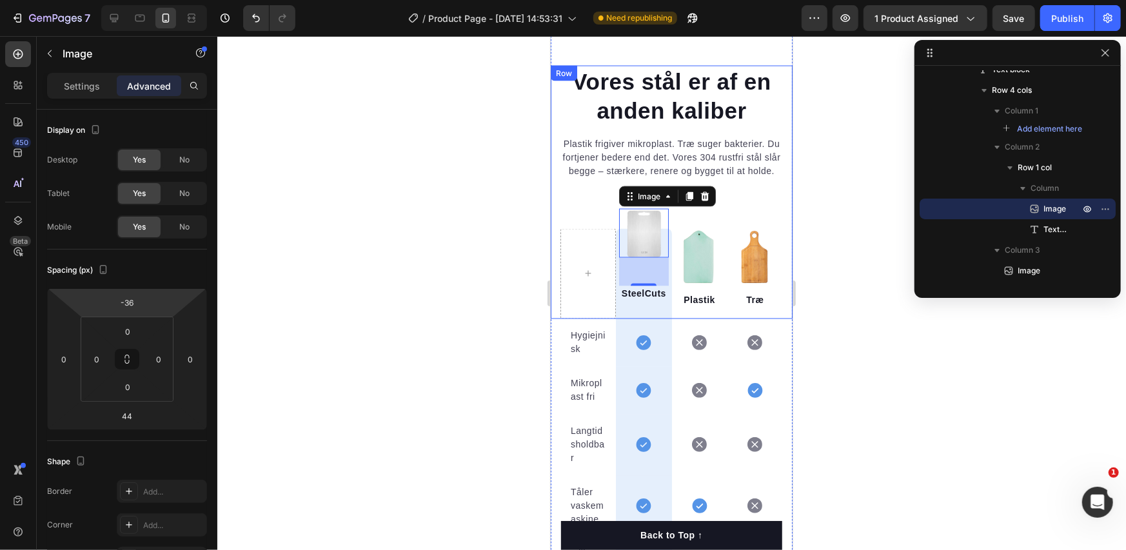
click at [452, 275] on div at bounding box center [671, 293] width 909 height 514
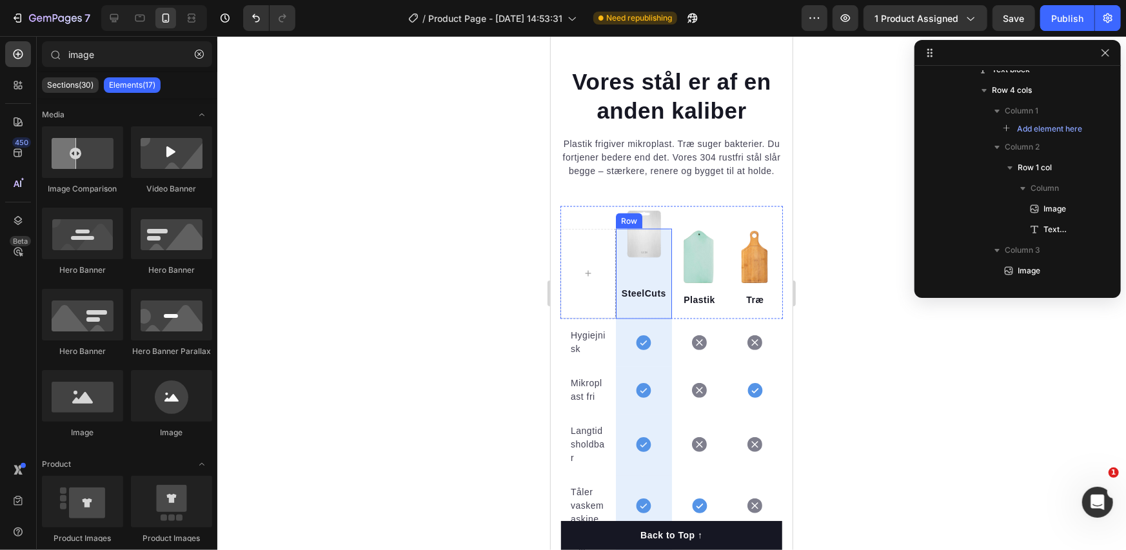
click at [635, 300] on p "SteelCuts" at bounding box center [643, 294] width 46 height 14
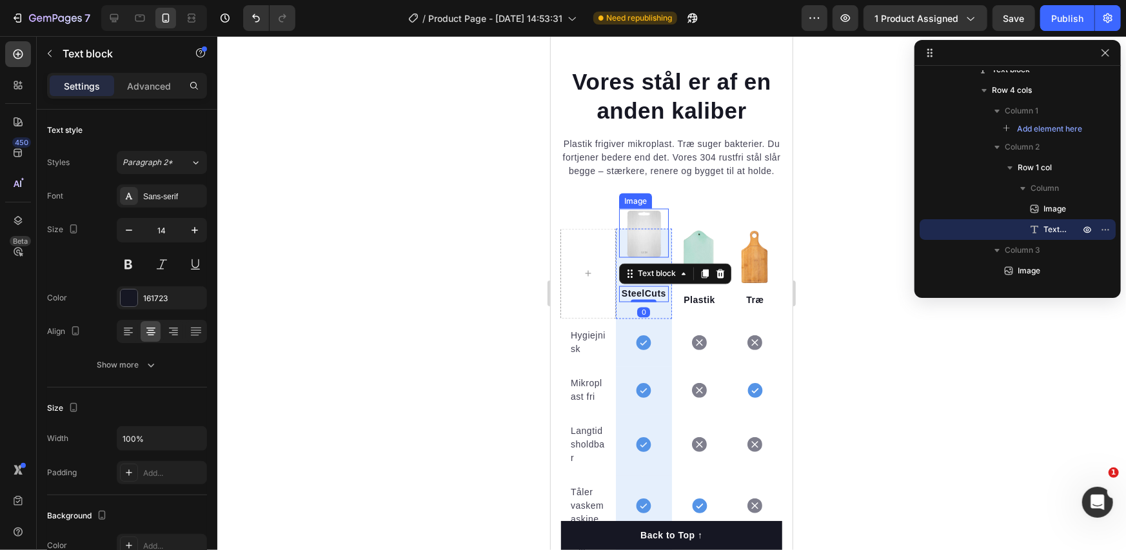
click at [632, 257] on img at bounding box center [643, 232] width 49 height 49
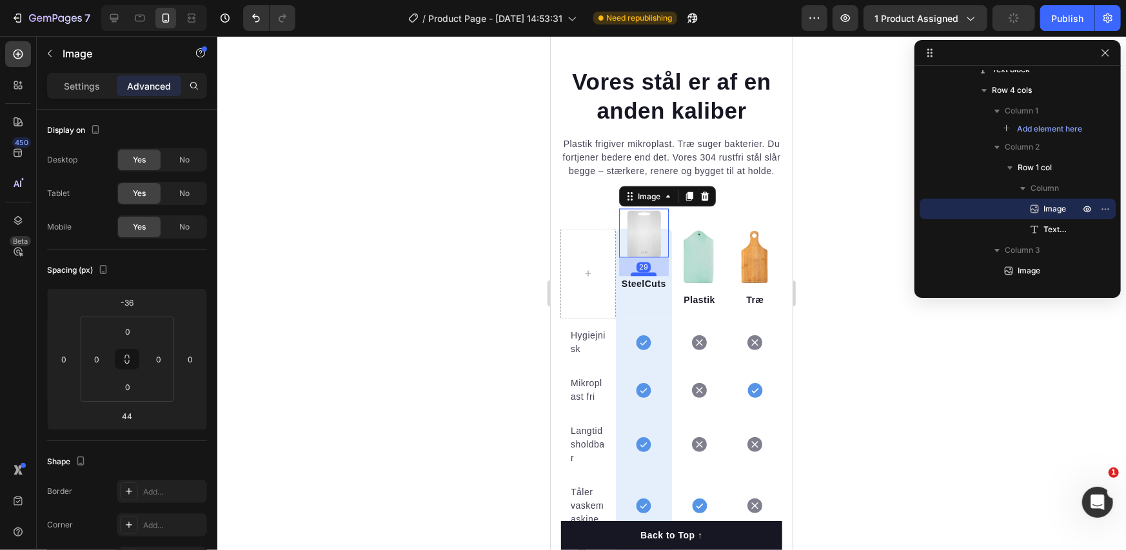
drag, startPoint x: 640, startPoint y: 295, endPoint x: 640, endPoint y: 285, distance: 9.7
click at [640, 276] on div at bounding box center [643, 274] width 26 height 4
type input "29"
click at [477, 299] on div at bounding box center [671, 293] width 909 height 514
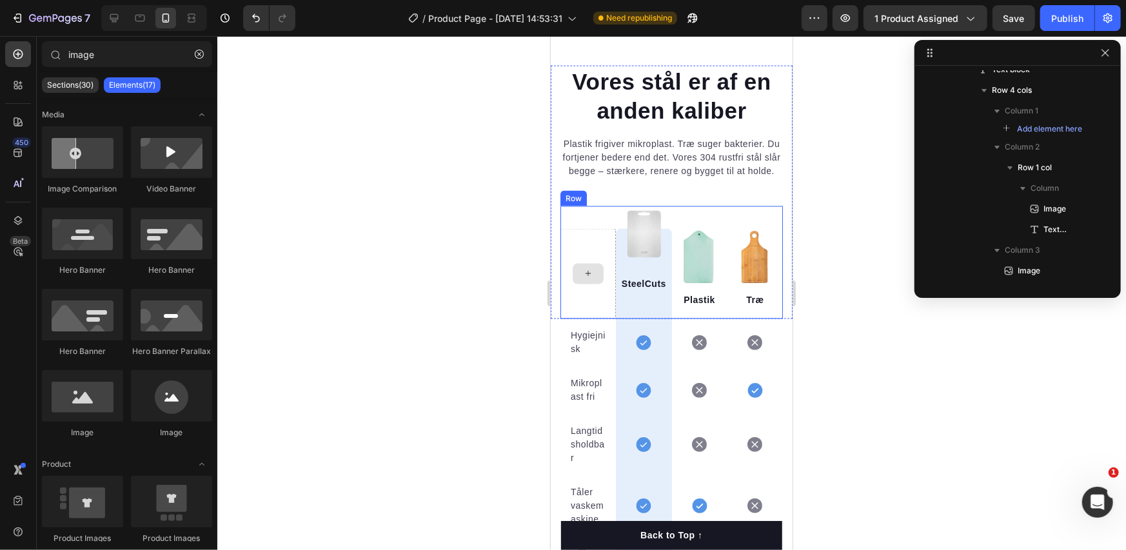
click at [638, 291] on p "SteelCuts" at bounding box center [643, 284] width 46 height 14
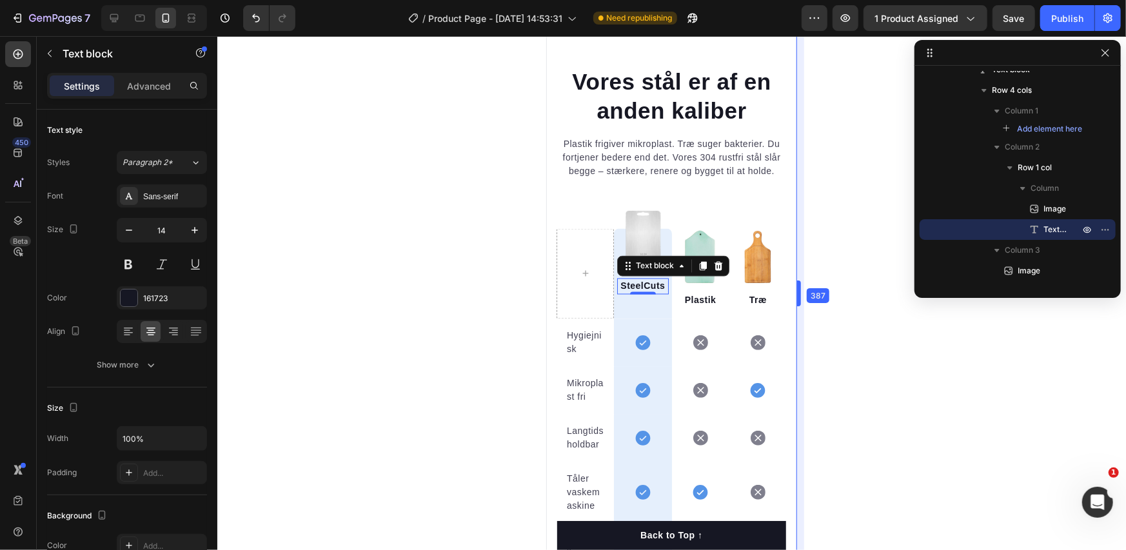
drag, startPoint x: 795, startPoint y: 292, endPoint x: 802, endPoint y: 296, distance: 8.1
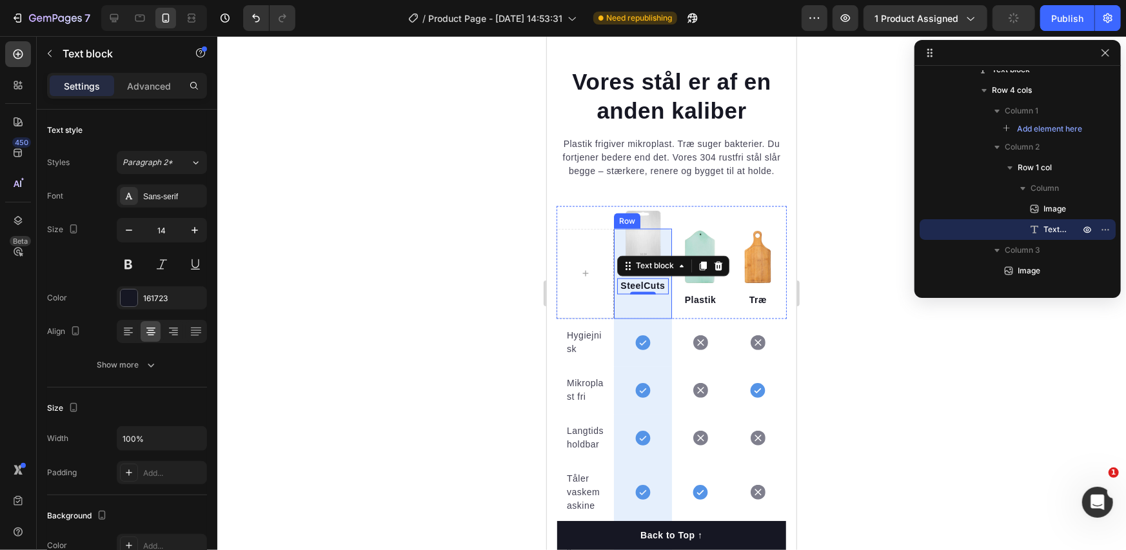
click at [630, 298] on div "Image SteelCuts Text block 0" at bounding box center [642, 274] width 51 height 84
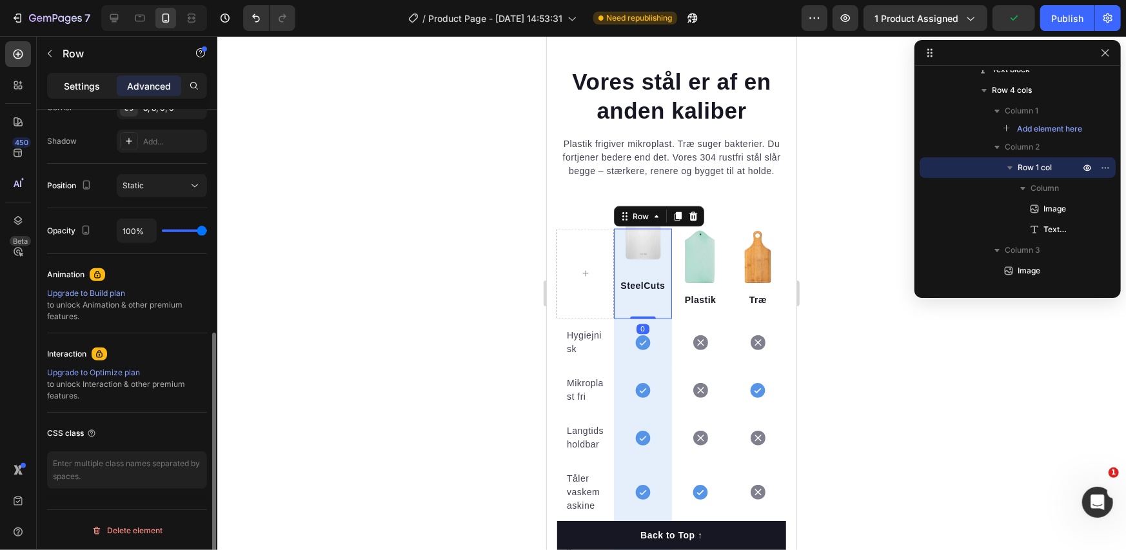
click at [79, 83] on p "Settings" at bounding box center [82, 86] width 36 height 14
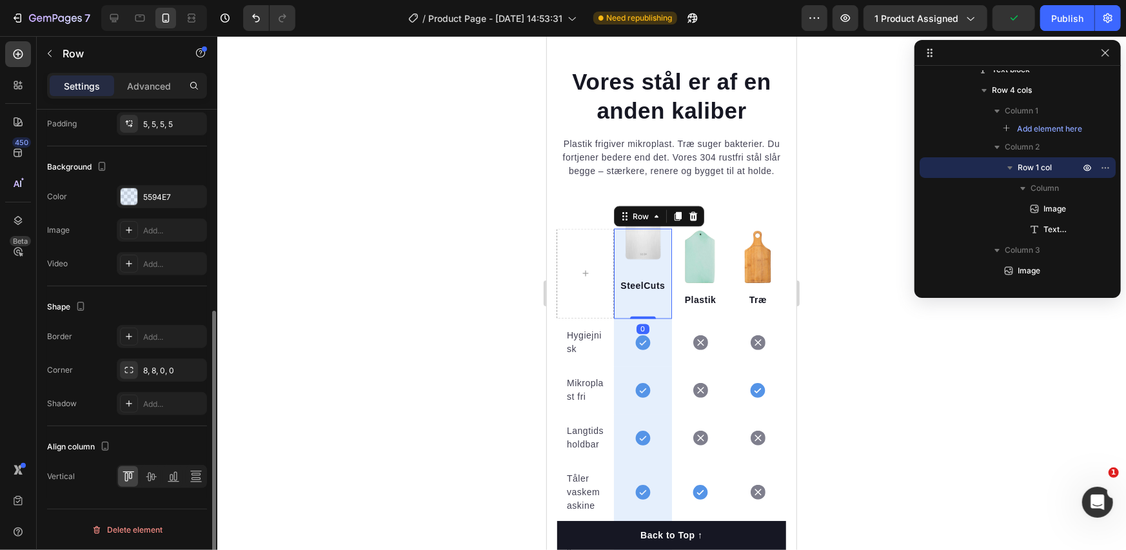
scroll to position [348, 0]
click at [194, 479] on icon at bounding box center [195, 479] width 9 height 3
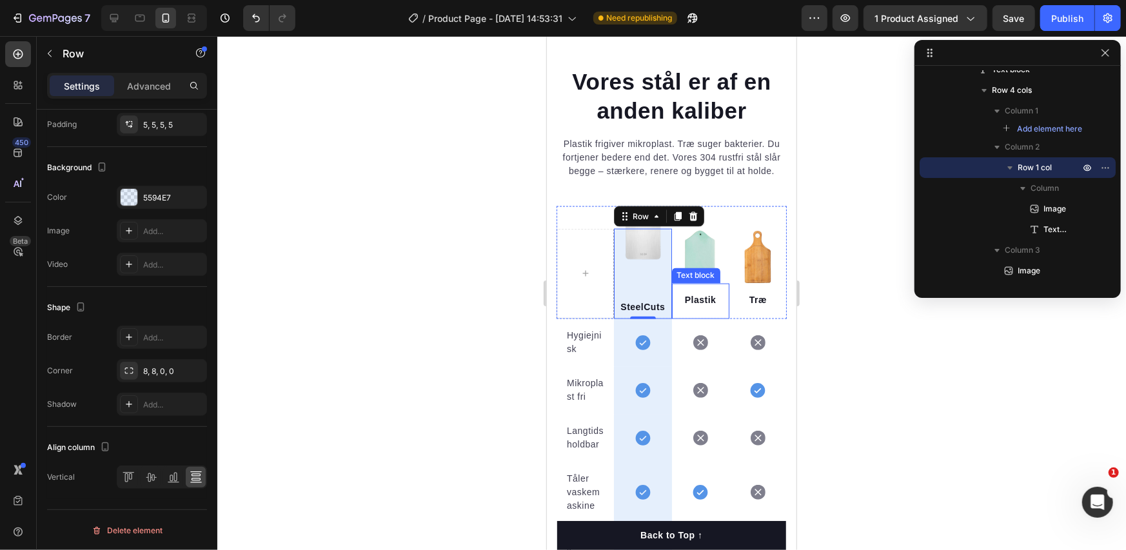
click at [688, 305] on p "Plastik" at bounding box center [700, 301] width 51 height 14
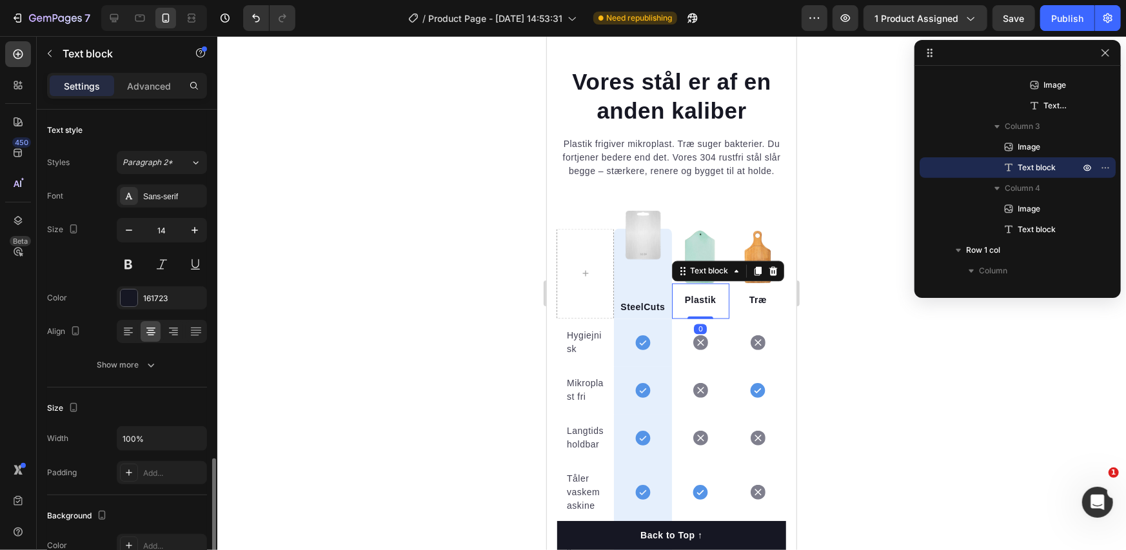
scroll to position [215, 0]
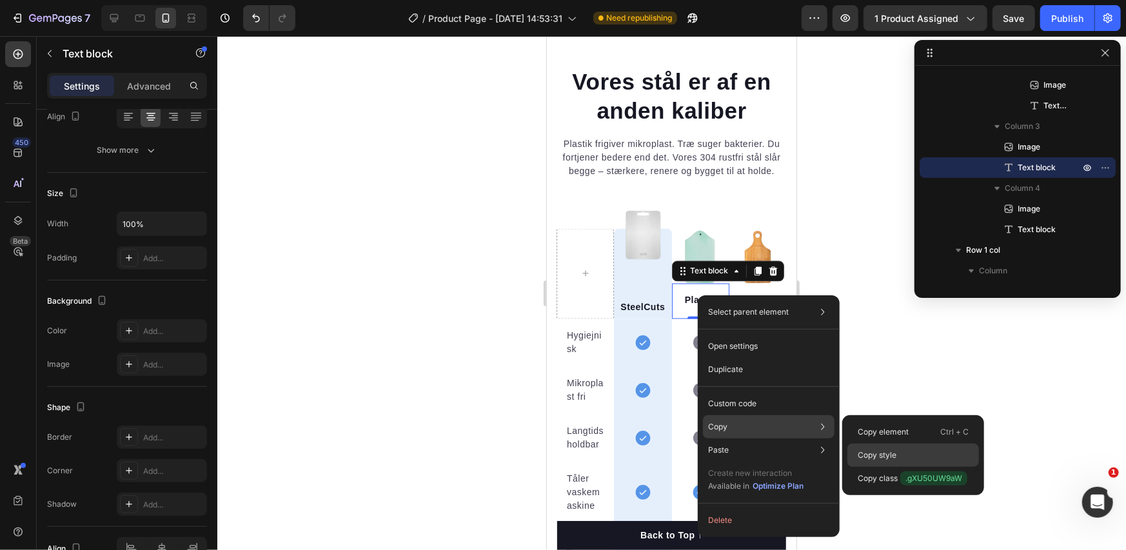
click at [878, 454] on p "Copy style" at bounding box center [877, 456] width 39 height 12
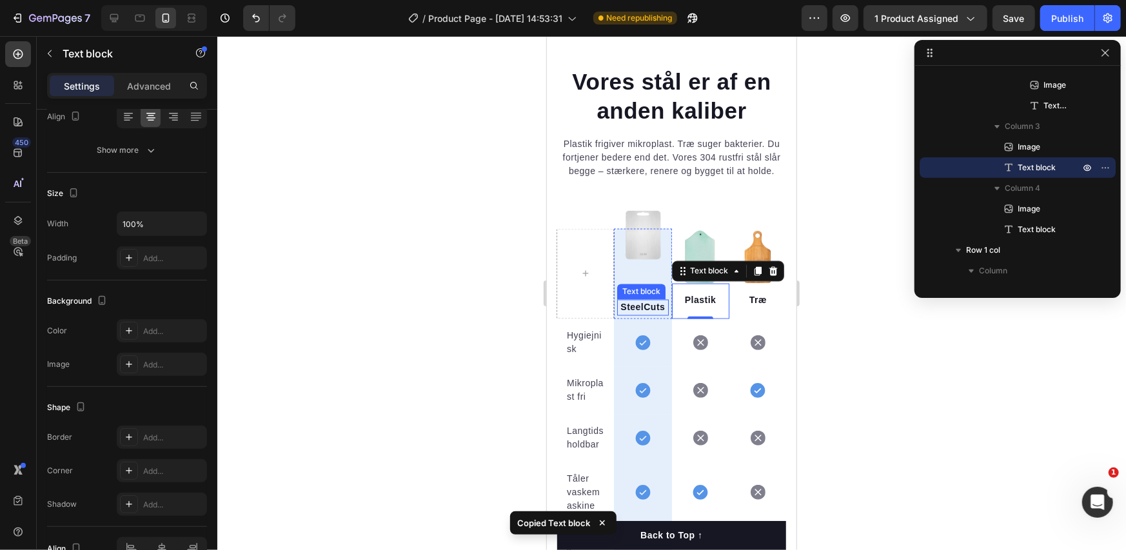
click at [632, 306] on p "SteelCuts" at bounding box center [642, 308] width 48 height 14
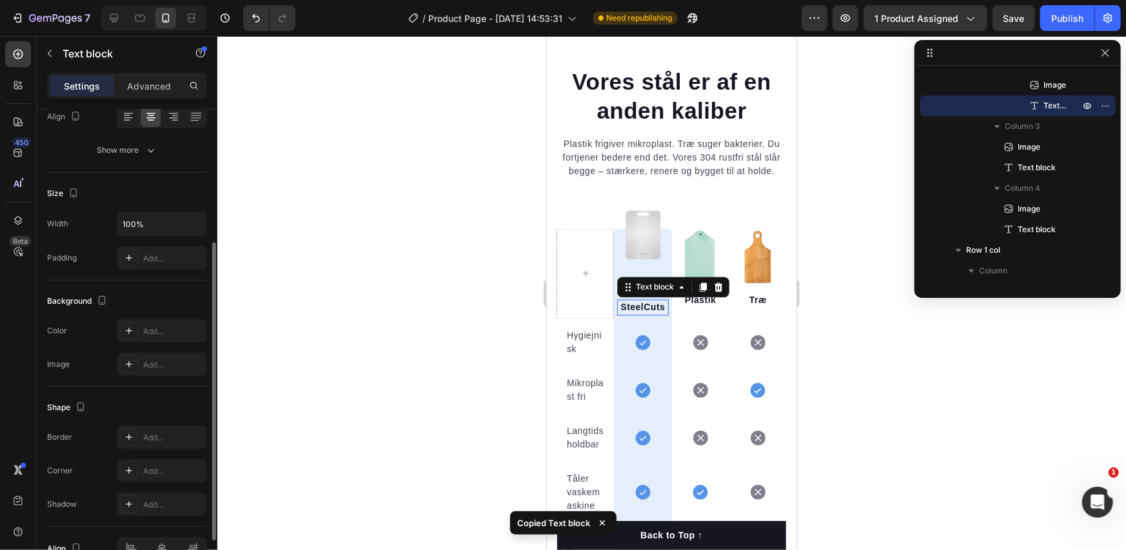
scroll to position [214, 0]
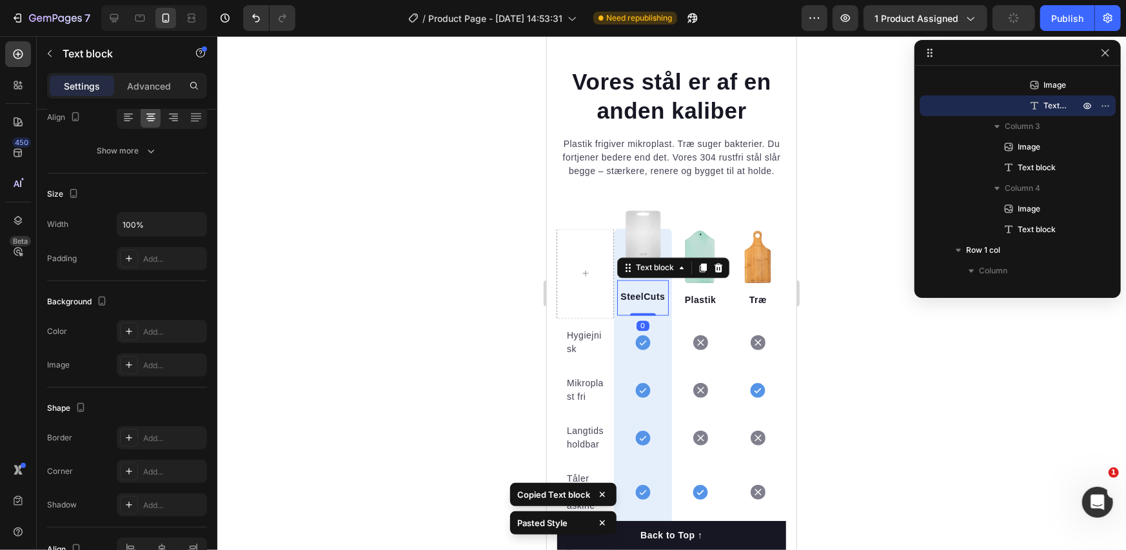
click at [446, 324] on div at bounding box center [671, 293] width 909 height 514
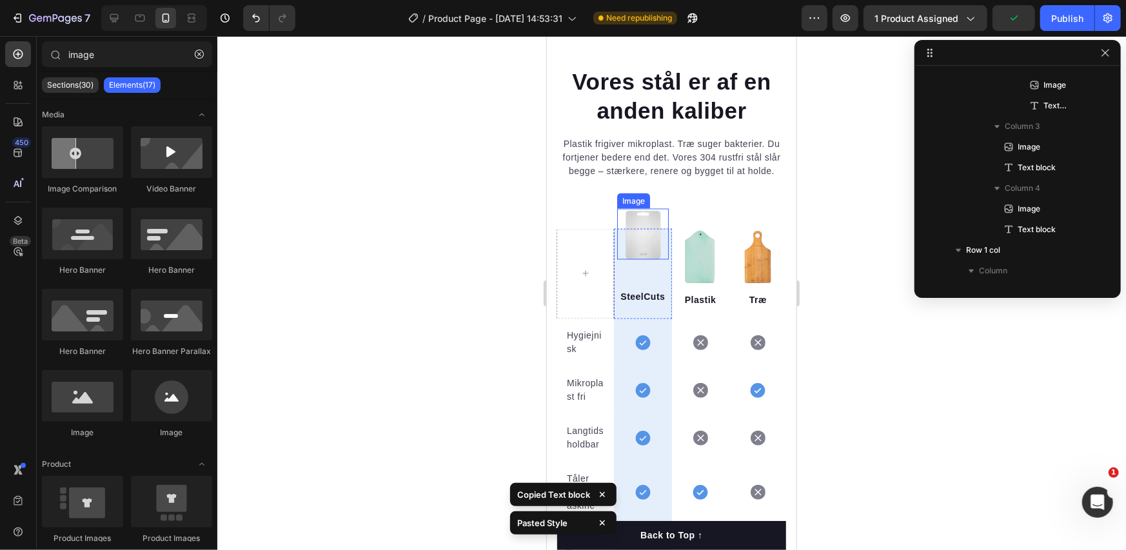
click at [643, 253] on img at bounding box center [642, 233] width 51 height 51
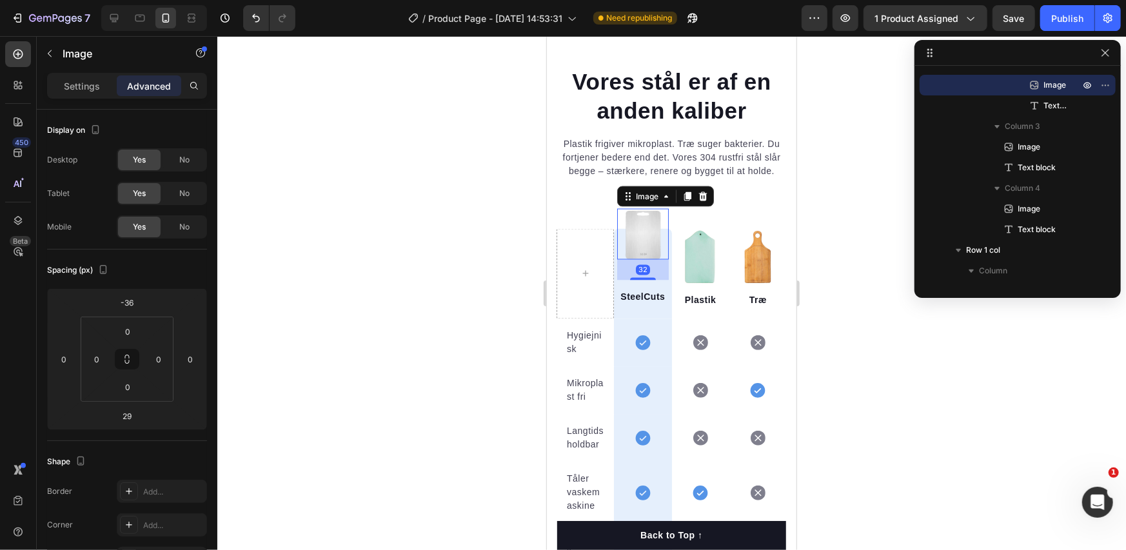
click at [630, 277] on div at bounding box center [643, 278] width 26 height 3
type input "32"
click at [408, 286] on div at bounding box center [671, 293] width 909 height 514
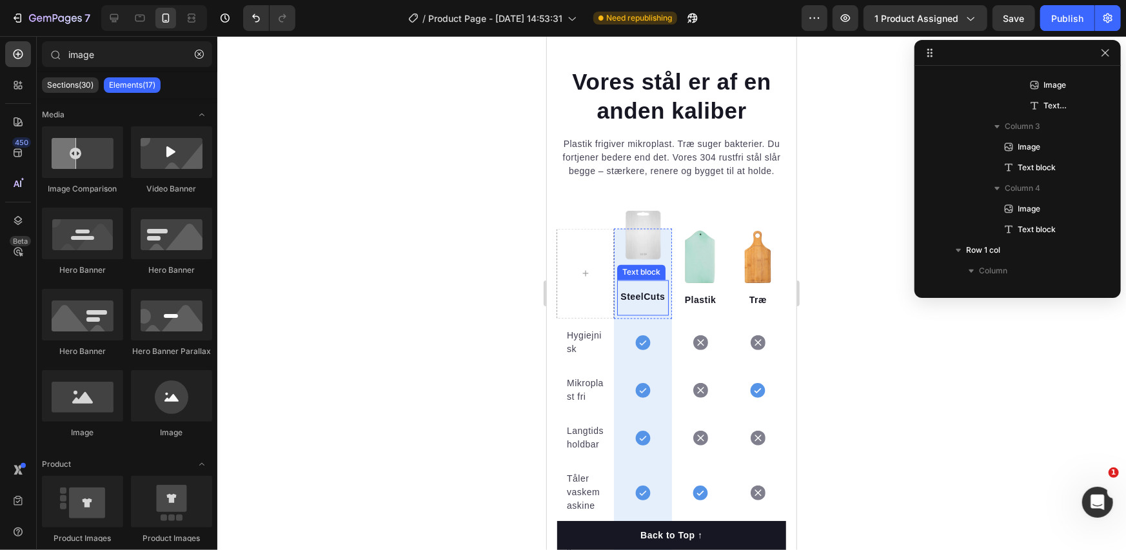
click at [634, 290] on p "SteelCuts" at bounding box center [642, 297] width 45 height 14
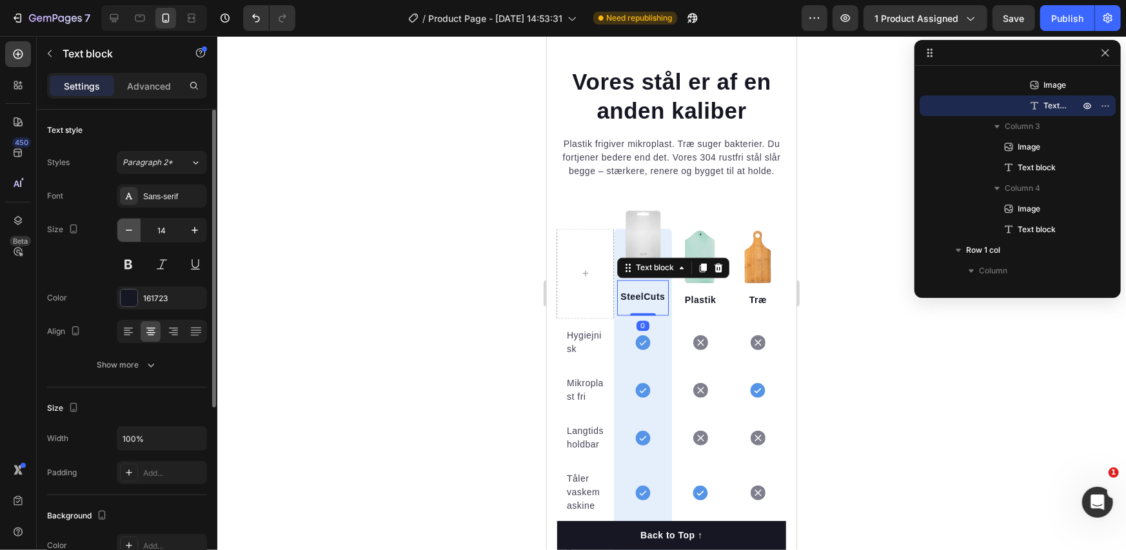
click at [133, 227] on icon "button" at bounding box center [129, 230] width 13 height 13
type input "13"
click at [441, 308] on div at bounding box center [671, 293] width 909 height 514
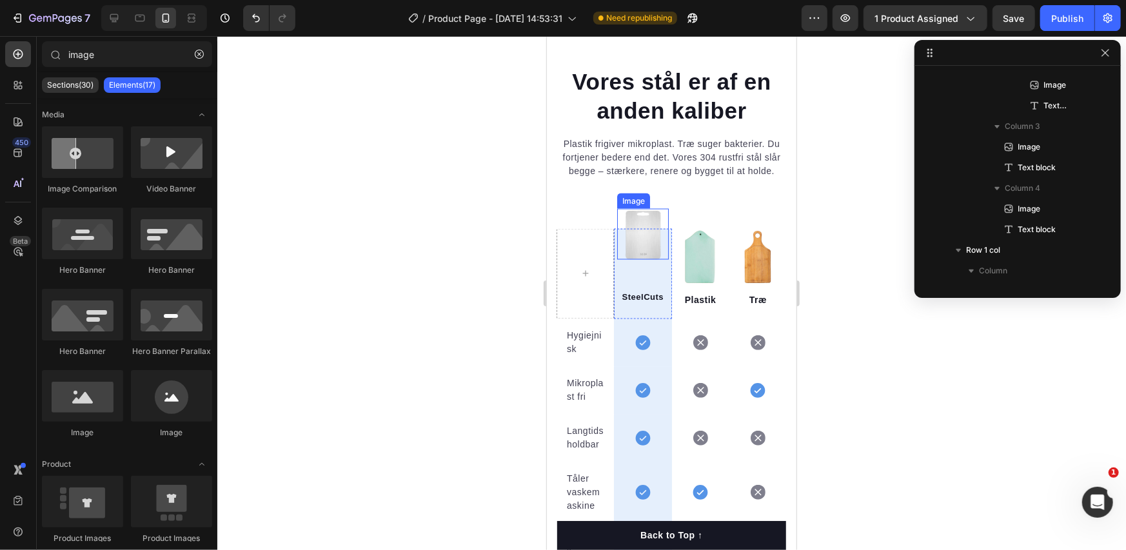
click at [649, 254] on img at bounding box center [642, 233] width 51 height 51
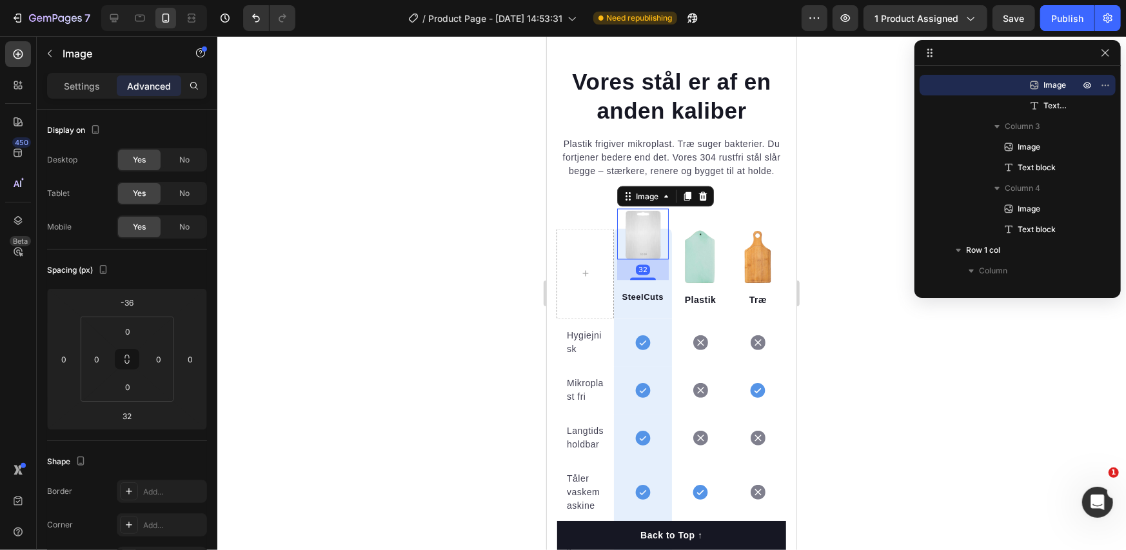
click at [423, 274] on div at bounding box center [671, 293] width 909 height 514
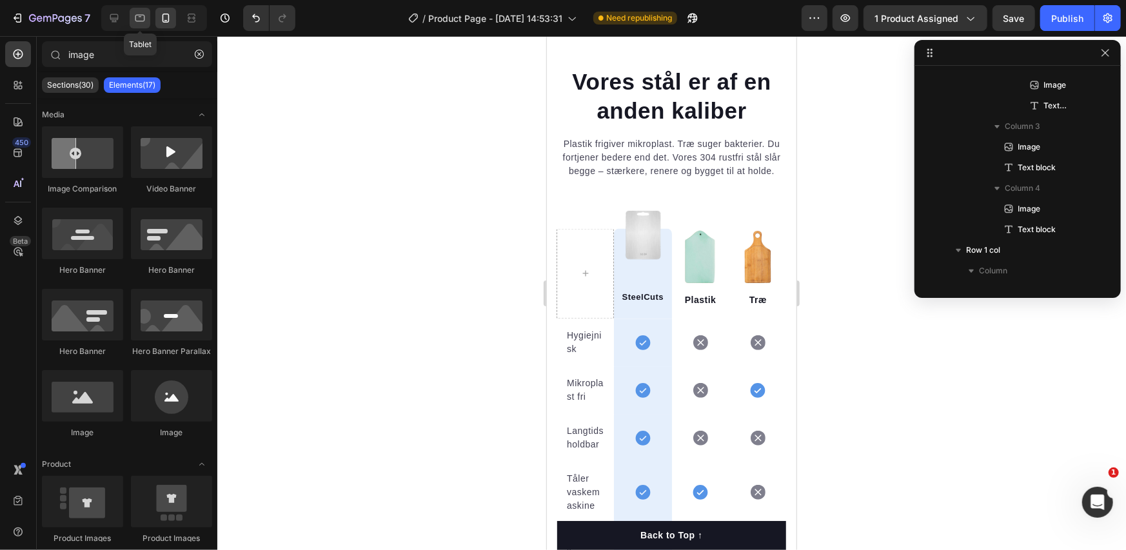
click at [146, 13] on icon at bounding box center [140, 18] width 13 height 13
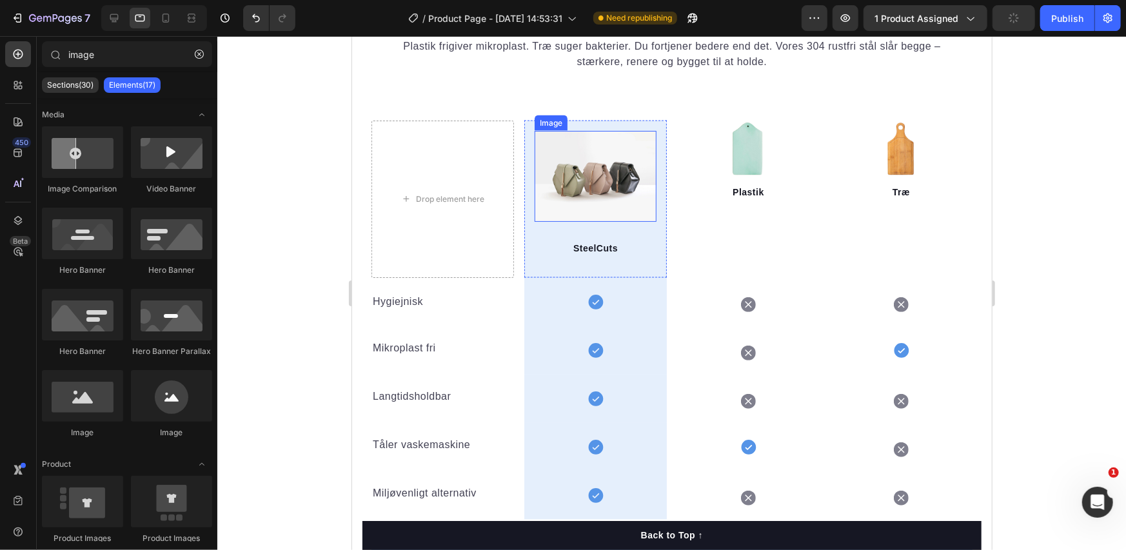
click at [570, 183] on img at bounding box center [595, 176] width 122 height 92
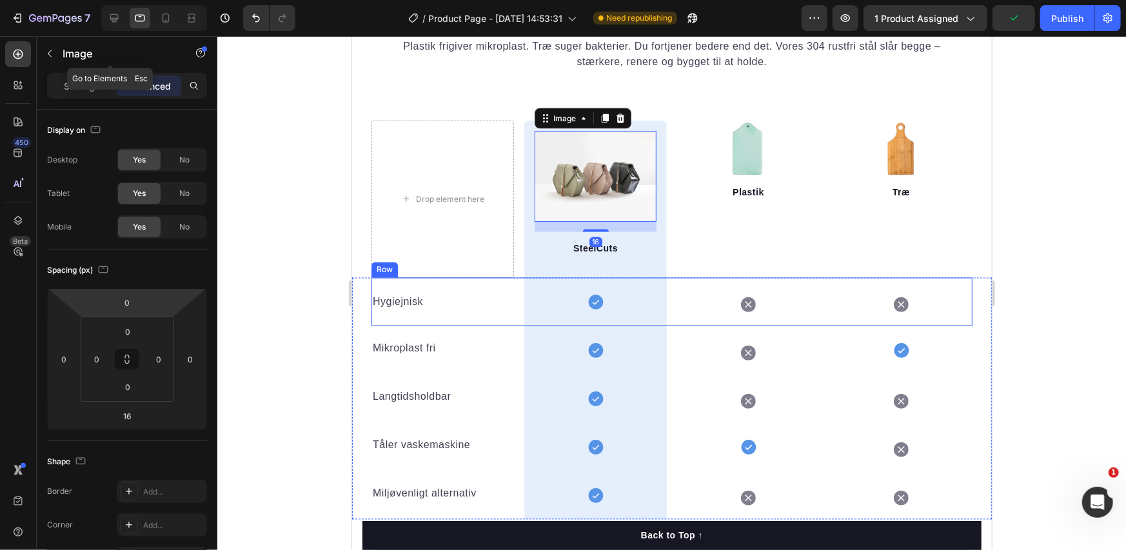
click at [78, 99] on div "Settings Advanced" at bounding box center [127, 91] width 181 height 37
click at [76, 74] on div "Settings Advanced" at bounding box center [127, 86] width 160 height 26
click at [77, 82] on p "Settings" at bounding box center [82, 86] width 36 height 14
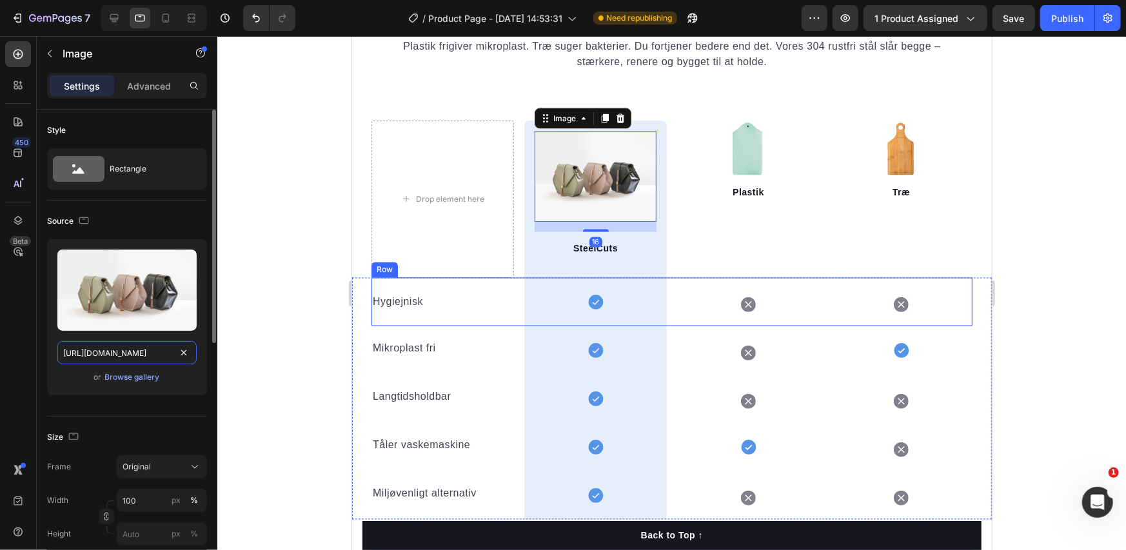
drag, startPoint x: 181, startPoint y: 351, endPoint x: 143, endPoint y: 348, distance: 38.2
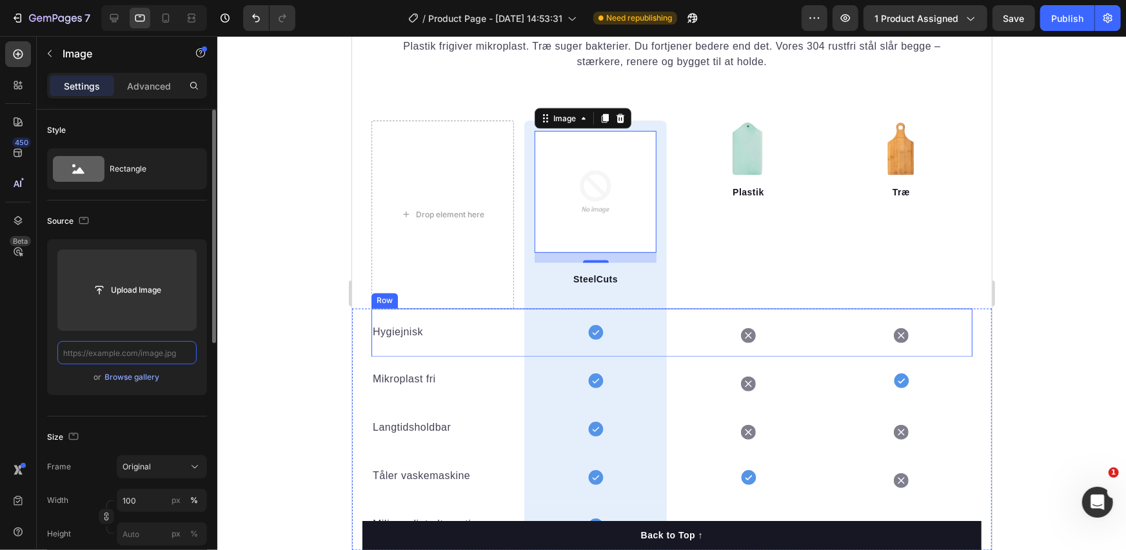
click at [141, 348] on input "text" at bounding box center [126, 352] width 139 height 23
paste input "https://cdn.shopify.com/s/files/1/0940/7358/6007/files/gempages_581492367509422…"
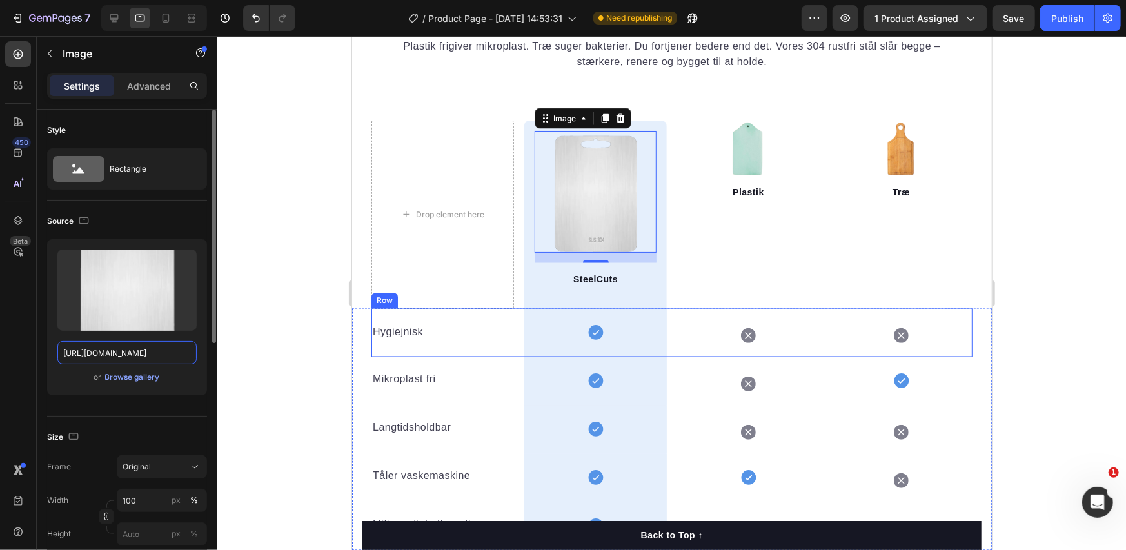
scroll to position [0, 402]
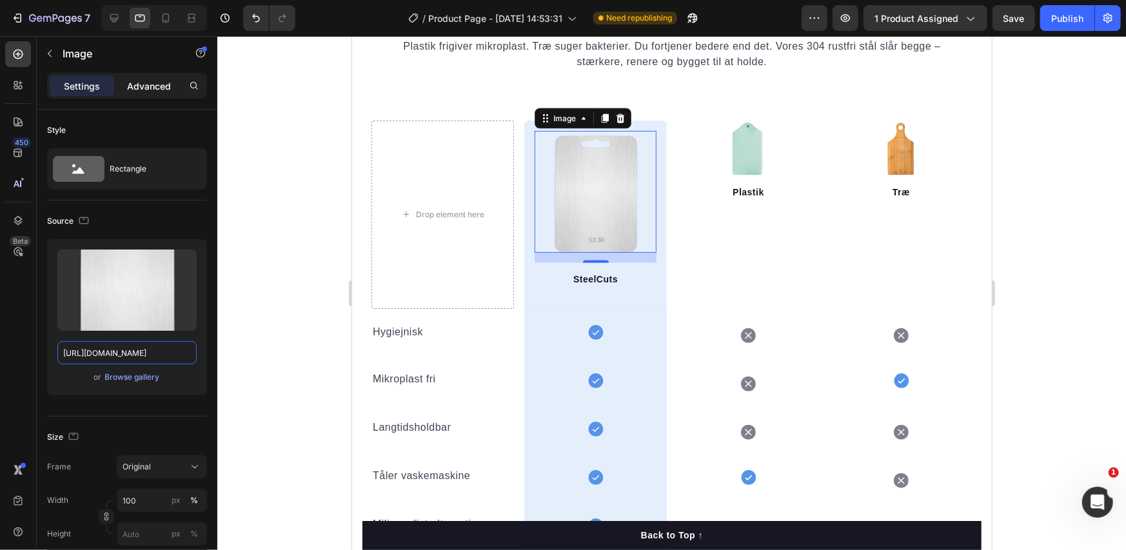
type input "https://cdn.shopify.com/s/files/1/0940/7358/6007/files/gempages_581492367509422…"
click at [147, 88] on p "Advanced" at bounding box center [149, 86] width 44 height 14
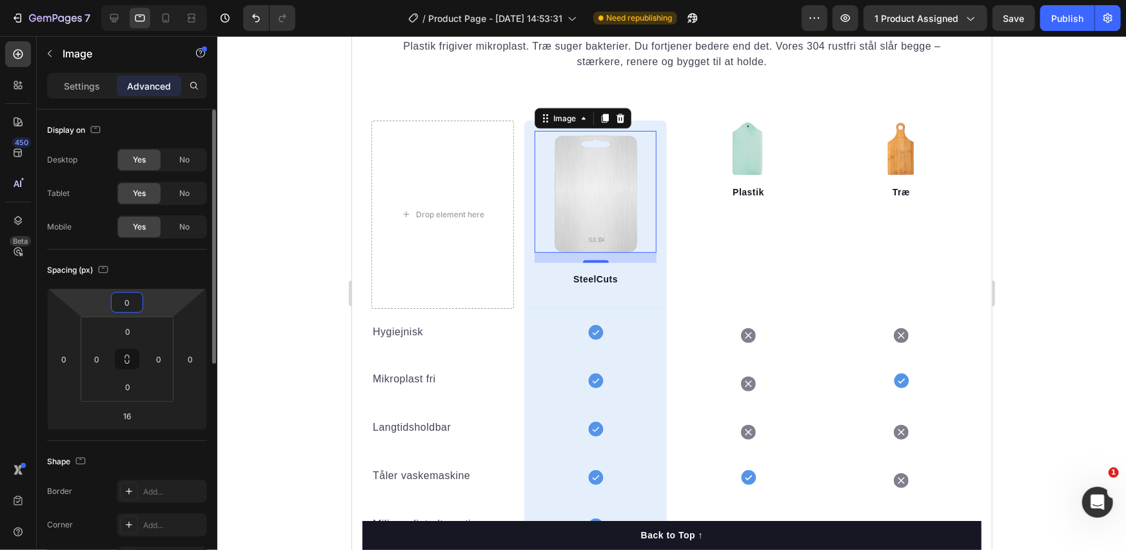
click at [128, 295] on input "0" at bounding box center [127, 302] width 26 height 19
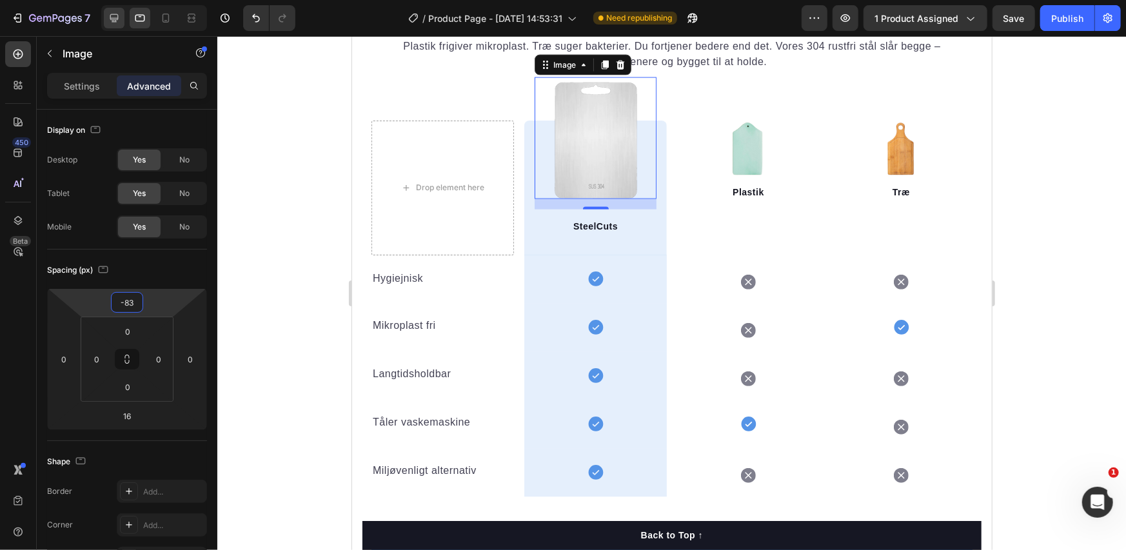
click at [116, 25] on div at bounding box center [114, 18] width 21 height 21
type input "0"
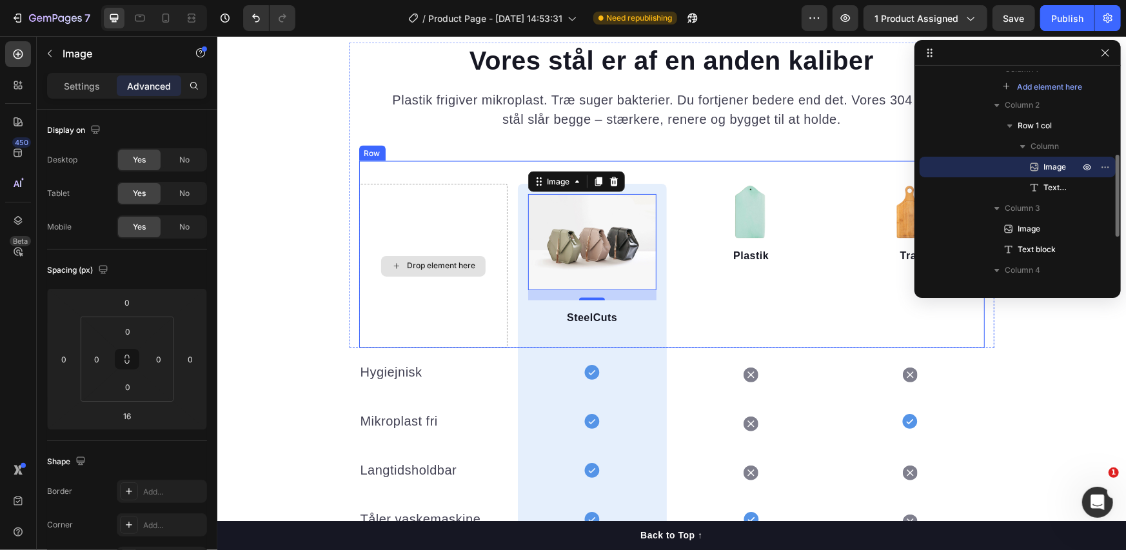
scroll to position [1459, 0]
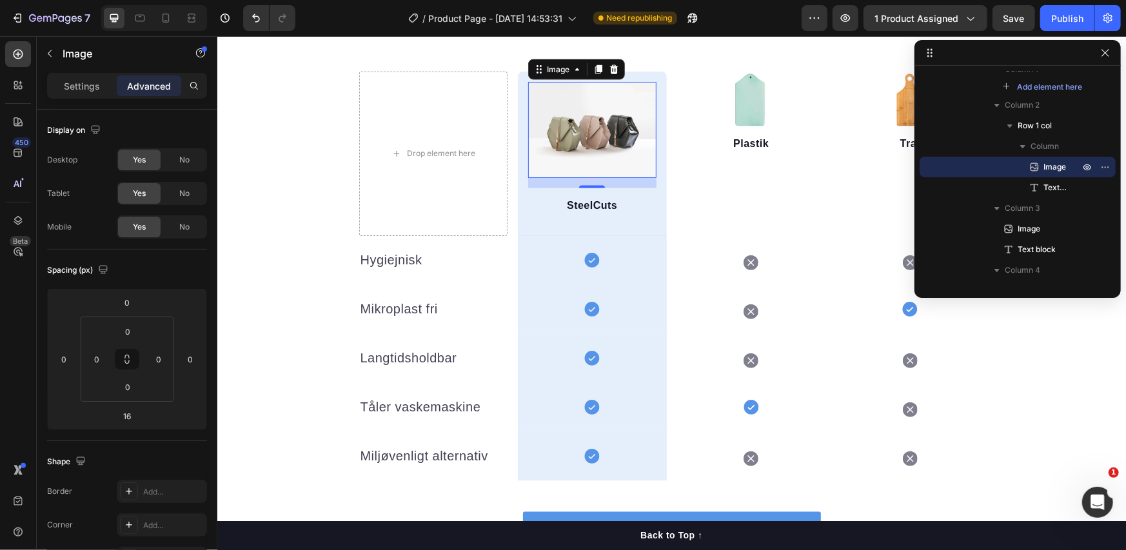
click at [601, 129] on img at bounding box center [592, 129] width 128 height 96
click at [97, 85] on p "Settings" at bounding box center [82, 86] width 36 height 14
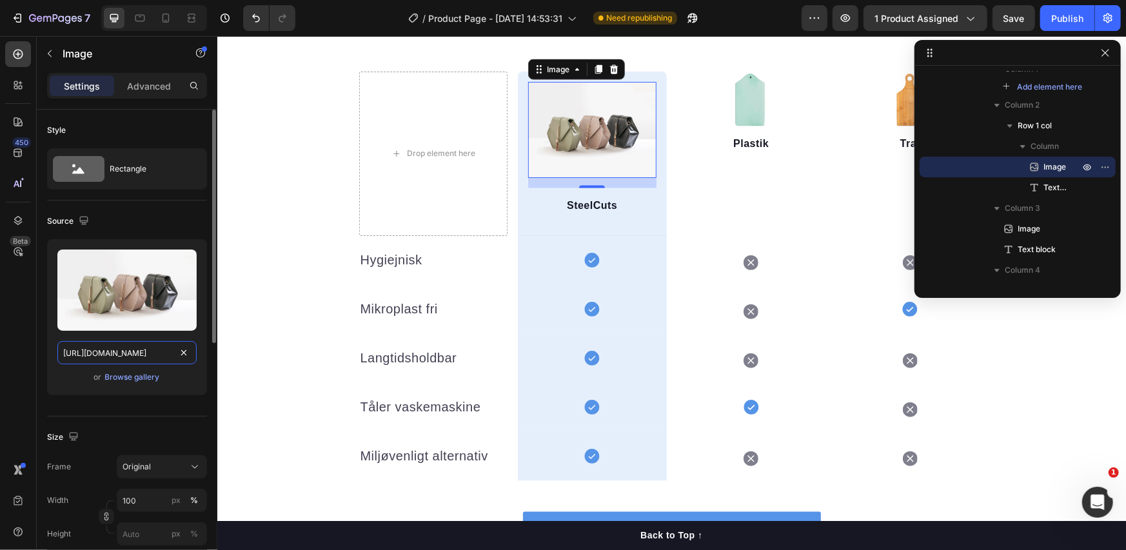
click at [126, 354] on input "https://cdn.shopify.com/s/files/1/2005/9307/files/image_demo.jpg" at bounding box center [126, 352] width 139 height 23
paste input "0940/7358/6007/files/gempages_581492367509422600-8b03d177-ab32-496a-a6b6-ce9f4b…"
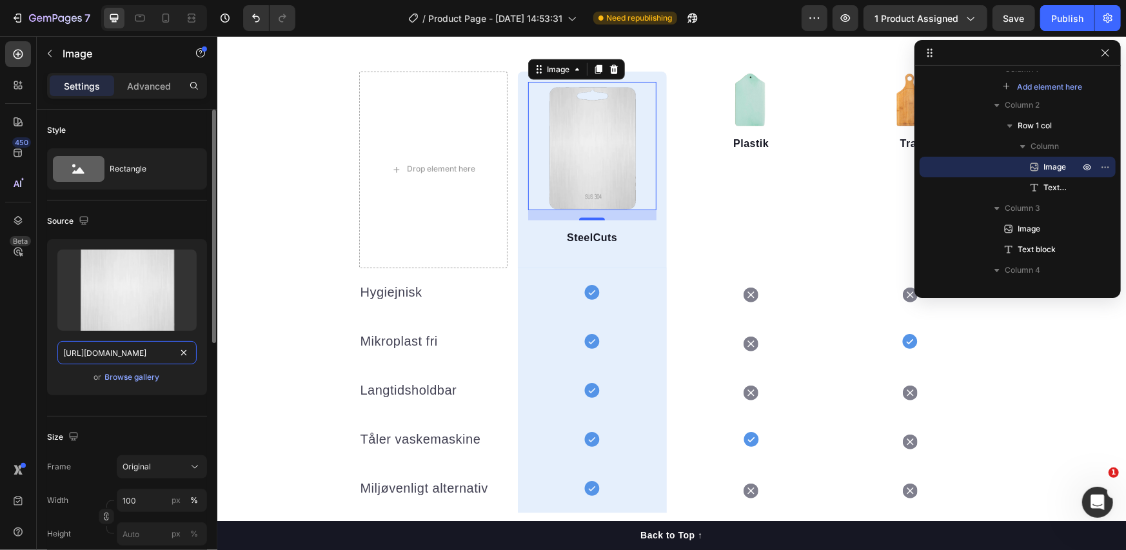
scroll to position [0, 402]
type input "https://cdn.shopify.com/s/files/1/0940/7358/6007/files/gempages_581492367509422…"
click at [158, 86] on p "Advanced" at bounding box center [149, 86] width 44 height 14
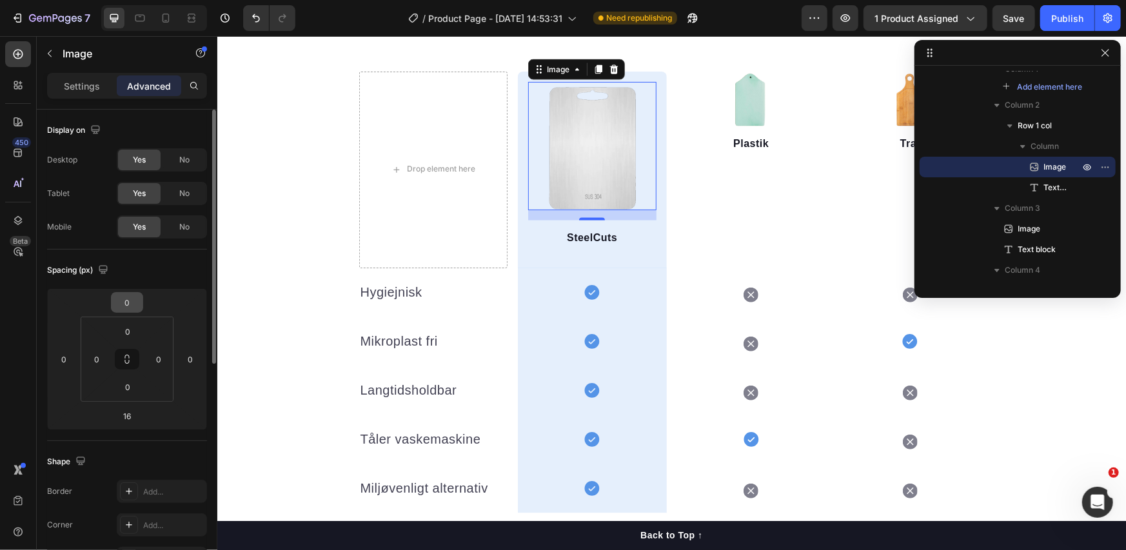
click at [127, 294] on input "0" at bounding box center [127, 302] width 26 height 19
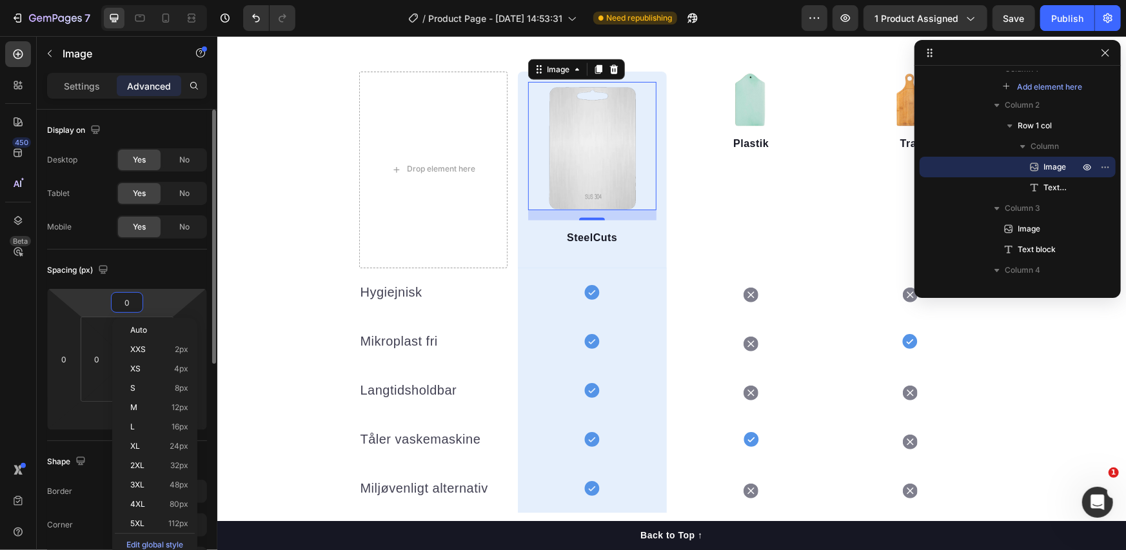
click at [123, 305] on input "0" at bounding box center [127, 302] width 26 height 19
click at [132, 305] on input "0" at bounding box center [127, 302] width 26 height 19
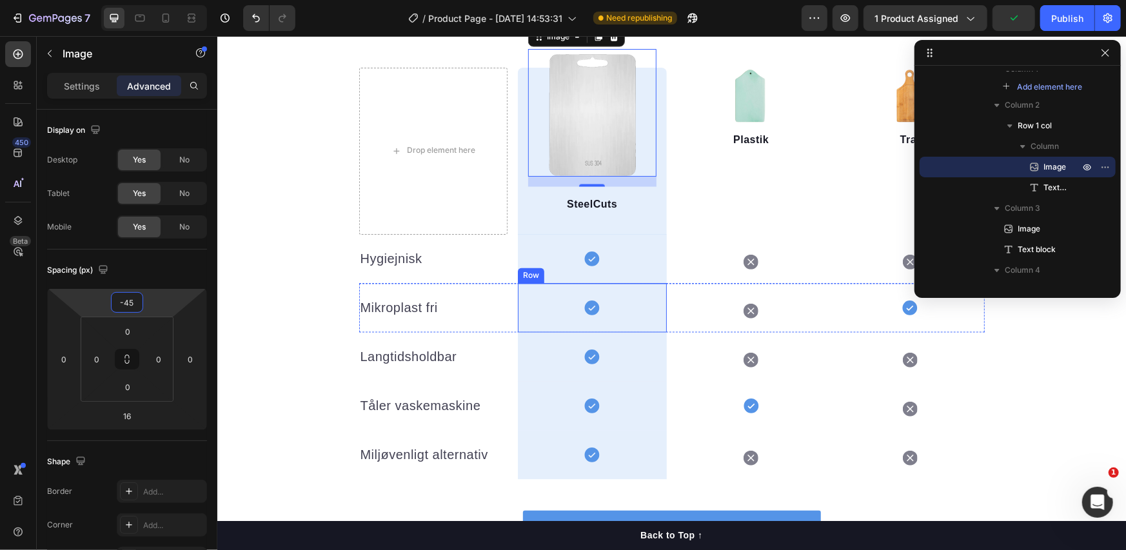
scroll to position [1221, 0]
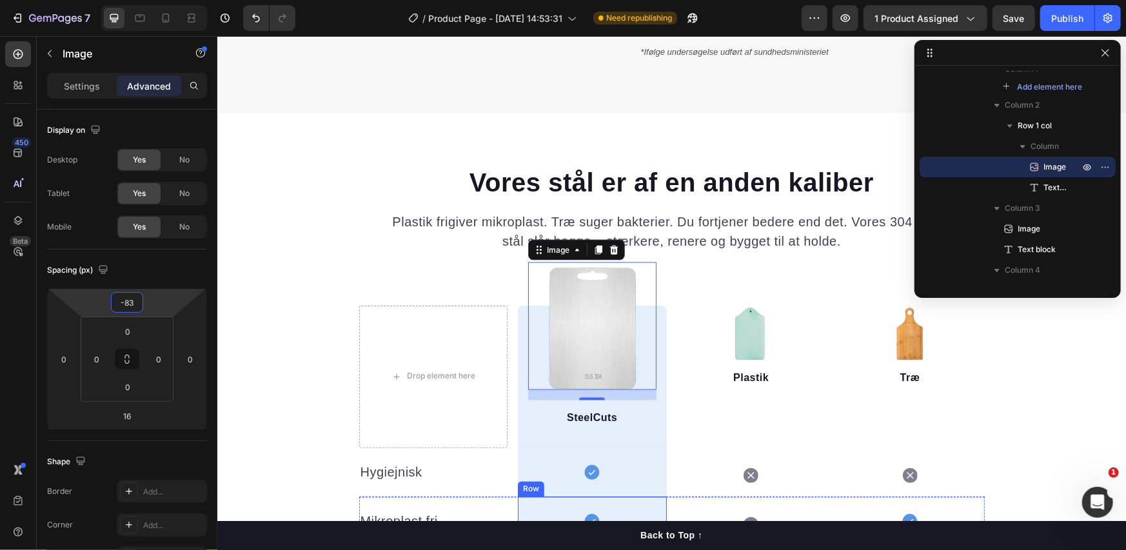
type input "-84"
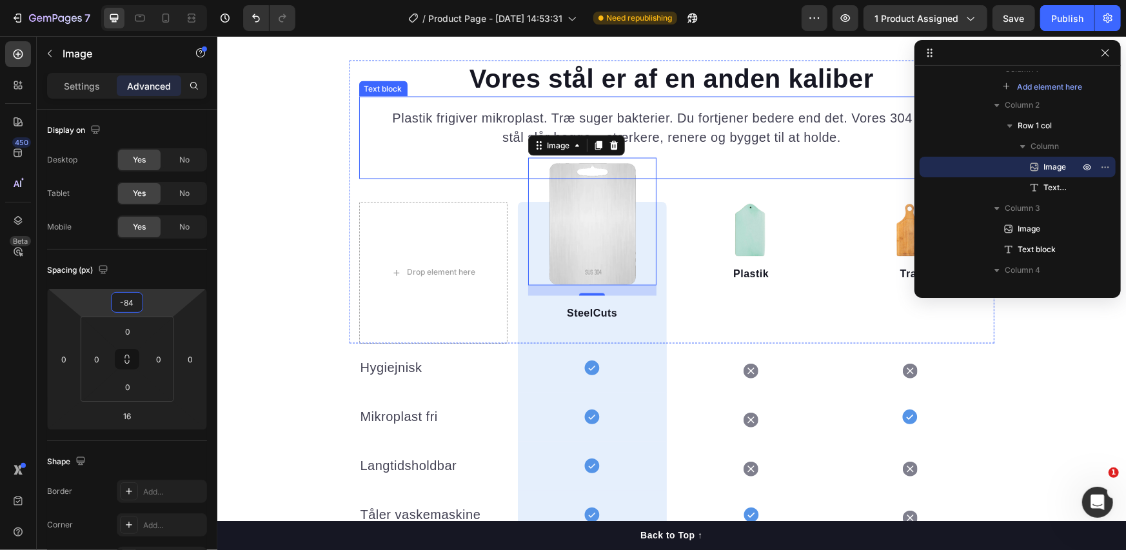
scroll to position [1436, 0]
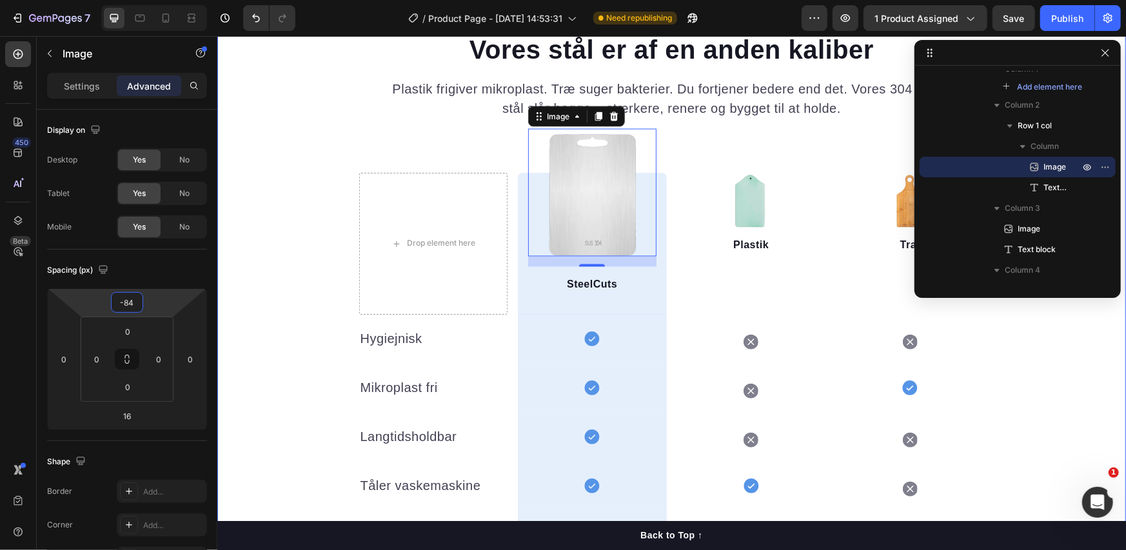
click at [264, 248] on div "Vores stål er af en anden kaliber Heading Plastik frigiver mikroplast. Træ suge…" at bounding box center [671, 340] width 909 height 619
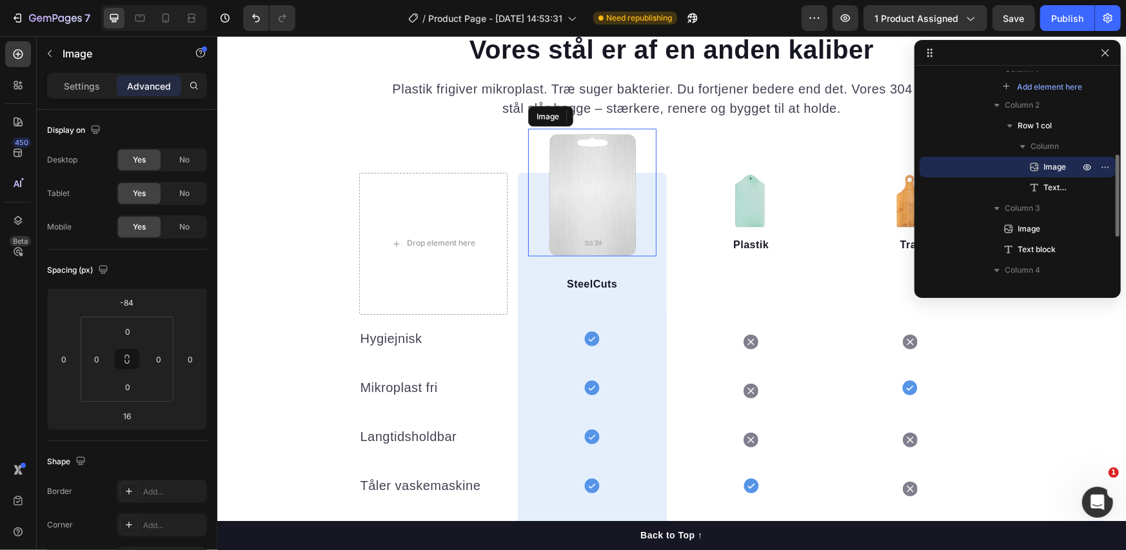
click at [610, 196] on img at bounding box center [592, 192] width 128 height 128
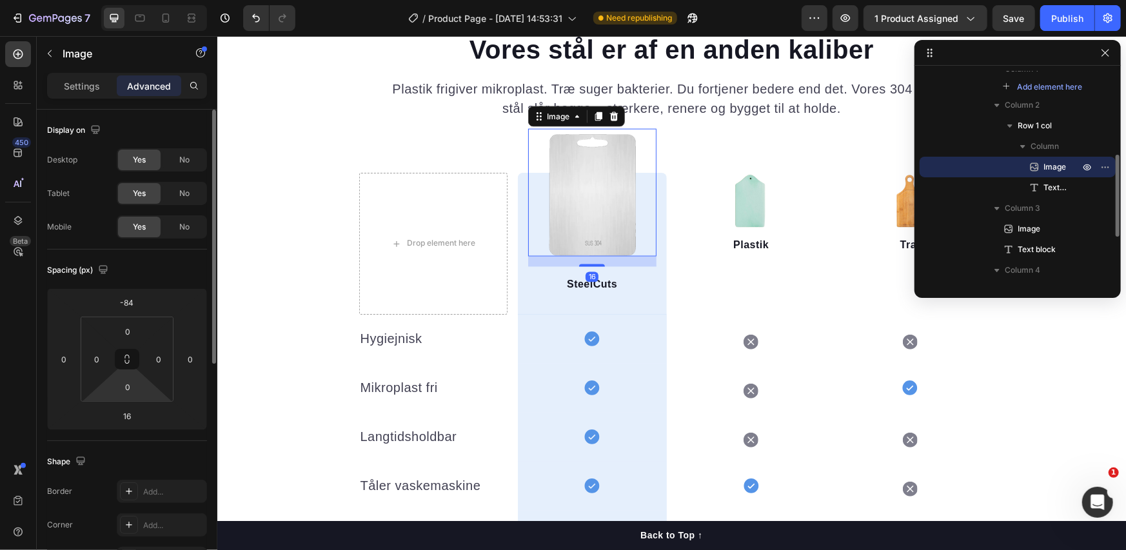
scroll to position [219, 0]
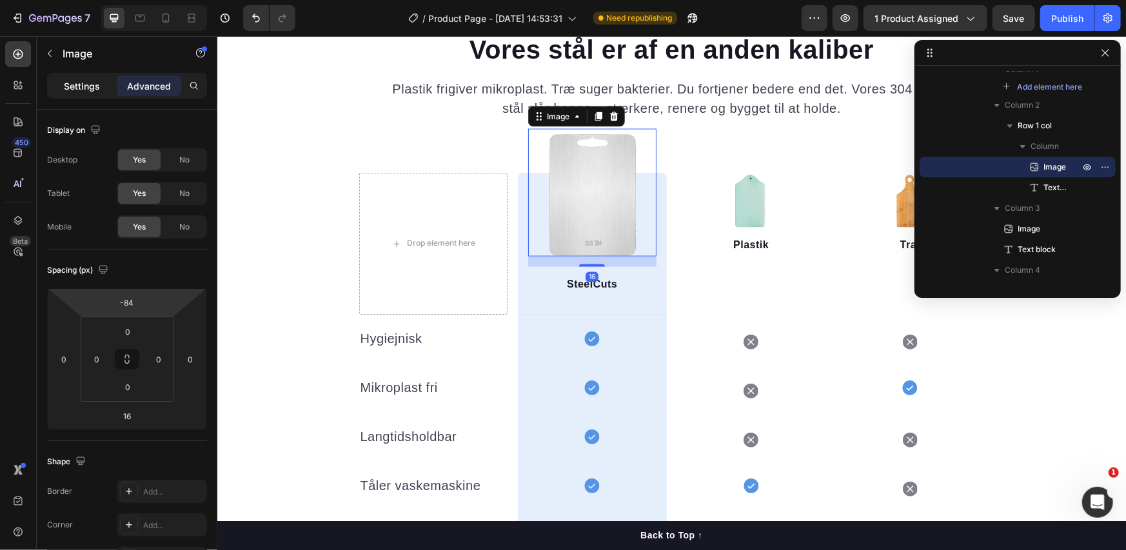
click at [92, 77] on div "Settings" at bounding box center [82, 85] width 65 height 21
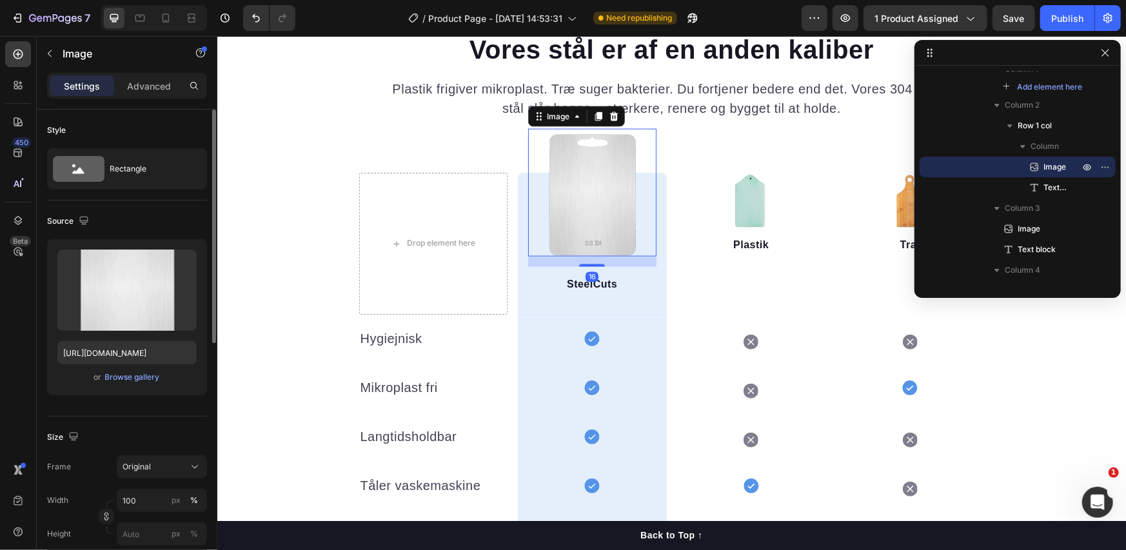
scroll to position [215, 0]
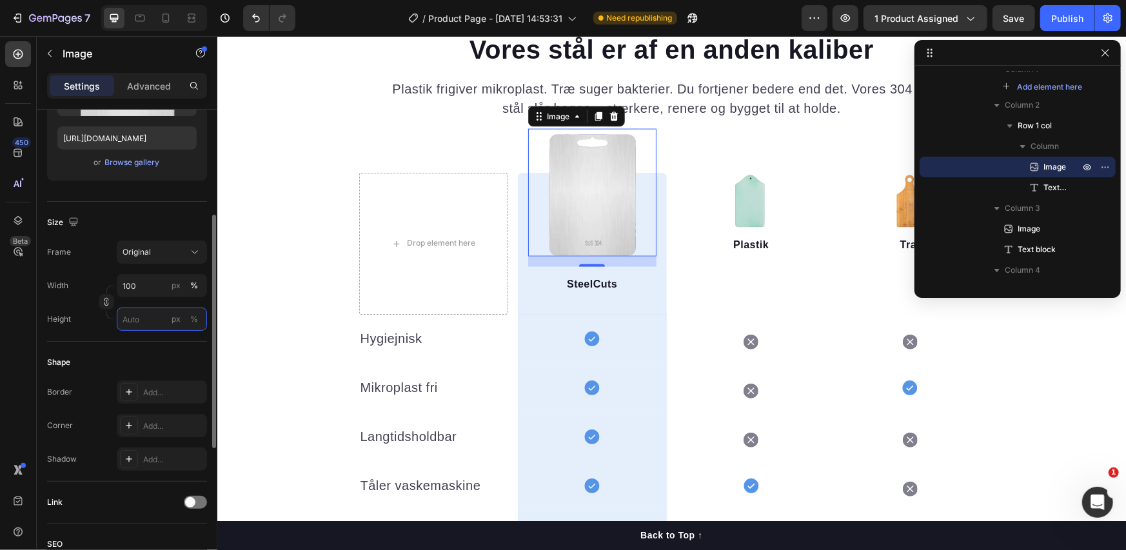
click at [145, 314] on input "px %" at bounding box center [162, 319] width 90 height 23
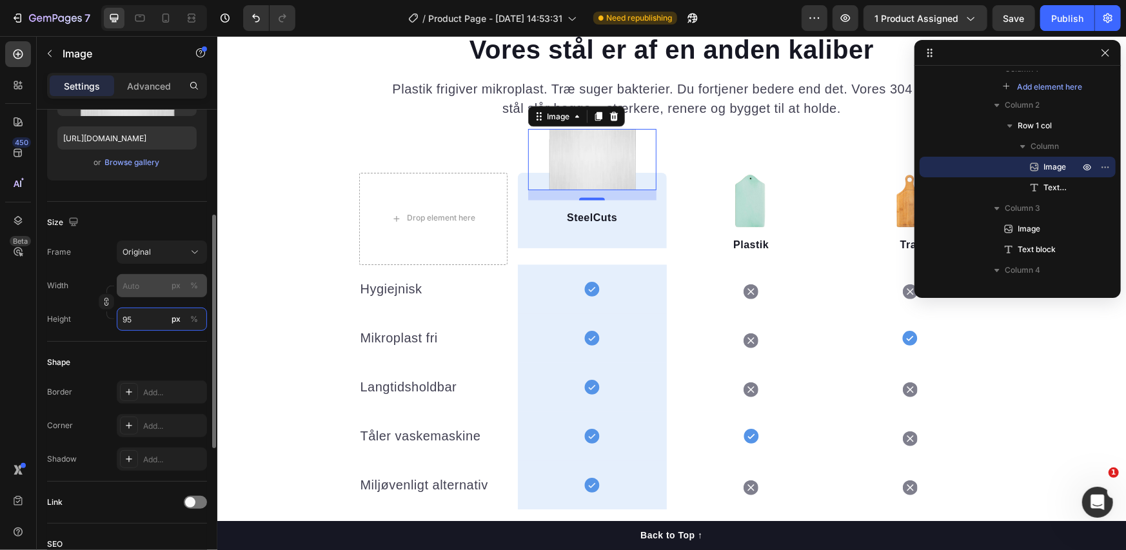
type input "95"
click at [154, 281] on div "Frame Original Width px % Height 95 px %" at bounding box center [127, 286] width 160 height 90
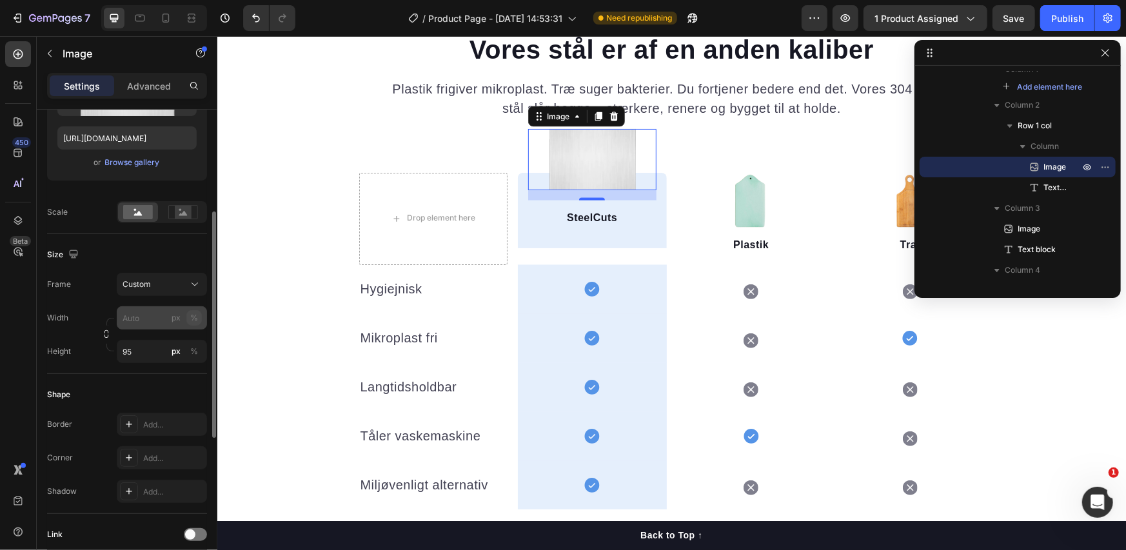
click at [193, 319] on div "Width px % Height 95 px %" at bounding box center [127, 334] width 160 height 57
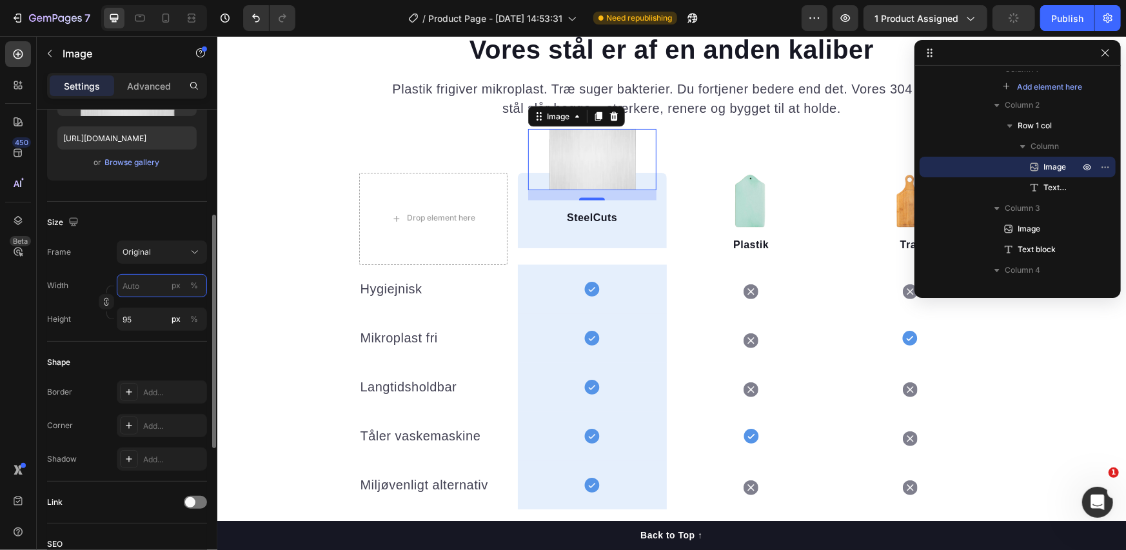
click at [154, 281] on input "px %" at bounding box center [162, 285] width 90 height 23
click at [145, 310] on p "Full 100%" at bounding box center [159, 316] width 75 height 12
type input "100"
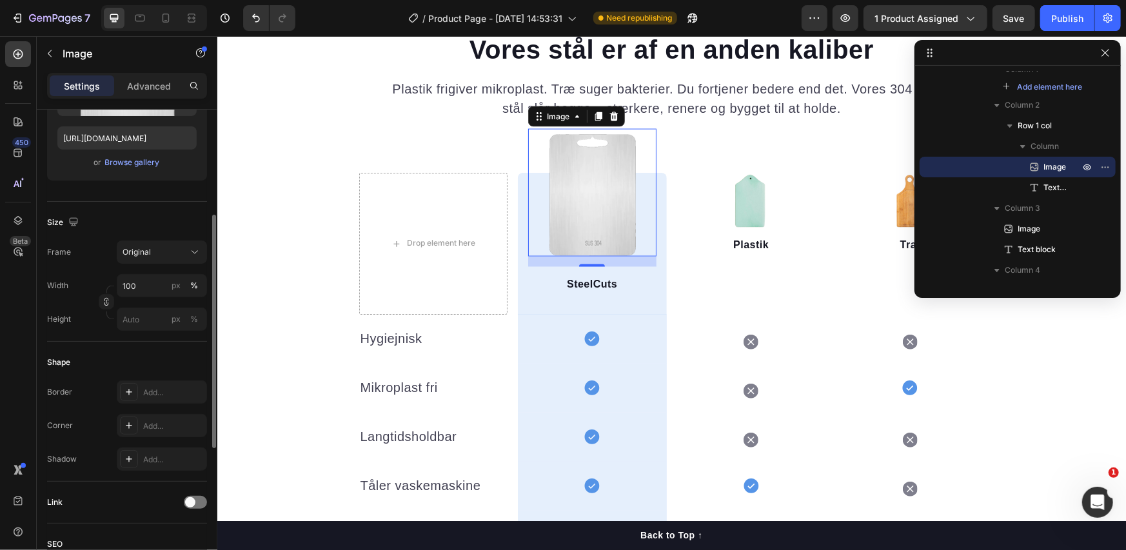
click at [154, 226] on div "Size" at bounding box center [127, 222] width 160 height 21
drag, startPoint x: 1106, startPoint y: 52, endPoint x: 886, endPoint y: 19, distance: 222.4
click at [1106, 52] on icon "button" at bounding box center [1105, 52] width 7 height 7
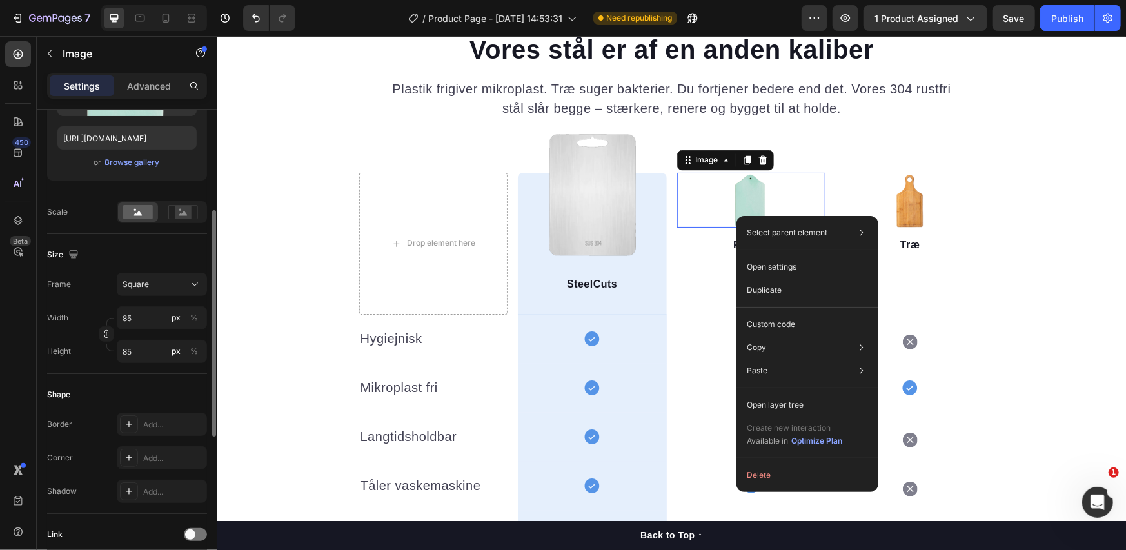
scroll to position [214, 0]
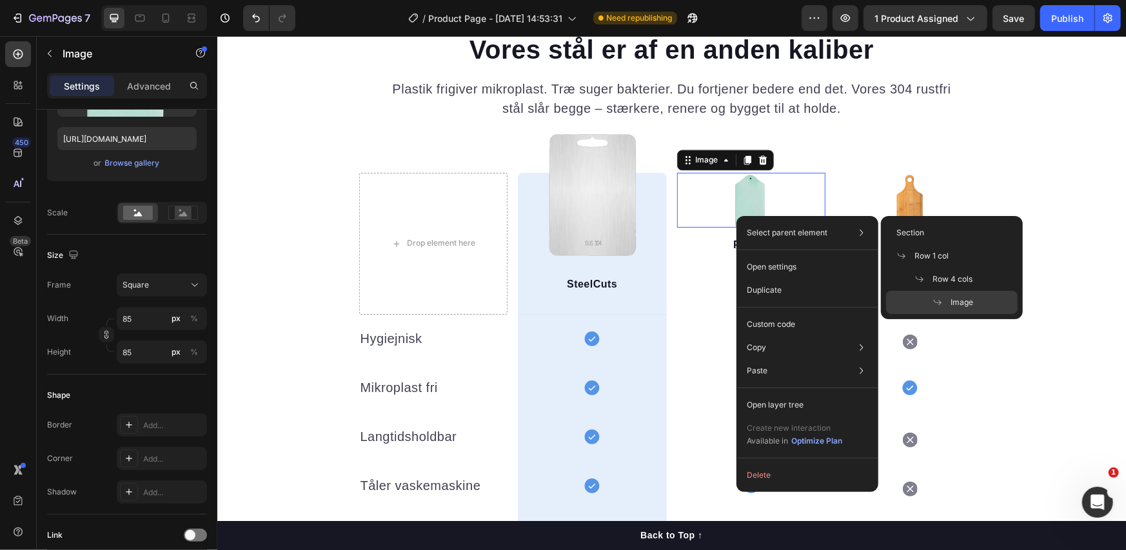
click at [695, 279] on div "Image 0 Plastik Text block" at bounding box center [751, 243] width 149 height 143
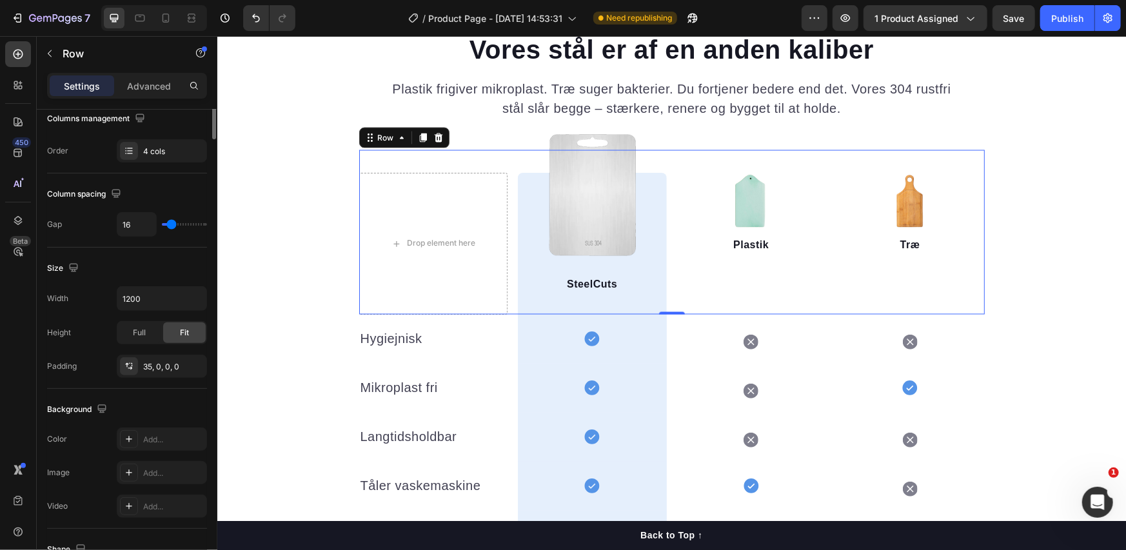
scroll to position [0, 0]
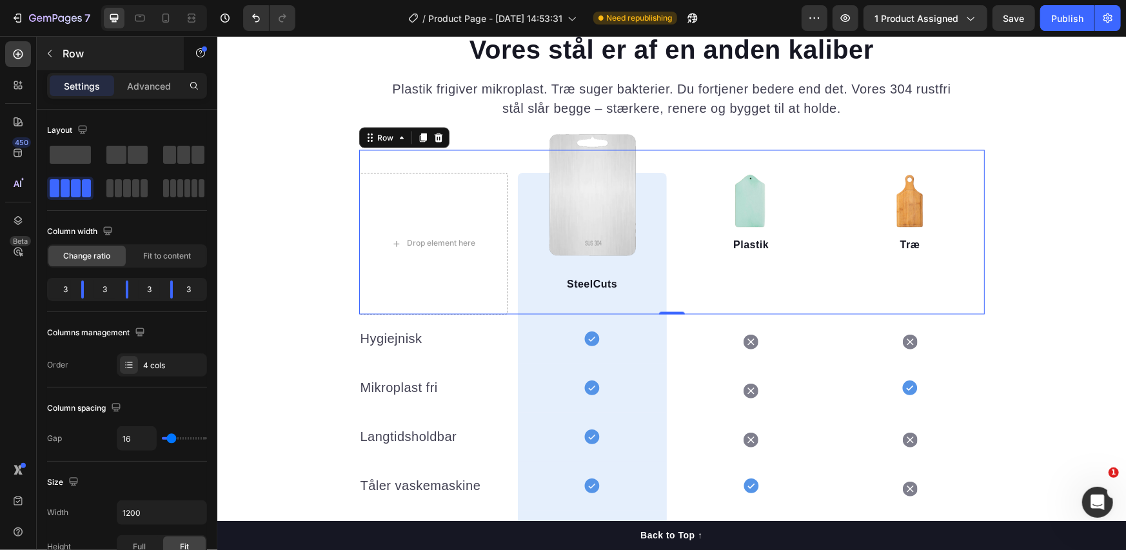
click at [59, 55] on button "button" at bounding box center [49, 53] width 21 height 21
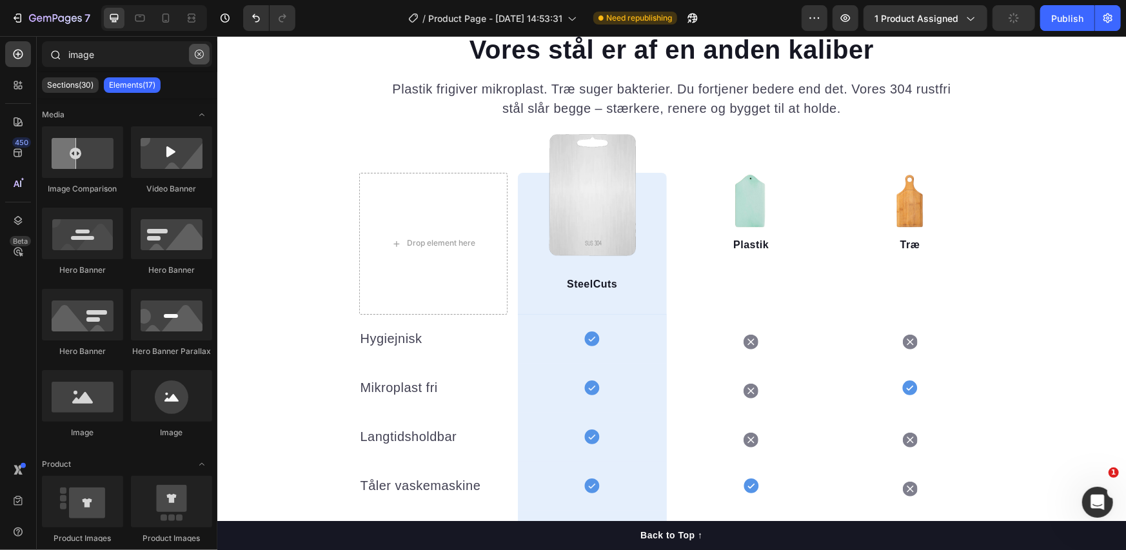
click at [200, 45] on button "button" at bounding box center [199, 54] width 21 height 21
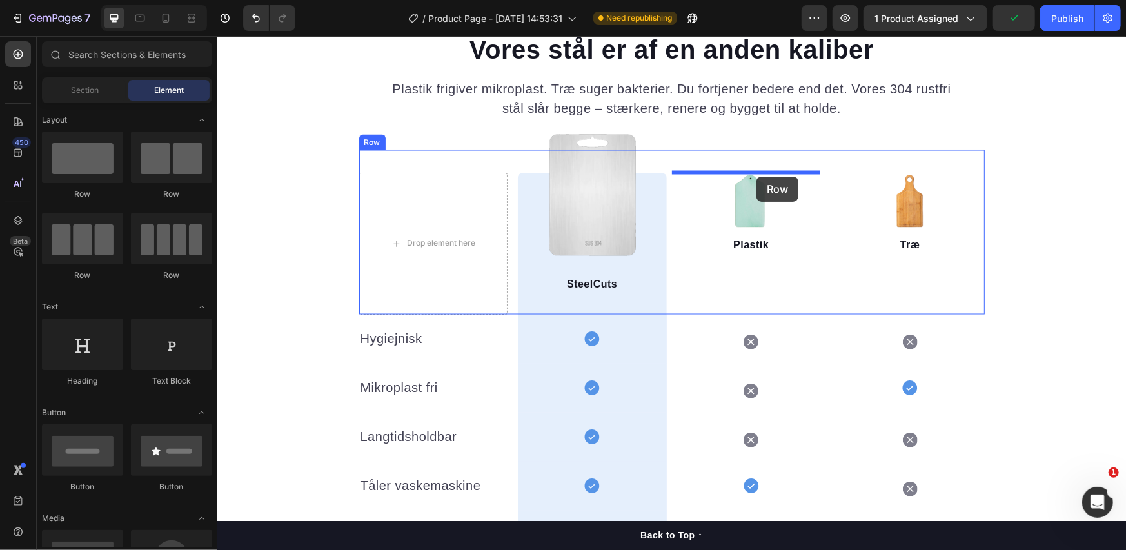
drag, startPoint x: 397, startPoint y: 225, endPoint x: 756, endPoint y: 176, distance: 362.0
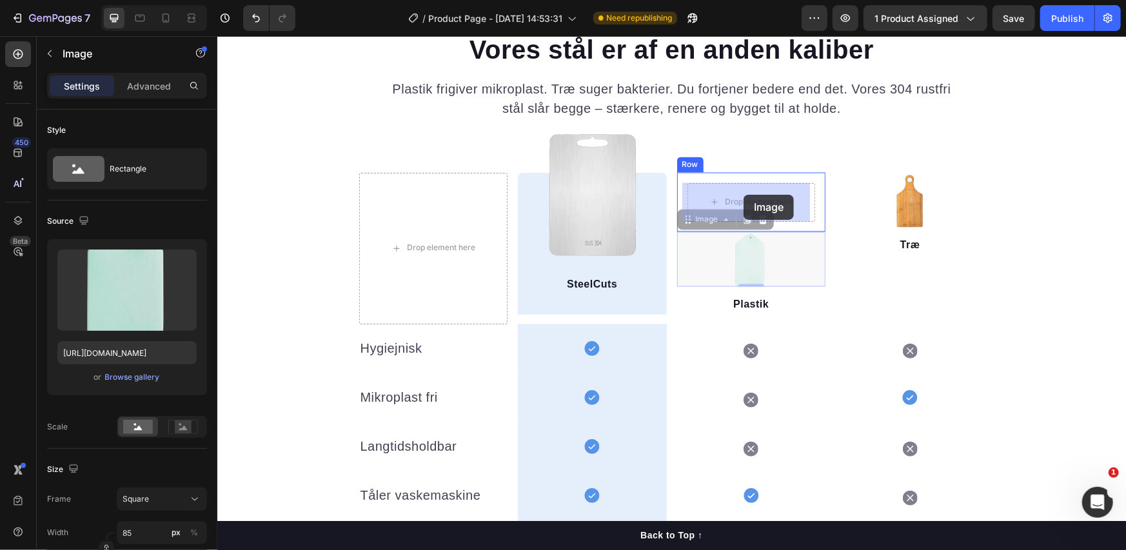
drag, startPoint x: 739, startPoint y: 247, endPoint x: 743, endPoint y: 194, distance: 53.1
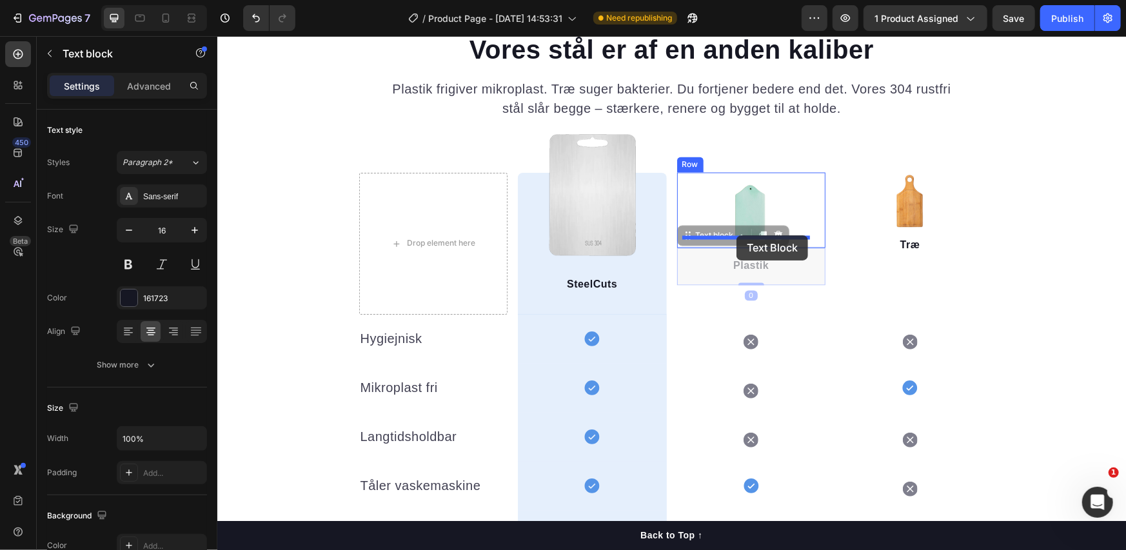
drag, startPoint x: 732, startPoint y: 252, endPoint x: 736, endPoint y: 235, distance: 18.0
click at [678, 266] on div "Image Plastik Text block 0 Row" at bounding box center [751, 228] width 149 height 113
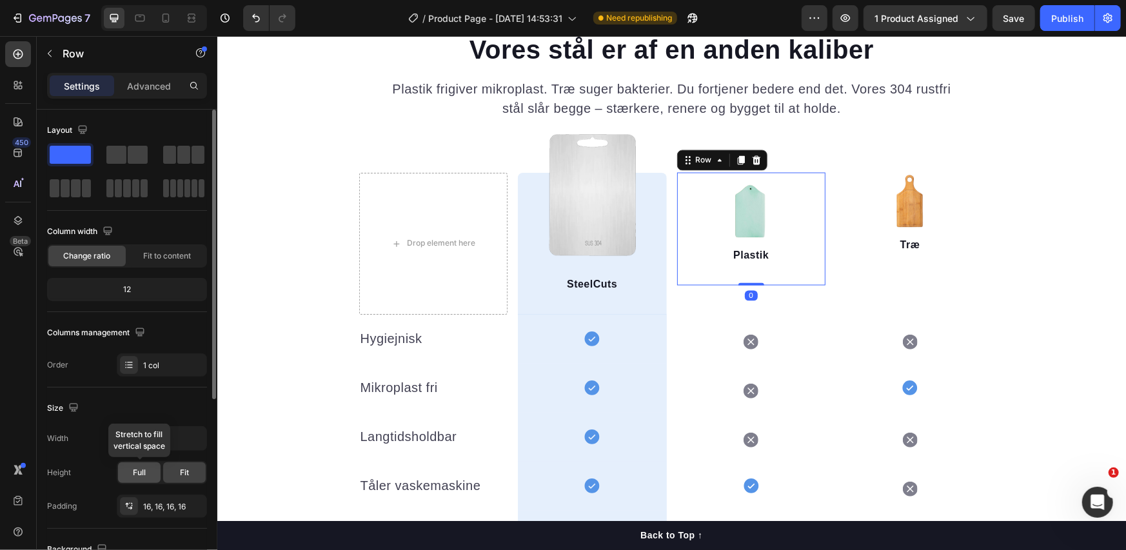
click at [130, 479] on div "Full" at bounding box center [139, 473] width 43 height 21
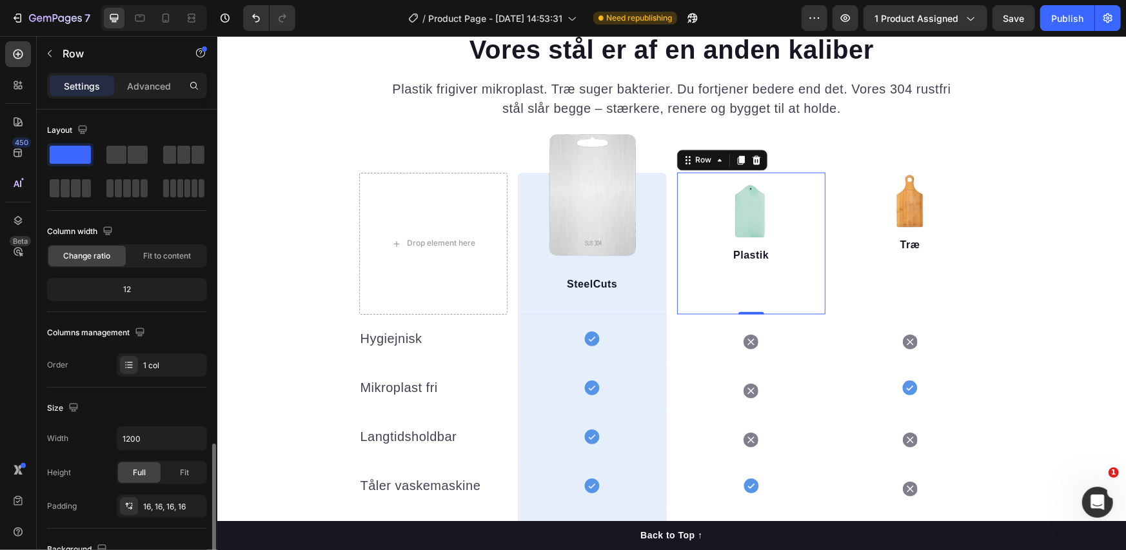
scroll to position [381, 0]
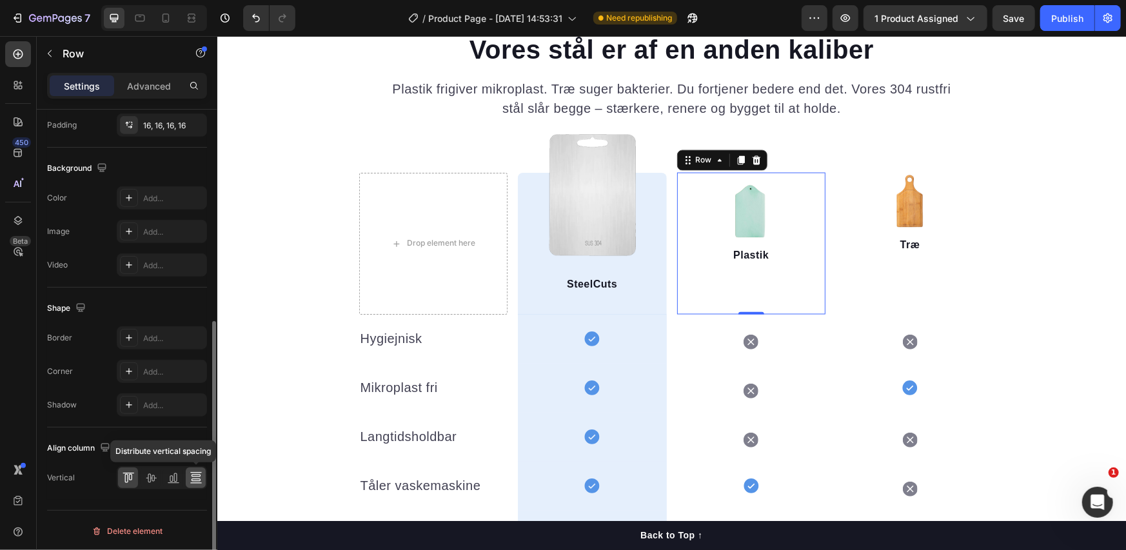
click at [193, 472] on icon at bounding box center [196, 478] width 13 height 13
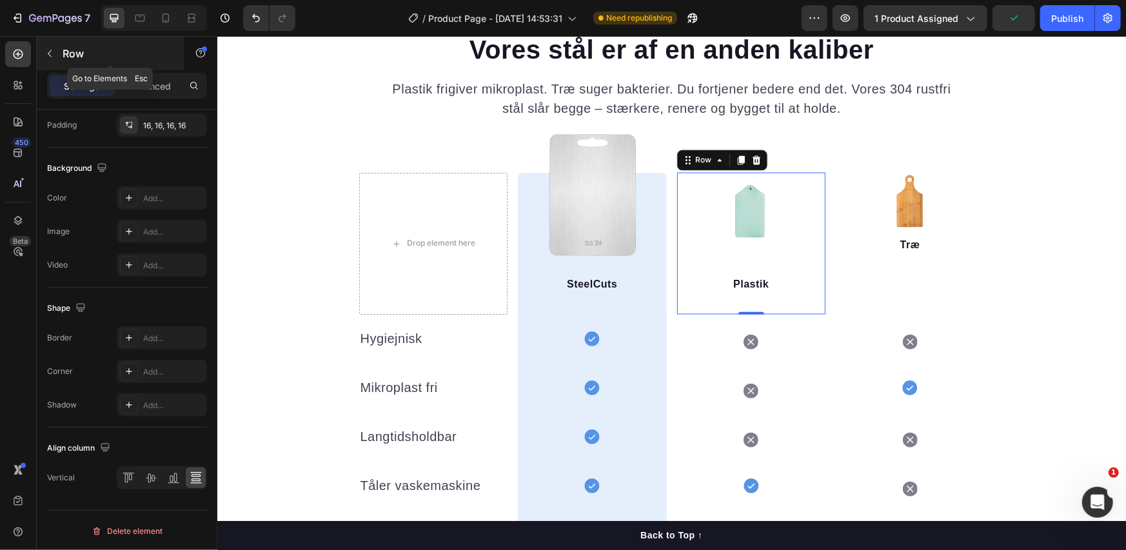
click at [63, 58] on p "Row" at bounding box center [118, 53] width 110 height 15
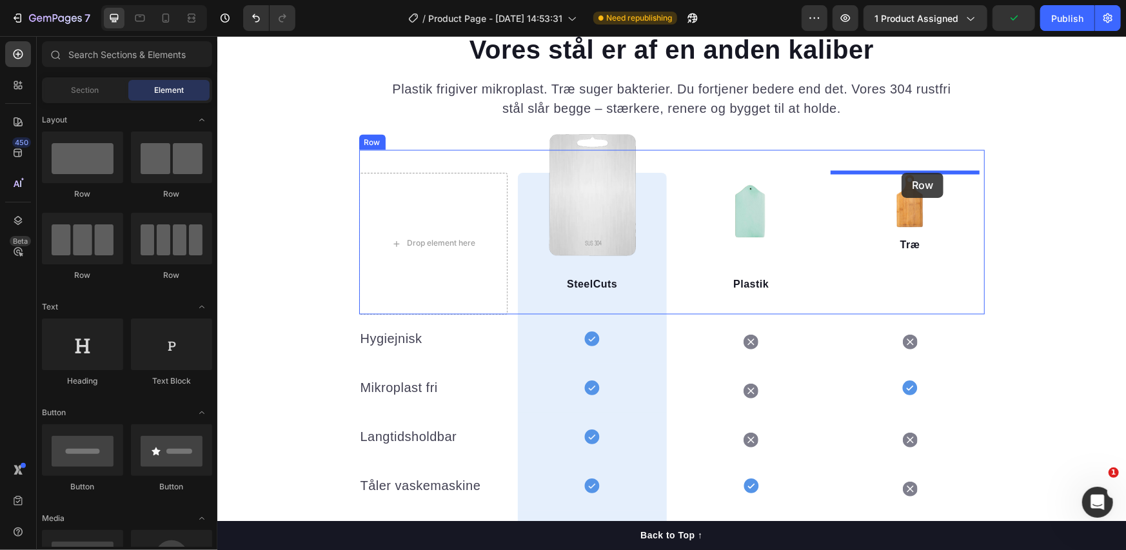
drag, startPoint x: 308, startPoint y: 185, endPoint x: 901, endPoint y: 172, distance: 593.0
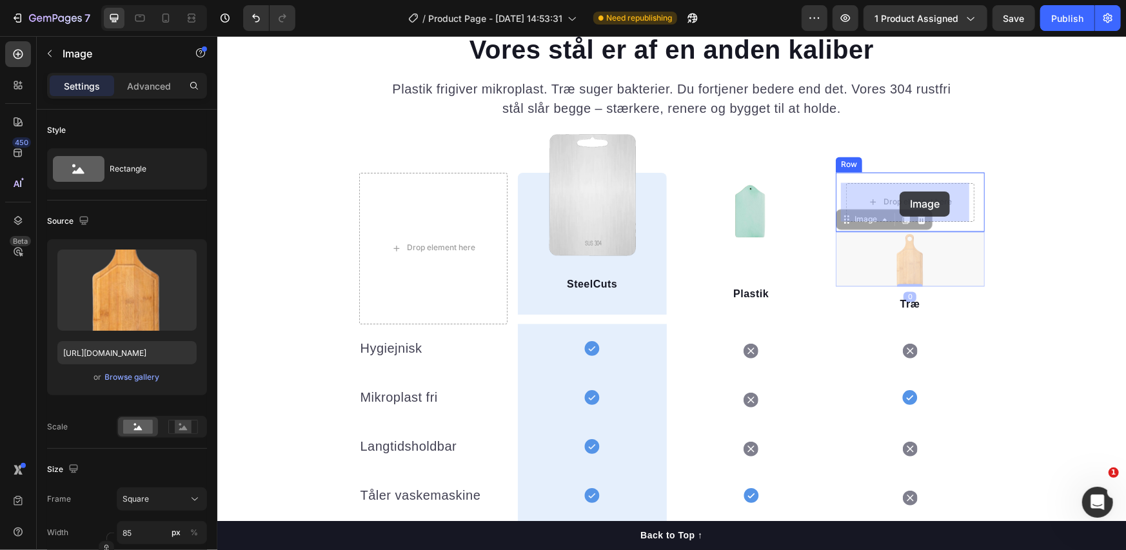
drag, startPoint x: 892, startPoint y: 265, endPoint x: 901, endPoint y: 188, distance: 77.2
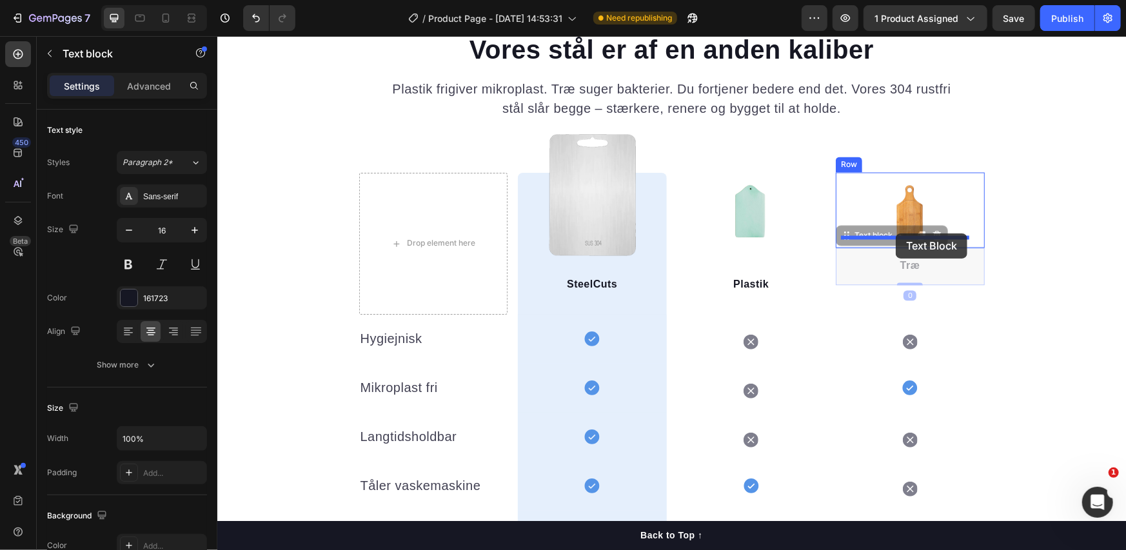
drag, startPoint x: 889, startPoint y: 264, endPoint x: 895, endPoint y: 233, distance: 31.6
click at [837, 189] on div "Image Træ Text block 0 Row" at bounding box center [909, 228] width 149 height 113
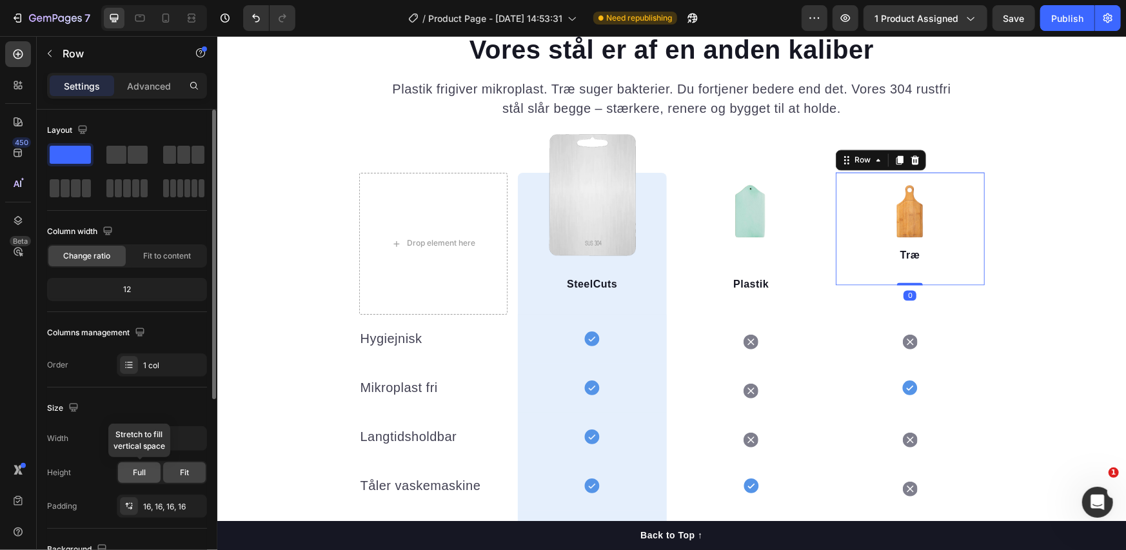
click at [150, 469] on div "Full" at bounding box center [139, 473] width 43 height 21
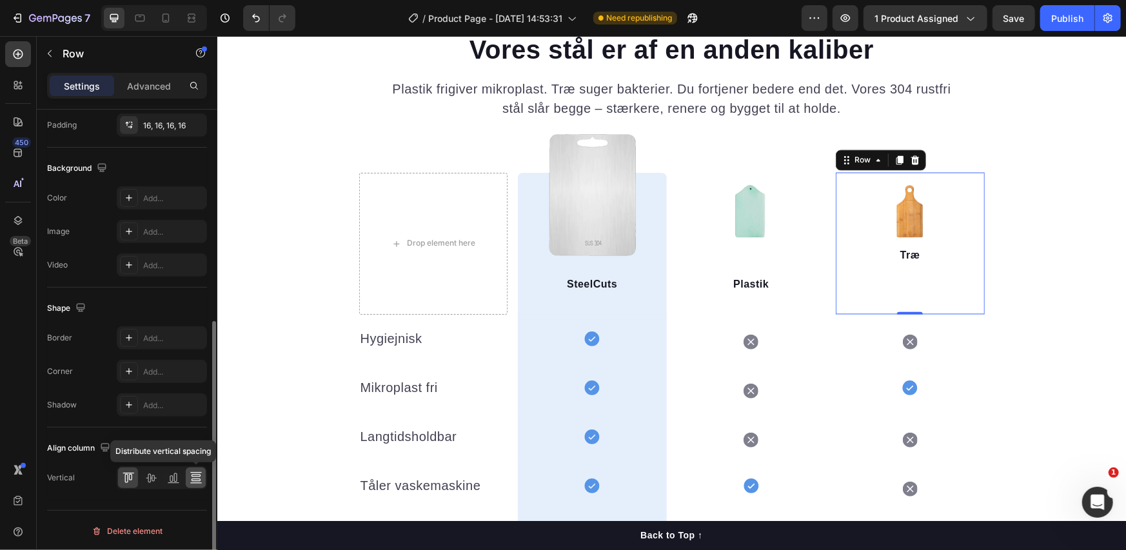
drag, startPoint x: 194, startPoint y: 480, endPoint x: 85, endPoint y: 407, distance: 131.1
click at [194, 480] on icon at bounding box center [196, 478] width 13 height 13
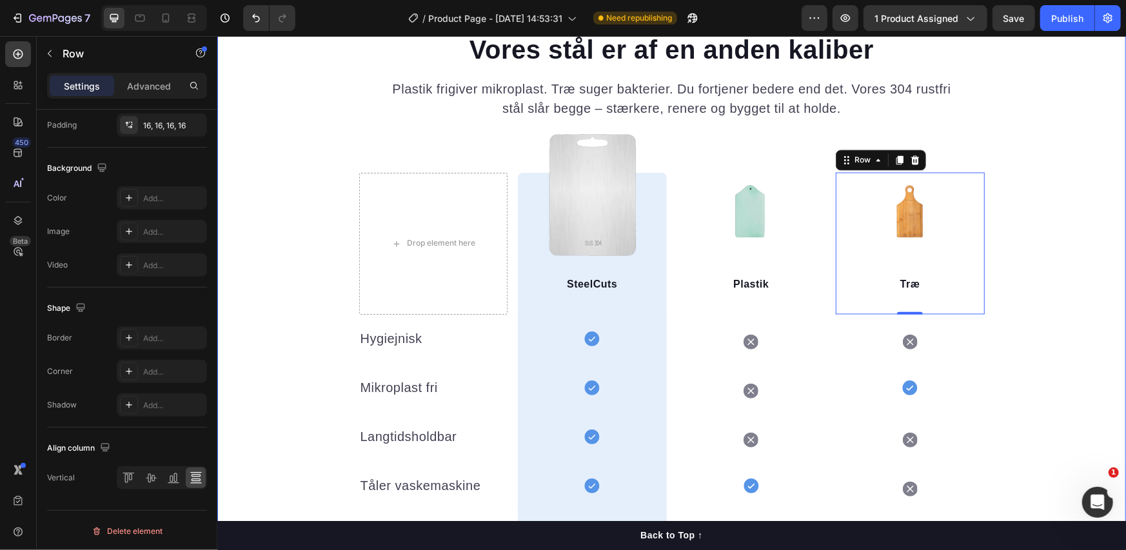
click at [1028, 272] on div "Vores stål er af en anden kaliber Heading Plastik frigiver mikroplast. Træ suge…" at bounding box center [671, 340] width 909 height 619
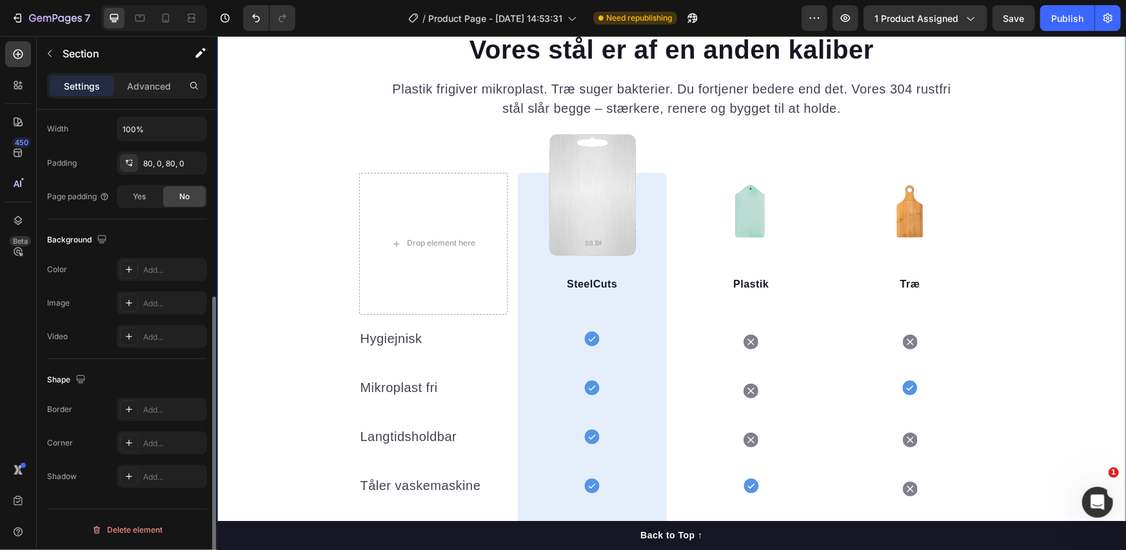
scroll to position [0, 0]
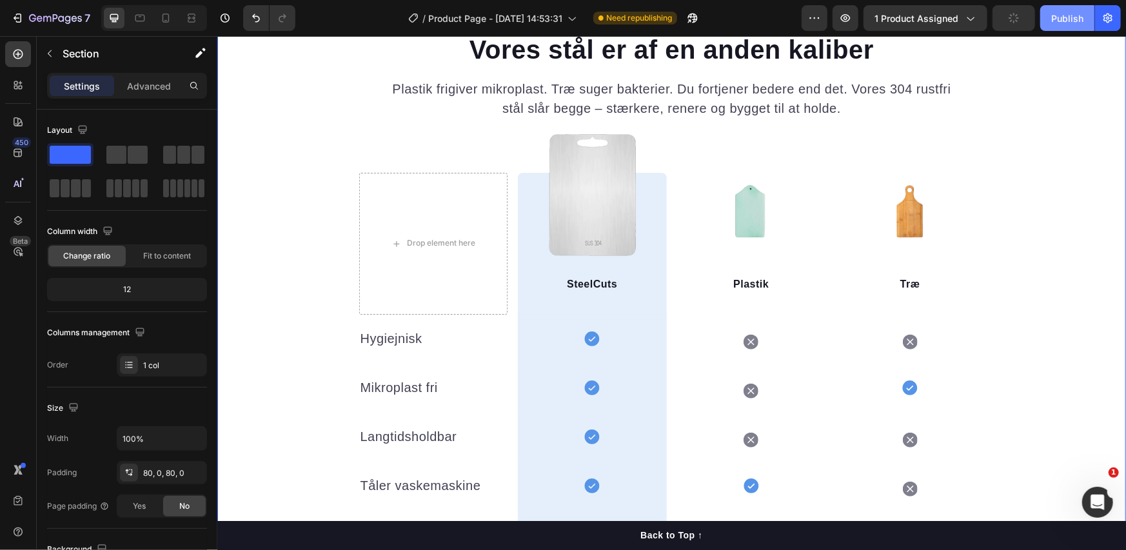
drag, startPoint x: 1066, startPoint y: 18, endPoint x: 1062, endPoint y: 27, distance: 9.8
click at [1068, 18] on div "Publish" at bounding box center [1068, 19] width 32 height 14
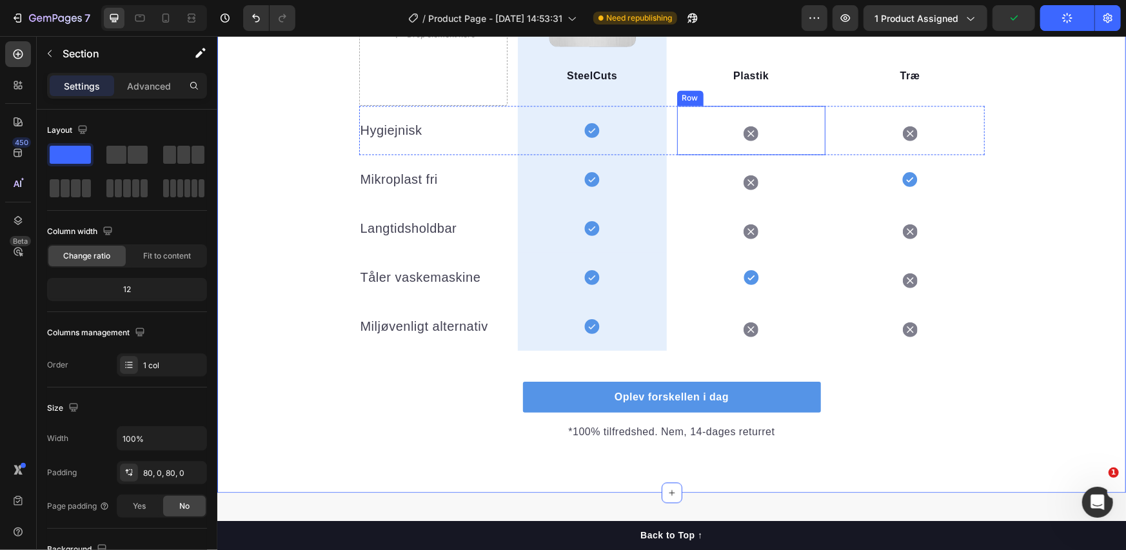
scroll to position [1651, 0]
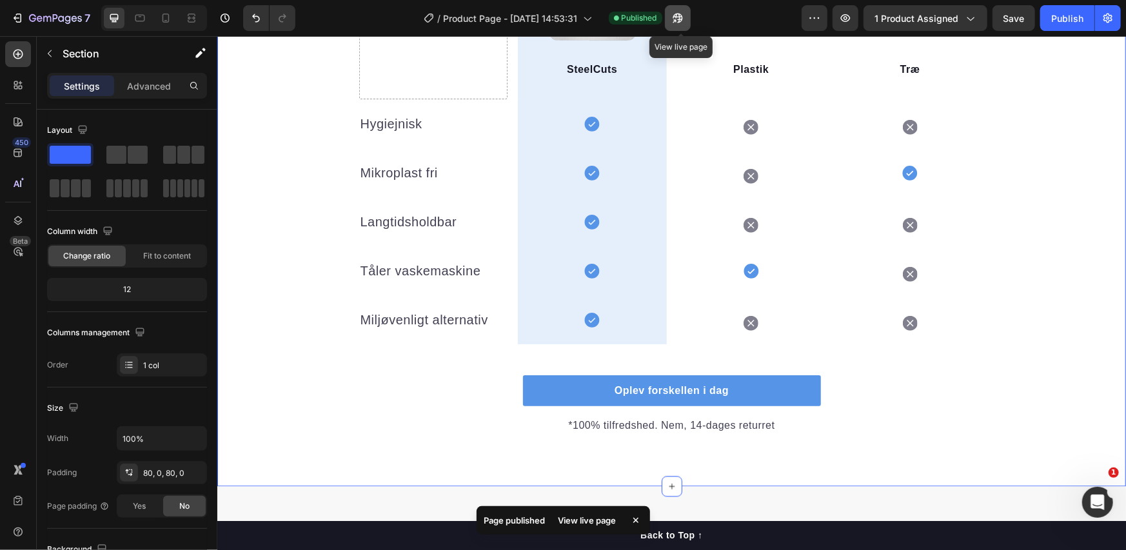
click at [677, 12] on button "button" at bounding box center [678, 18] width 26 height 26
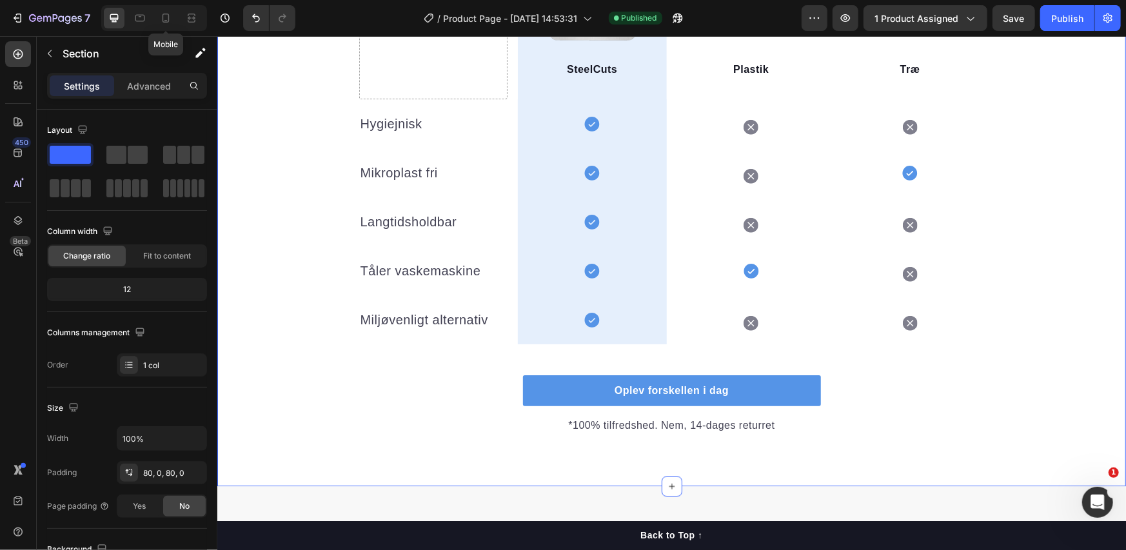
click at [154, 14] on div "Mobile" at bounding box center [154, 18] width 106 height 26
click at [161, 19] on icon at bounding box center [165, 18] width 13 height 13
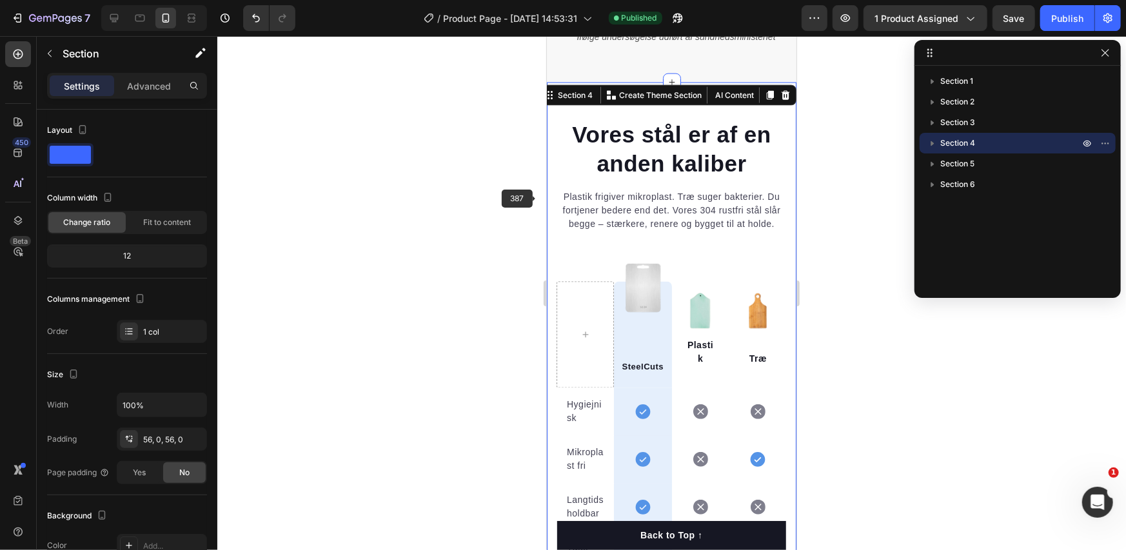
scroll to position [1294, 0]
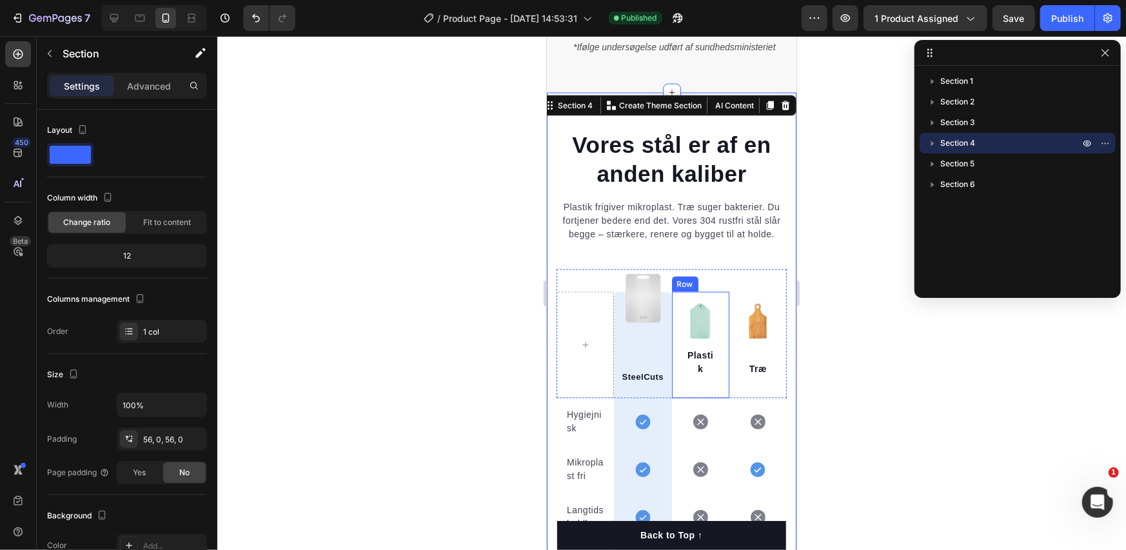
click at [673, 299] on div "Image Plastik Text block Row" at bounding box center [700, 345] width 57 height 106
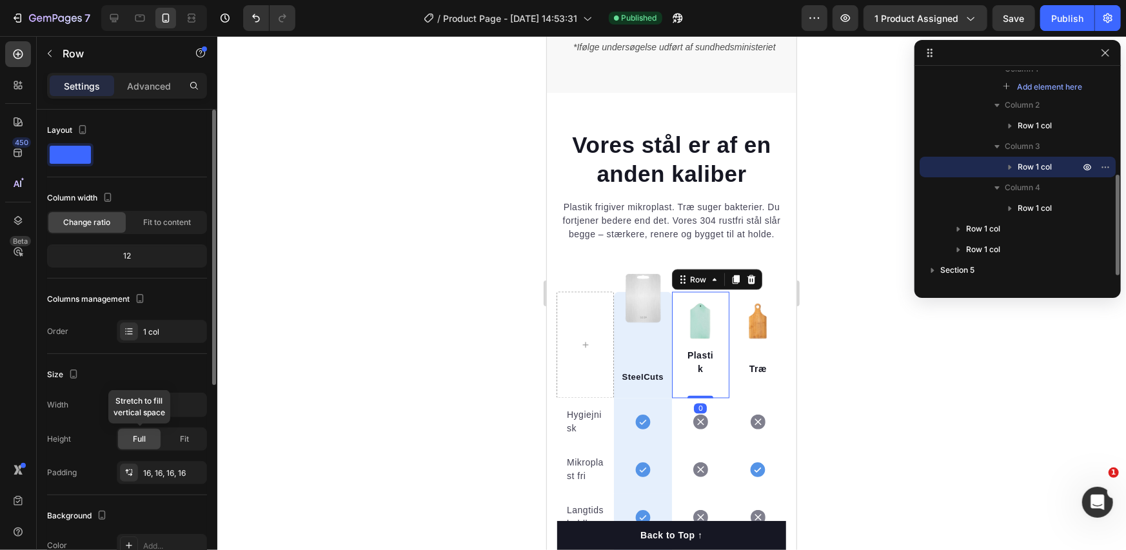
scroll to position [348, 0]
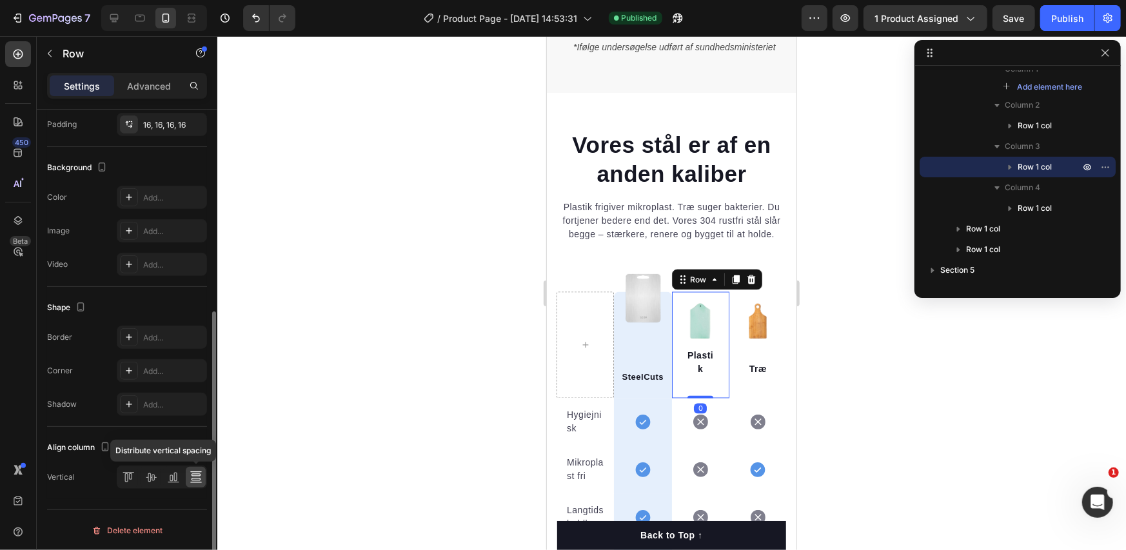
click at [192, 483] on icon at bounding box center [196, 477] width 13 height 13
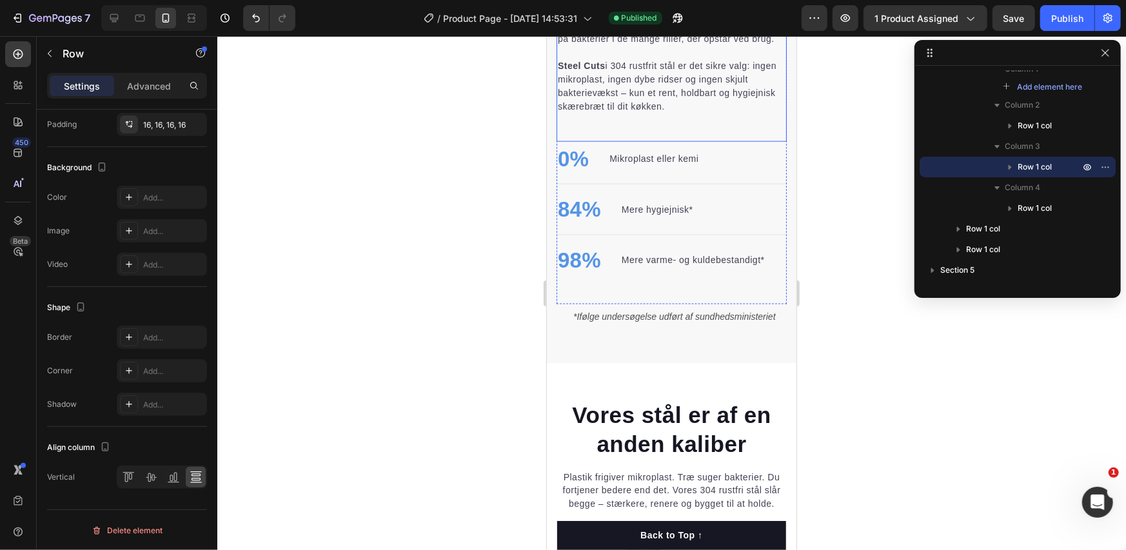
scroll to position [1735, 0]
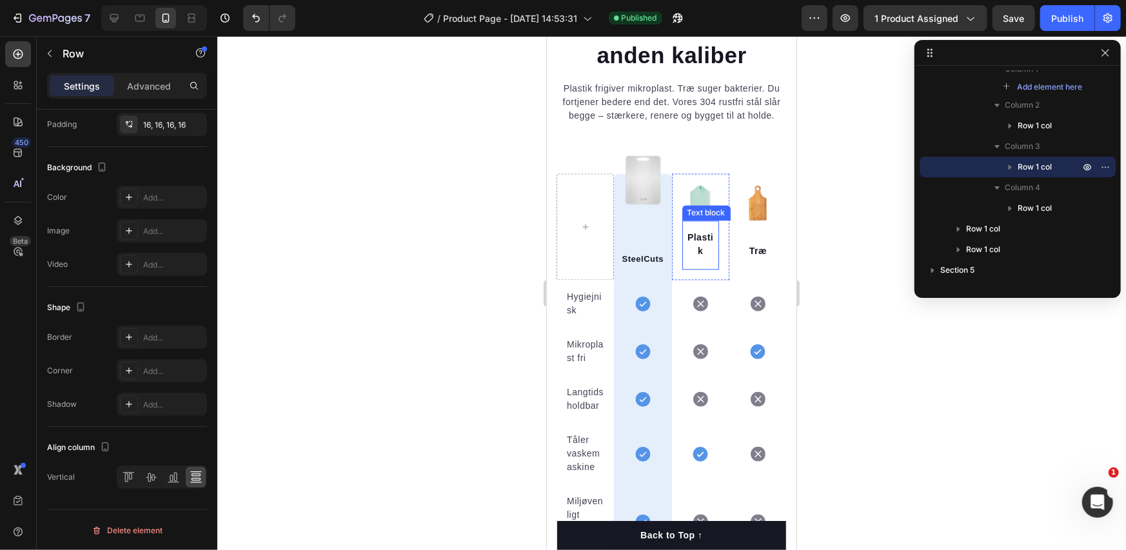
click at [695, 245] on p "Plastik" at bounding box center [700, 243] width 30 height 27
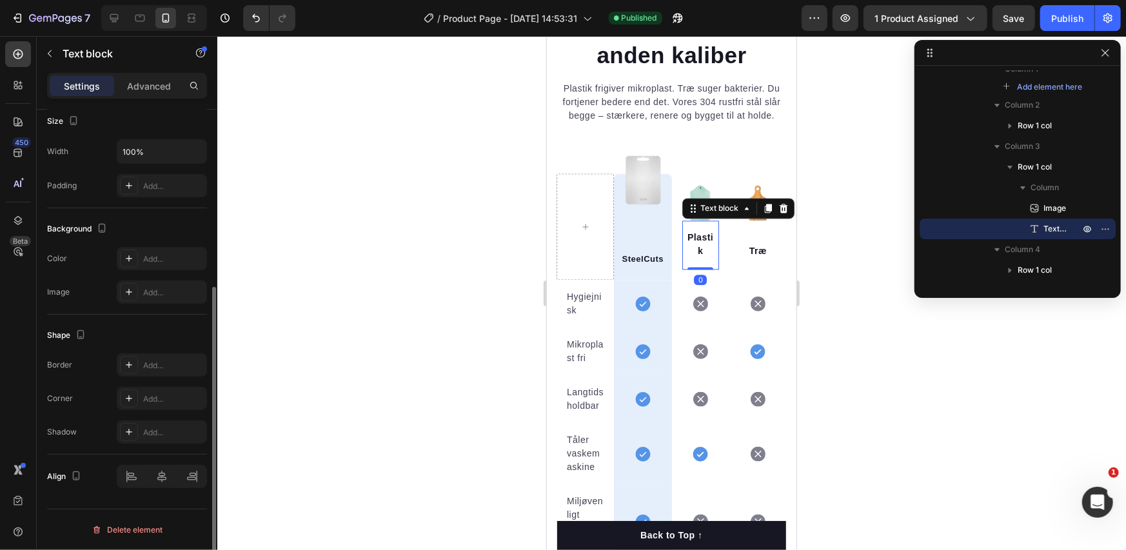
scroll to position [0, 0]
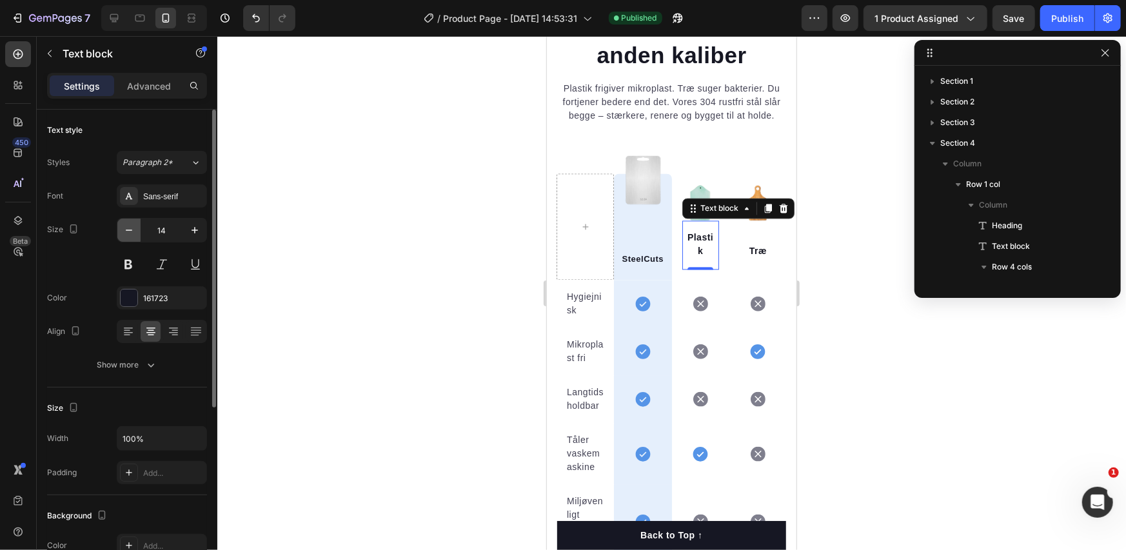
scroll to position [219, 0]
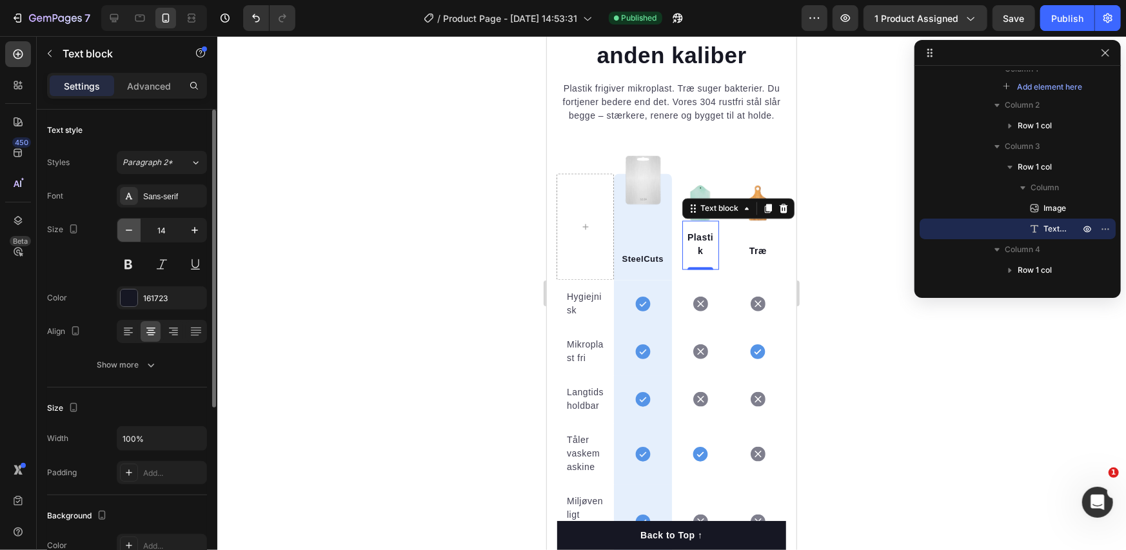
click at [132, 224] on icon "button" at bounding box center [129, 230] width 13 height 13
type input "13"
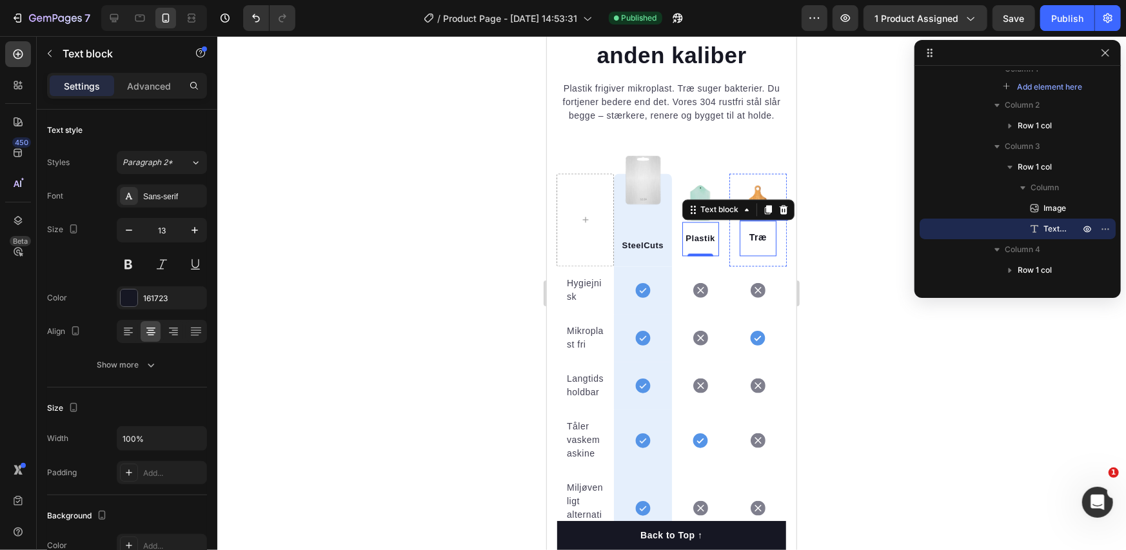
click at [741, 245] on div "Træ" at bounding box center [757, 237] width 33 height 16
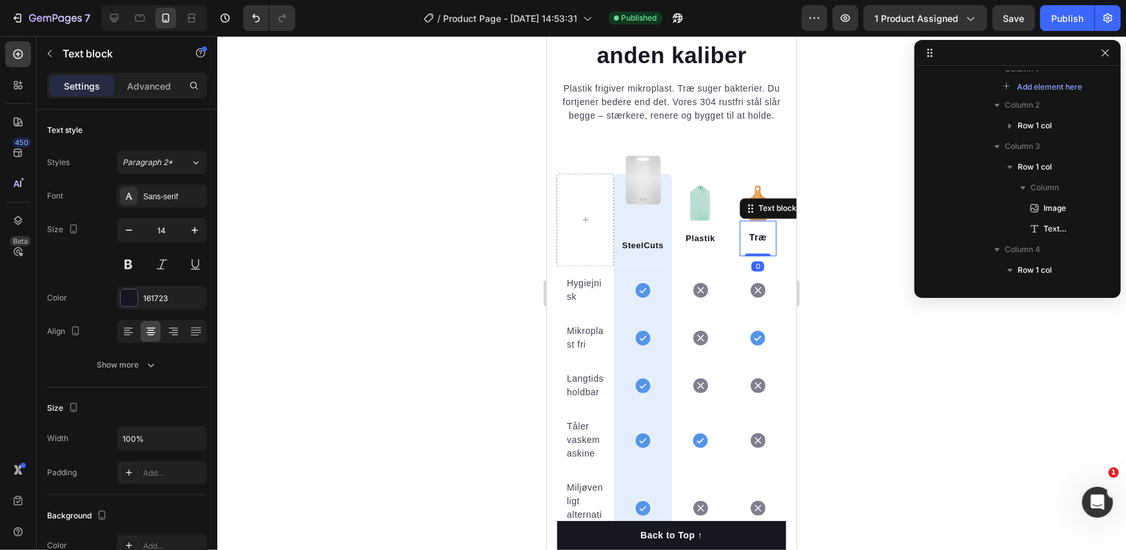
scroll to position [359, 0]
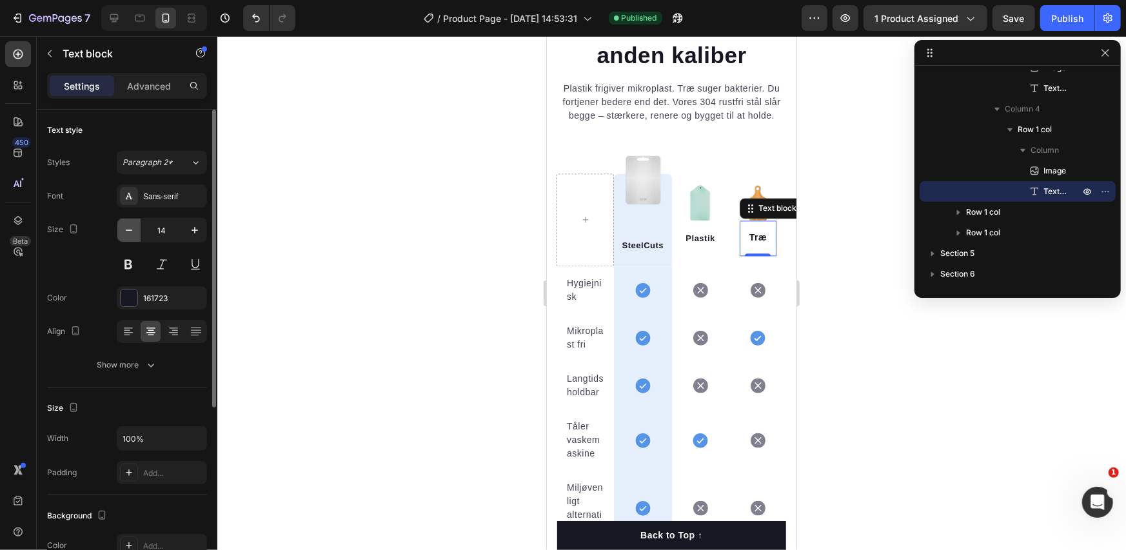
click at [125, 233] on icon "button" at bounding box center [129, 230] width 13 height 13
type input "13"
click at [674, 200] on div "Image Plastik Text block Row" at bounding box center [700, 219] width 57 height 92
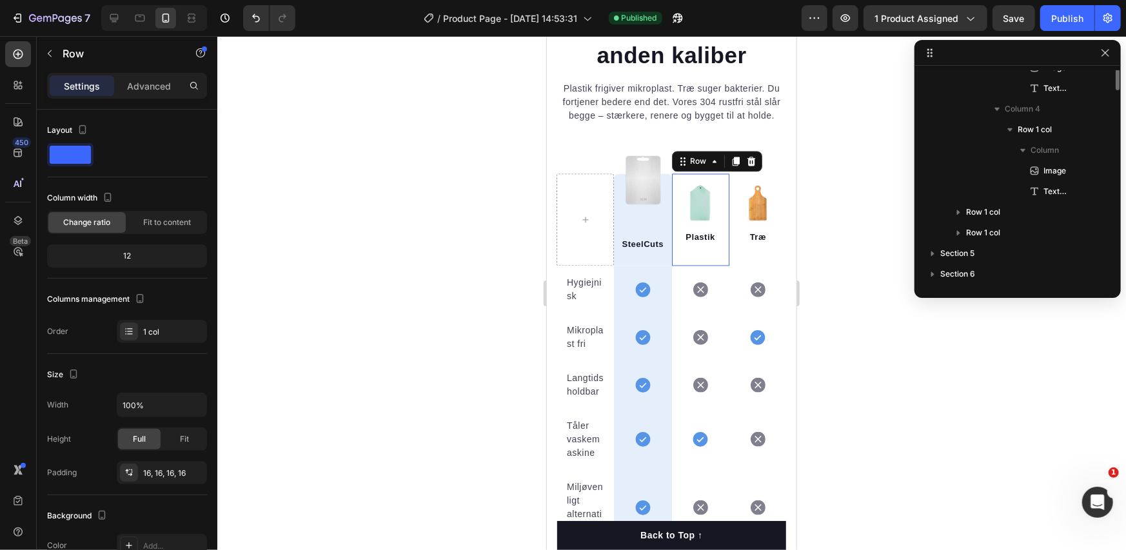
scroll to position [219, 0]
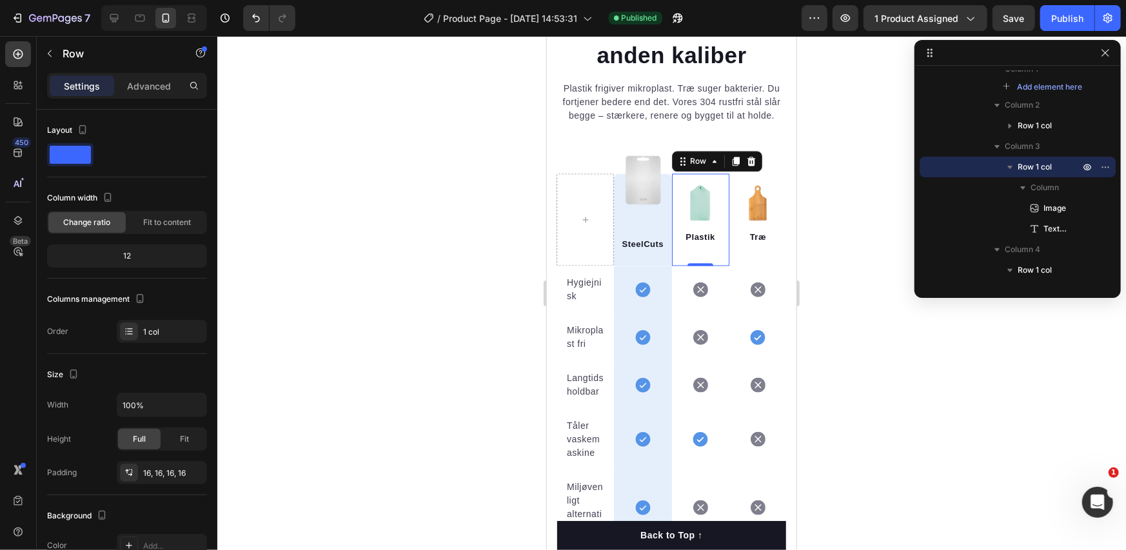
click at [150, 97] on div "Settings Advanced" at bounding box center [127, 86] width 160 height 26
click at [150, 87] on p "Advanced" at bounding box center [149, 86] width 44 height 14
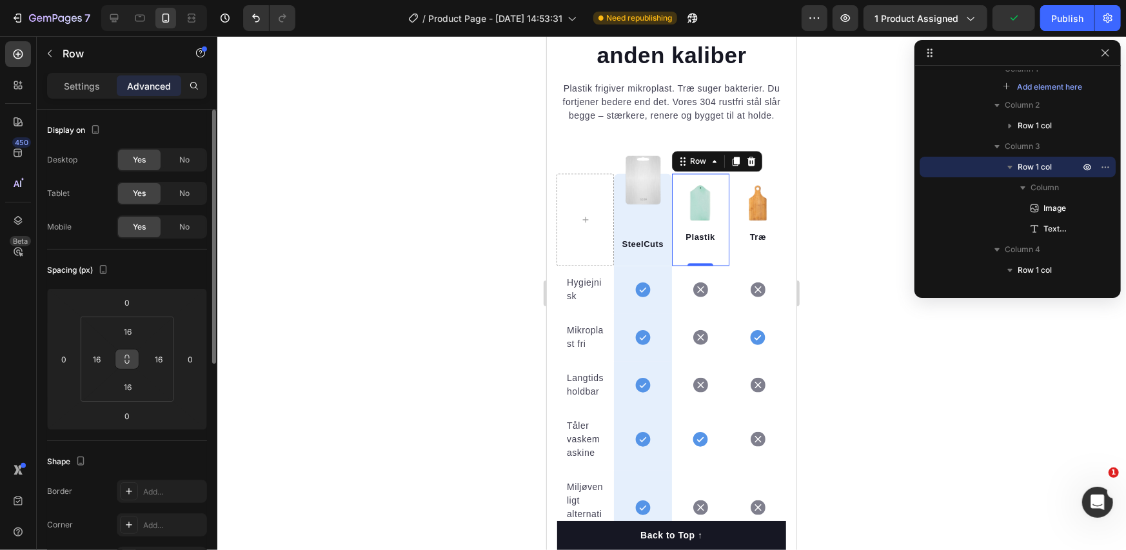
click at [127, 356] on icon at bounding box center [127, 359] width 10 height 10
click at [125, 329] on input "16" at bounding box center [128, 331] width 26 height 19
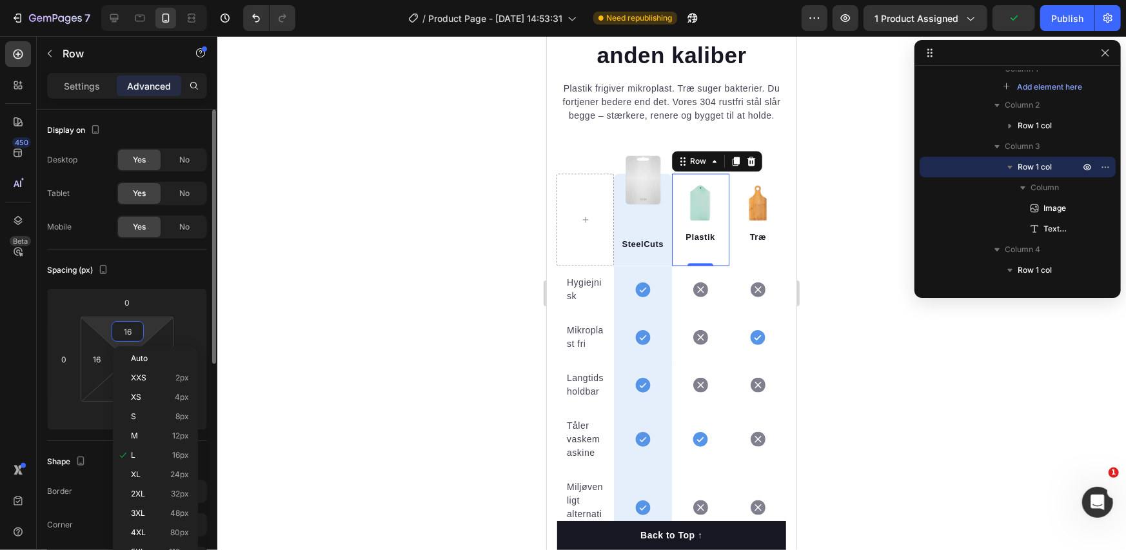
type input "0"
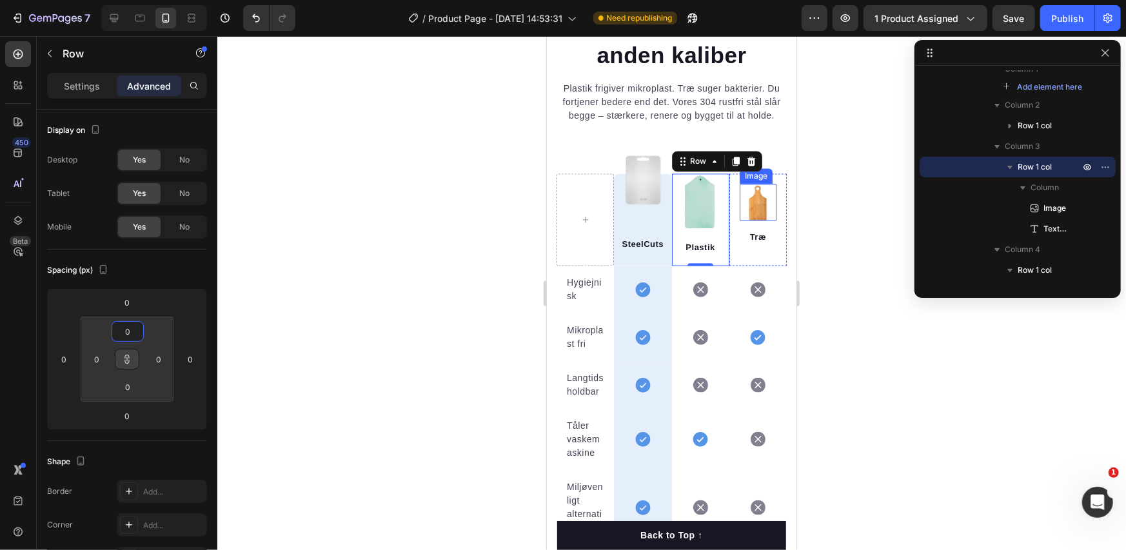
click at [729, 203] on div "Image Træ Text block Row" at bounding box center [757, 219] width 57 height 92
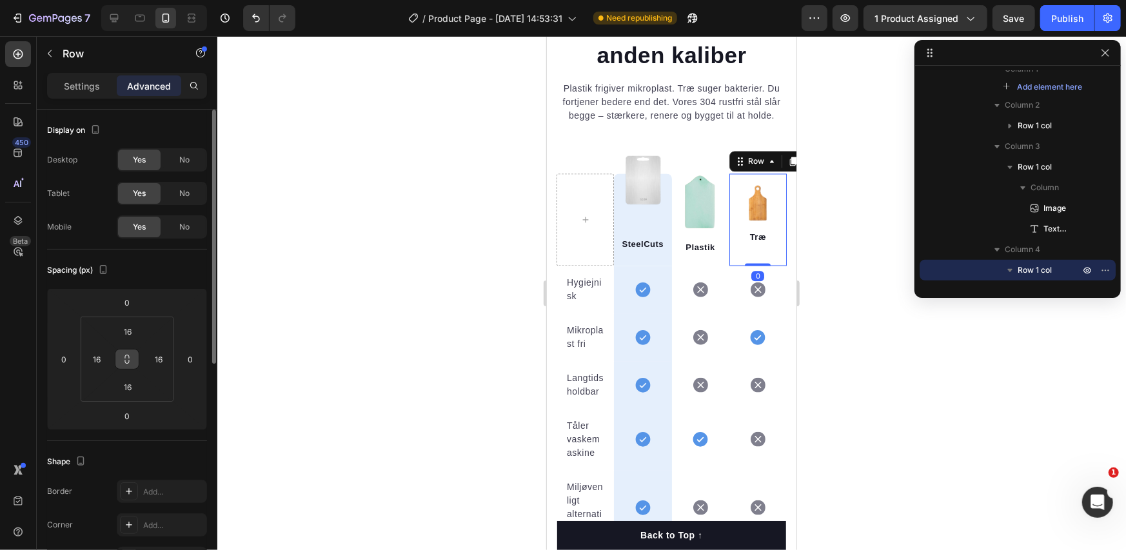
click at [132, 359] on icon at bounding box center [127, 359] width 10 height 10
click at [128, 329] on input "16" at bounding box center [128, 331] width 26 height 19
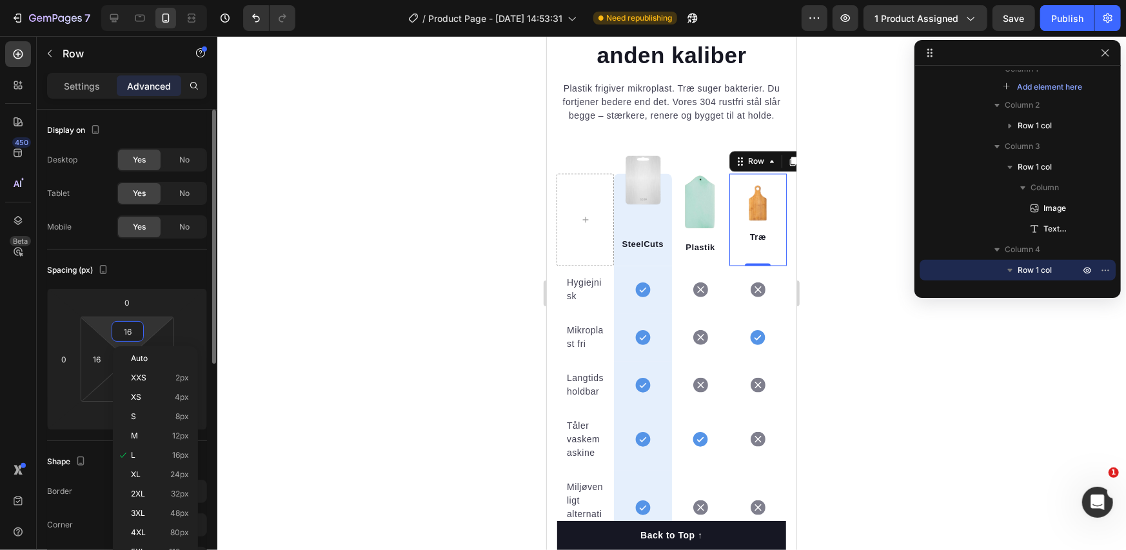
type input "0"
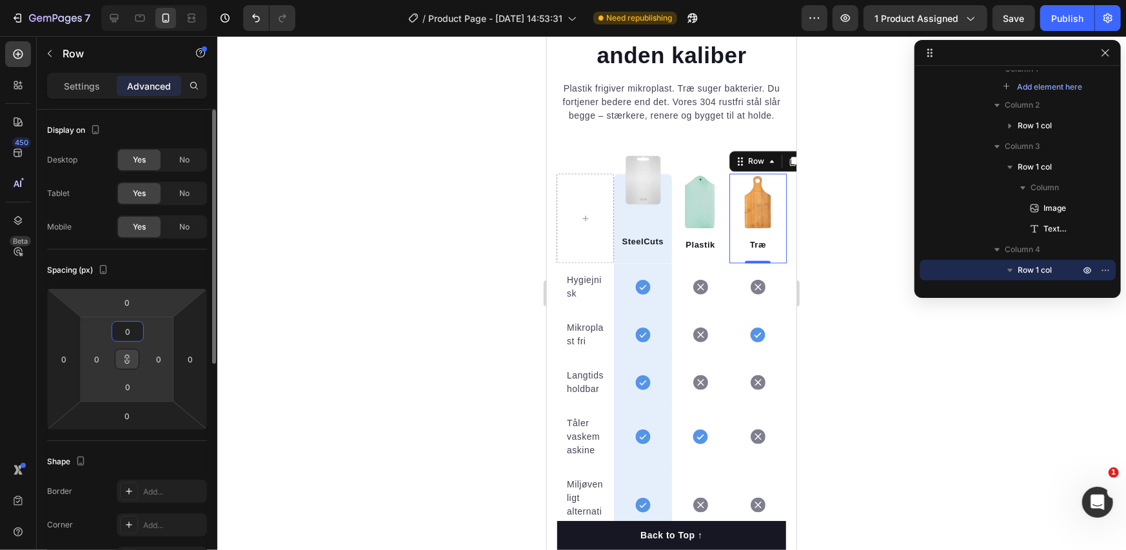
type input "0"
click at [151, 263] on div "Spacing (px)" at bounding box center [127, 270] width 160 height 21
type input "0"
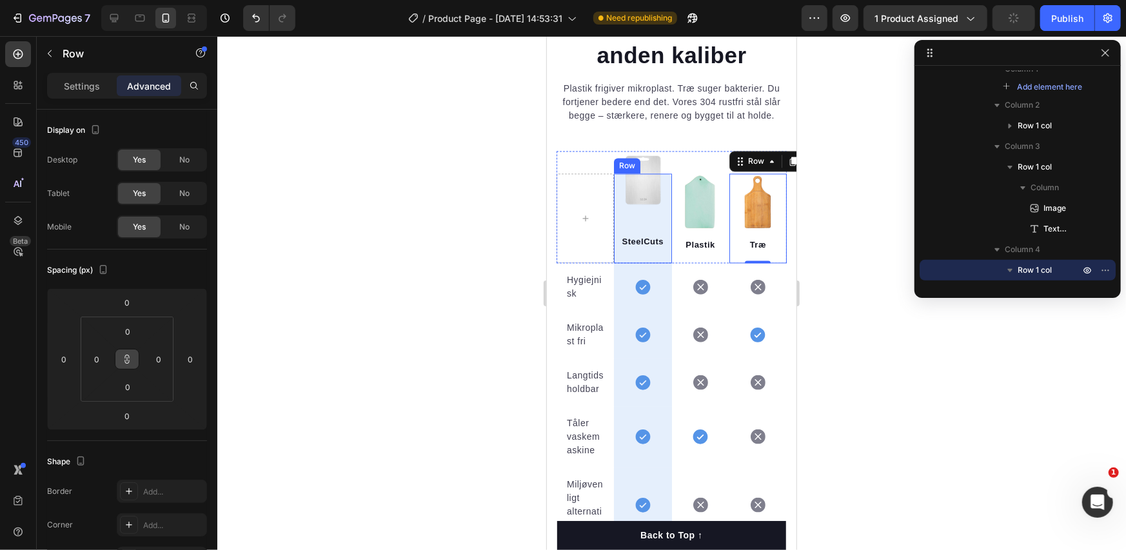
click at [663, 201] on div "Image SteelCuts Text block" at bounding box center [642, 217] width 51 height 83
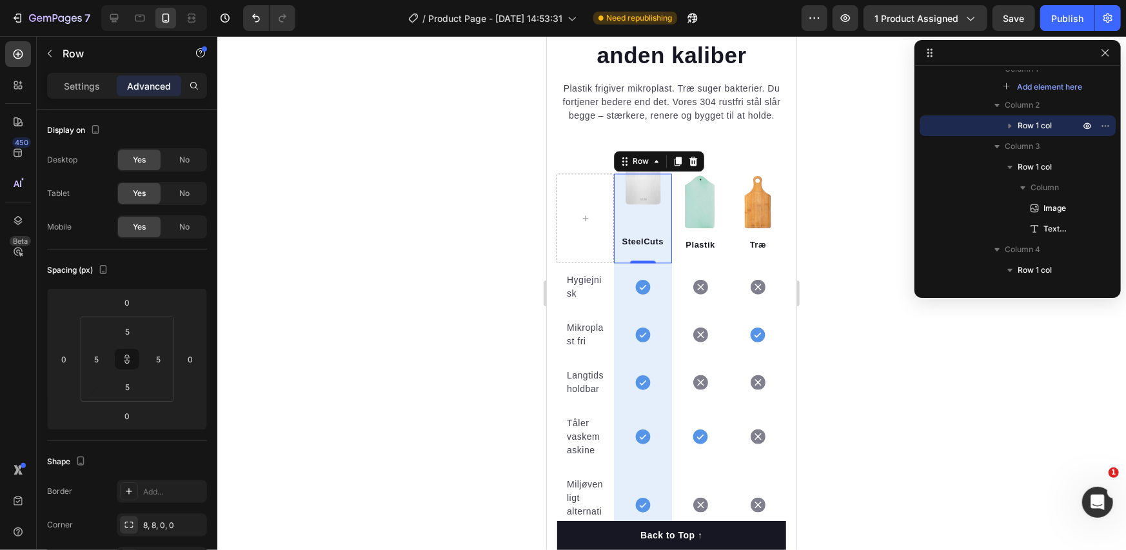
click at [663, 232] on div "Image SteelCuts Text block Row 0" at bounding box center [641, 218] width 57 height 90
click at [132, 330] on input "5" at bounding box center [128, 331] width 26 height 19
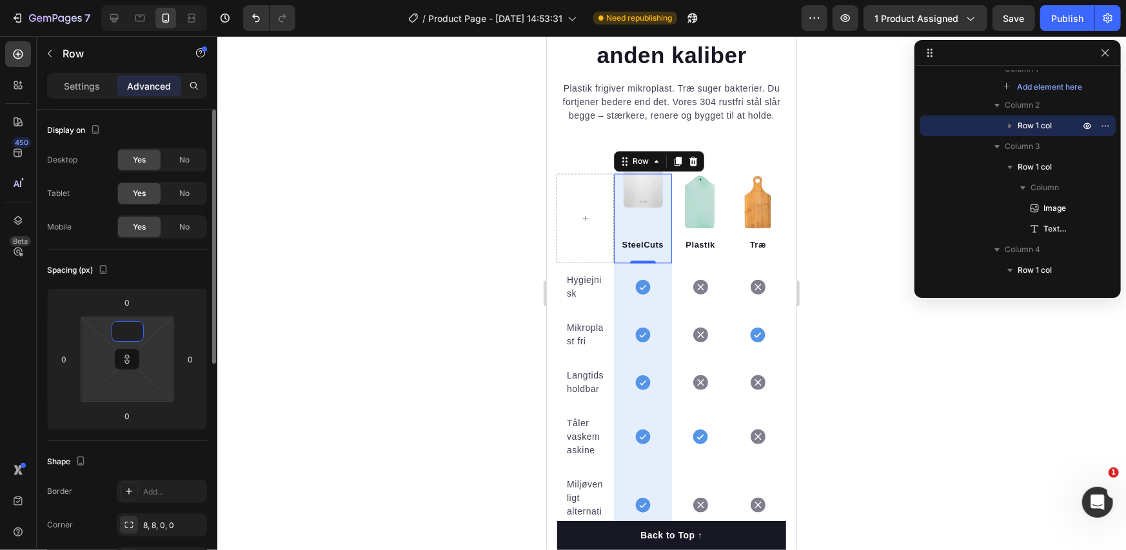
type input "0"
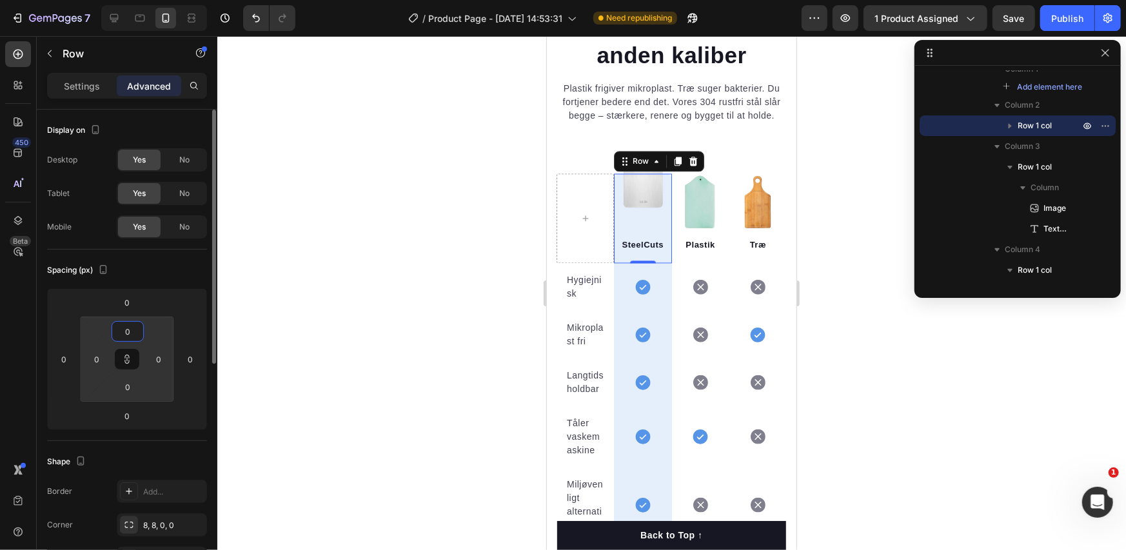
click at [150, 276] on div "Spacing (px)" at bounding box center [127, 270] width 160 height 21
type input "0"
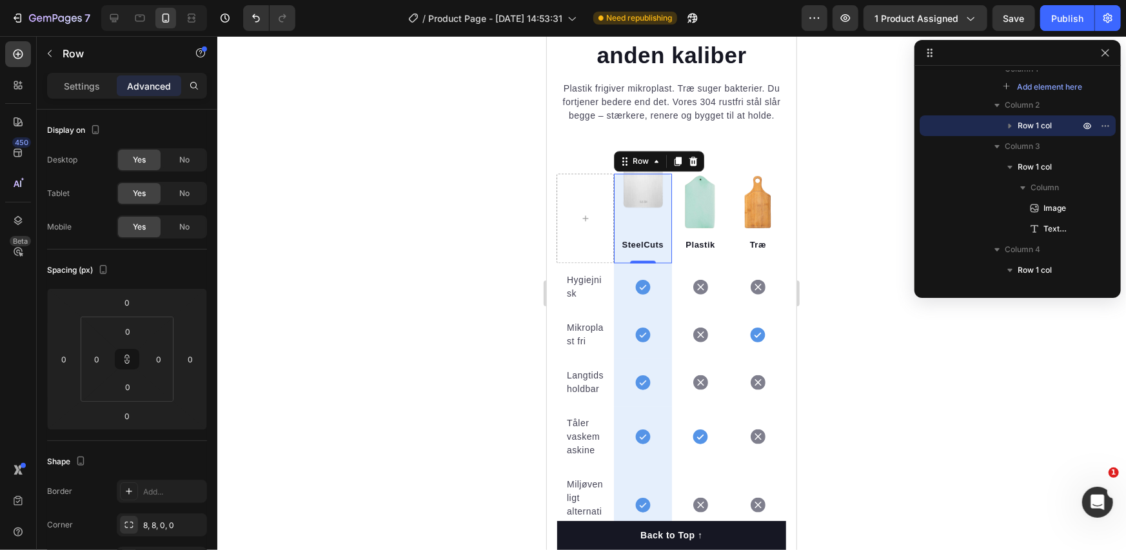
click at [404, 257] on div at bounding box center [671, 293] width 909 height 514
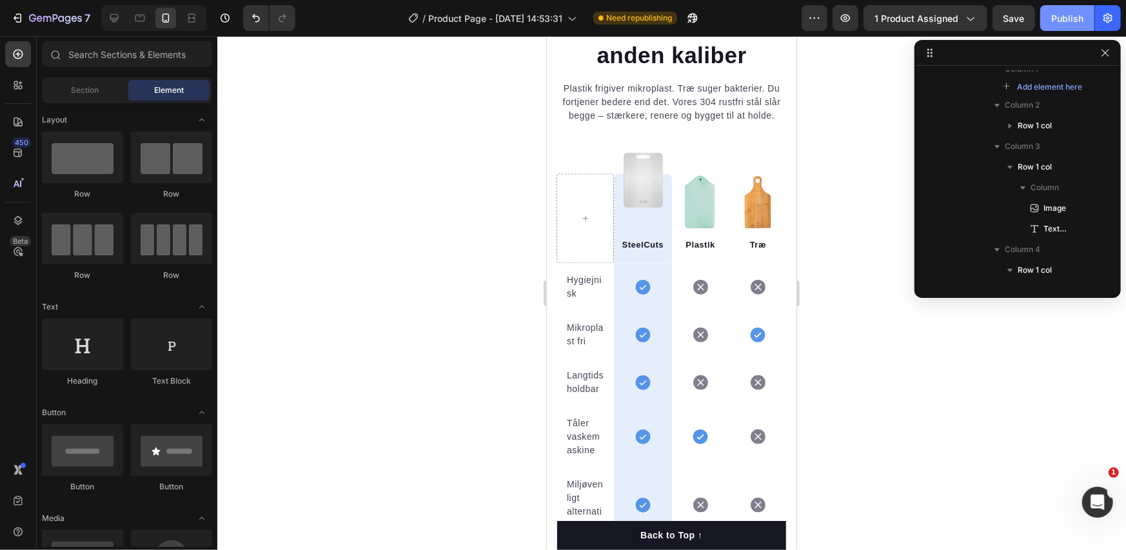
click at [1059, 21] on div "Publish" at bounding box center [1068, 19] width 32 height 14
click at [1111, 63] on div at bounding box center [1018, 53] width 206 height 26
click at [1097, 54] on div at bounding box center [1018, 53] width 206 height 26
click at [1106, 52] on icon "button" at bounding box center [1106, 53] width 10 height 10
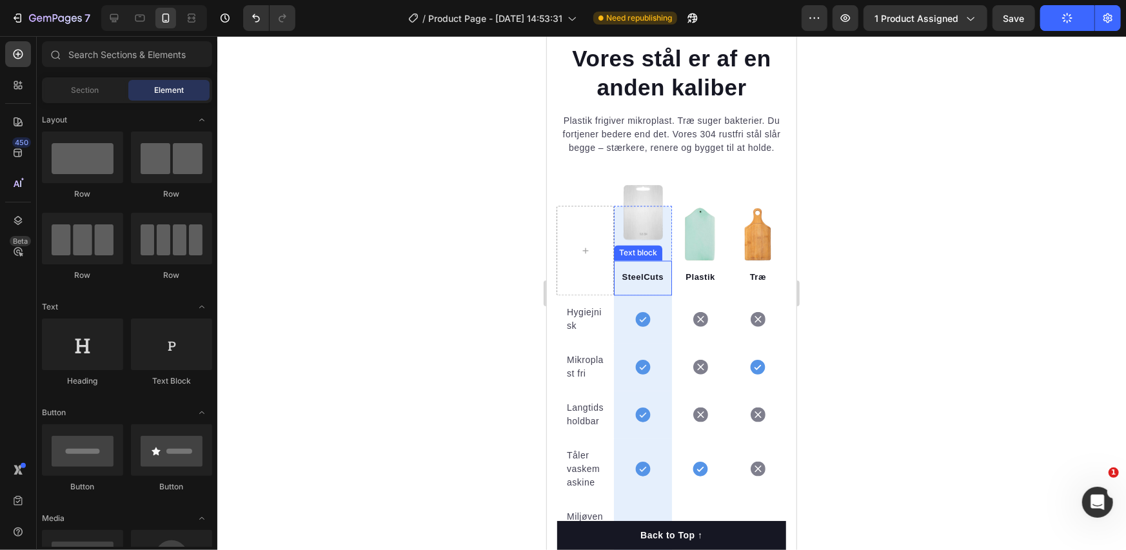
scroll to position [1919, 0]
